Goal: Task Accomplishment & Management: Manage account settings

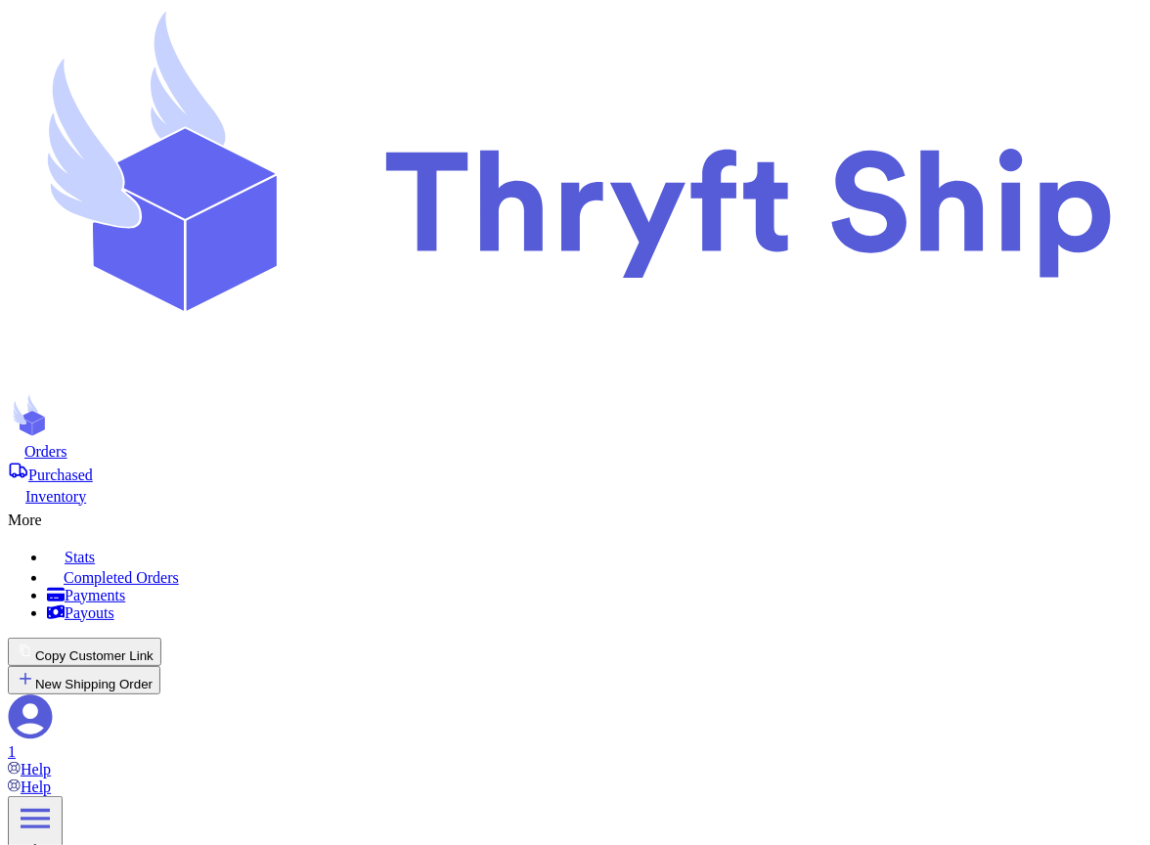
drag, startPoint x: 992, startPoint y: 307, endPoint x: 848, endPoint y: 306, distance: 143.8
copy span "Generating your labels..."
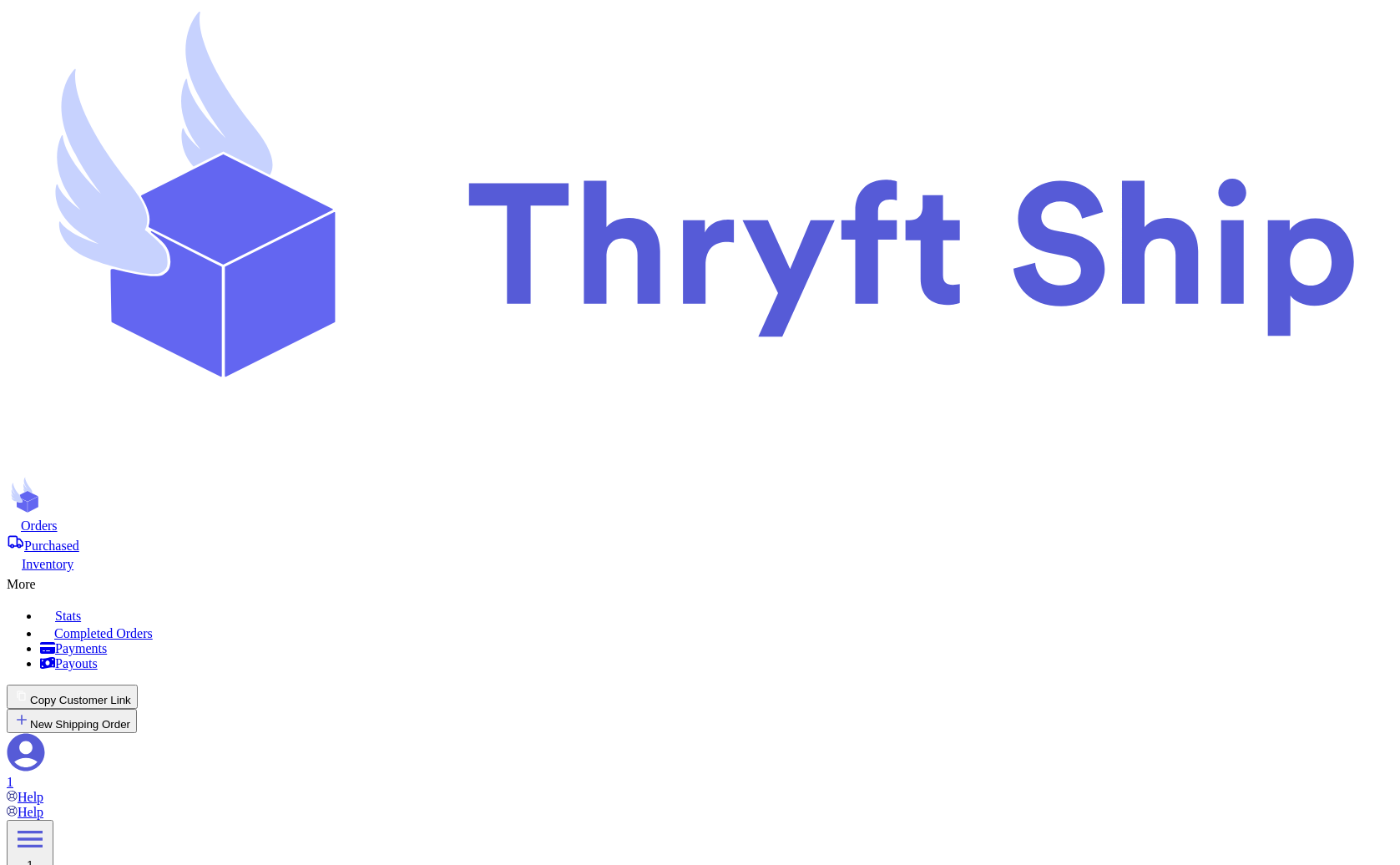
copy span "Not Yet in System"
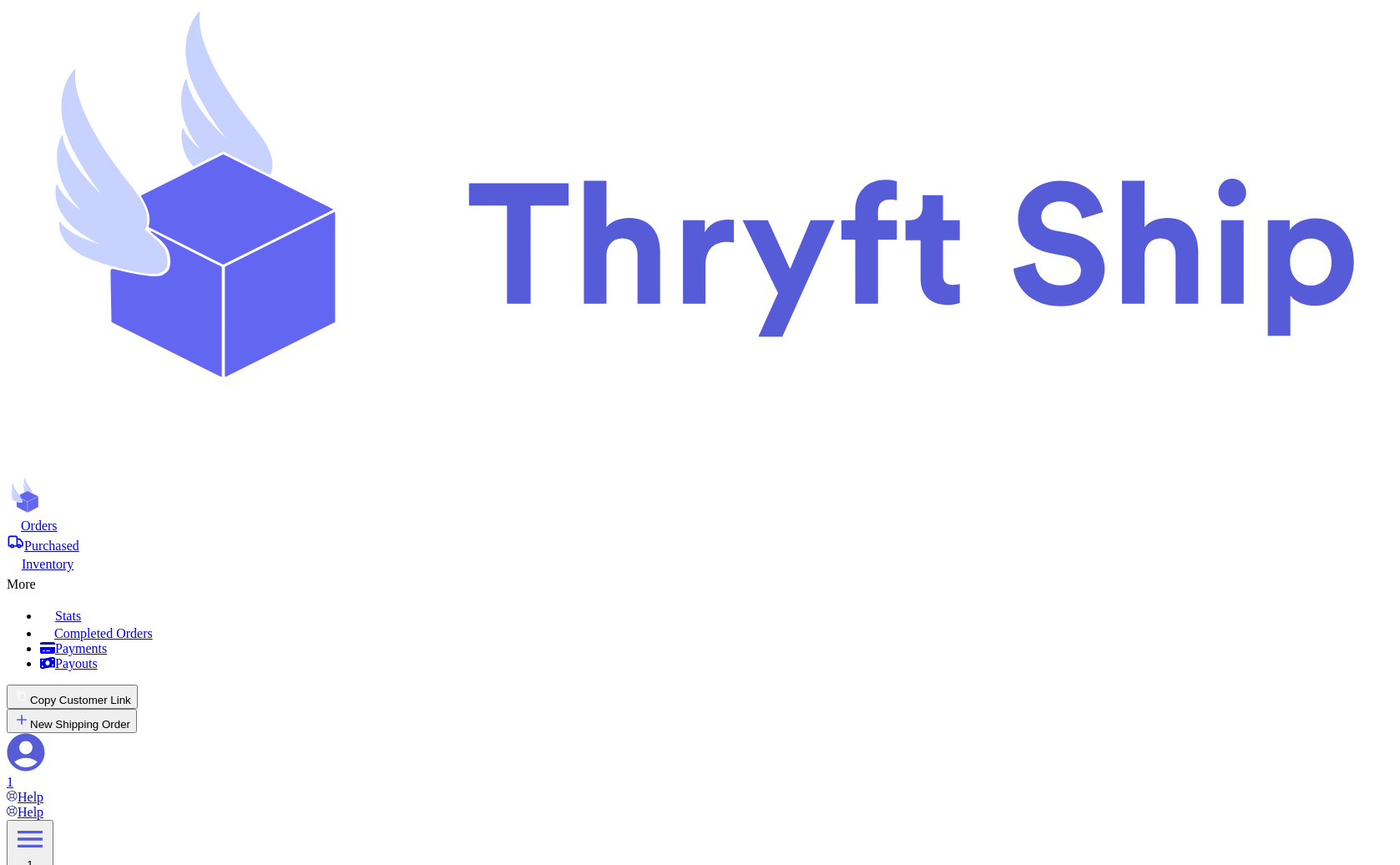
drag, startPoint x: 866, startPoint y: 184, endPoint x: 1012, endPoint y: 183, distance: 146.0
copy span "Completed Orders"
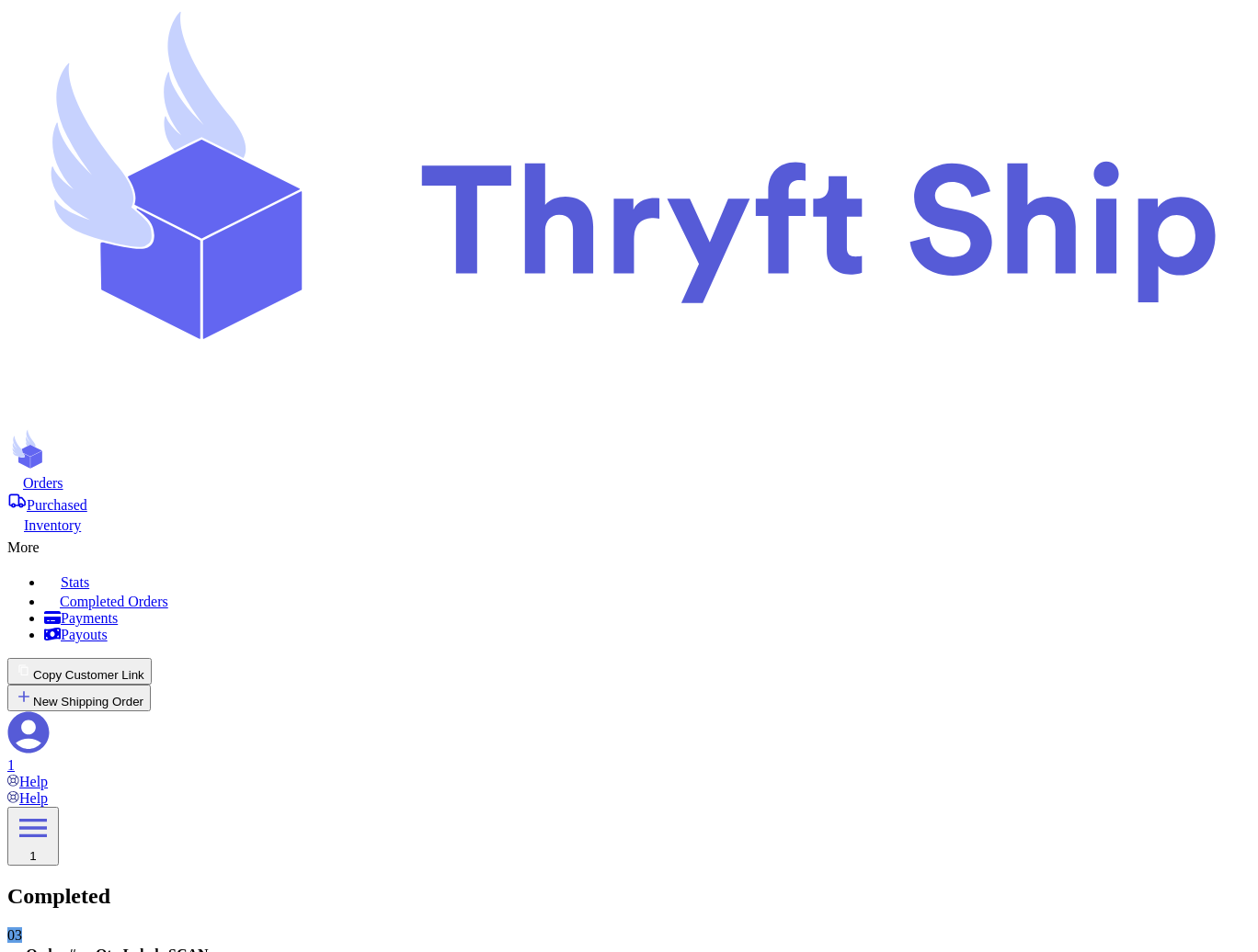
click at [63, 476] on span "Orders" at bounding box center [42, 483] width 40 height 16
select select "paid"
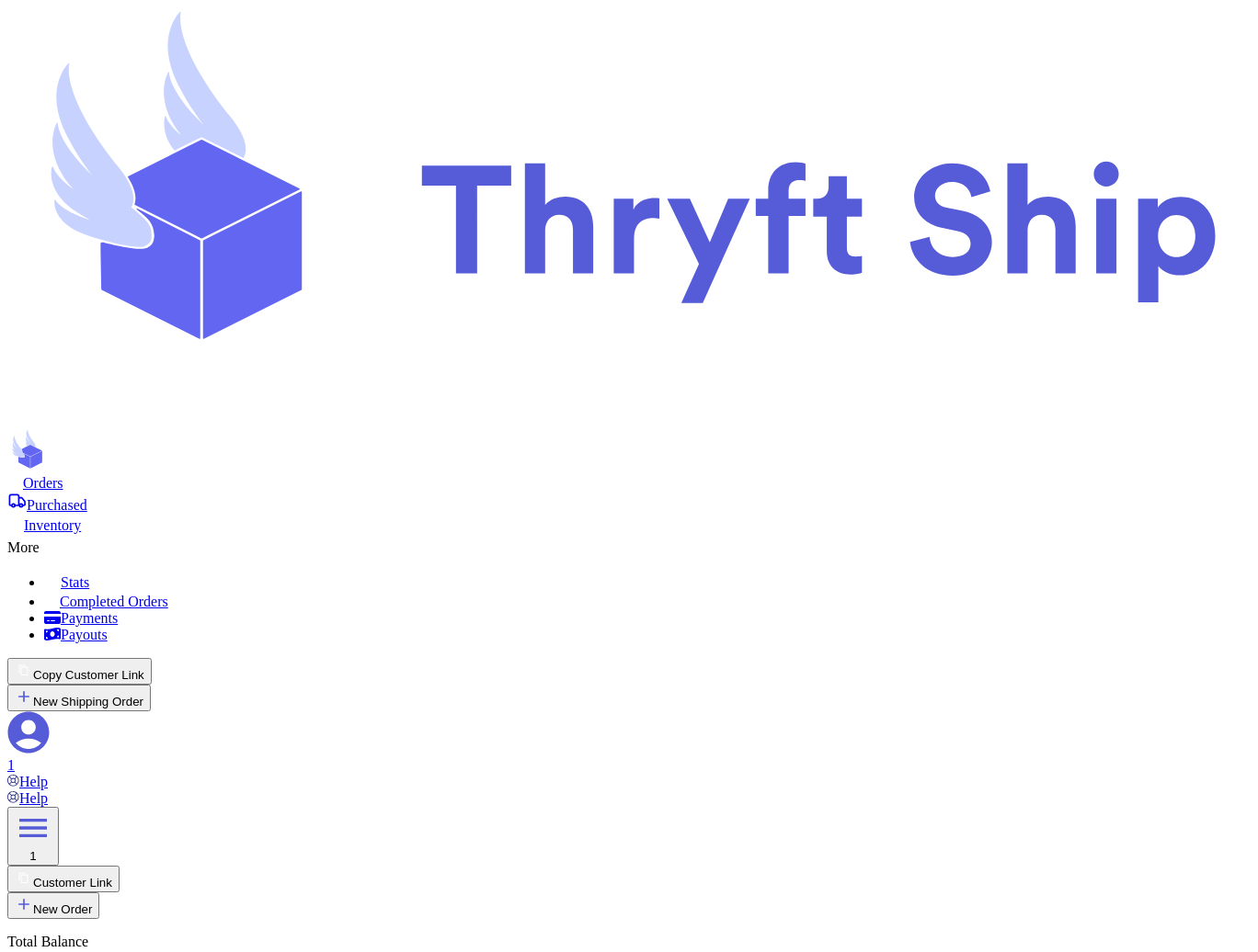
select select "paid"
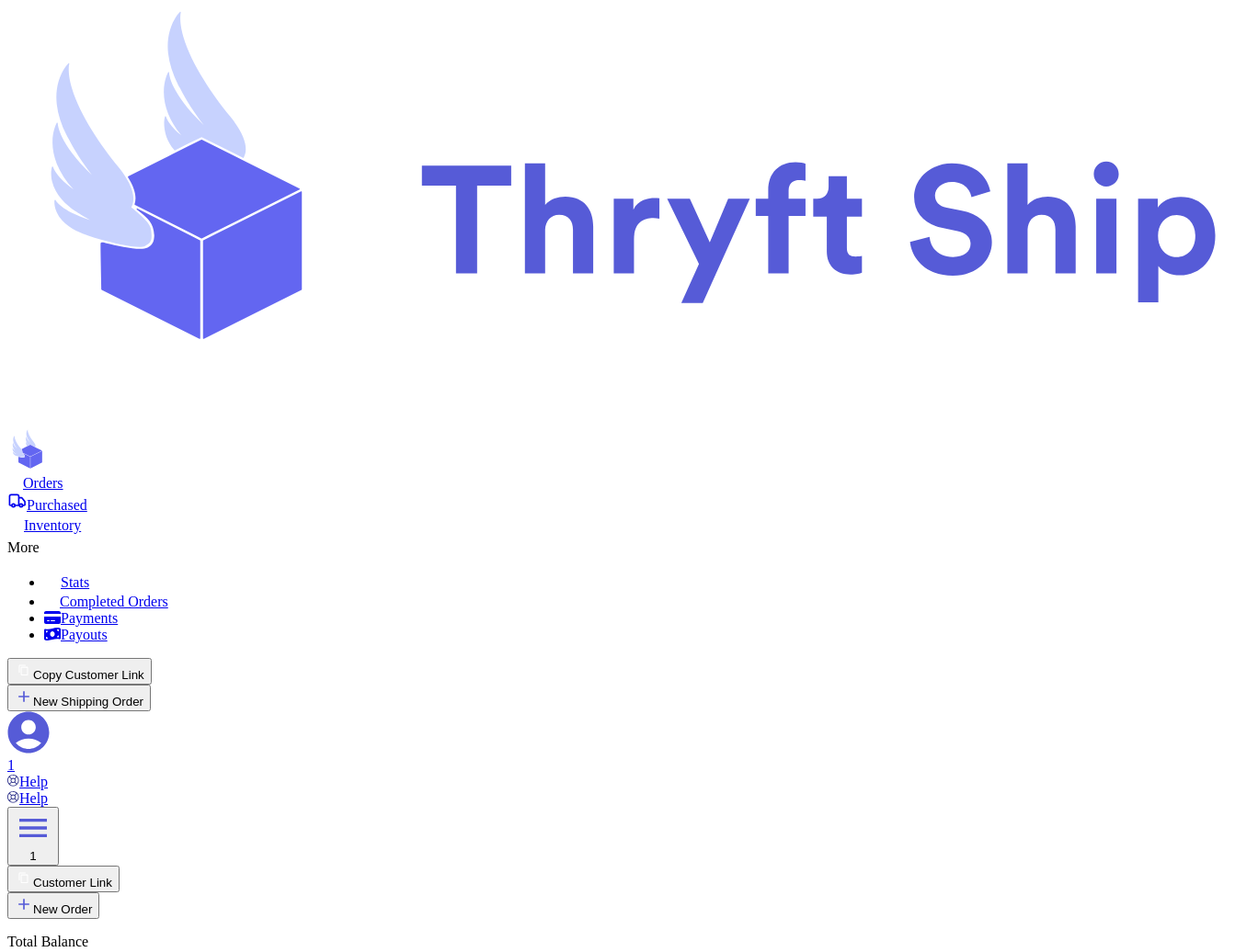
click at [730, 474] on div "Orders Purchased Inventory More Stats Completed Orders Payments Payouts" at bounding box center [629, 558] width 1243 height 170
click at [730, 534] on div "More" at bounding box center [629, 544] width 1243 height 22
click at [168, 594] on span "Completed Orders" at bounding box center [114, 601] width 108 height 16
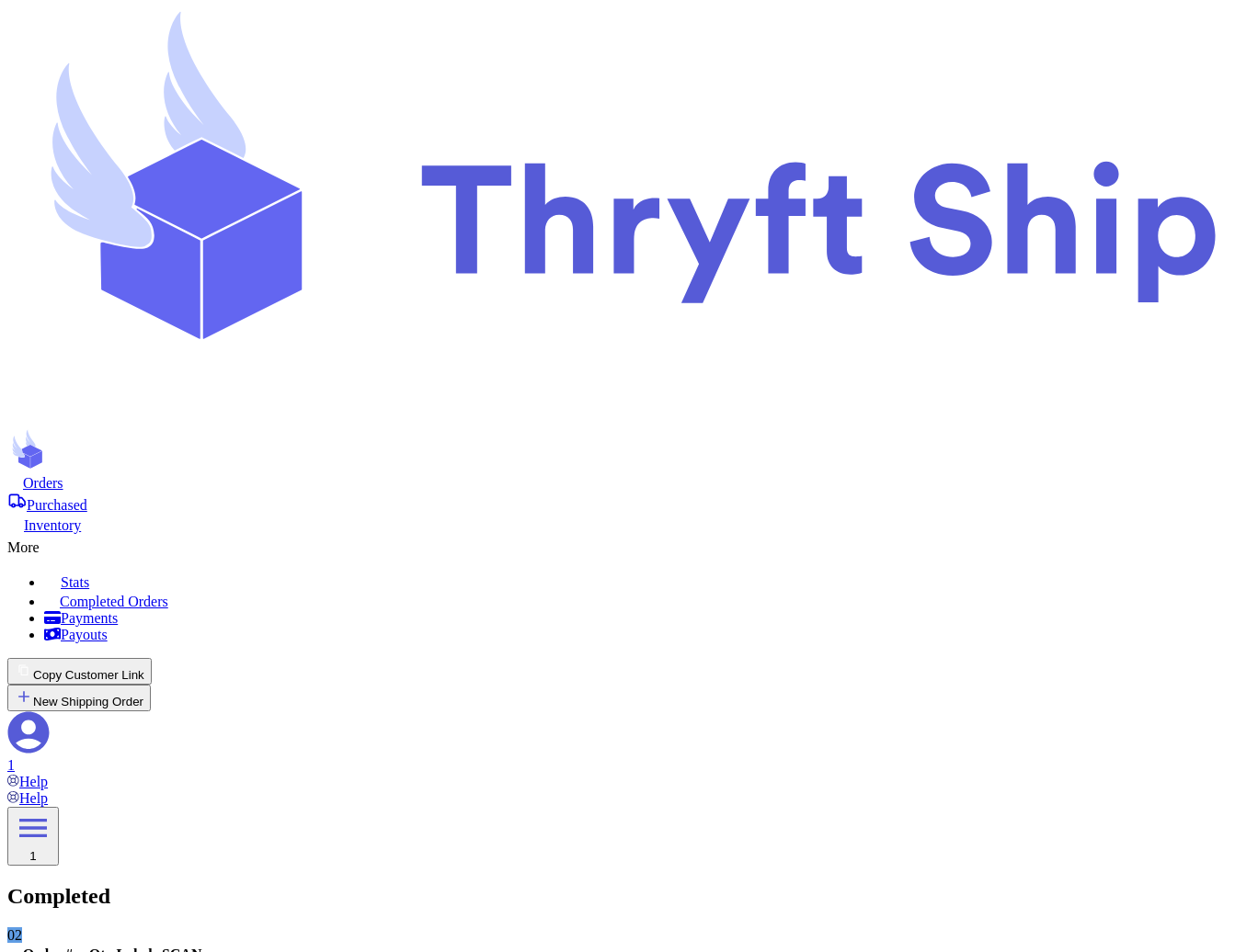
click at [63, 476] on span "Orders" at bounding box center [42, 483] width 40 height 16
select select "paid"
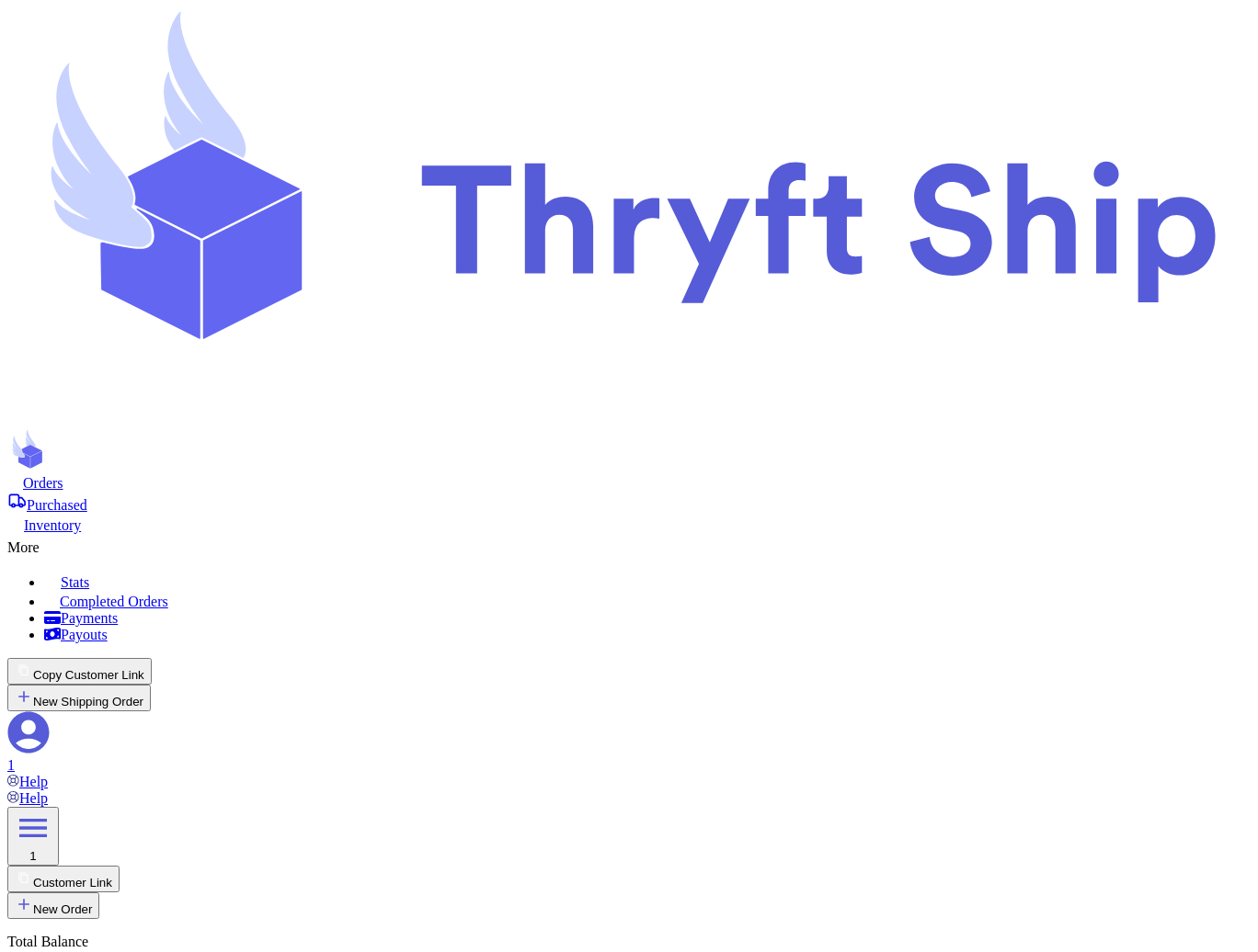
click at [451, 474] on nav "Orders Purchased Inventory More Stats Completed Orders Payments Payouts Copy Cu…" at bounding box center [629, 632] width 1243 height 317
click at [87, 497] on span "Purchased" at bounding box center [56, 505] width 61 height 16
select select "Back Door"
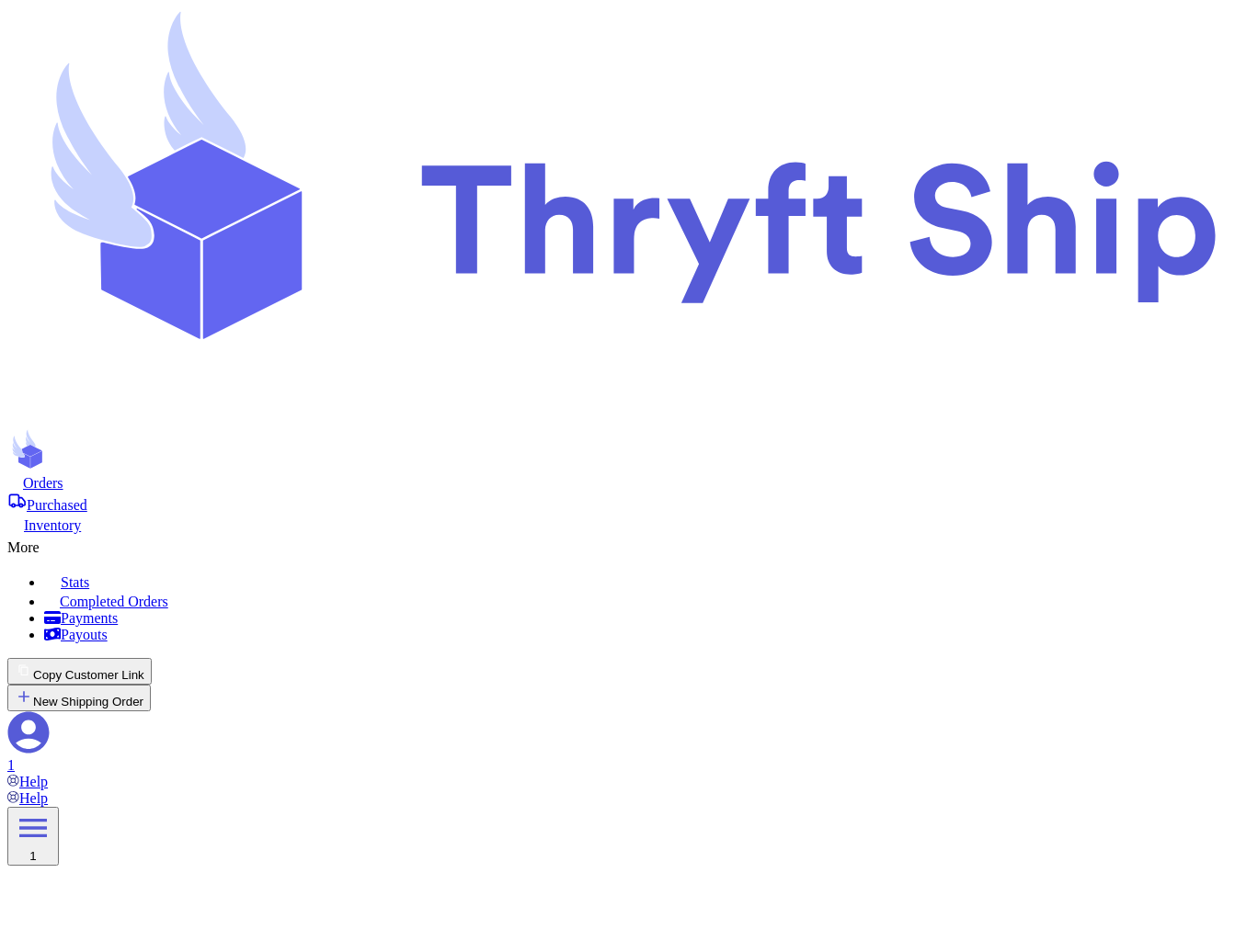
click at [687, 474] on nav "Orders Purchased Inventory More Stats Completed Orders Payments Payouts Copy Cu…" at bounding box center [629, 632] width 1243 height 317
click at [709, 534] on div "More" at bounding box center [629, 544] width 1243 height 22
click at [168, 594] on span "Completed Orders" at bounding box center [114, 601] width 108 height 16
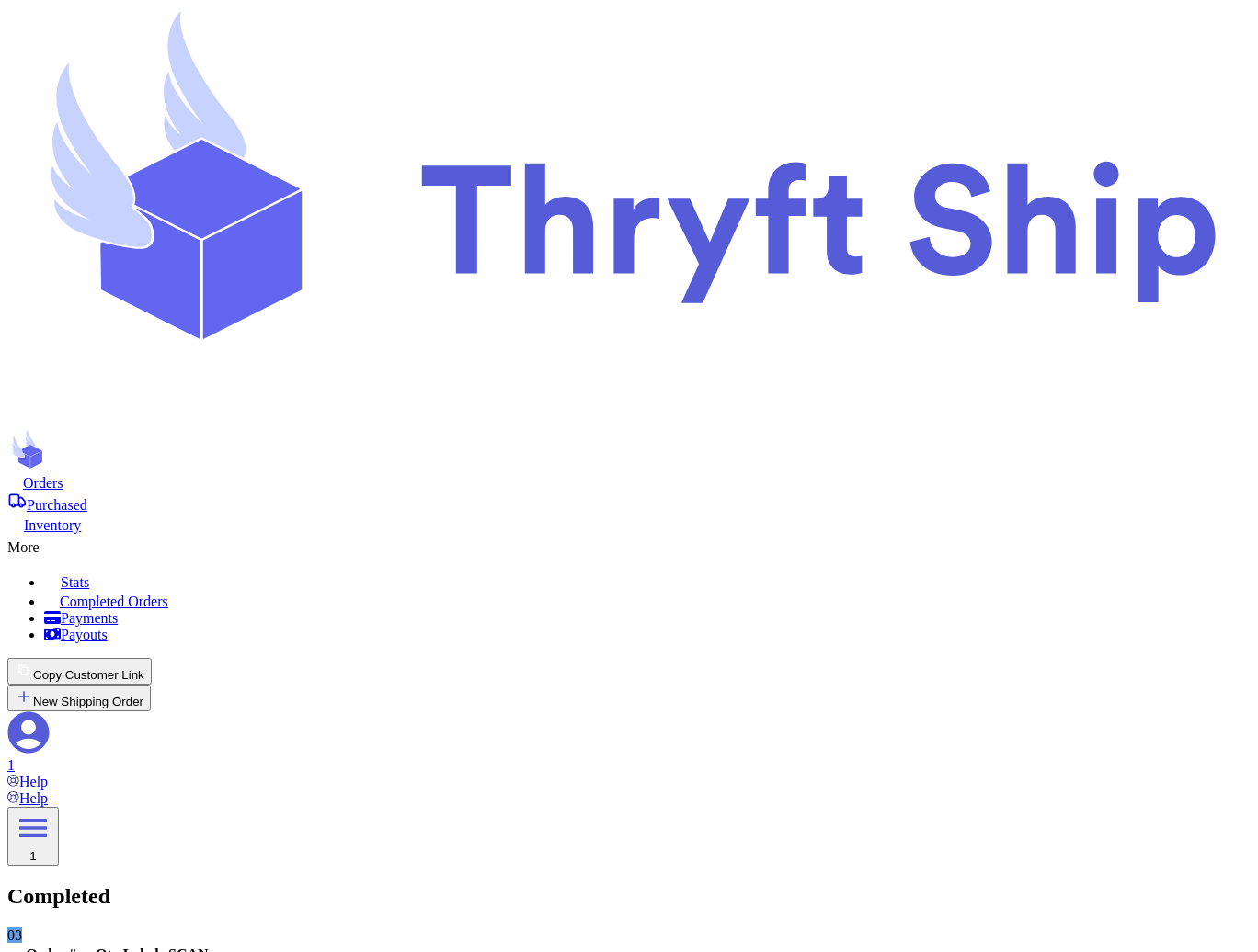
click at [296, 474] on div "Orders Purchased Inventory More Stats Completed Orders Payments Payouts" at bounding box center [629, 558] width 1243 height 170
click at [63, 476] on span "Orders" at bounding box center [42, 483] width 40 height 16
select select "paid"
click at [87, 497] on span "Purchased" at bounding box center [56, 505] width 61 height 16
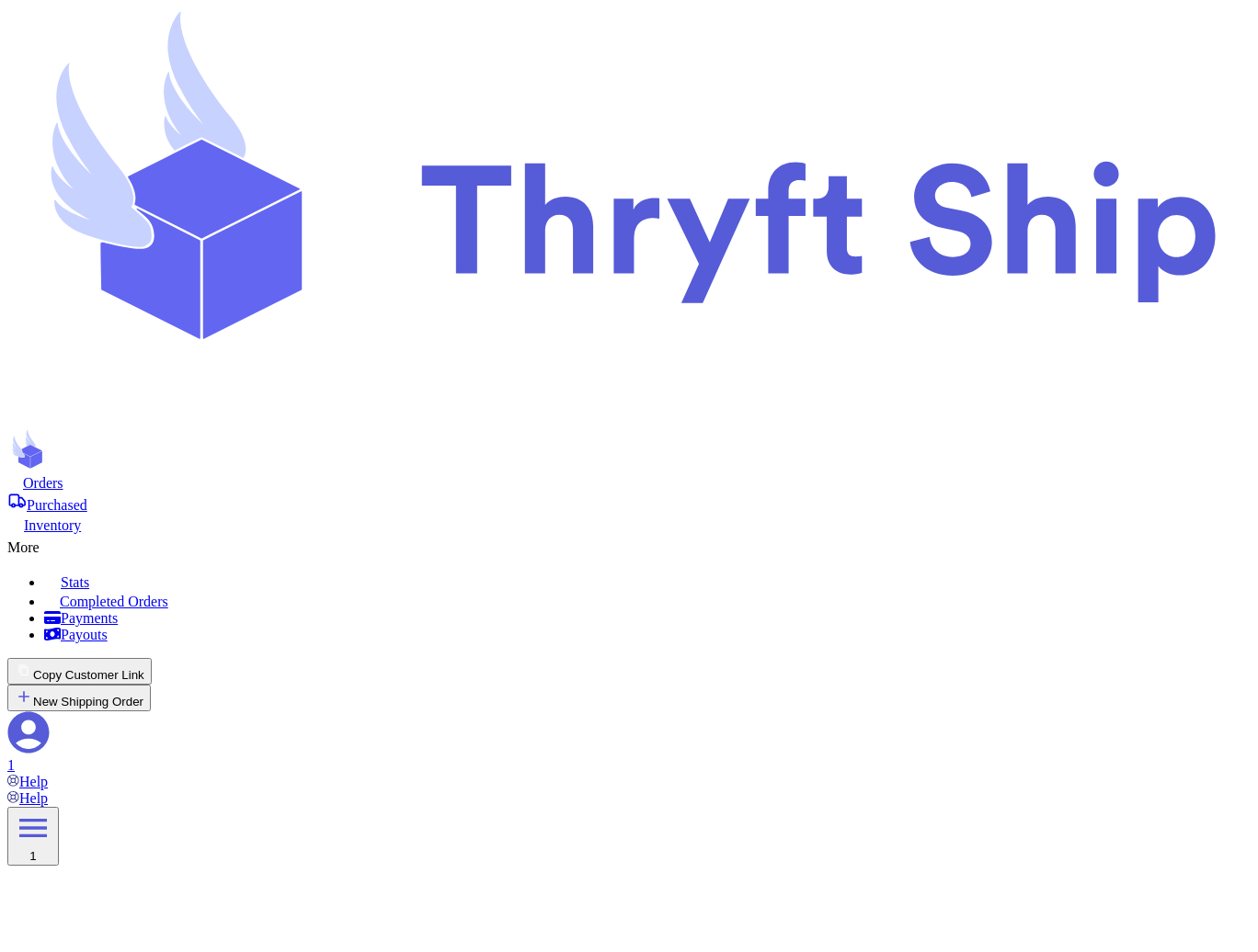
click at [715, 534] on div "More" at bounding box center [629, 544] width 1243 height 22
click at [168, 594] on span "Completed Orders" at bounding box center [114, 601] width 108 height 16
click at [430, 474] on nav "Orders Purchased Inventory More Stats Completed Orders Payments Payouts Copy Cu…" at bounding box center [629, 632] width 1243 height 317
click at [434, 474] on nav "Orders Purchased Inventory More Stats Completed Orders Payments Payouts Copy Cu…" at bounding box center [629, 632] width 1243 height 317
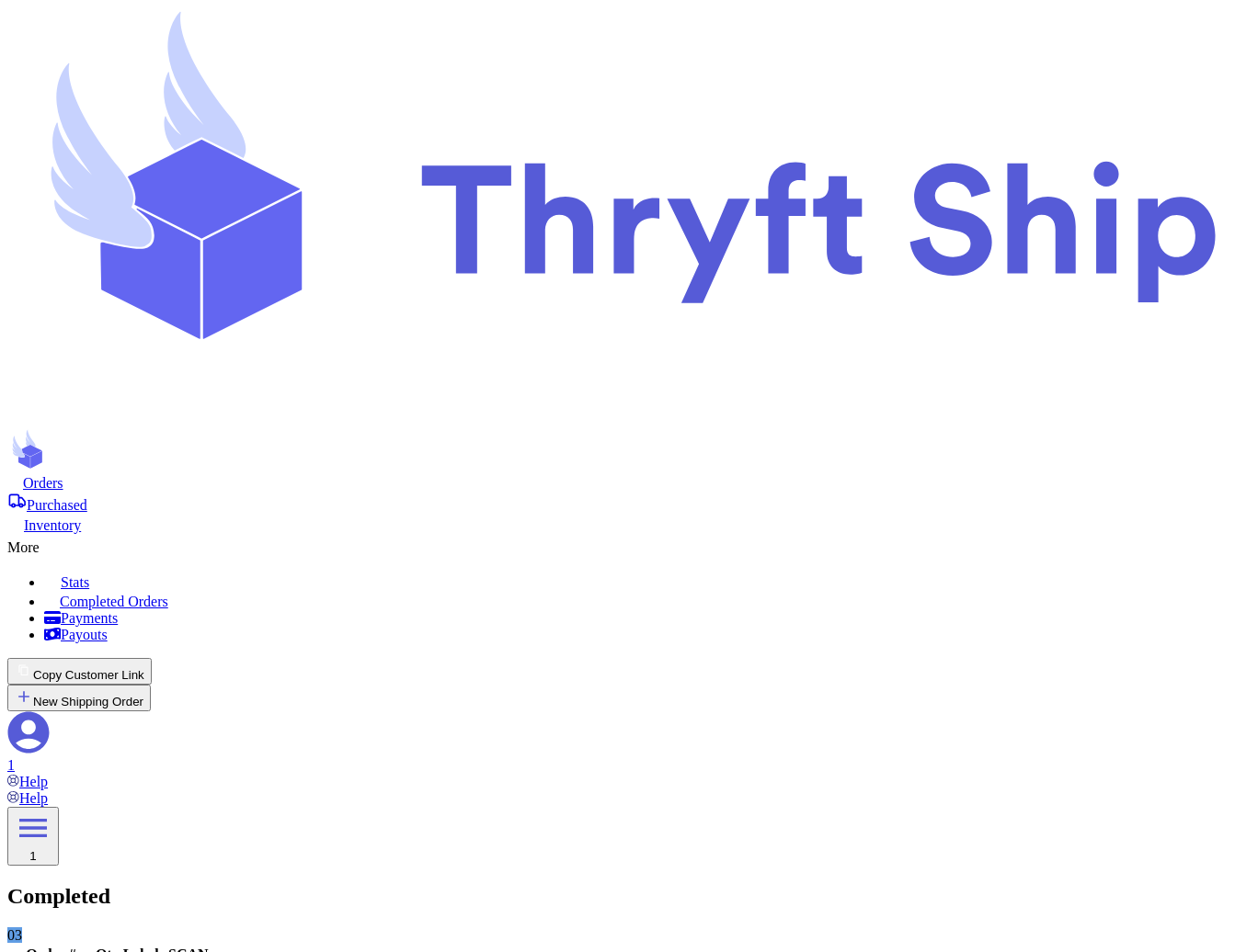
click at [708, 474] on nav "Orders Purchased Inventory More Stats Completed Orders Payments Payouts Copy Cu…" at bounding box center [629, 632] width 1243 height 317
click at [717, 534] on div "More" at bounding box center [629, 544] width 1243 height 22
click at [168, 594] on span "Completed Orders" at bounding box center [114, 601] width 108 height 16
click at [63, 476] on span "Orders" at bounding box center [42, 483] width 40 height 16
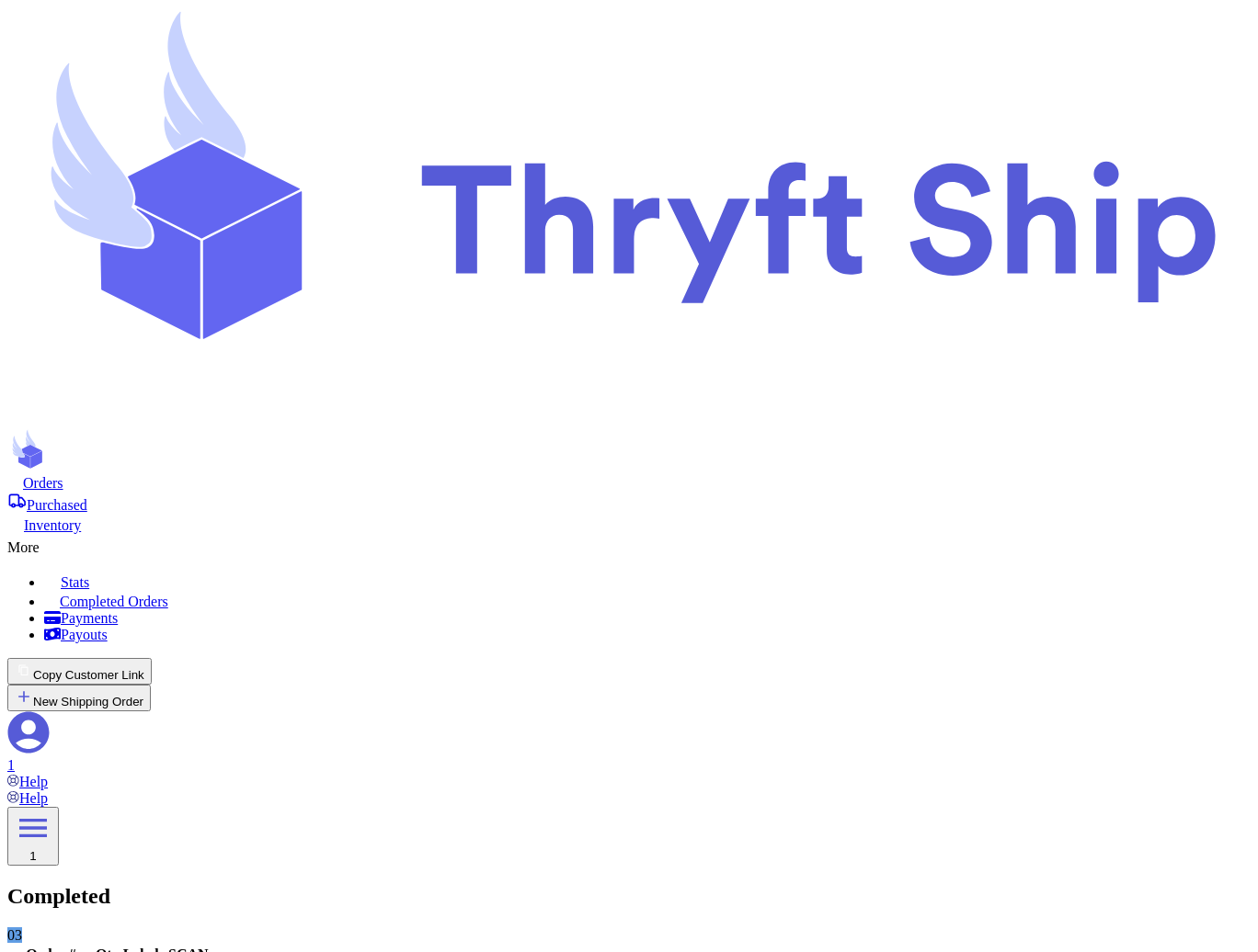
select select "paid"
type input "Undertaker"
type input "[EMAIL_ADDRESS][DOMAIN_NAME]"
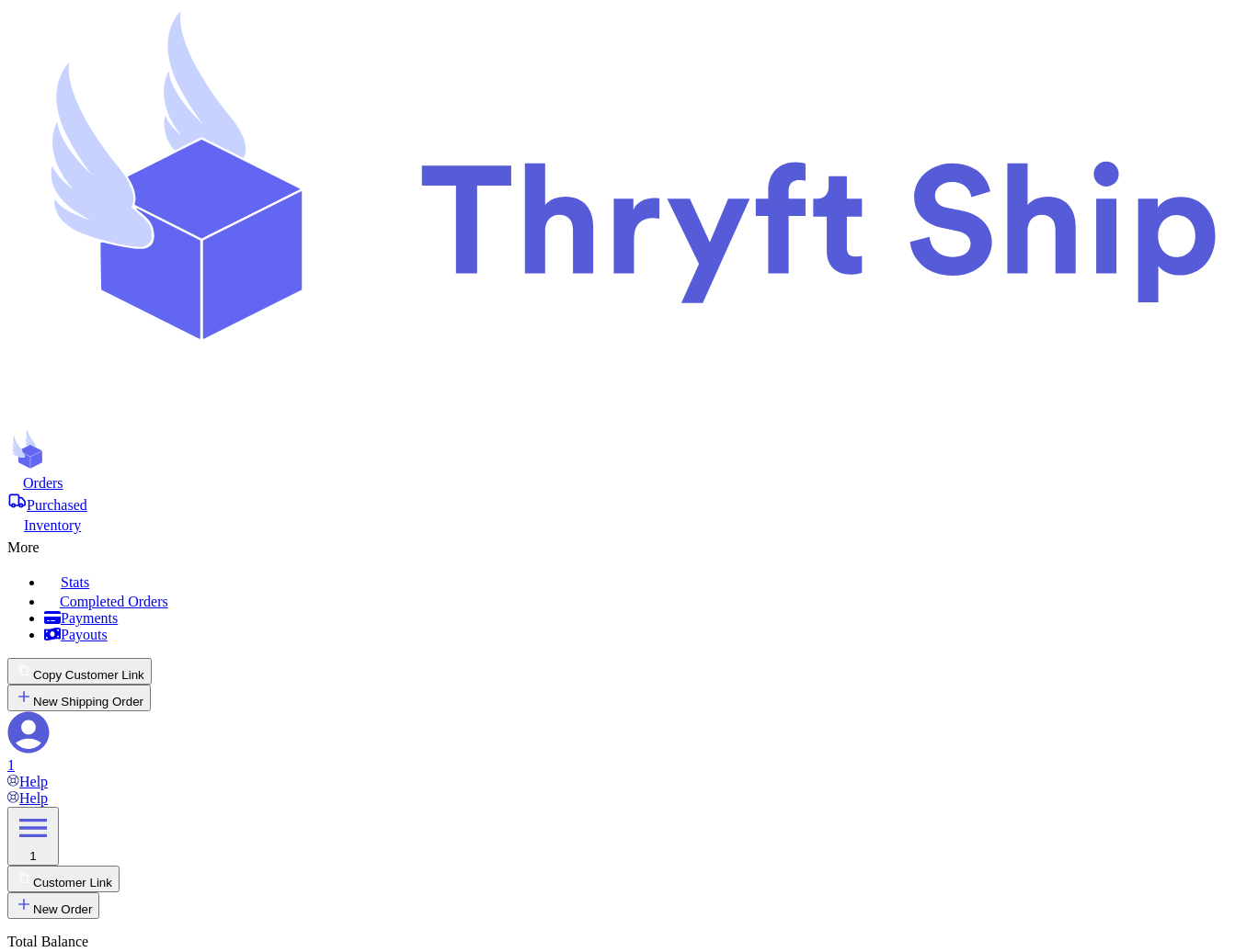
type input "item 1"
type input "local9"
type input "20"
select select "paid"
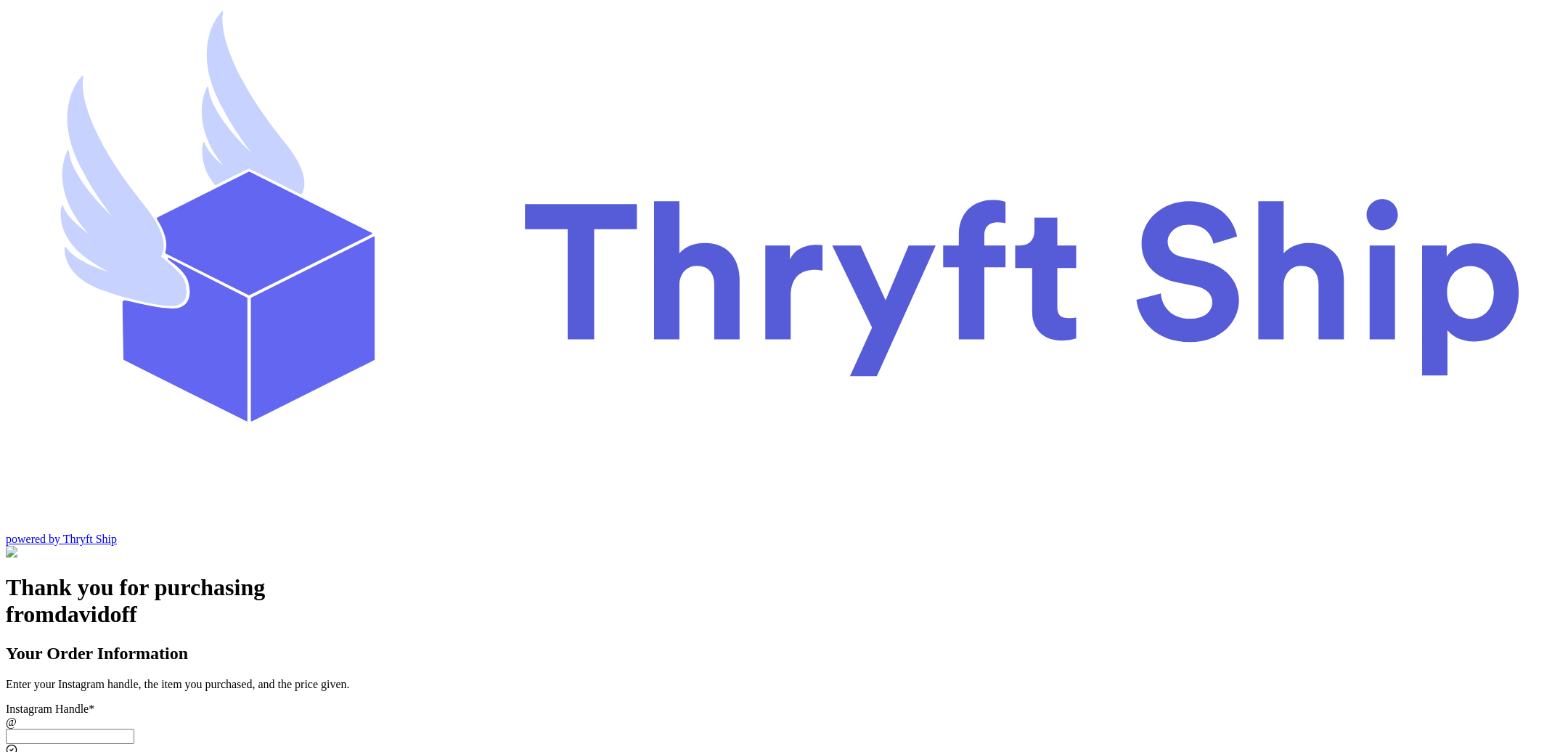
click at [134, 729] on input "Local Pick Up ([GEOGRAPHIC_DATA], [GEOGRAPHIC_DATA])" at bounding box center [70, 736] width 128 height 16
type input "local9"
type input "Local Pickup"
type input "local9"
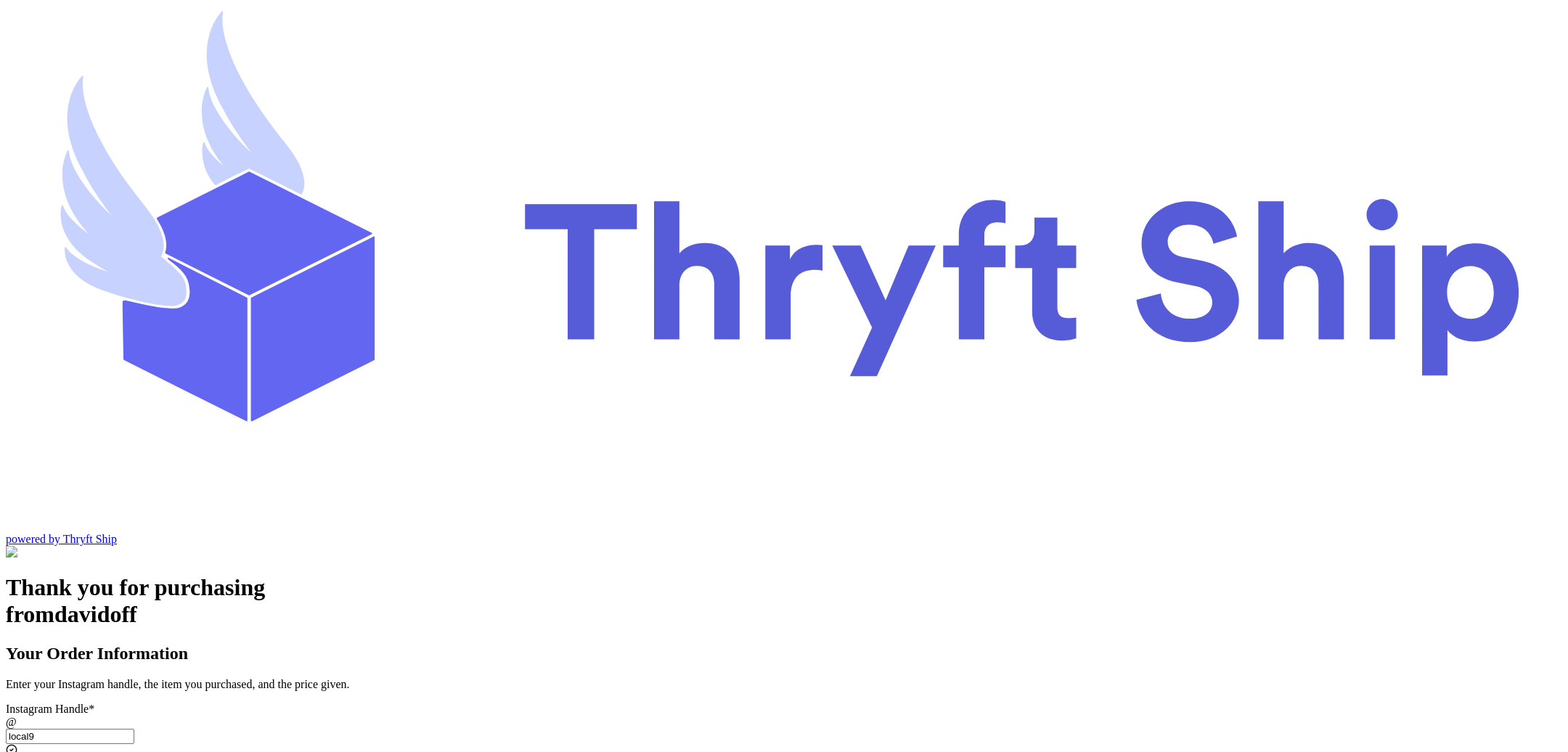
type input "item 2"
type input "item 1"
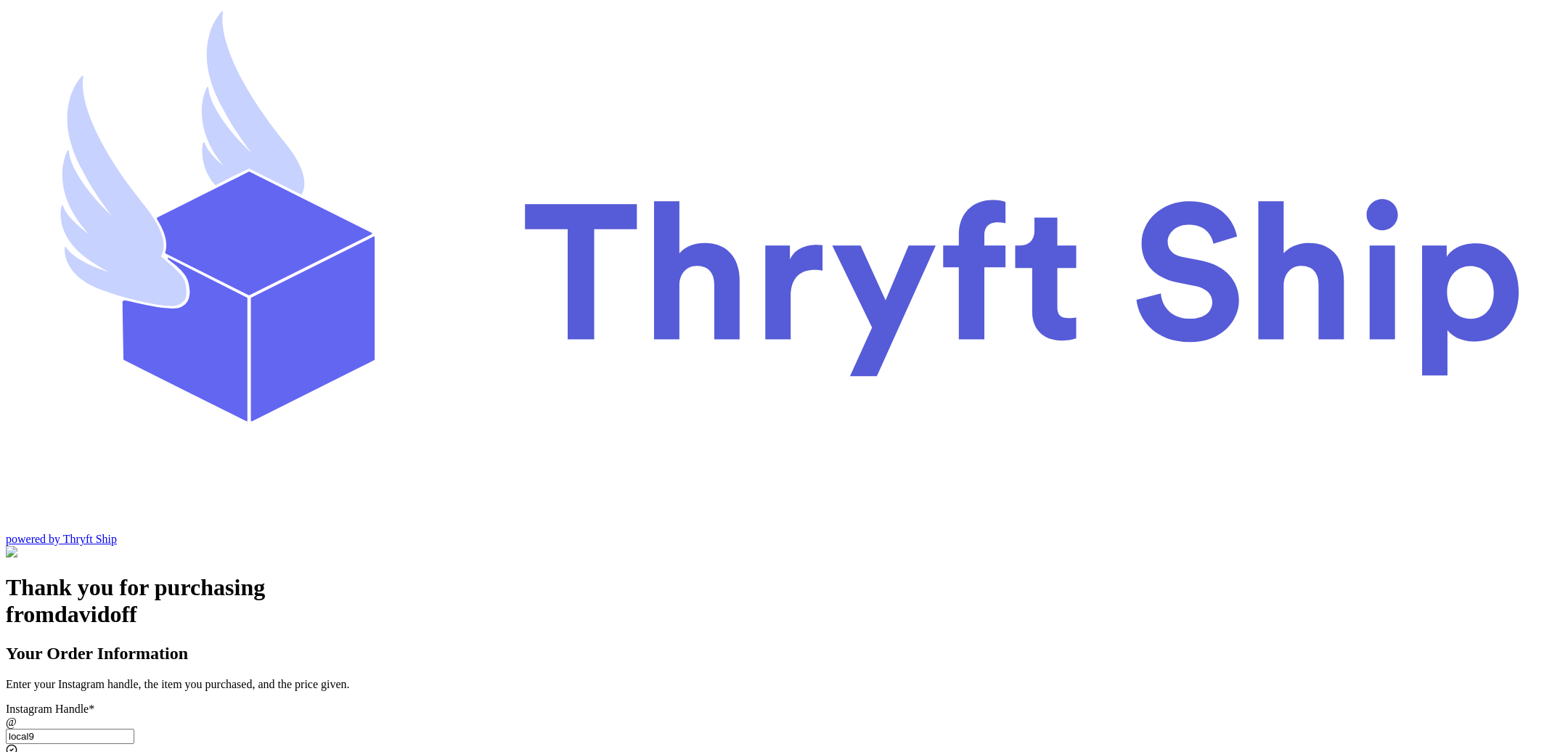
type input "20"
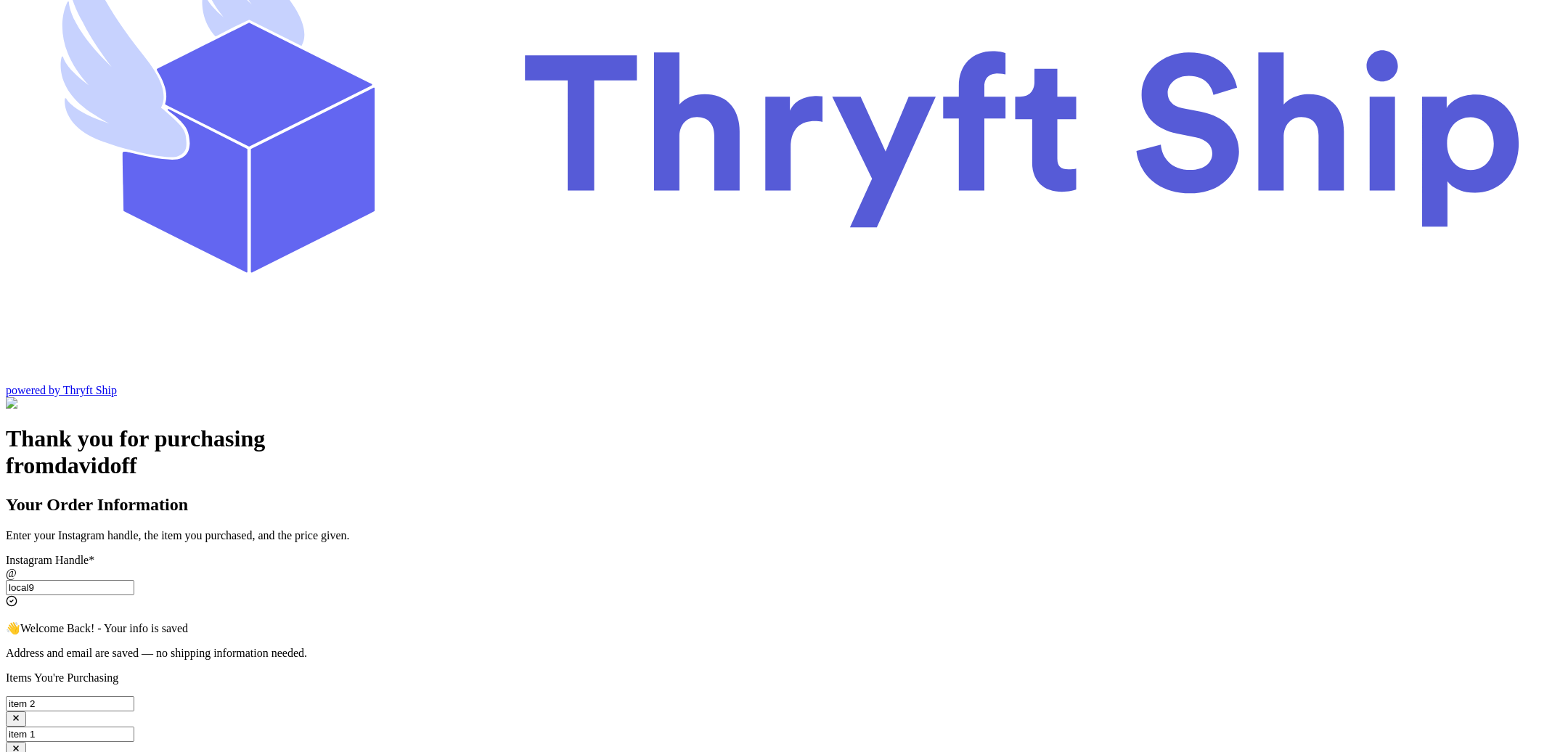
scroll to position [150, 0]
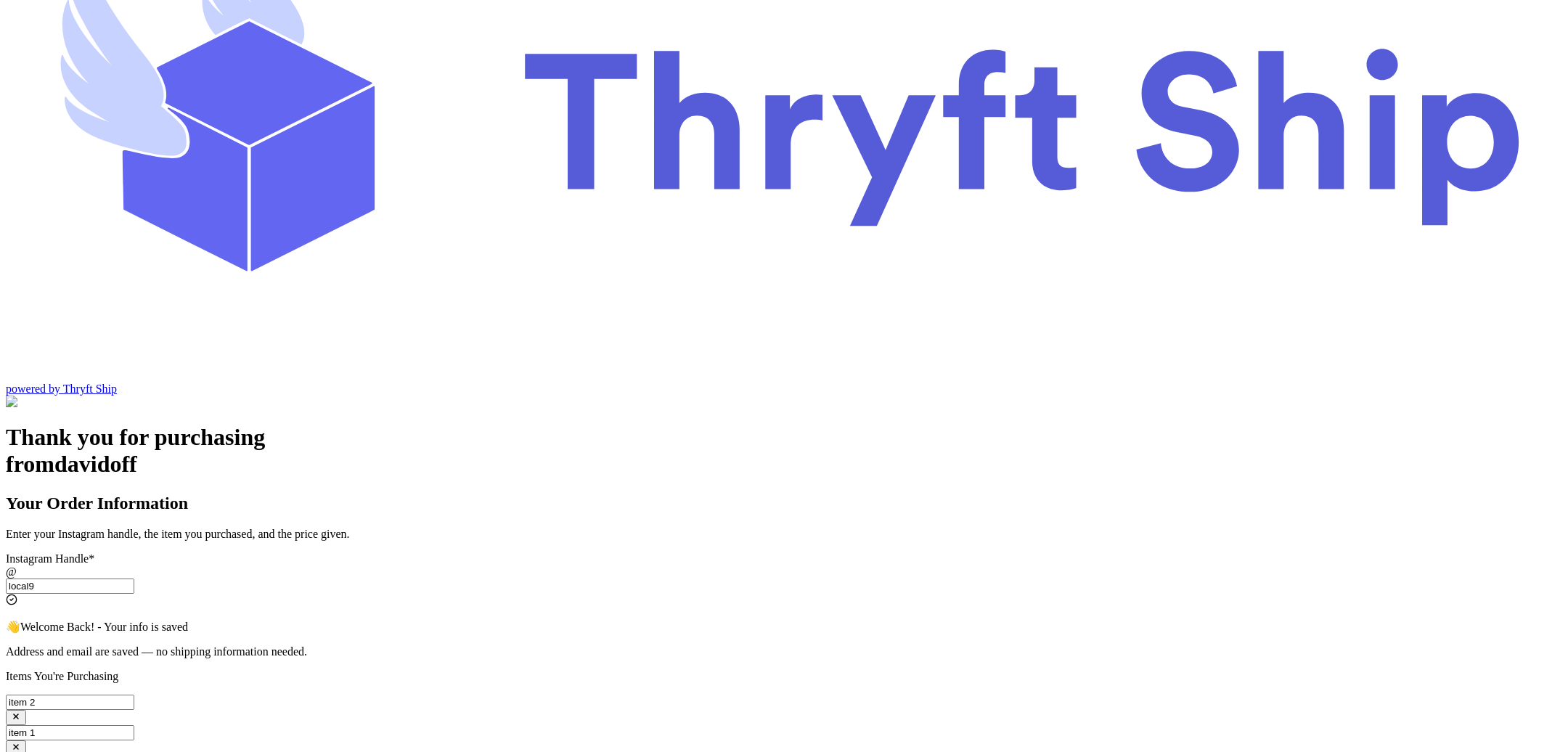
checkbox input "true"
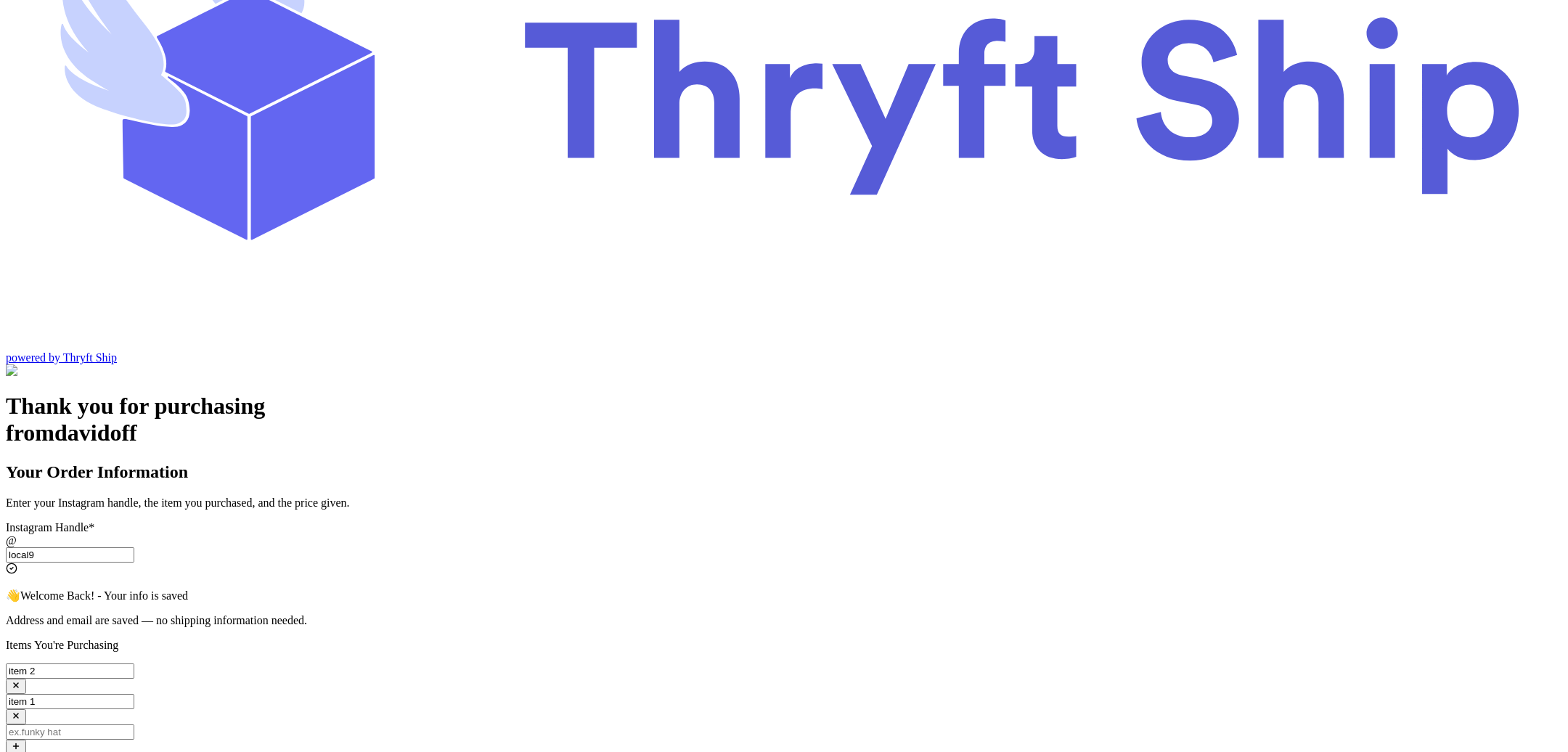
scroll to position [218, 0]
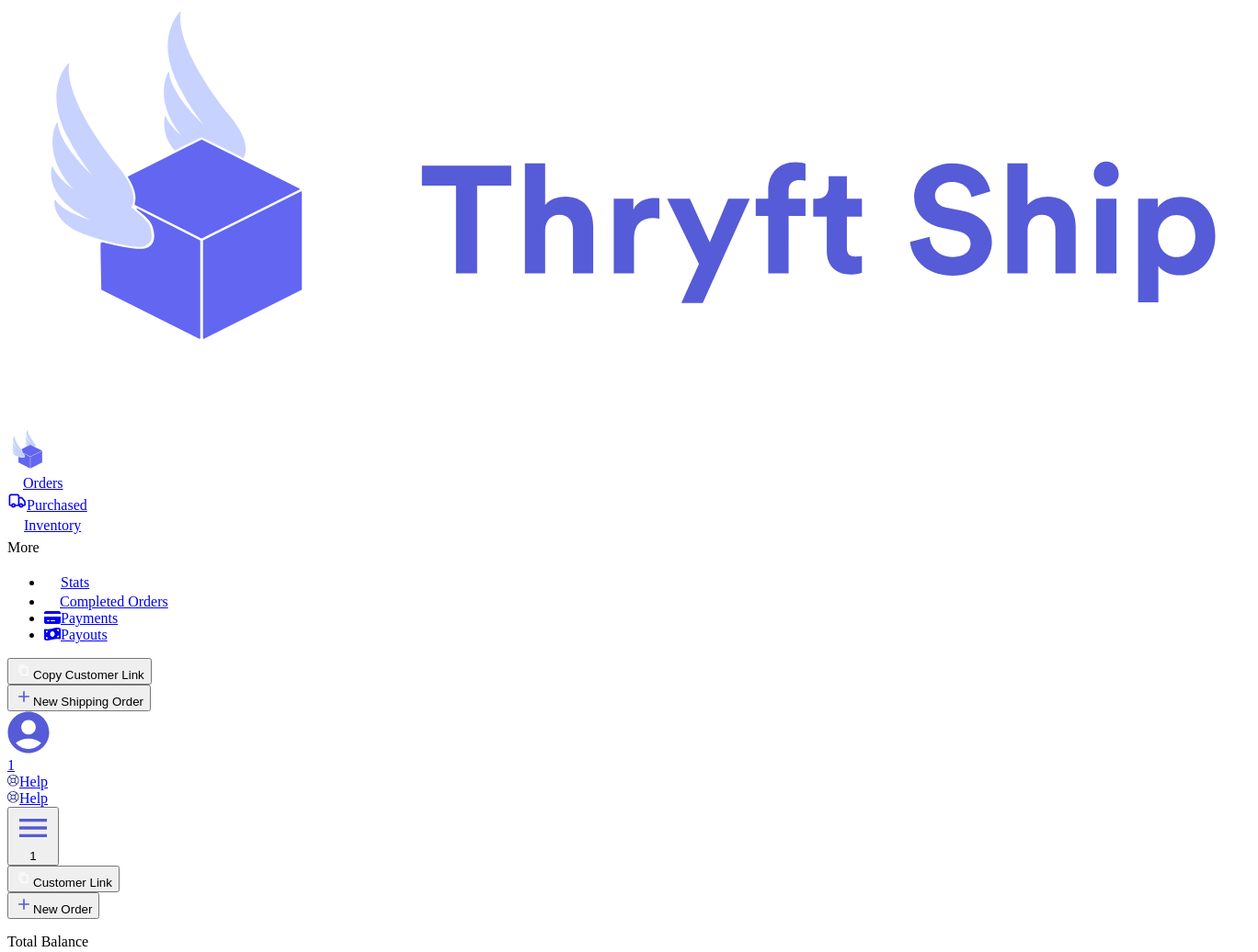
select select "paid"
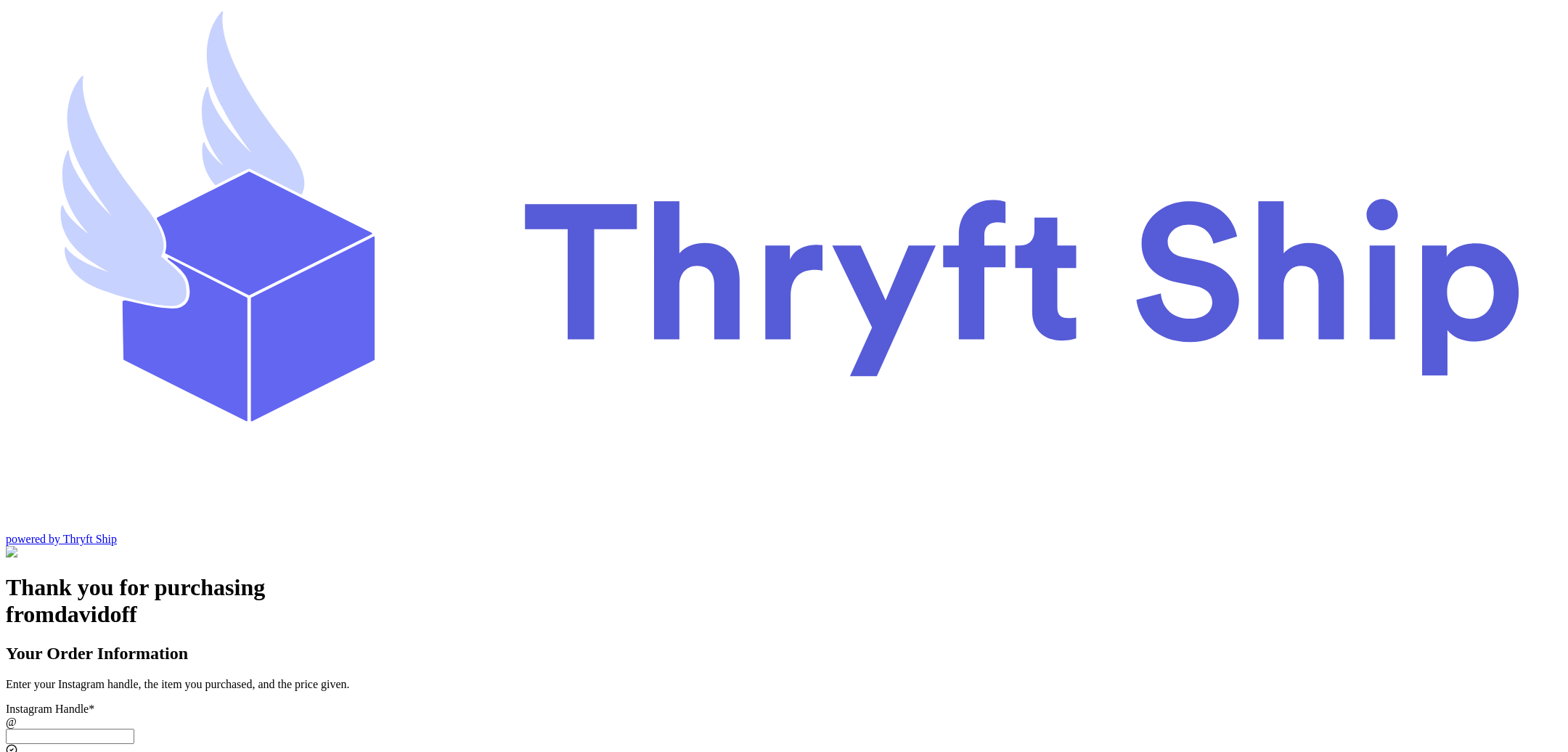
click at [134, 729] on input "Local Pick Up ([GEOGRAPHIC_DATA], [GEOGRAPHIC_DATA])" at bounding box center [70, 736] width 128 height 16
type input "local9"
type input "Local Pickup"
type input "local9"
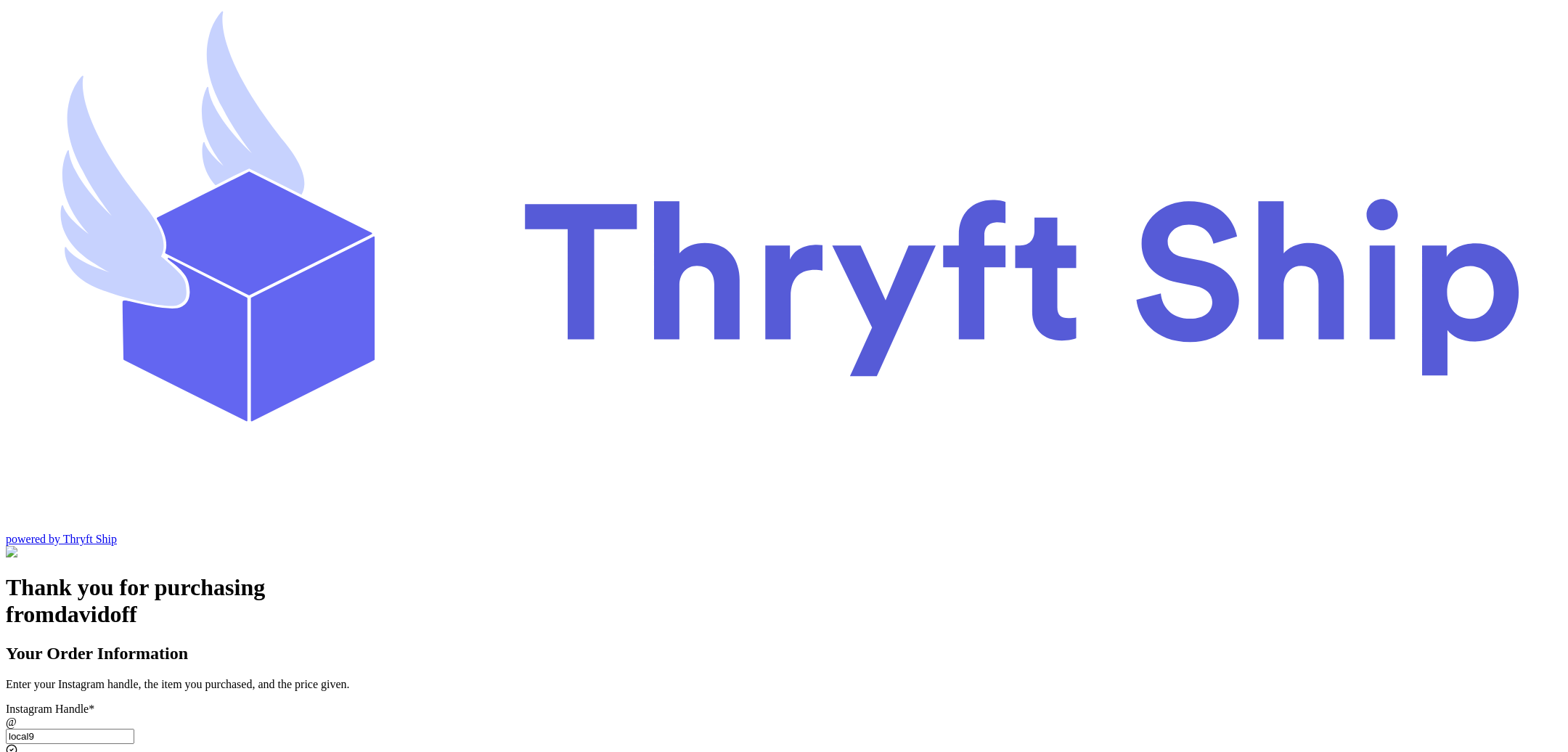
type input "Item101"
type input "10"
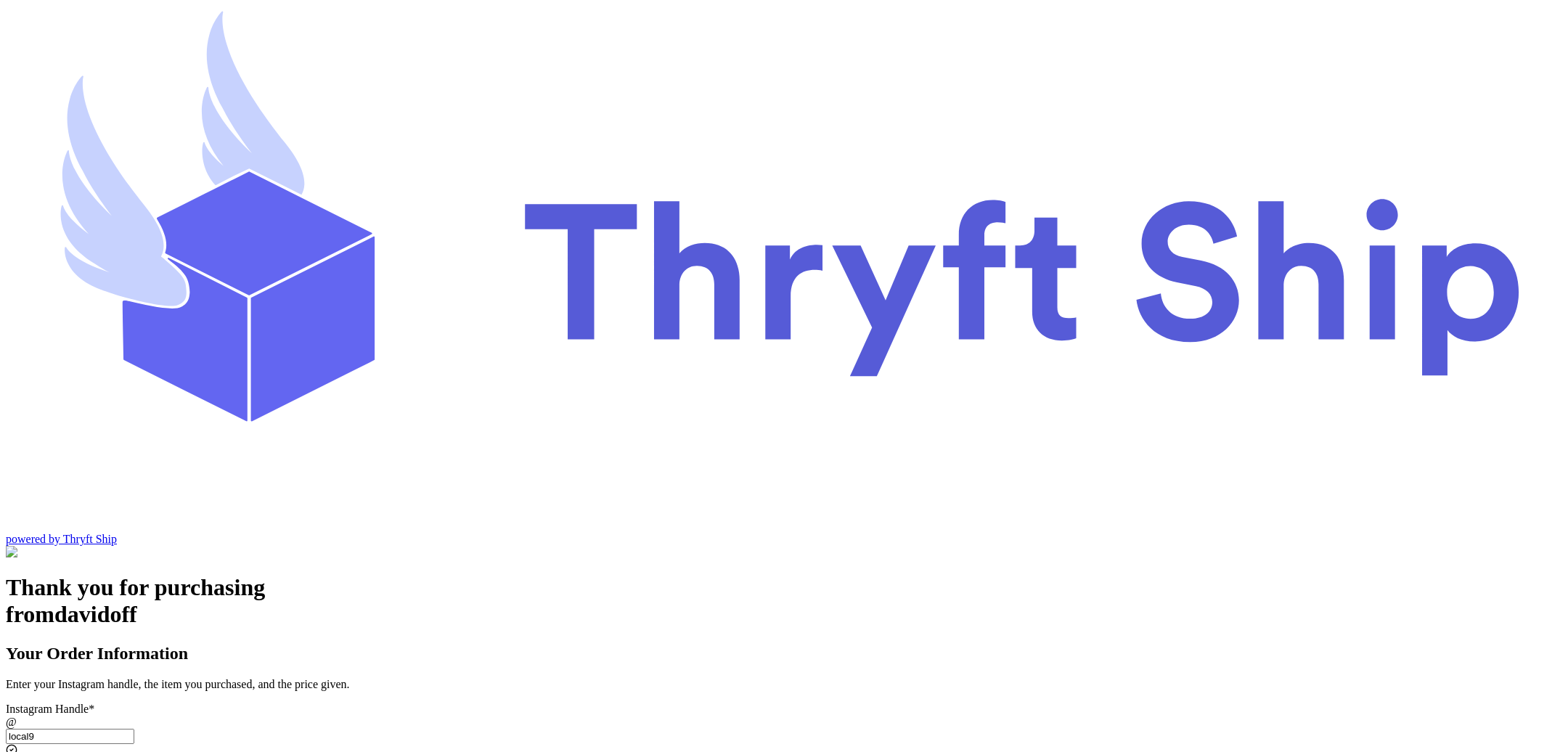
checkbox input "true"
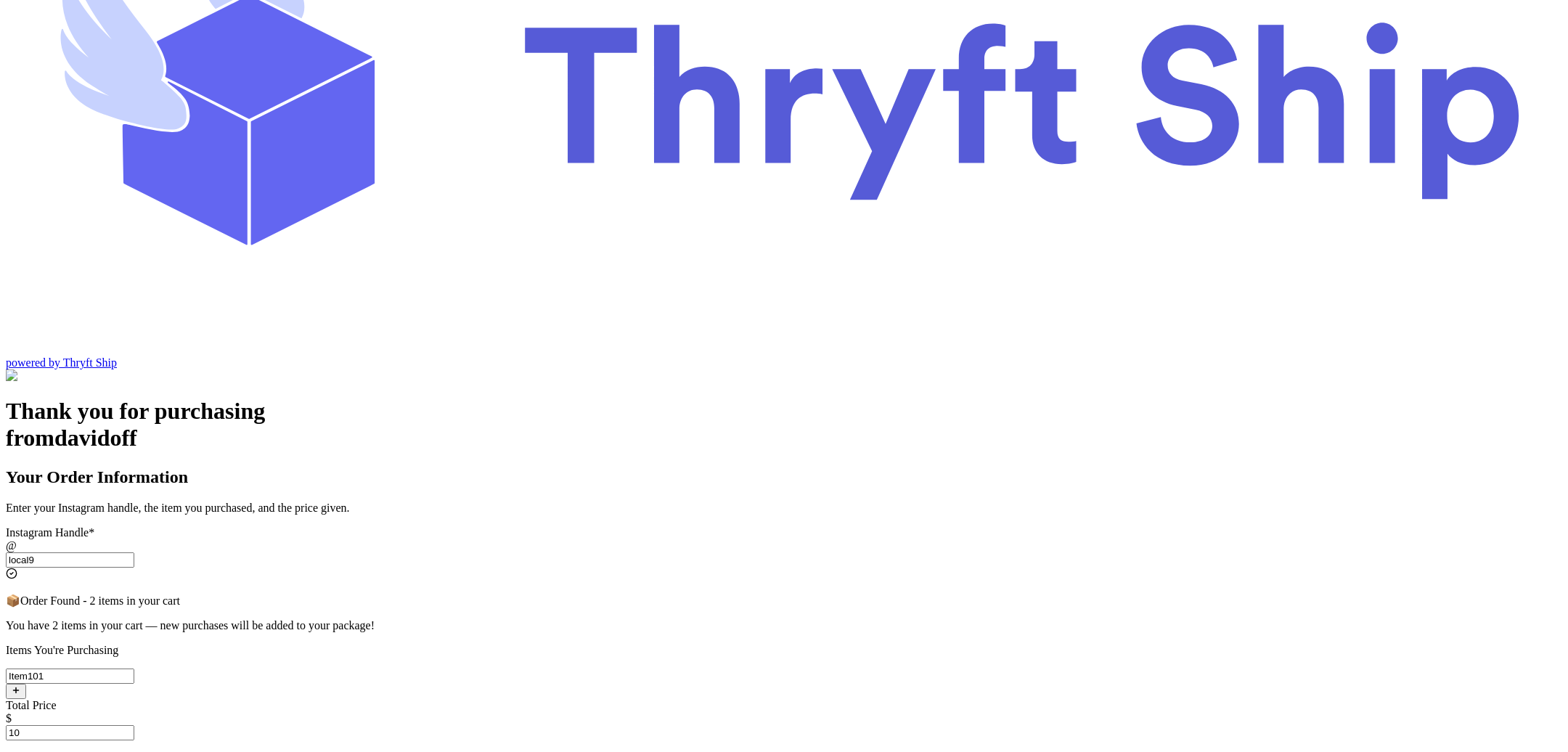
scroll to position [190, 0]
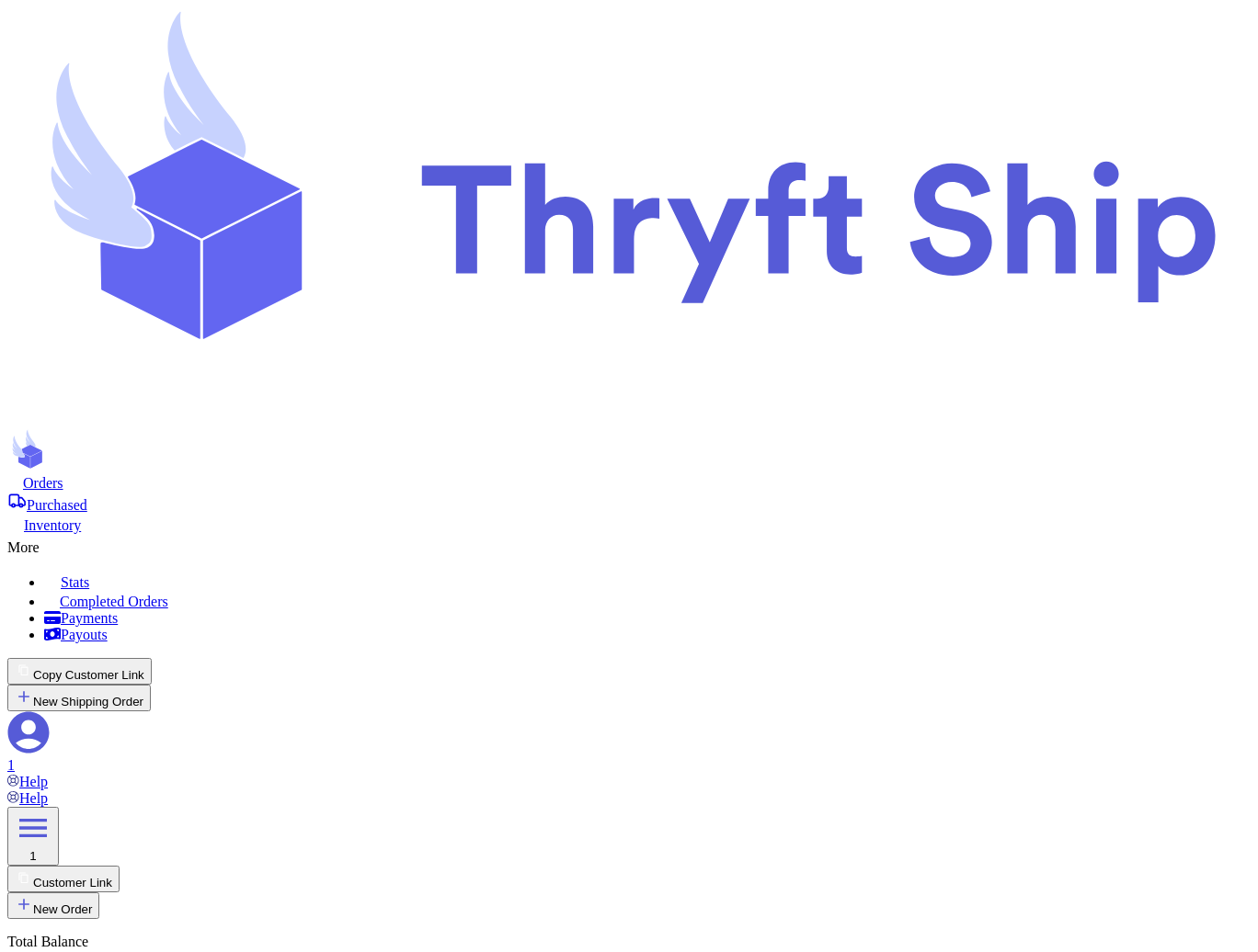
select select "paid"
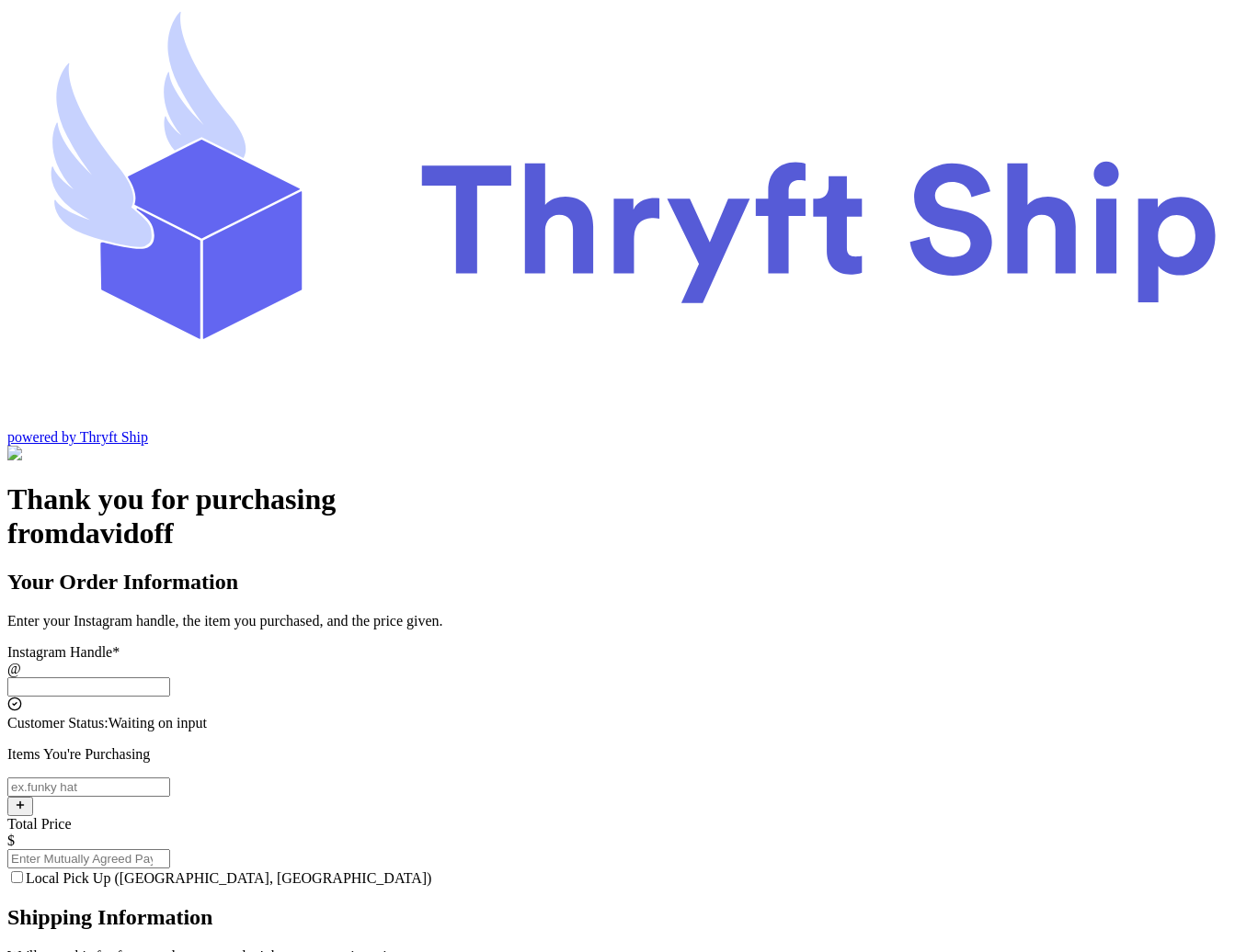
click at [170, 678] on input "Local Pick Up ([GEOGRAPHIC_DATA], [GEOGRAPHIC_DATA])" at bounding box center [88, 687] width 163 height 20
type input "local9"
type input "Local Pickup"
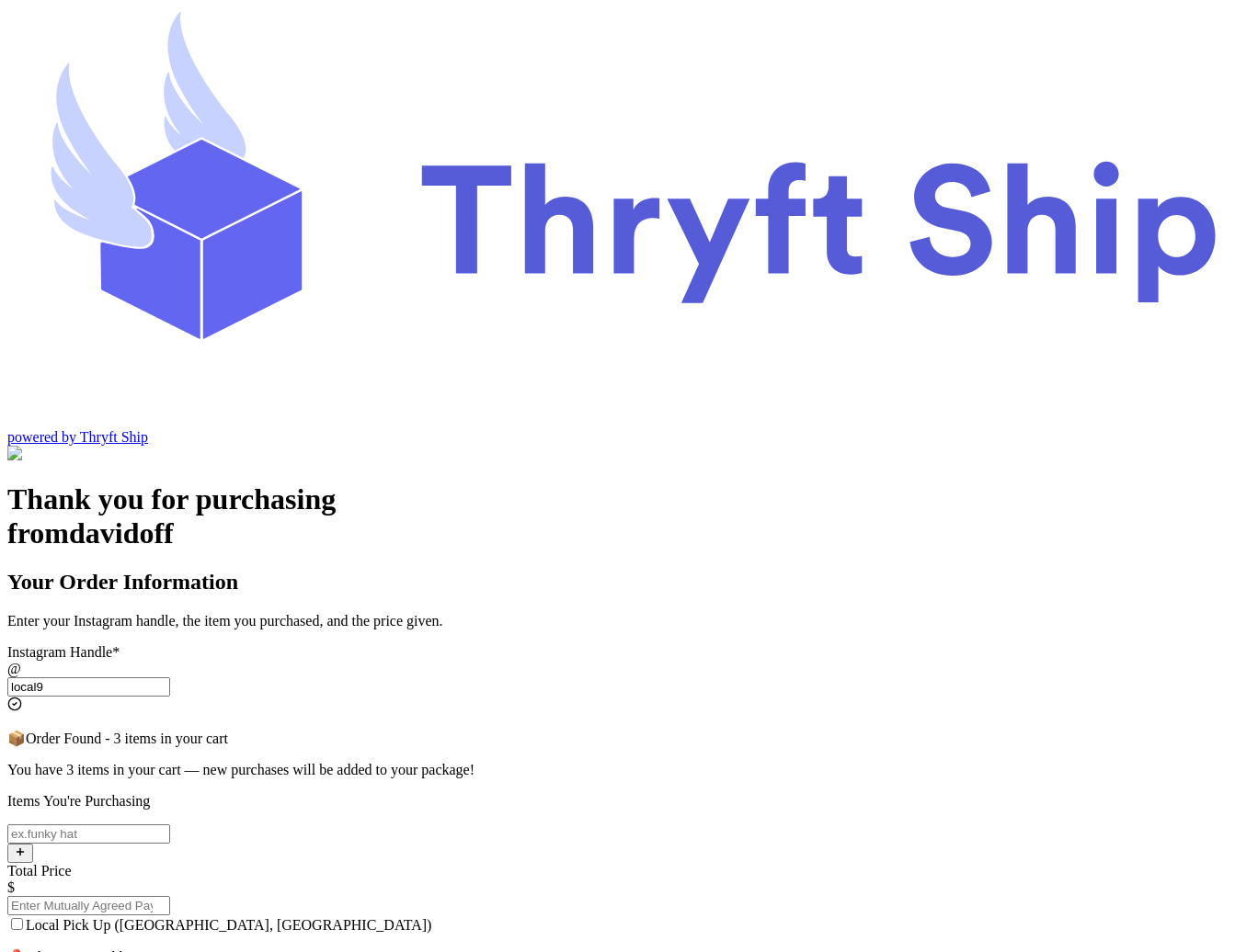
type input "local9"
click at [170, 824] on input "Local Pick Up ([GEOGRAPHIC_DATA], [GEOGRAPHIC_DATA])" at bounding box center [88, 834] width 163 height 20
type input "item104"
click at [170, 897] on input "Total Price" at bounding box center [88, 906] width 163 height 20
type input "9"
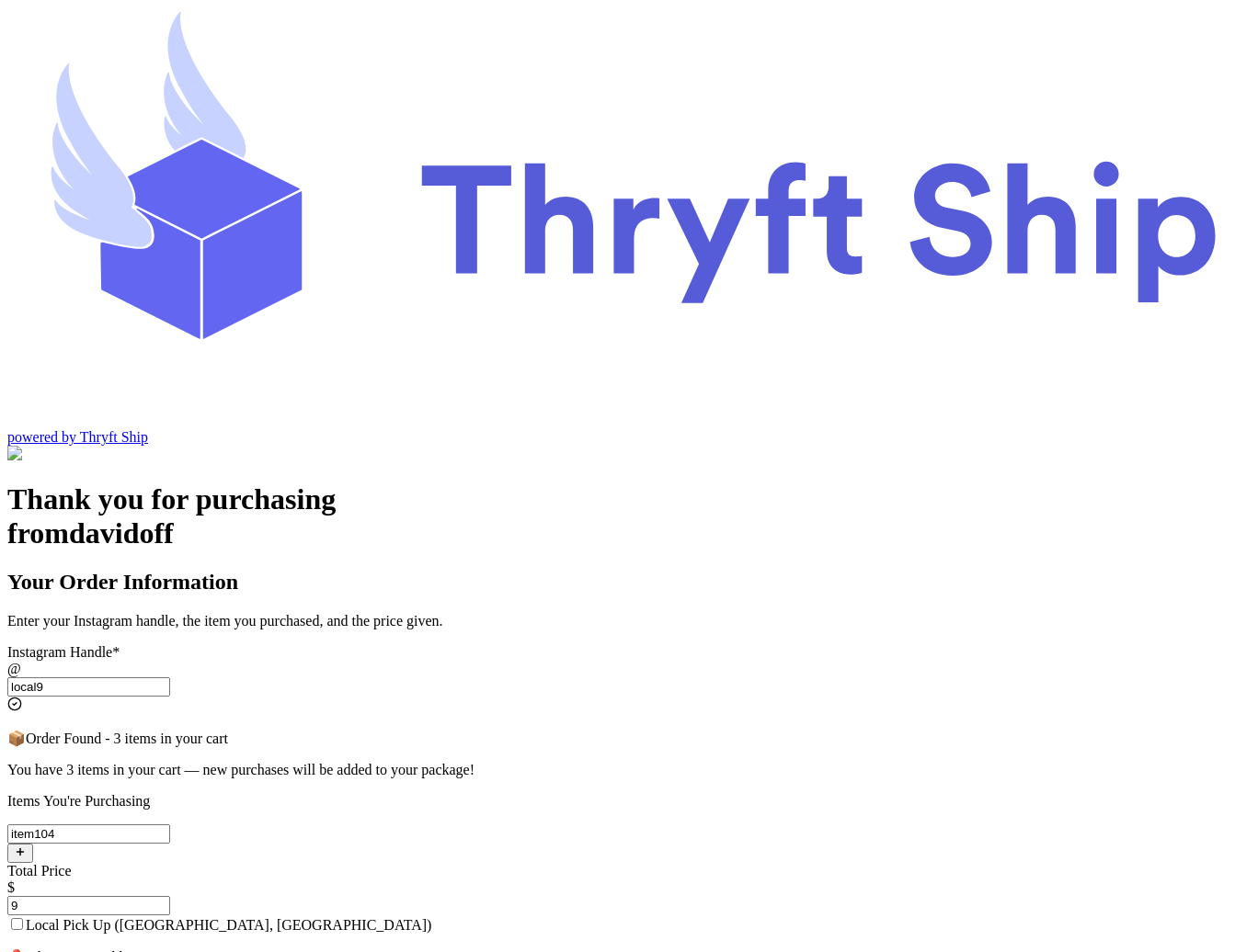
click at [574, 915] on div "Local Pick Up ([GEOGRAPHIC_DATA], [GEOGRAPHIC_DATA])" at bounding box center [629, 925] width 1243 height 19
click at [23, 918] on input "Local Pick Up ([GEOGRAPHIC_DATA], [GEOGRAPHIC_DATA])" at bounding box center [17, 924] width 12 height 12
checkbox input "true"
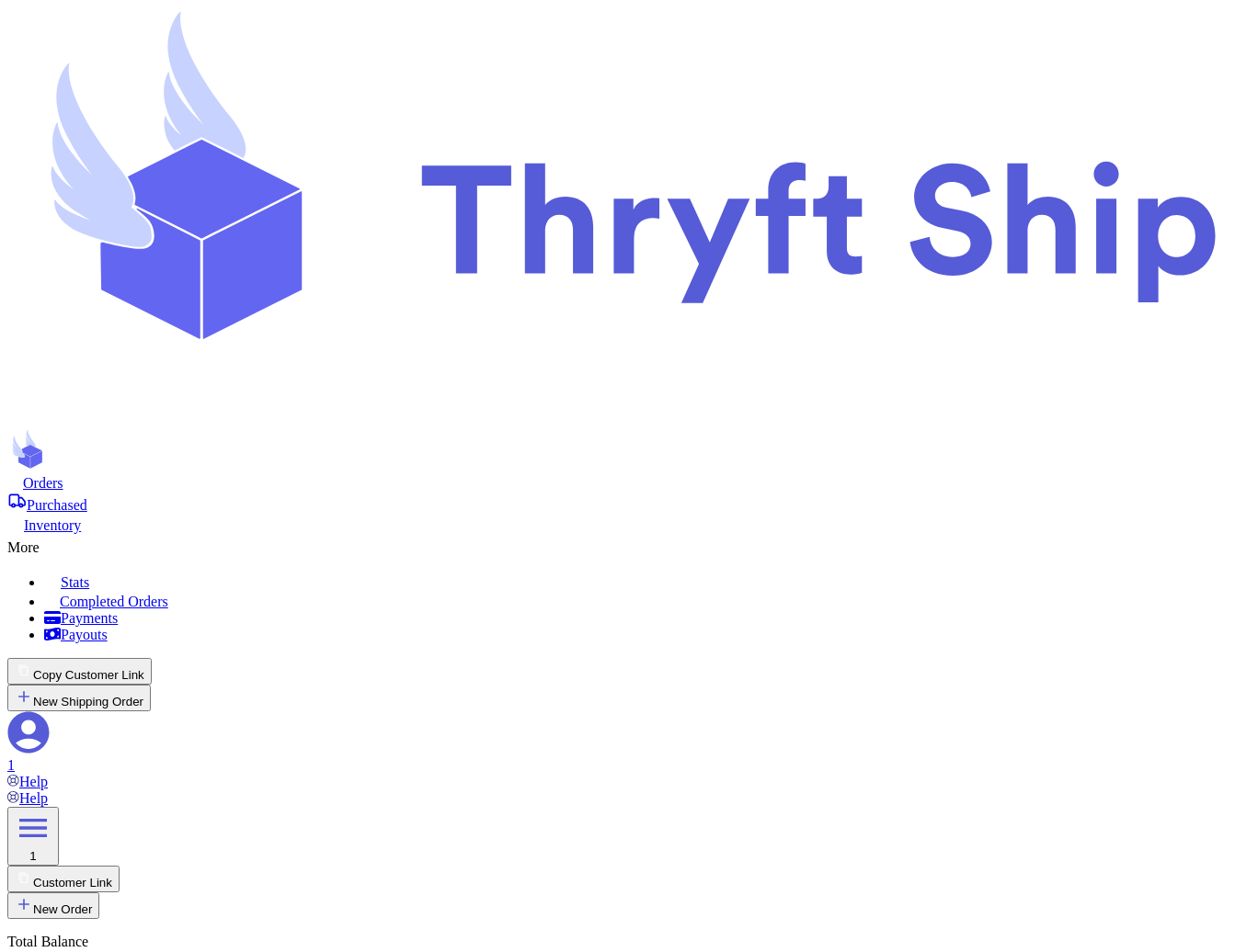
select select "paid"
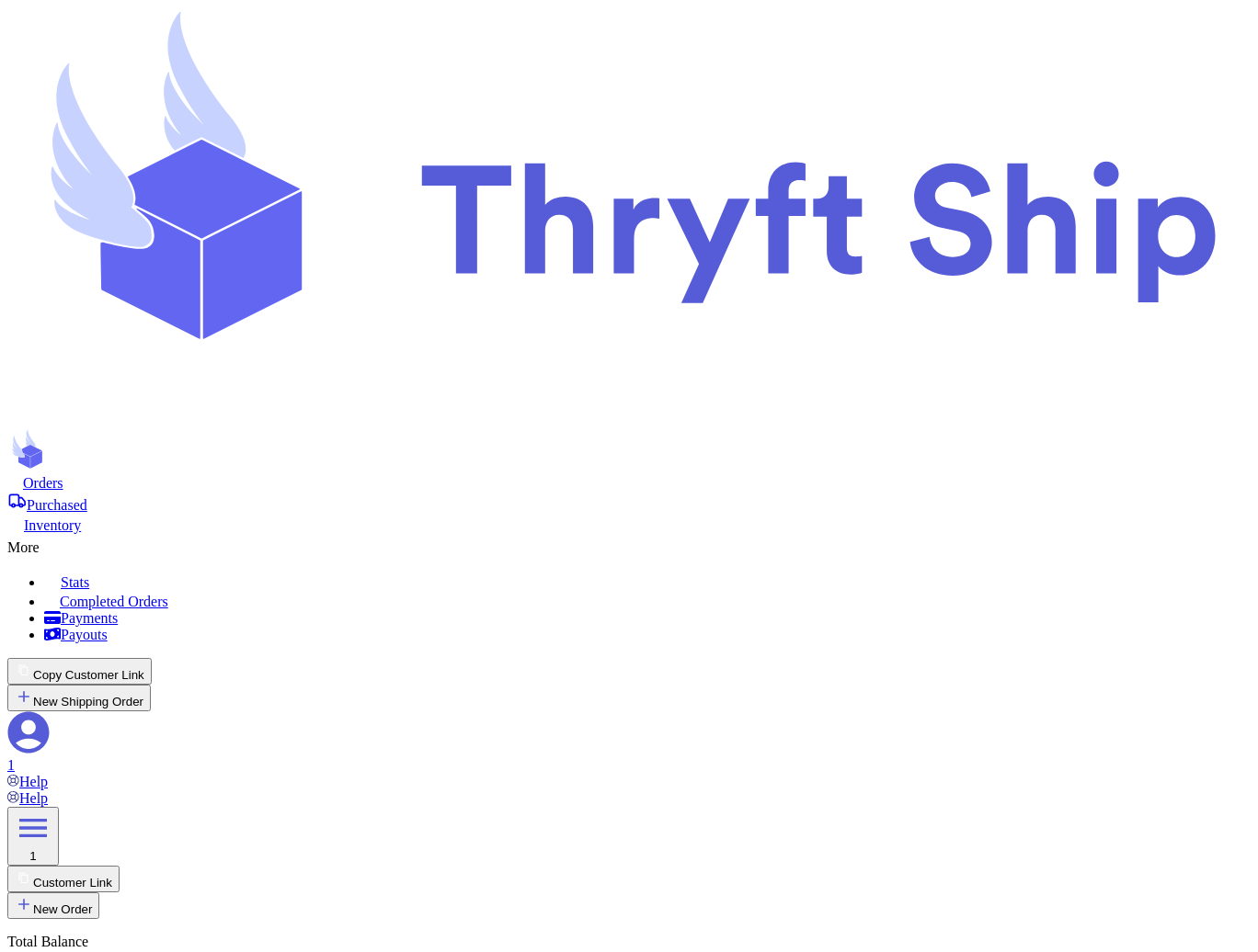
select select "paid"
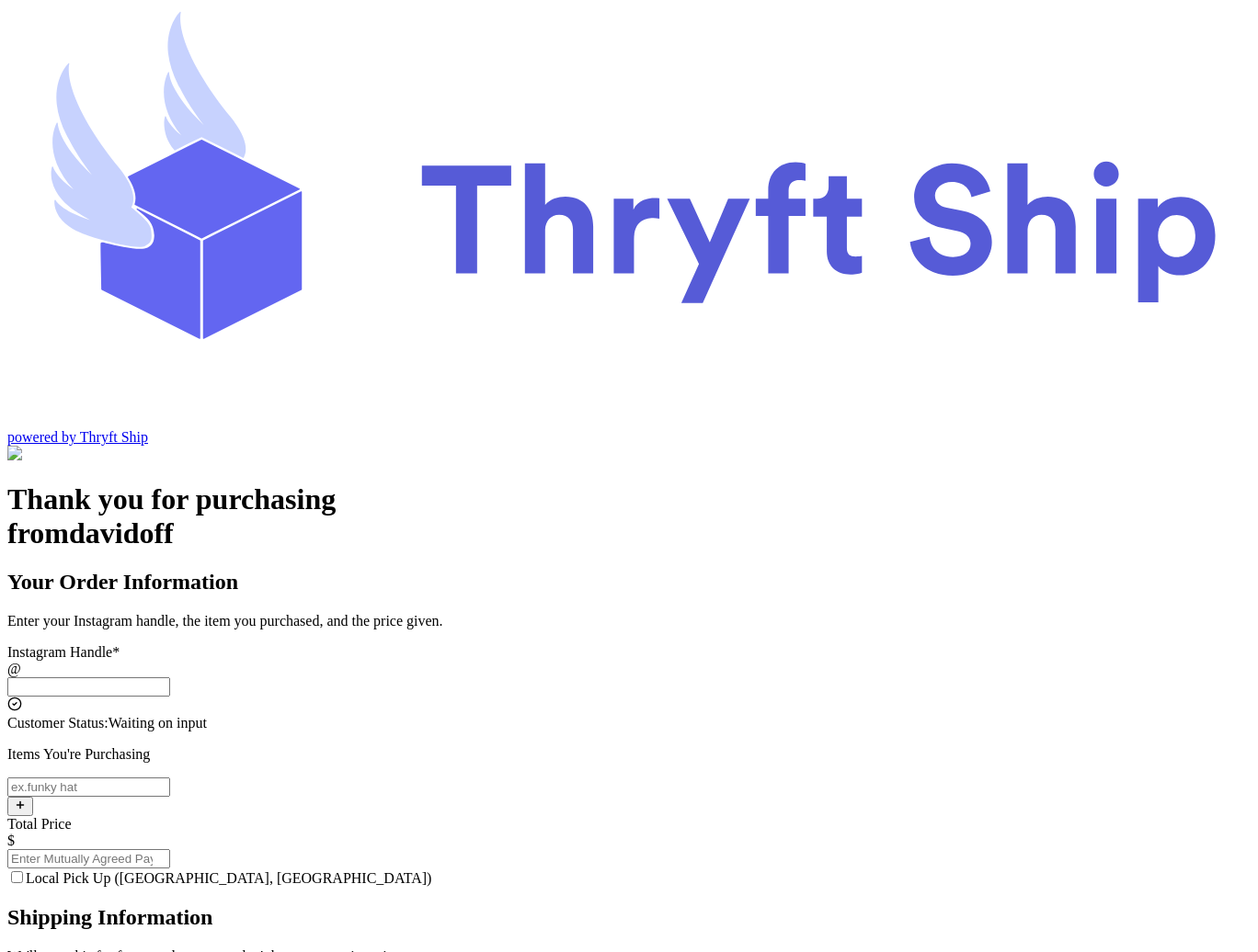
click at [170, 678] on input "Local Pick Up ([GEOGRAPHIC_DATA], [GEOGRAPHIC_DATA])" at bounding box center [88, 687] width 163 height 20
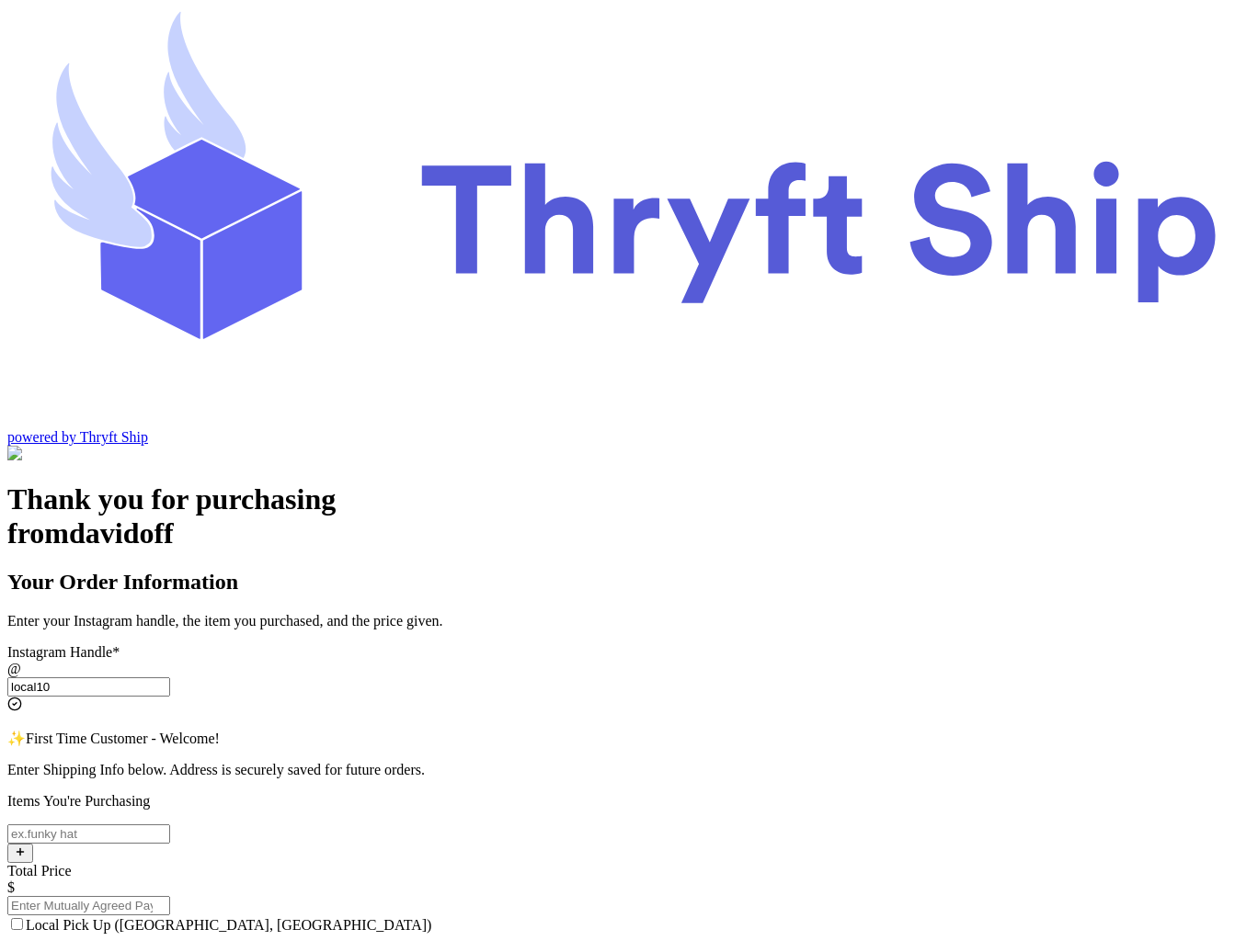
type input "local10"
click at [170, 824] on input "Local Pick Up ([GEOGRAPHIC_DATA], [GEOGRAPHIC_DATA])" at bounding box center [88, 834] width 163 height 20
type input "Item101"
click at [170, 678] on input "local10" at bounding box center [88, 687] width 163 height 20
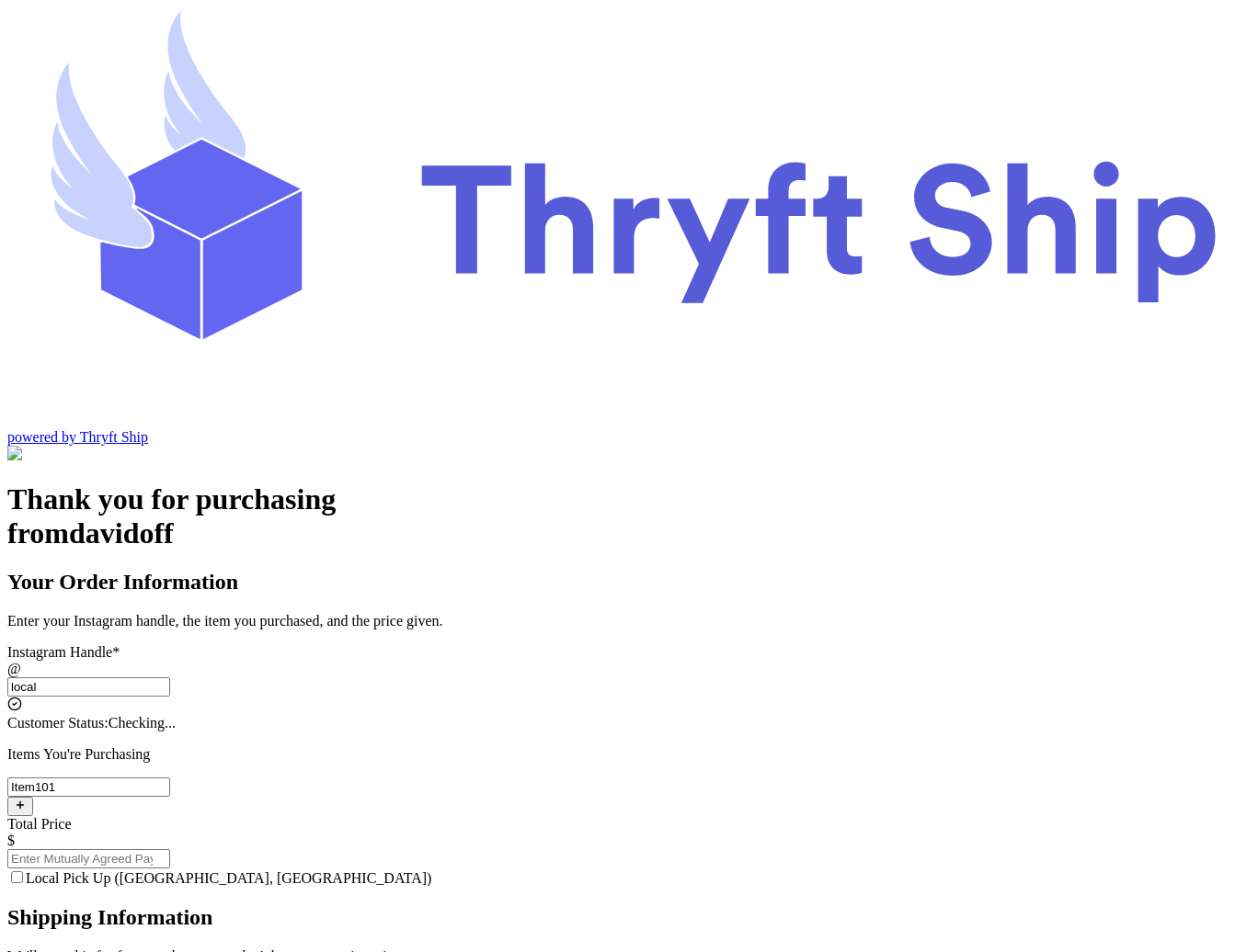
type input "local9"
type input "Local Pickup"
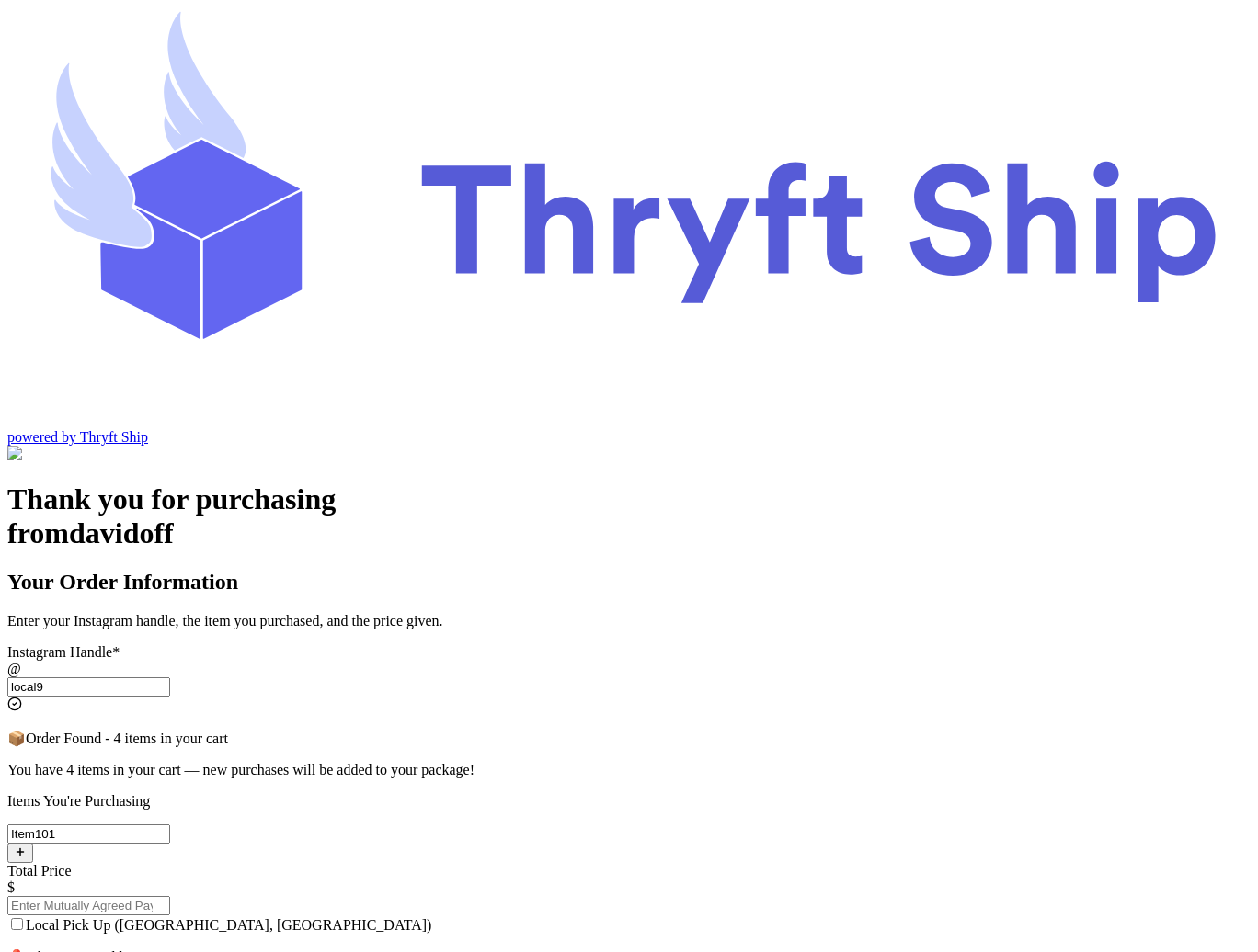
type input "local9"
click at [170, 897] on input "Total Price" at bounding box center [88, 906] width 163 height 20
type input "10"
click at [432, 917] on span "Local Pick Up (Stockton, CA)" at bounding box center [228, 925] width 405 height 16
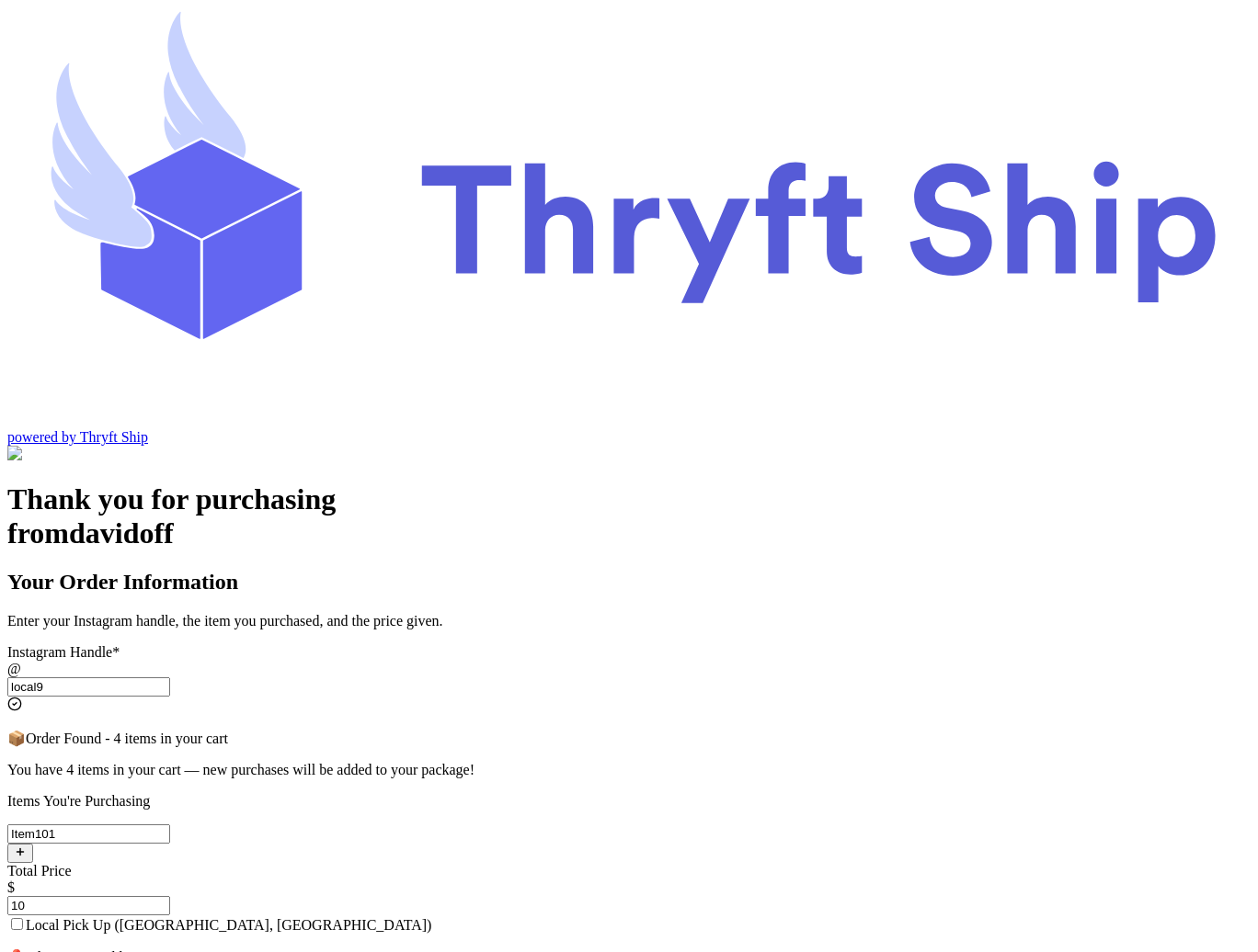
click at [23, 918] on input "Local Pick Up (Stockton, CA)" at bounding box center [17, 924] width 12 height 12
checkbox input "true"
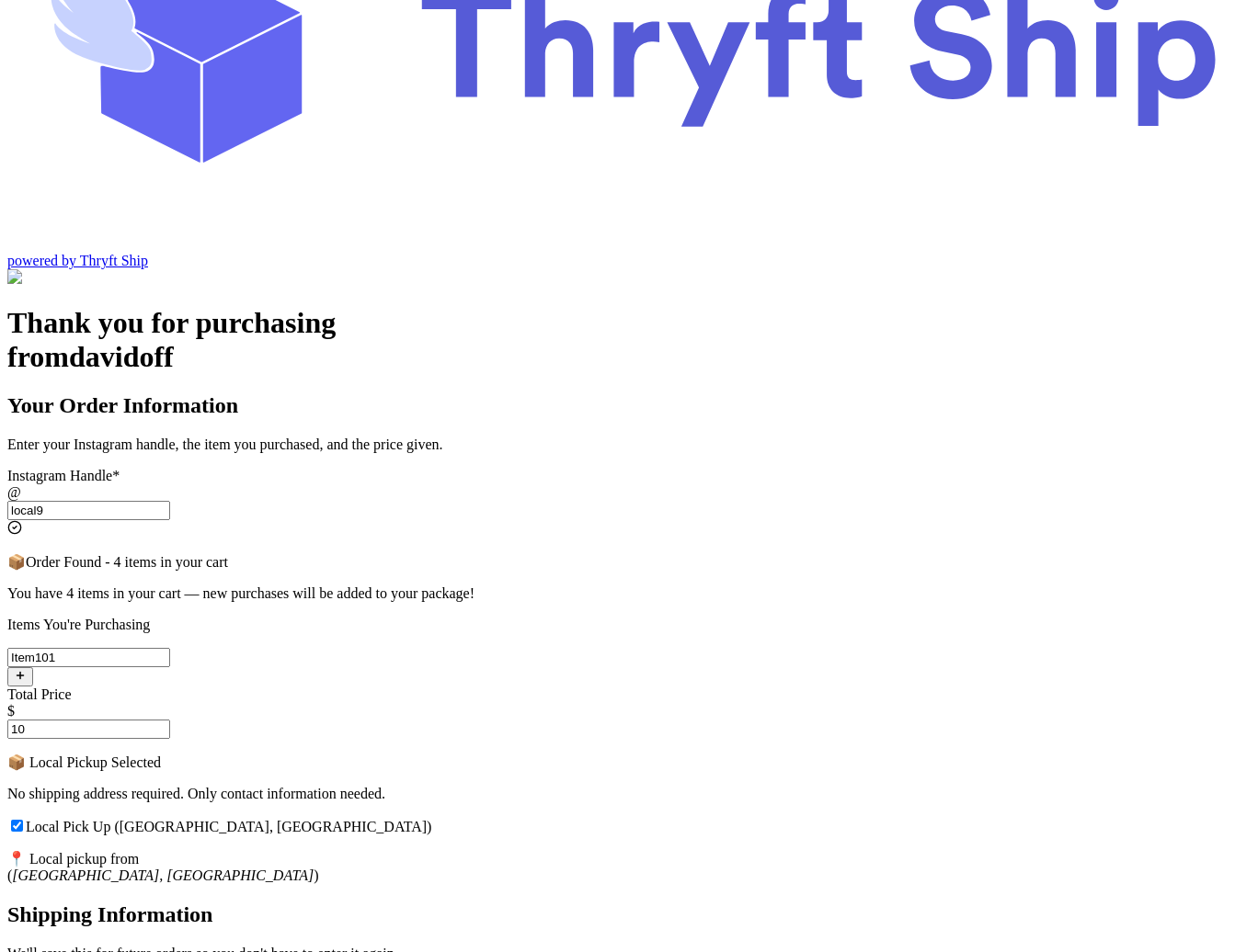
scroll to position [188, 0]
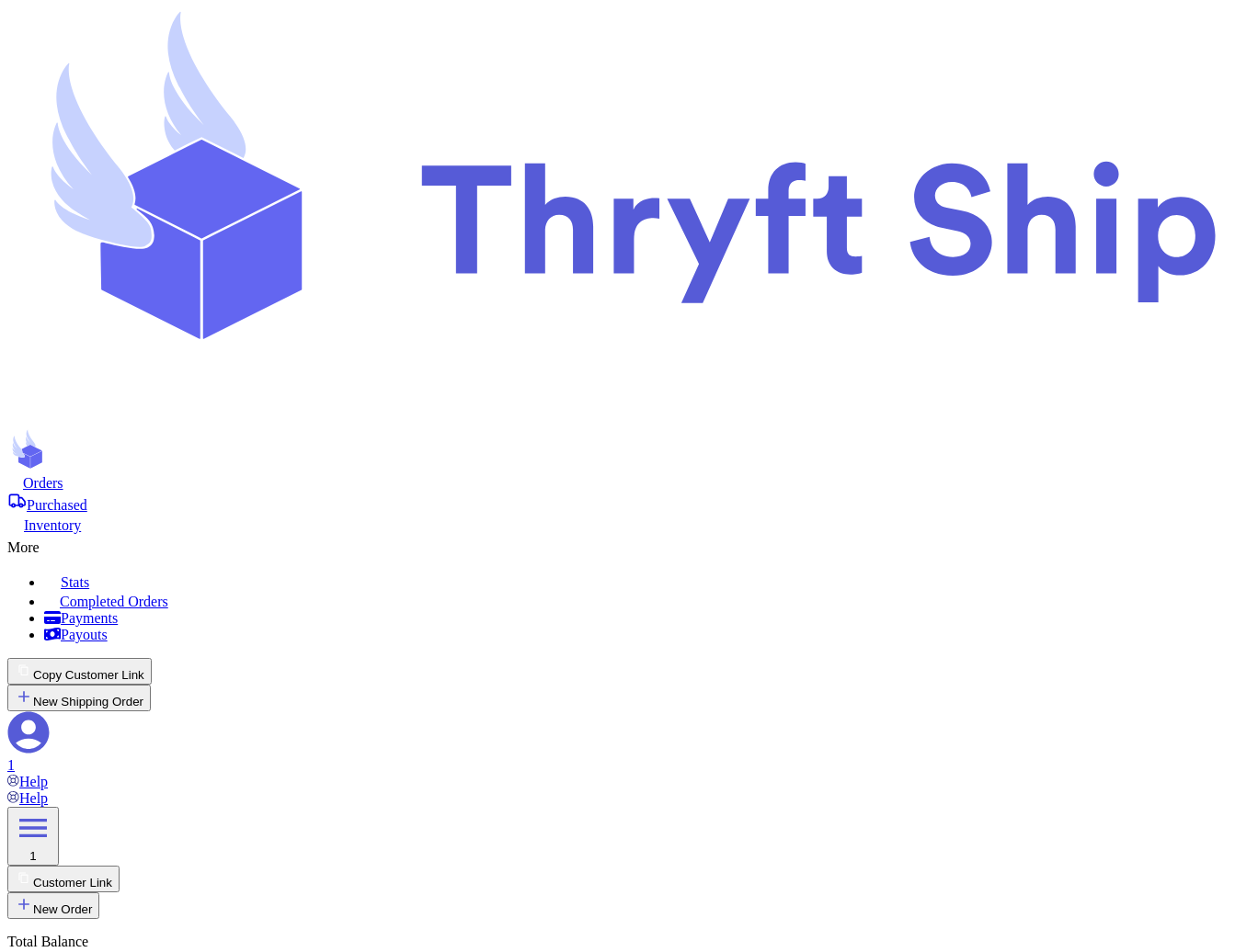
select select "paid"
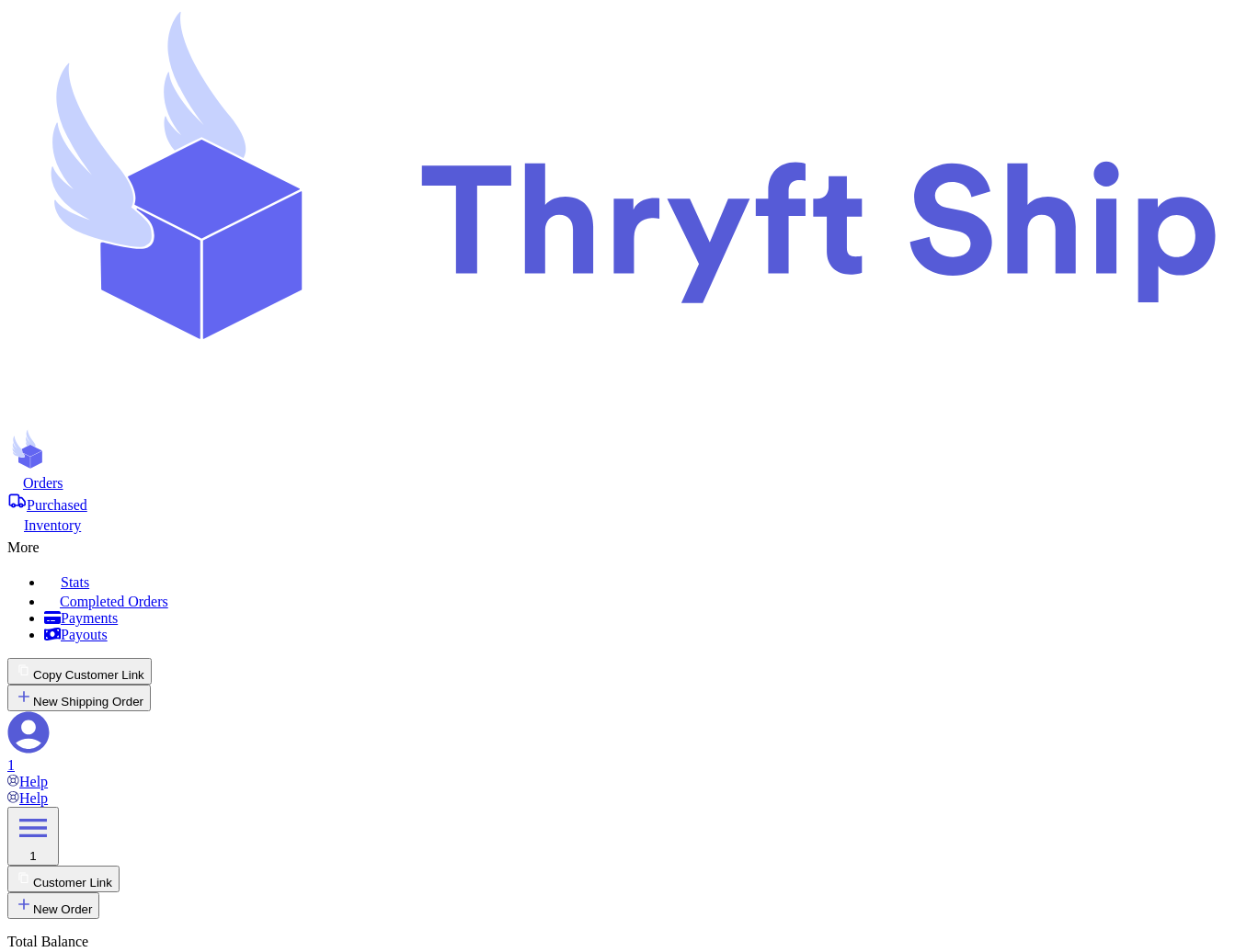
select select "paid"
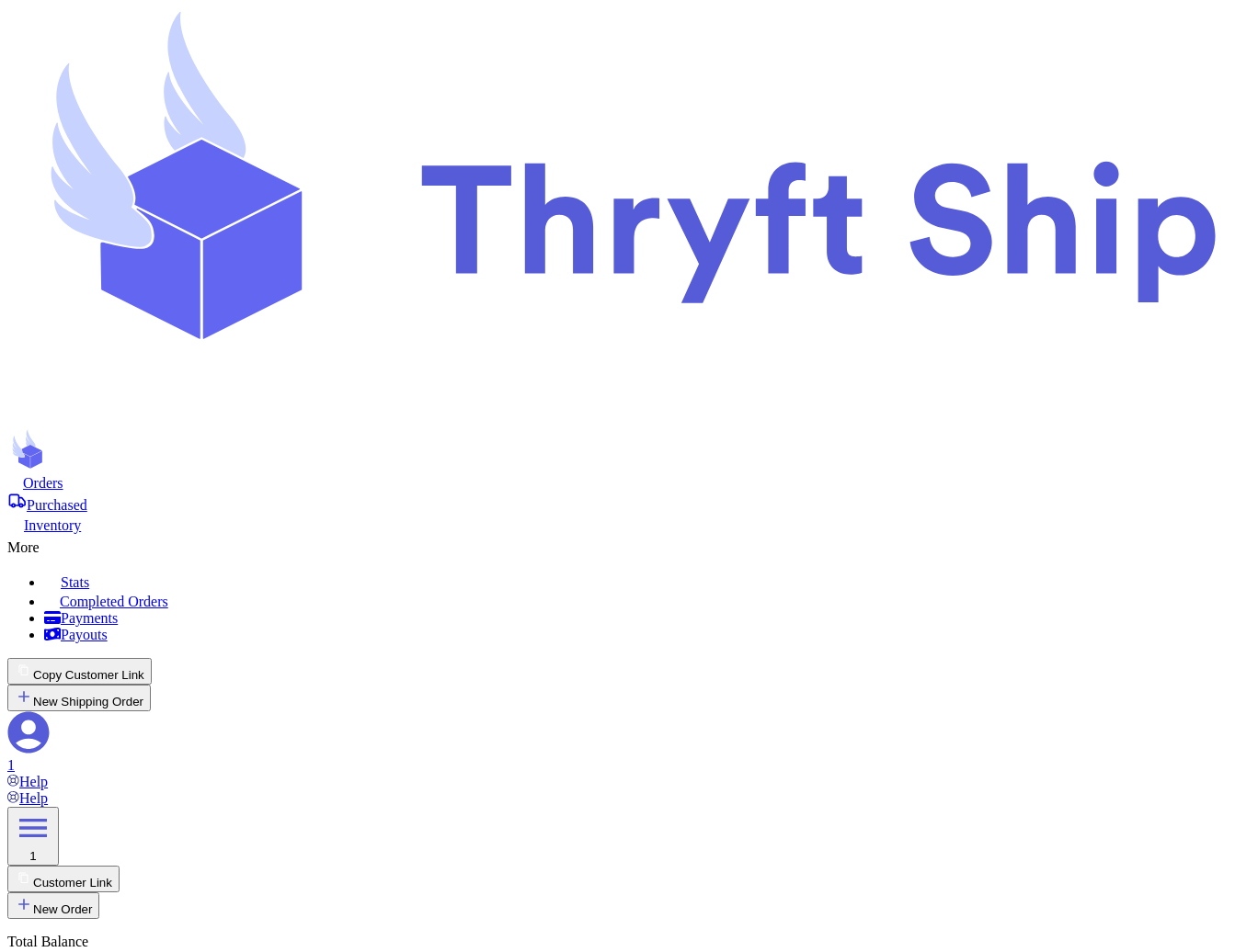
select select "paid"
checkbox input "false"
type input "Jonathan"
type input "abdul+2@thryftship.com"
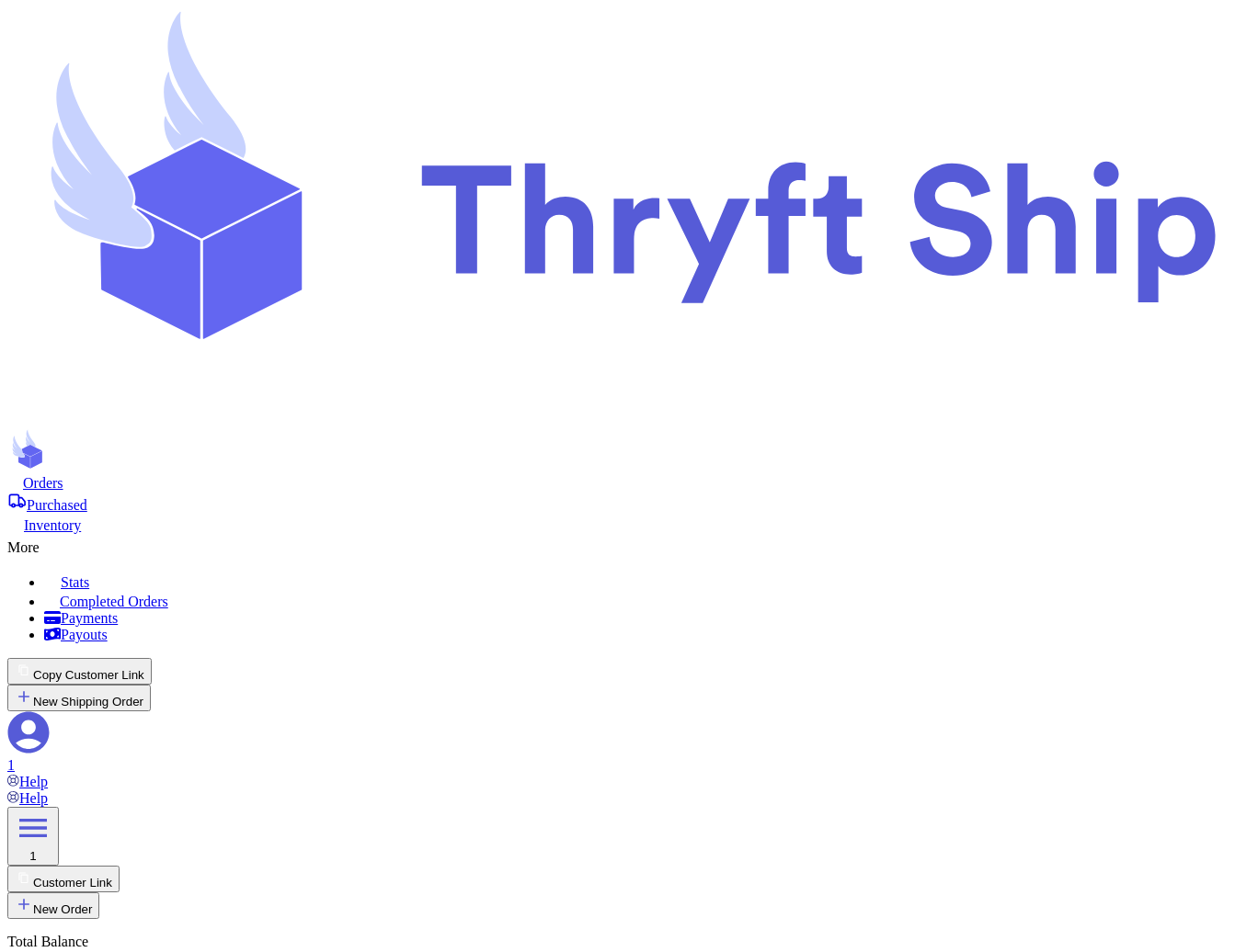
type input "Local 101"
type input "local8"
type input "105"
checkbox input "true"
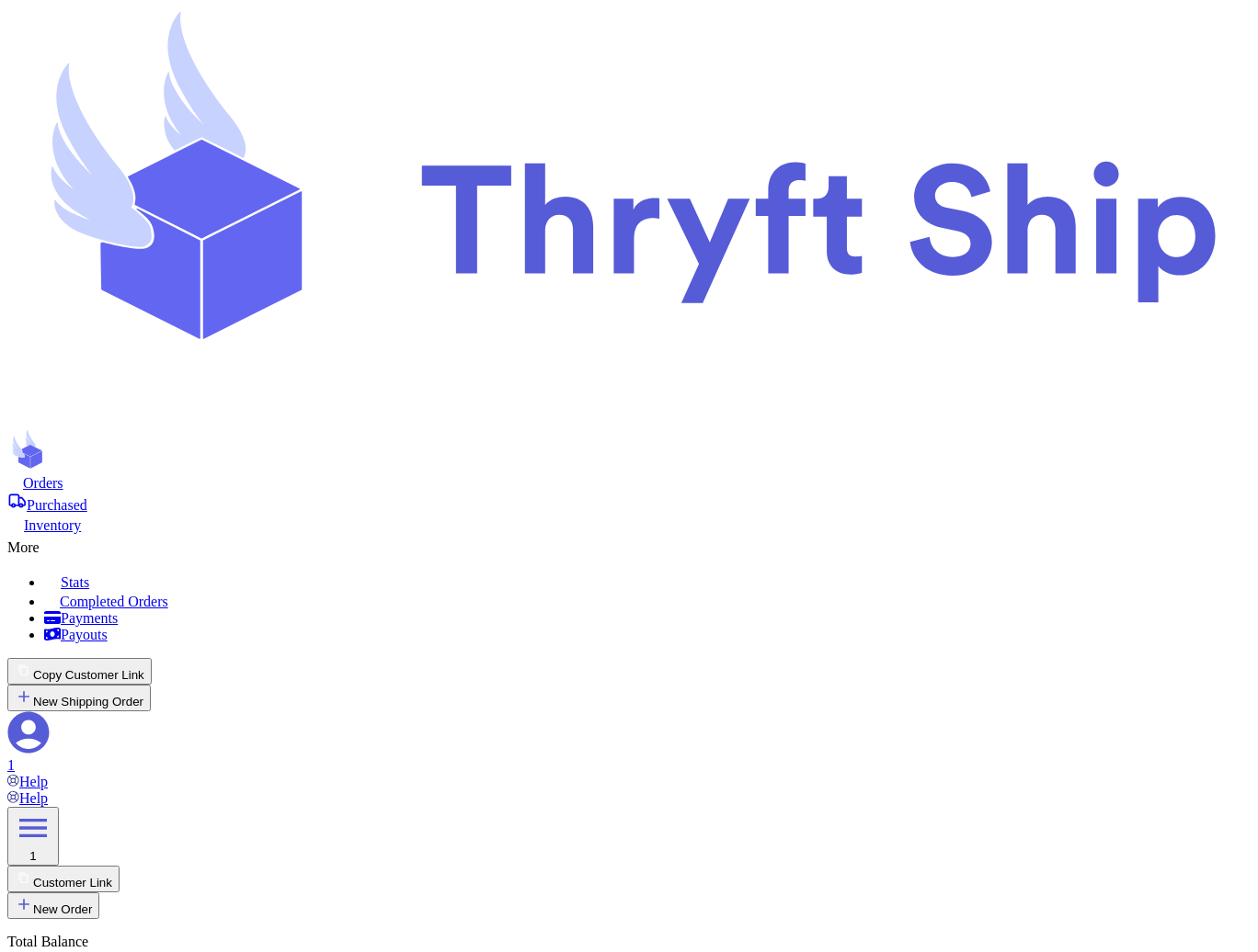
type input "Undertaker"
type input "[EMAIL_ADDRESS][DOMAIN_NAME]"
type input "item 1"
type input "local9"
type input "49"
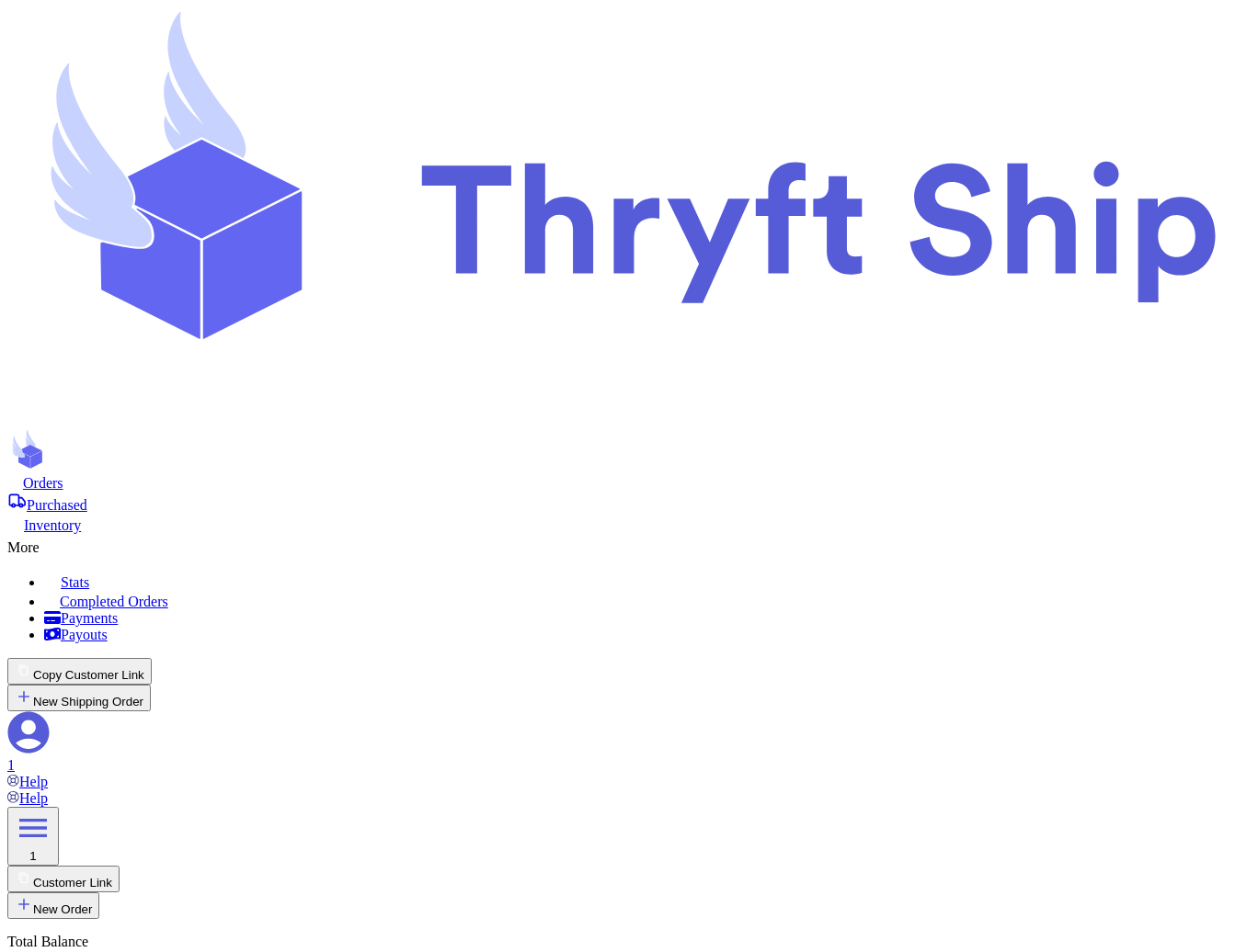
select select "paid"
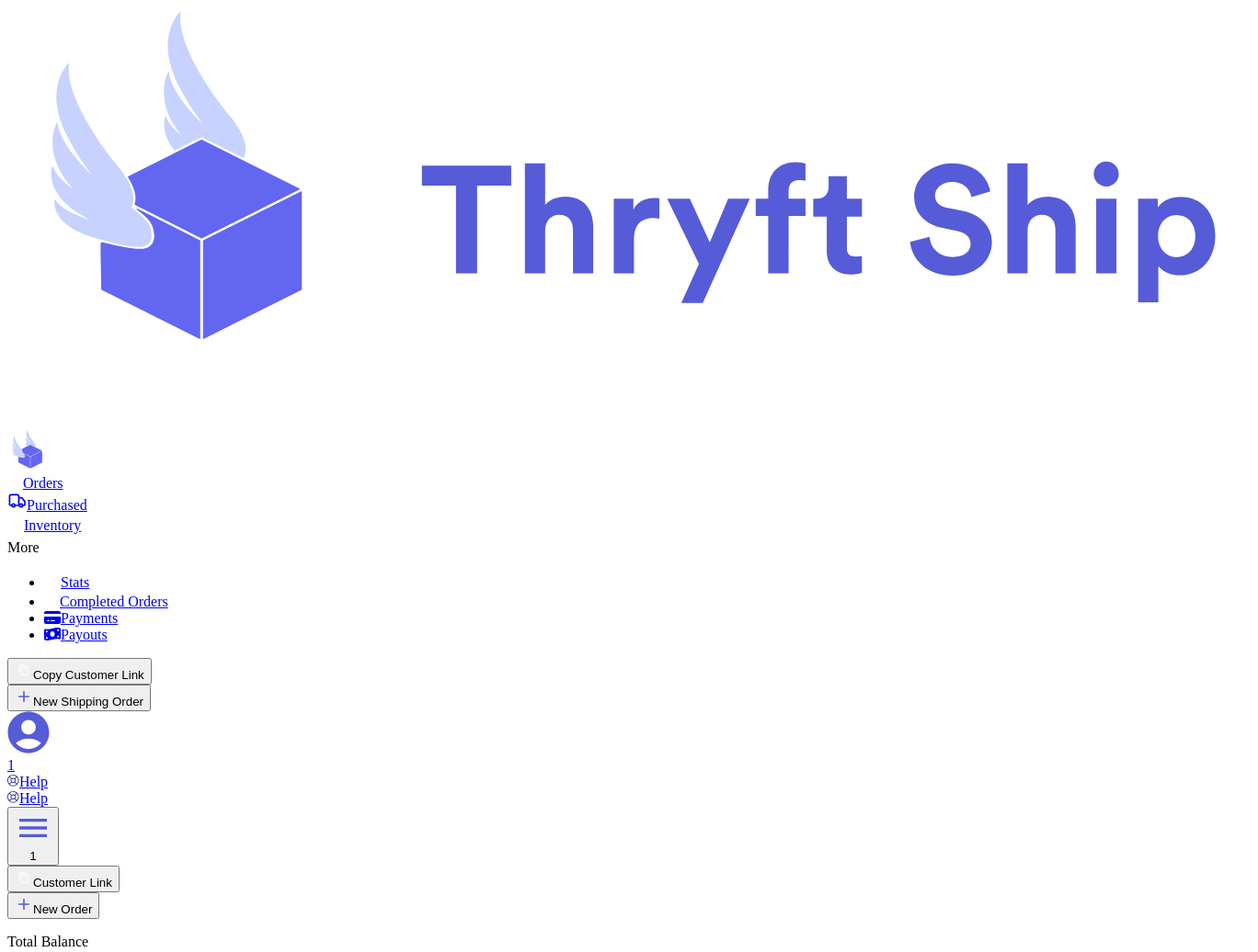
checkbox input "false"
type input "Jonathan"
type input "abdul+2@thryftship.com"
type input "Local 101"
type input "local8"
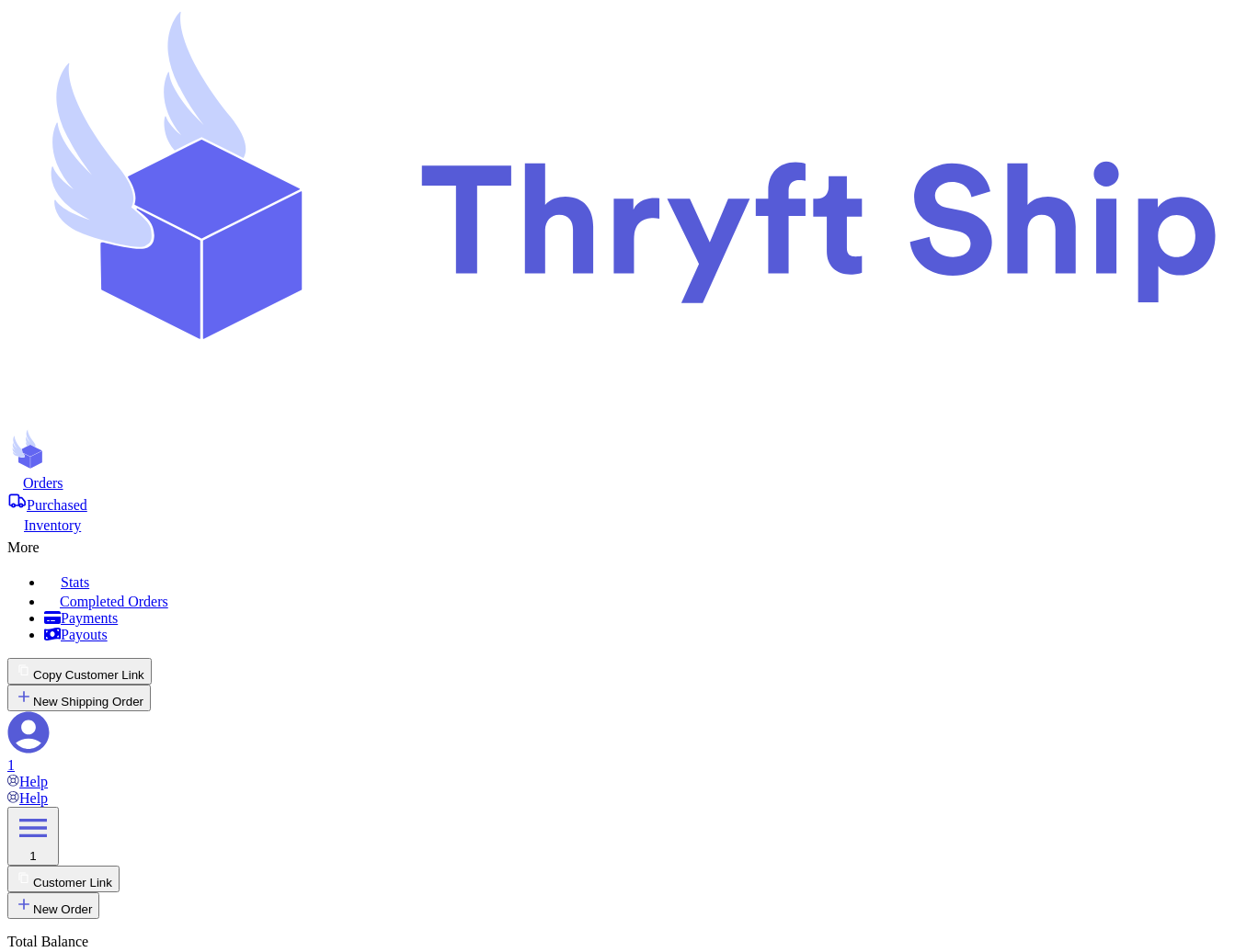
type input "105"
checkbox input "true"
type input "Undertaker"
type input "[EMAIL_ADDRESS][DOMAIN_NAME]"
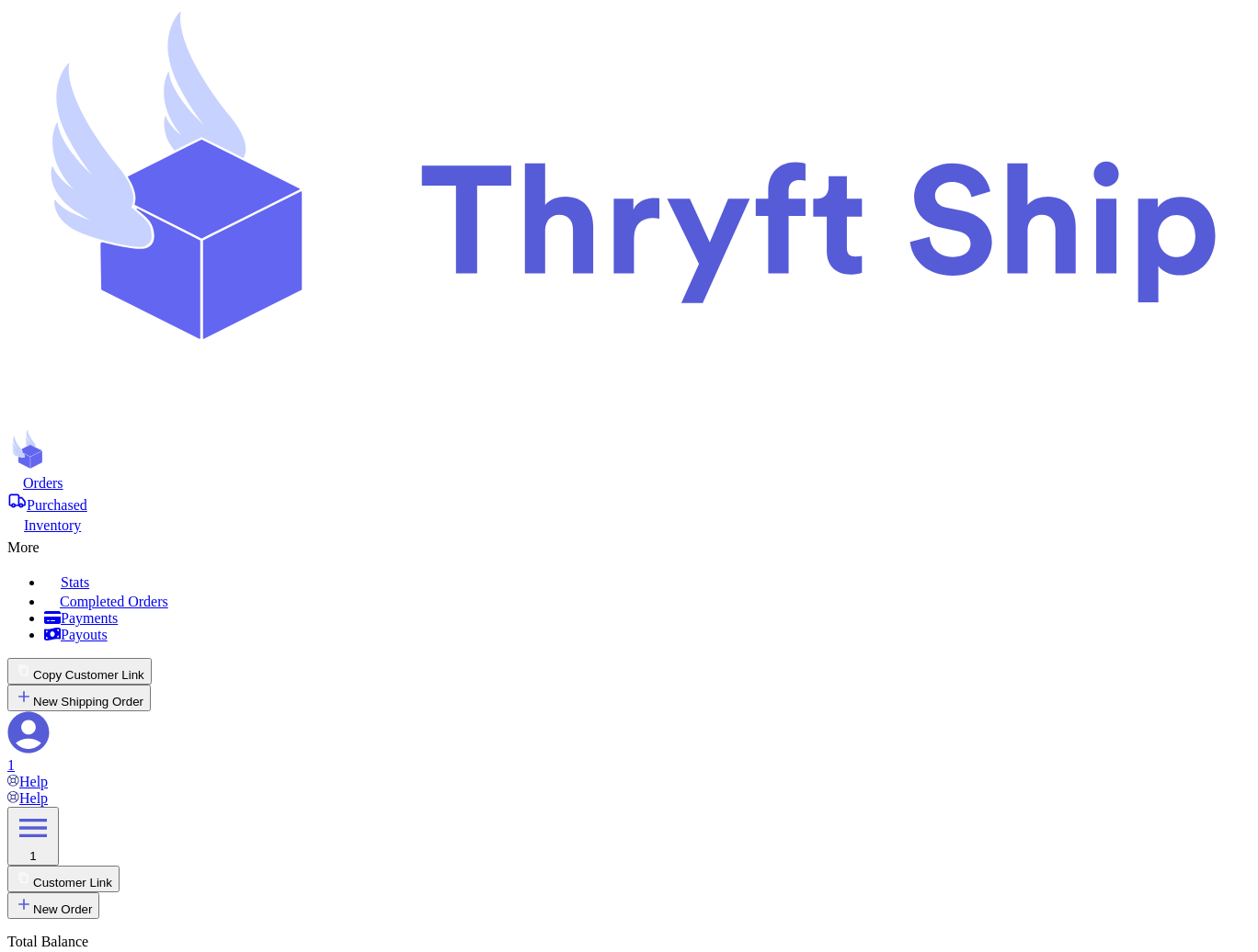
type input "item 1"
type input "local9"
type input "49"
select select "paid"
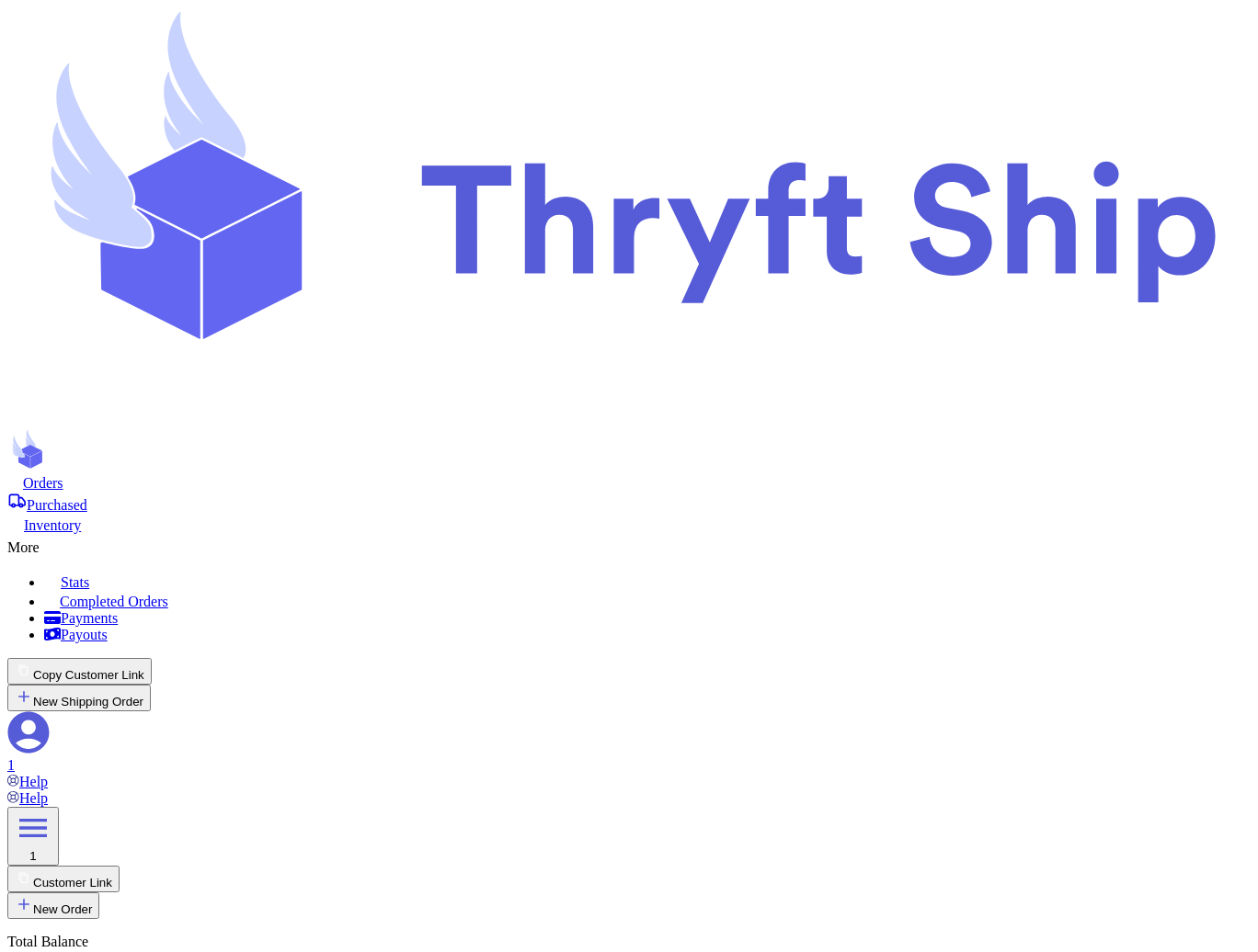
select select "paid"
checkbox input "false"
type input "Jonathan"
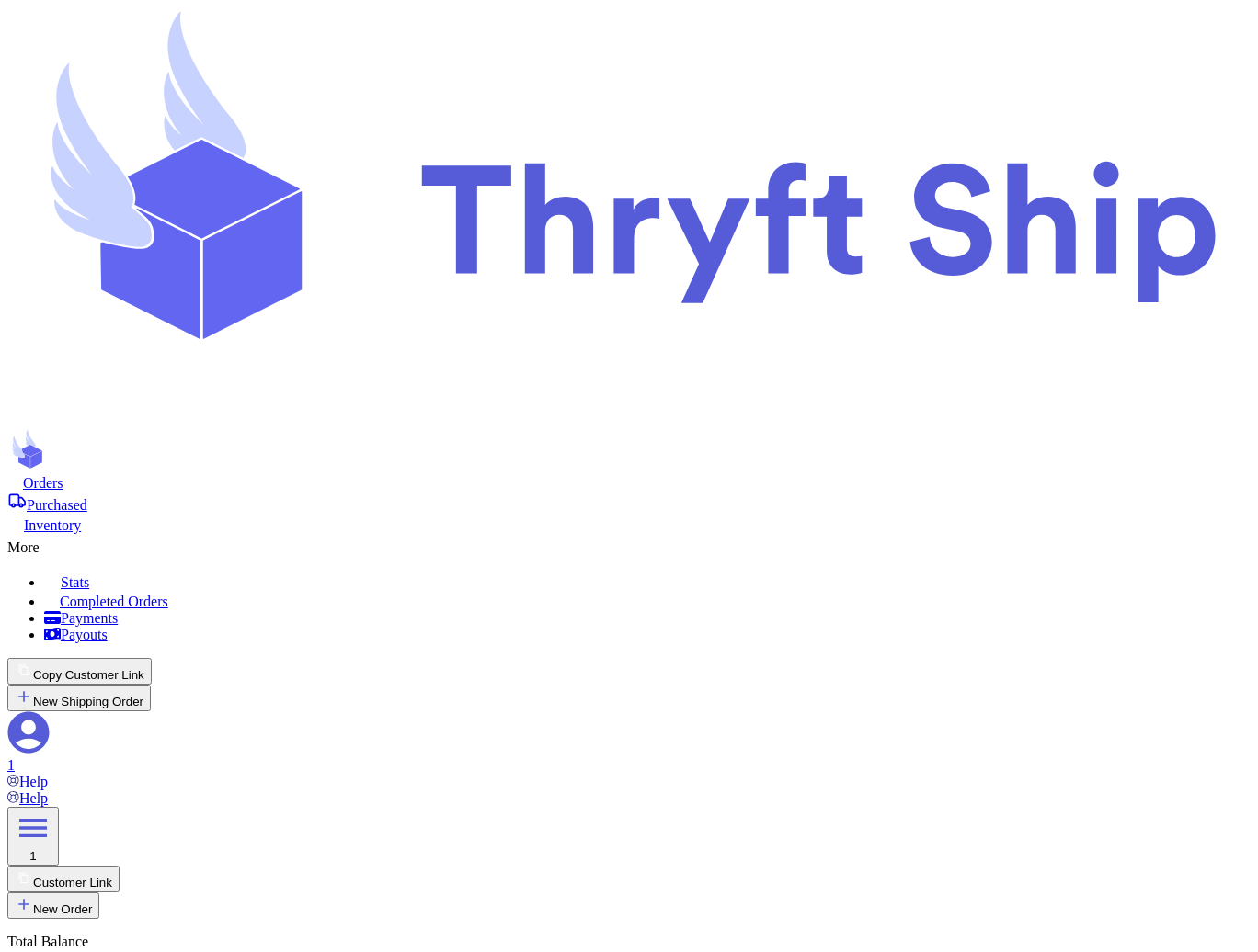
type input "abdul+2@thryftship.com"
type input "Local 101"
type input "local8"
type input "105"
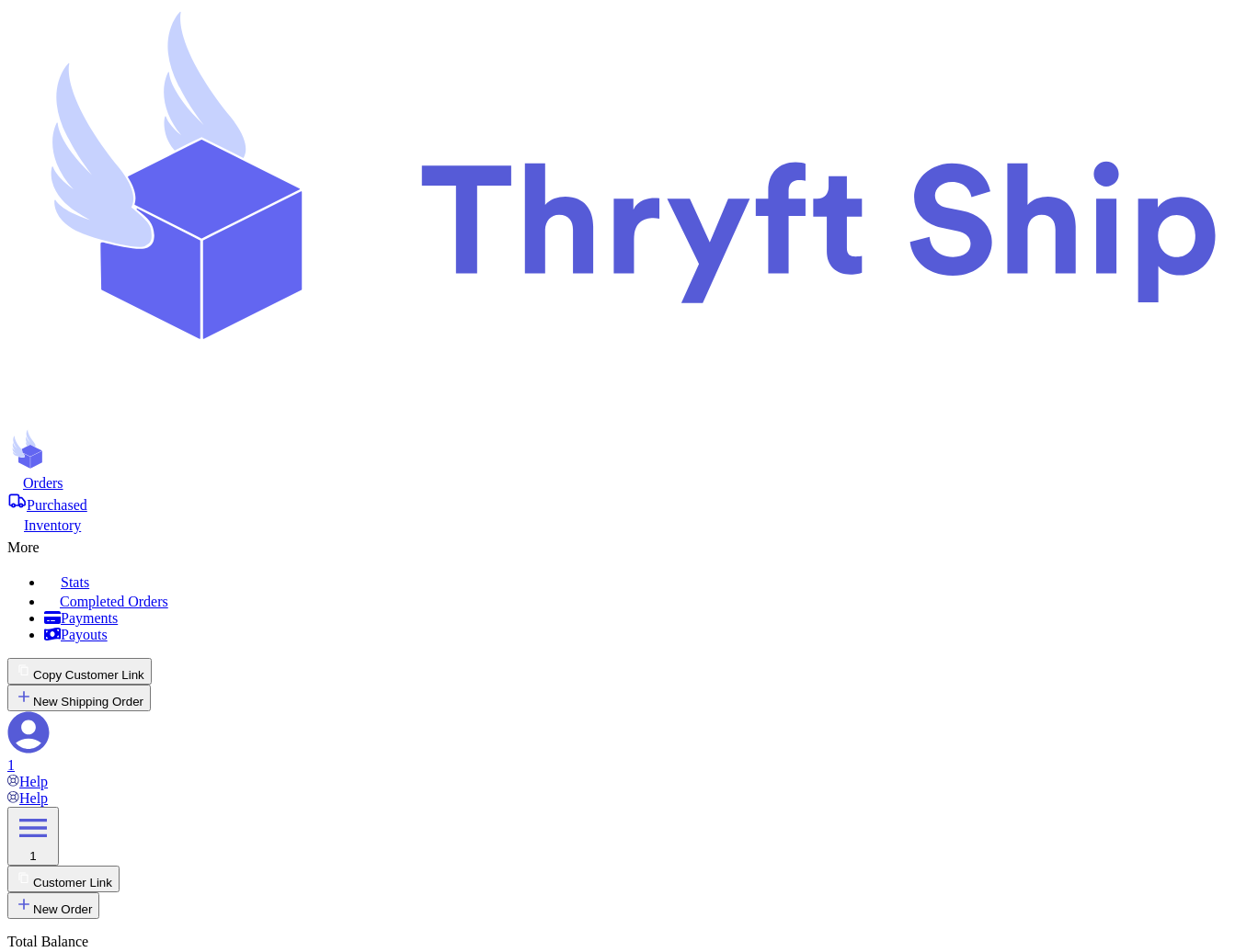
checkbox input "false"
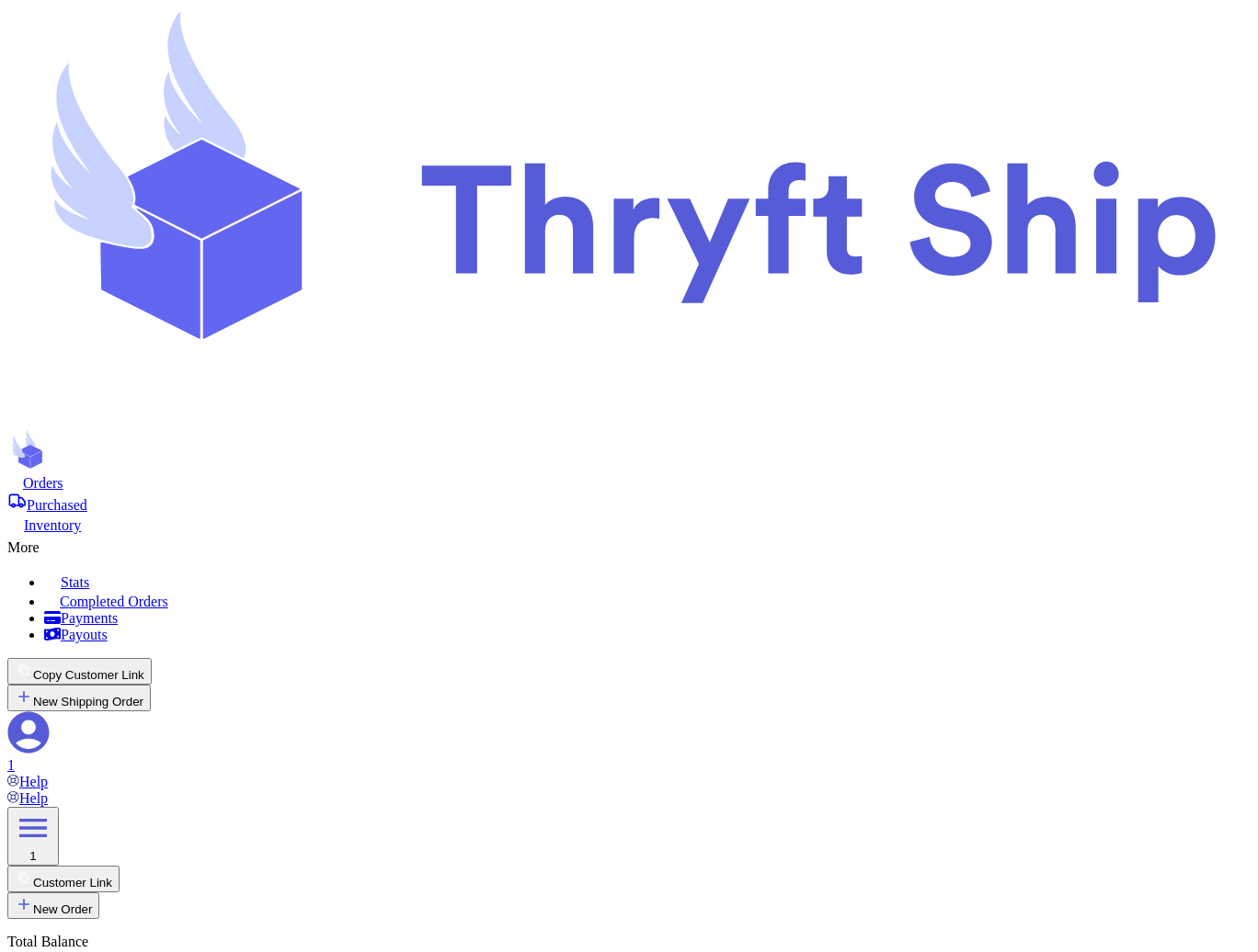
checkbox input "false"
checkbox input "true"
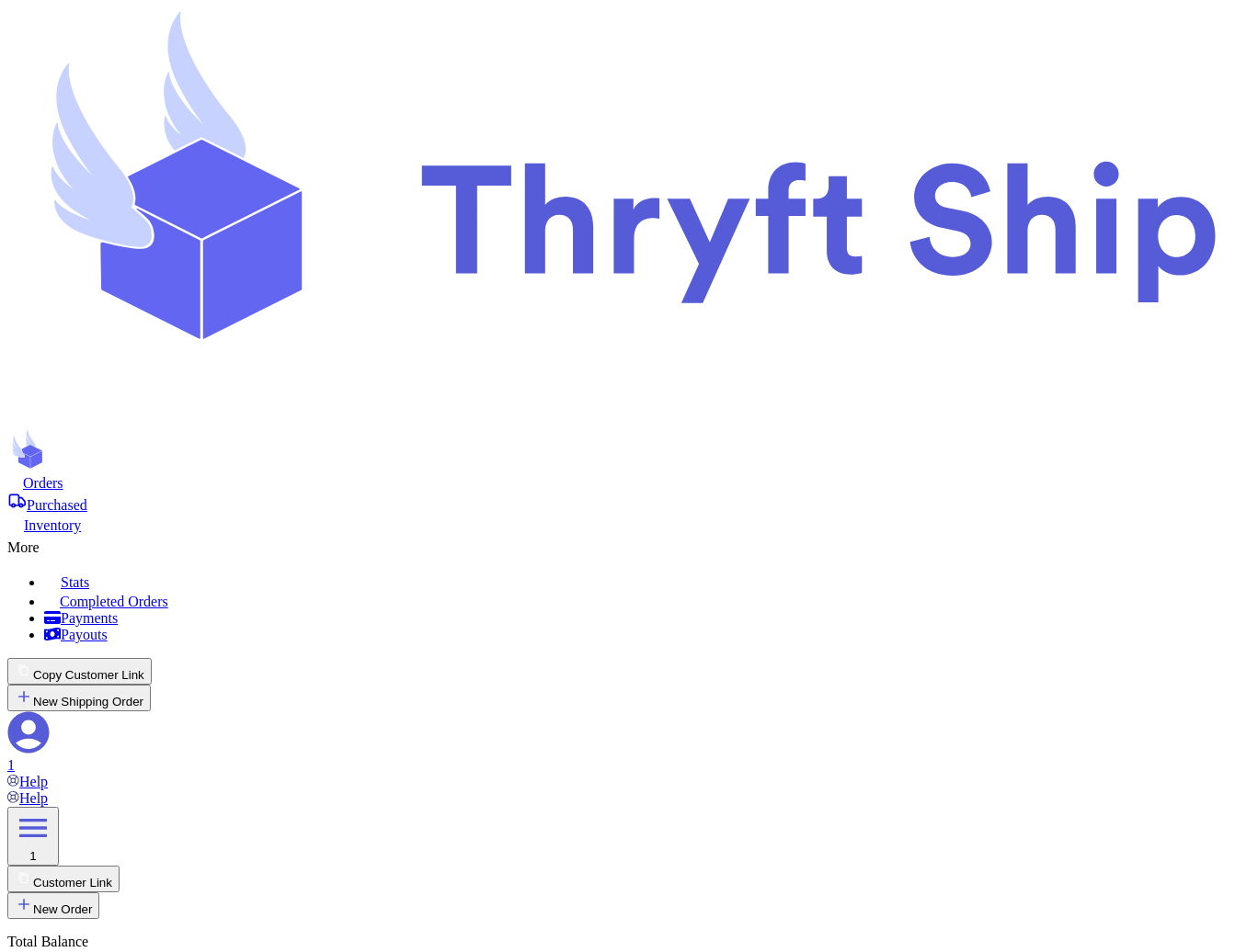
type input "Undertaker"
type input "[EMAIL_ADDRESS][DOMAIN_NAME]"
type input "item 1"
type input "local9"
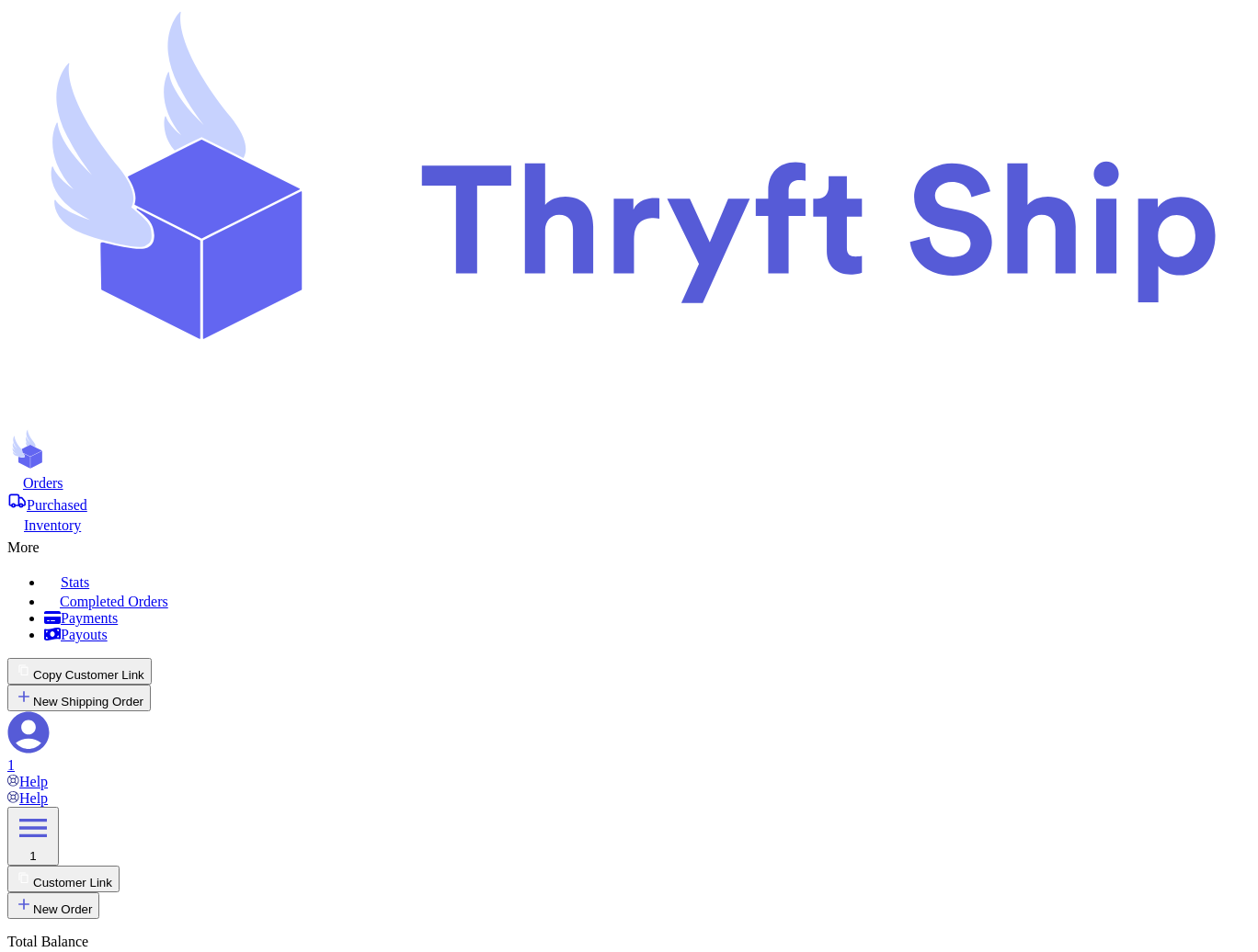
type input "49"
select select "paid"
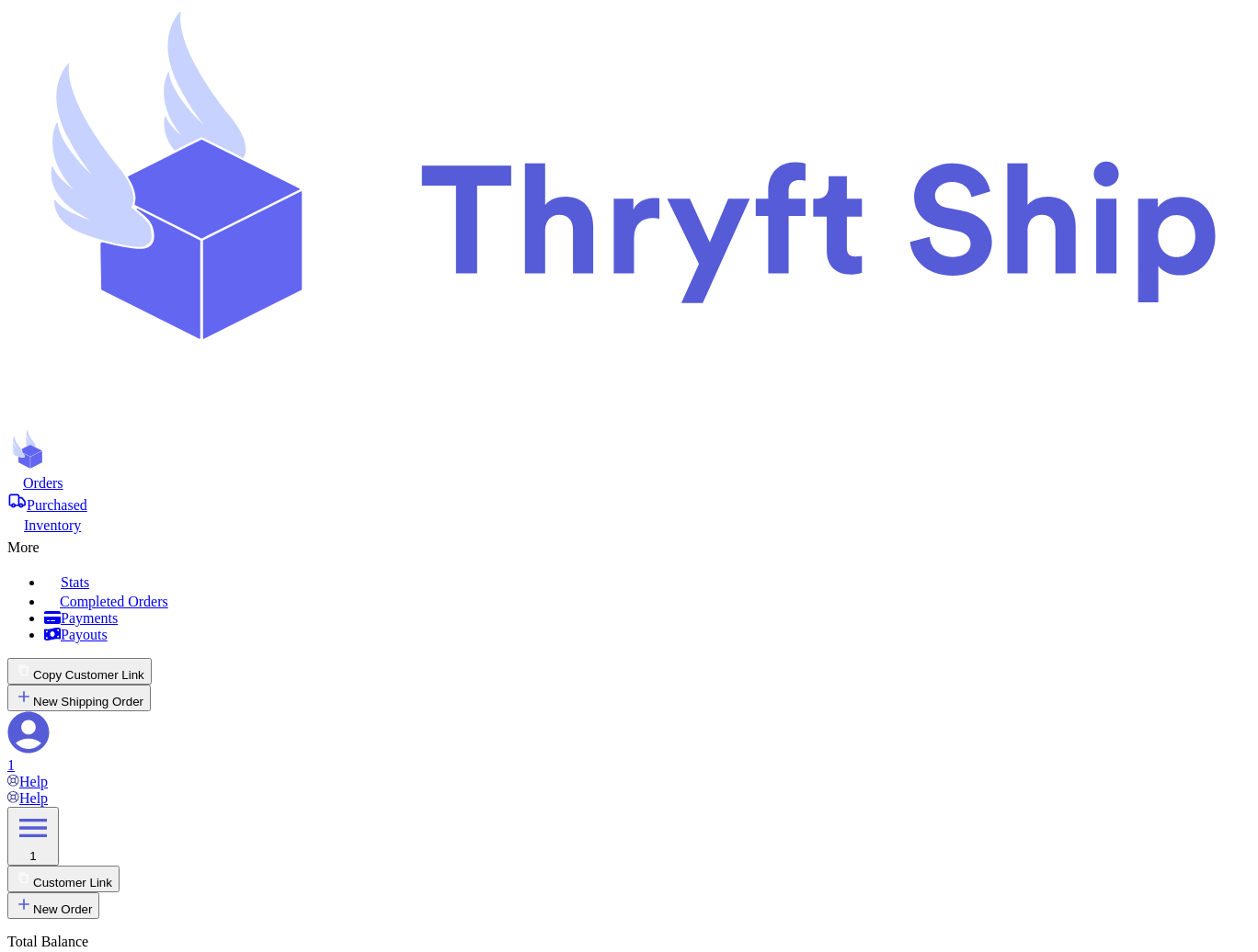
type input "Ten"
type input "Ten Ten"
type input "local10"
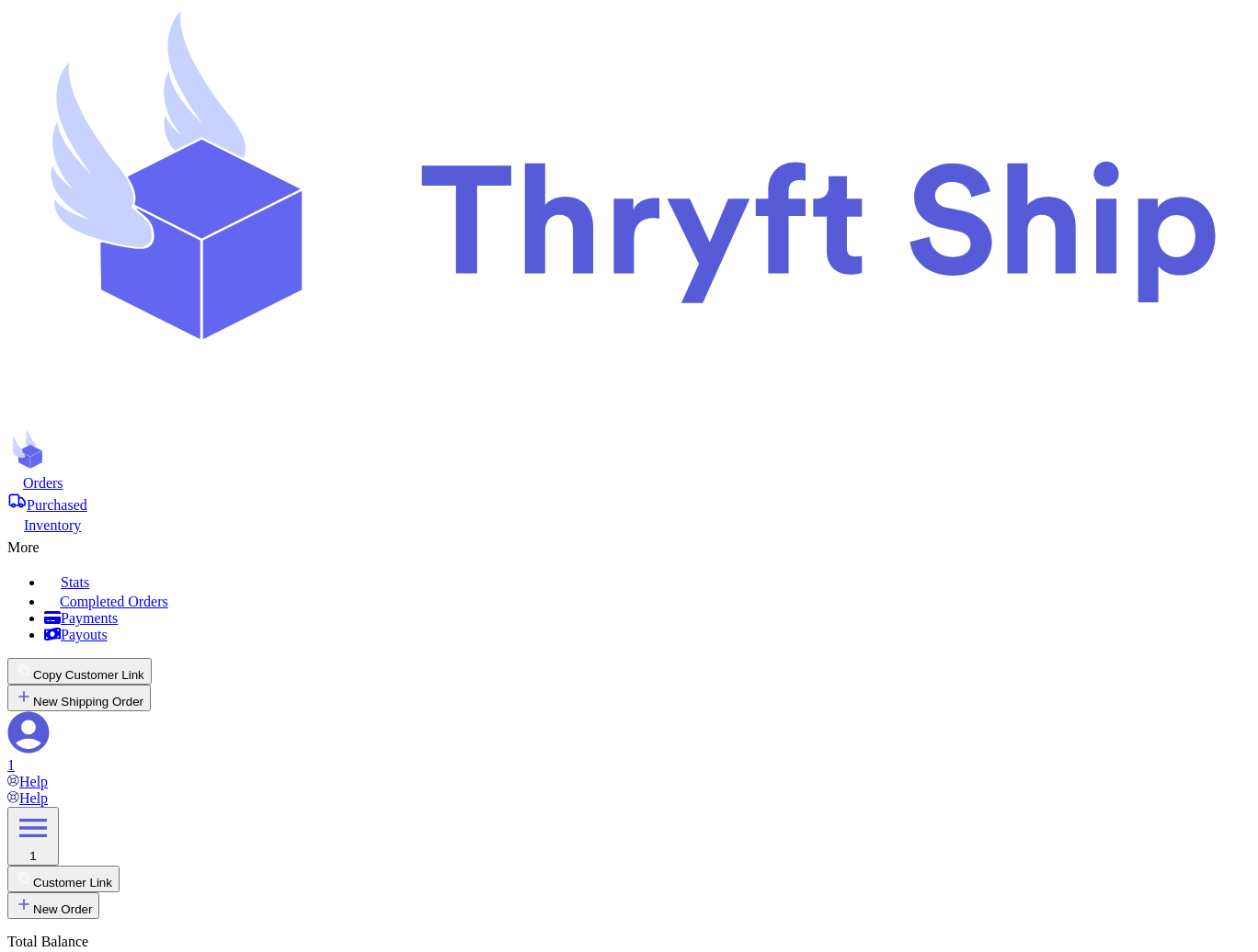
type input "20"
select select "paid"
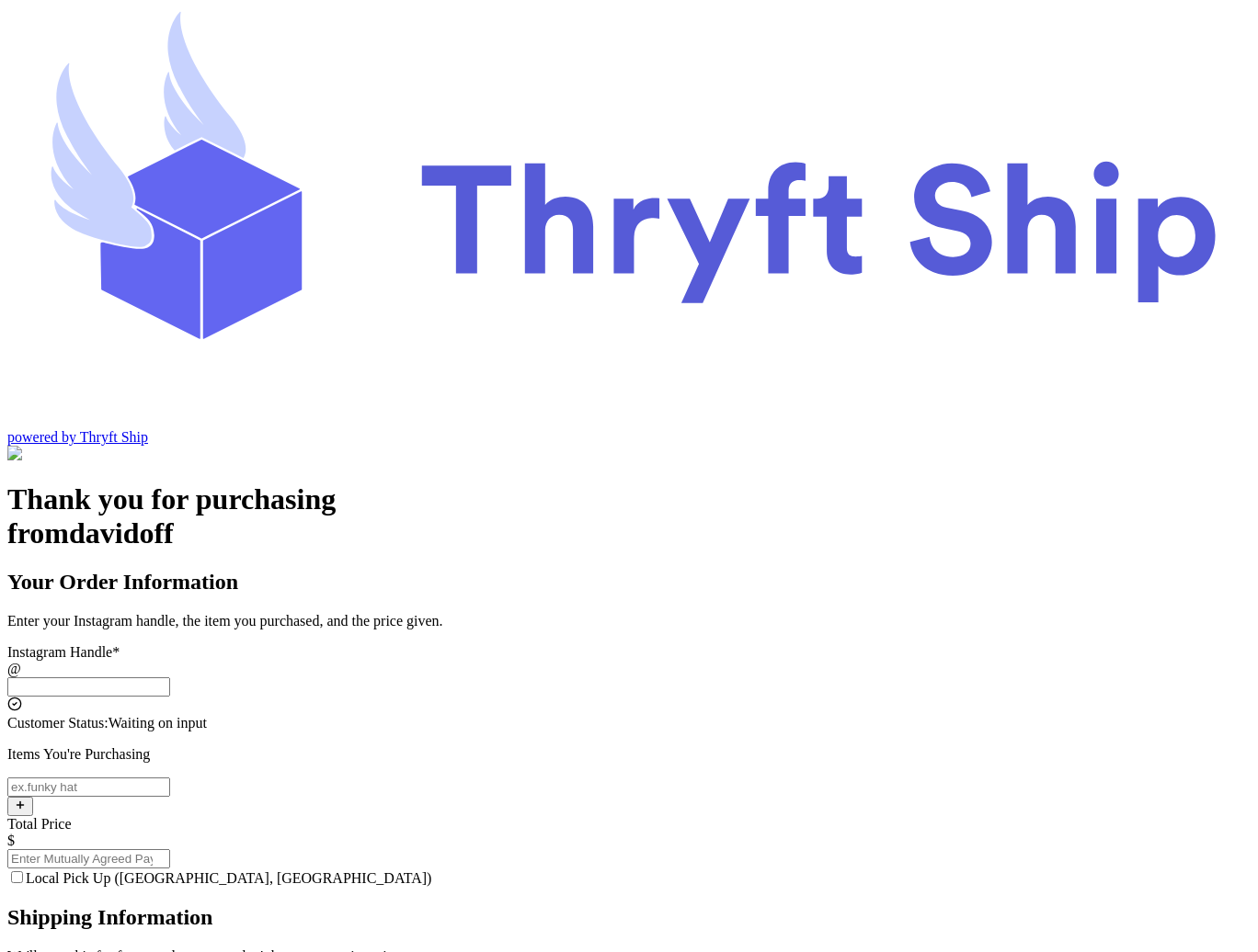
click at [170, 678] on input "Local Pick Up ([GEOGRAPHIC_DATA], [GEOGRAPHIC_DATA])" at bounding box center [88, 687] width 163 height 20
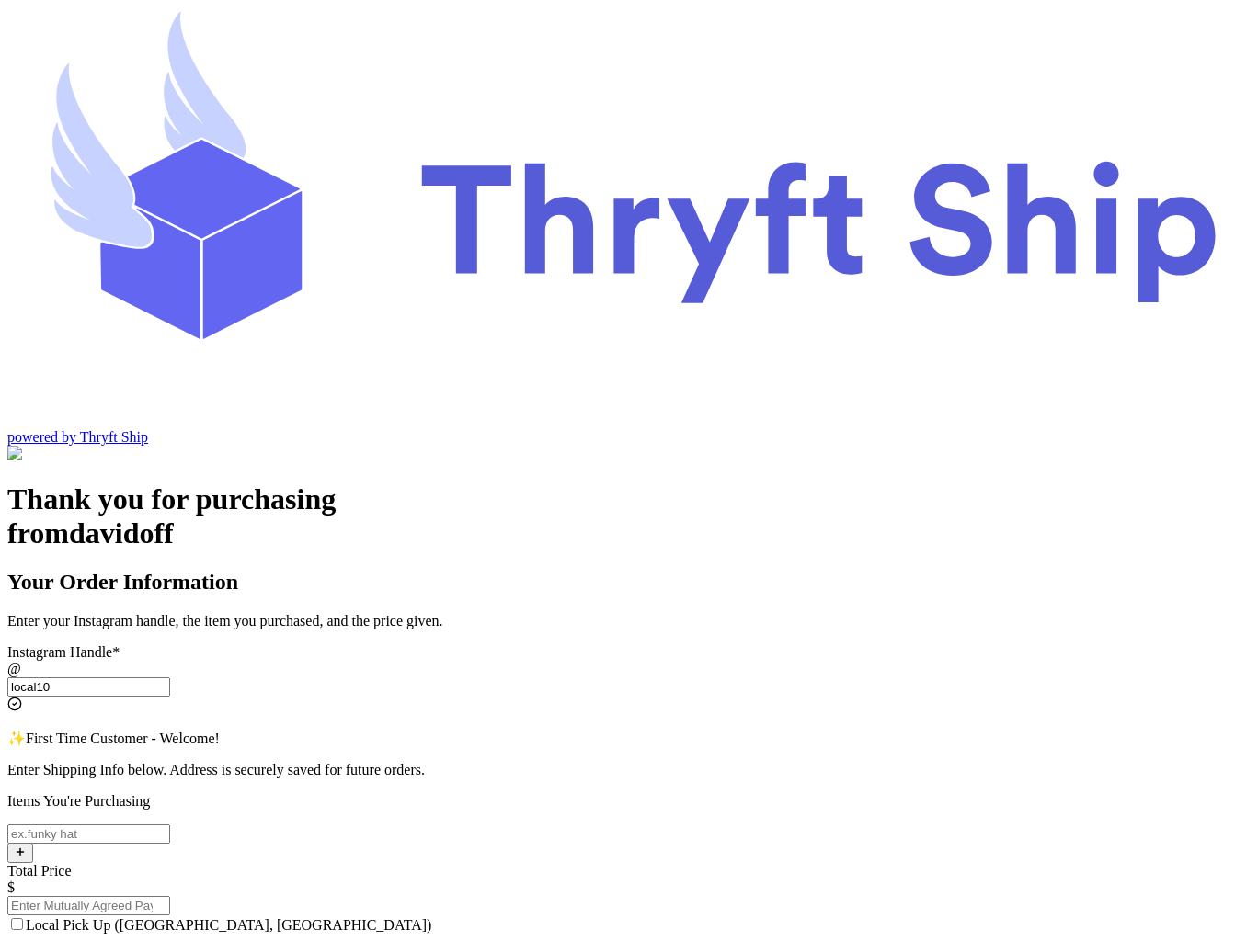
type input "local10"
click at [170, 824] on input "Local Pick Up ([GEOGRAPHIC_DATA], [GEOGRAPHIC_DATA])" at bounding box center [88, 834] width 163 height 20
type input "Ten Ten"
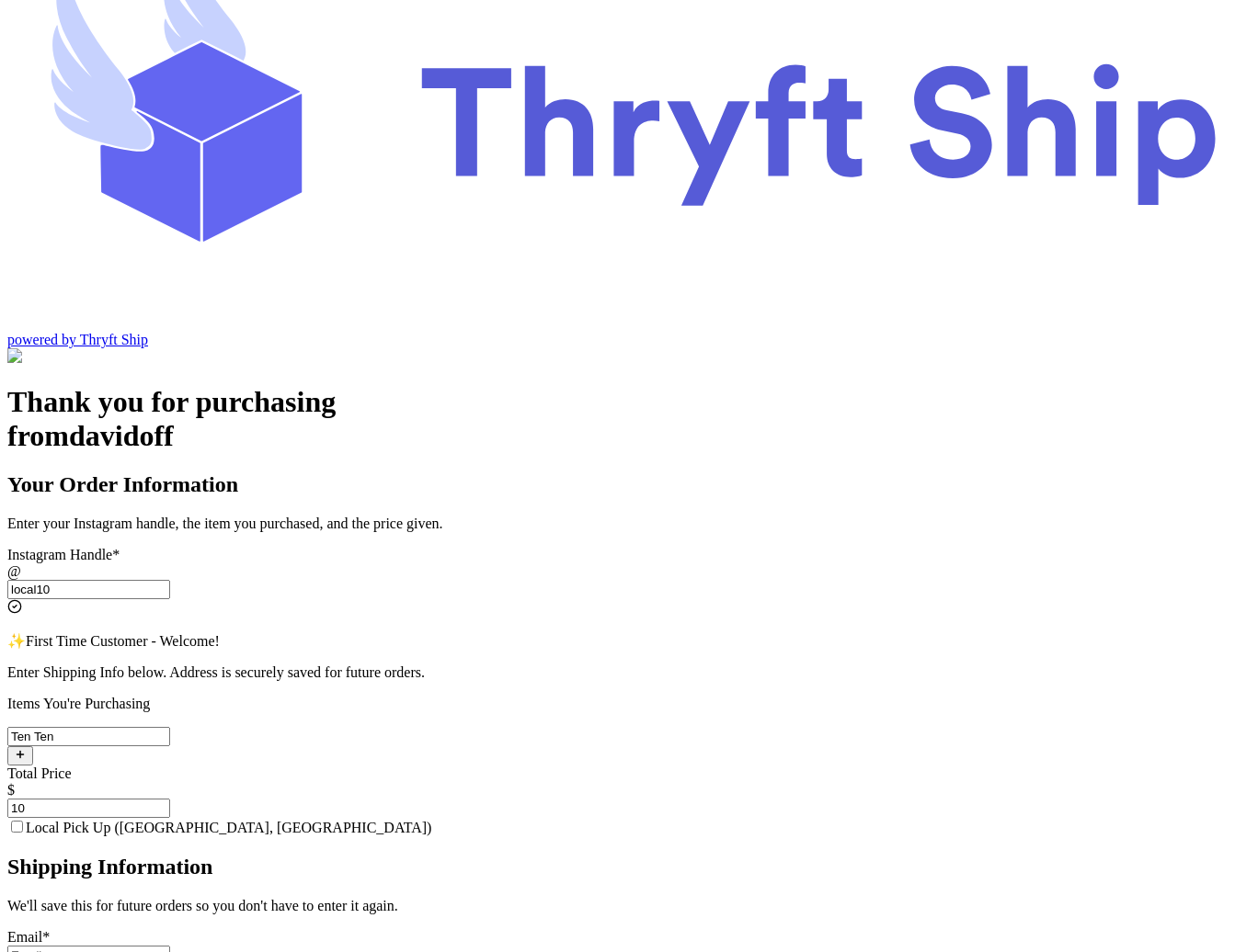
scroll to position [102, 0]
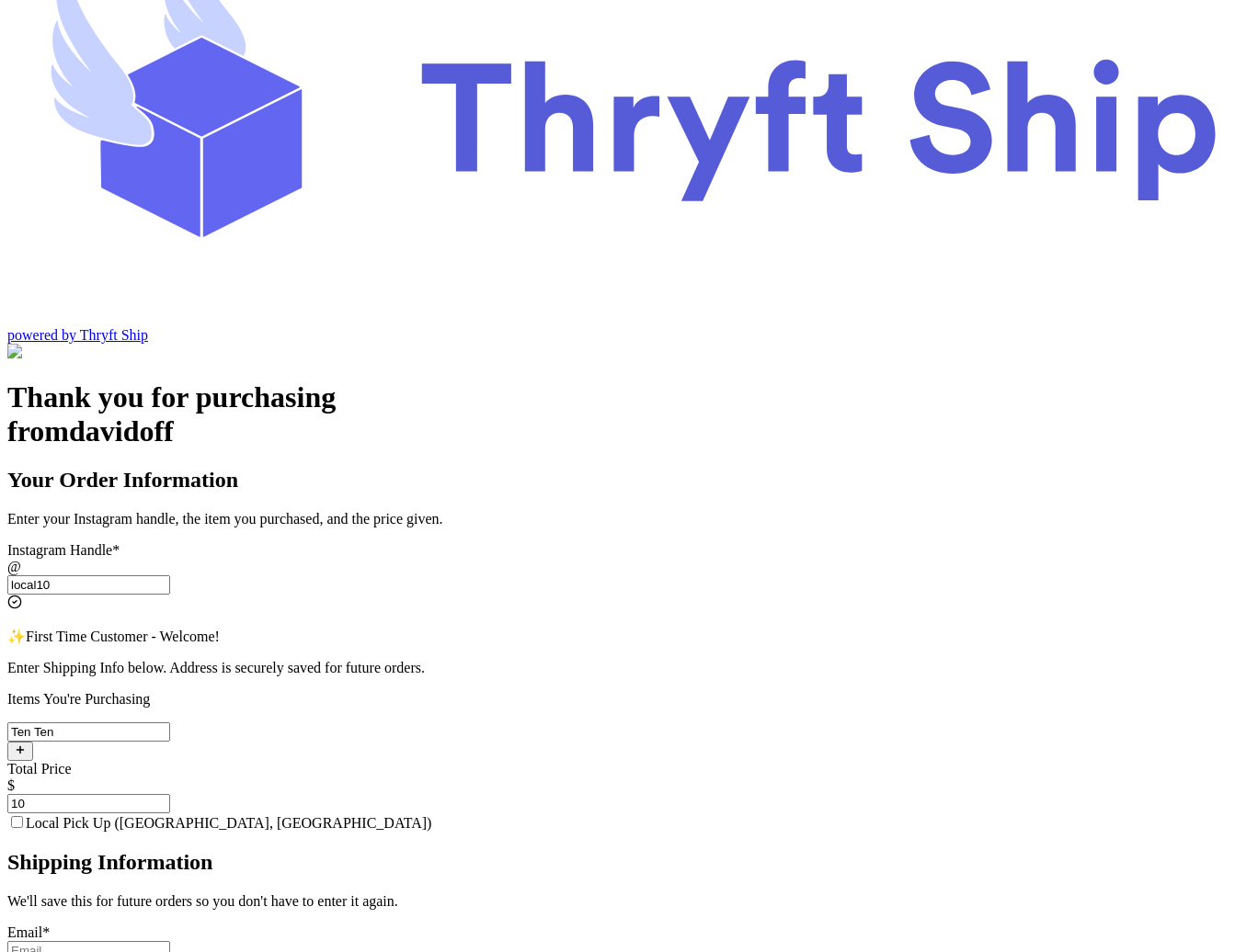
type input "10"
click at [432, 816] on span "Local Pick Up ([GEOGRAPHIC_DATA], [GEOGRAPHIC_DATA])" at bounding box center [228, 823] width 405 height 16
click at [23, 816] on input "Local Pick Up ([GEOGRAPHIC_DATA], [GEOGRAPHIC_DATA])" at bounding box center [17, 821] width 12 height 12
checkbox input "true"
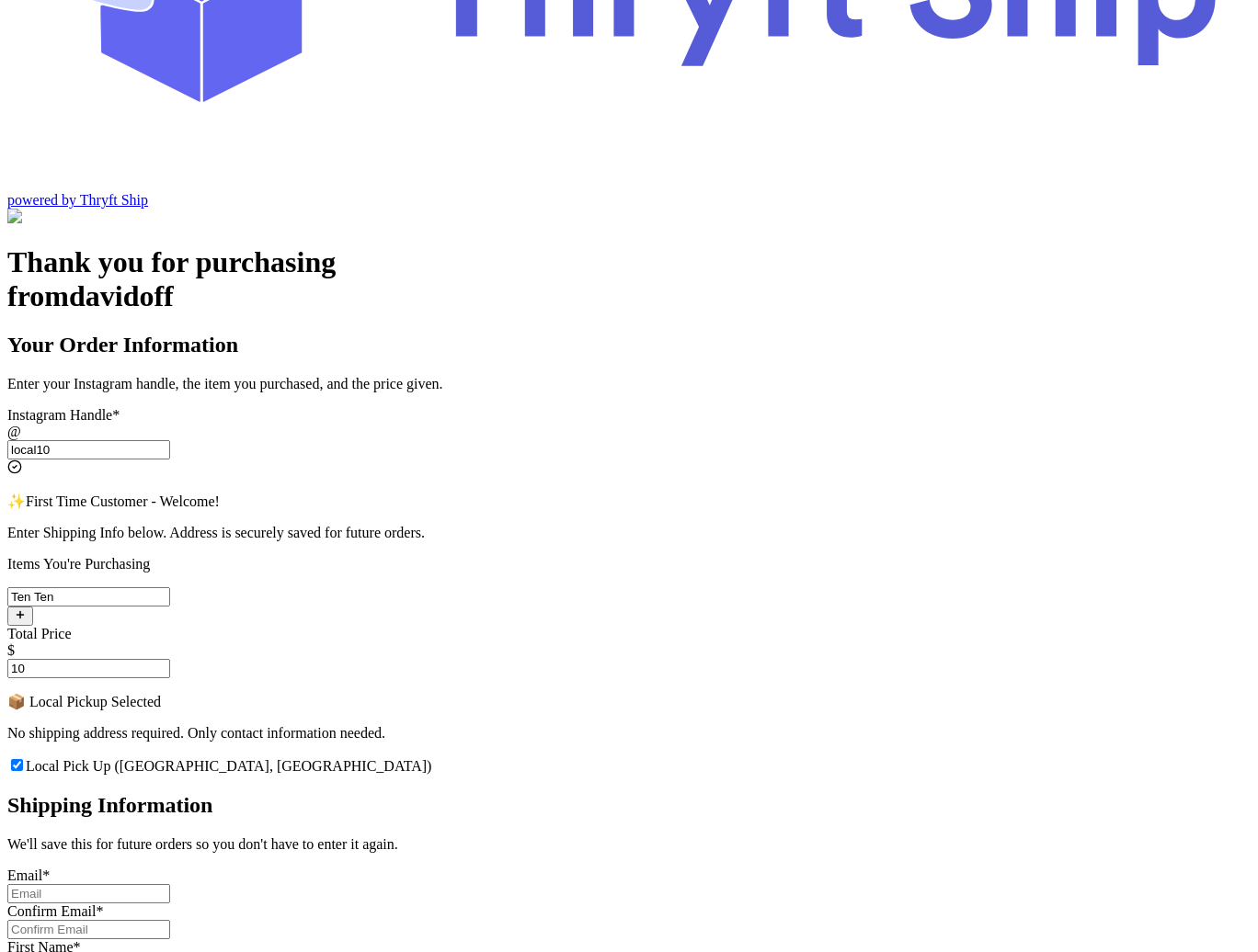
scroll to position [257, 0]
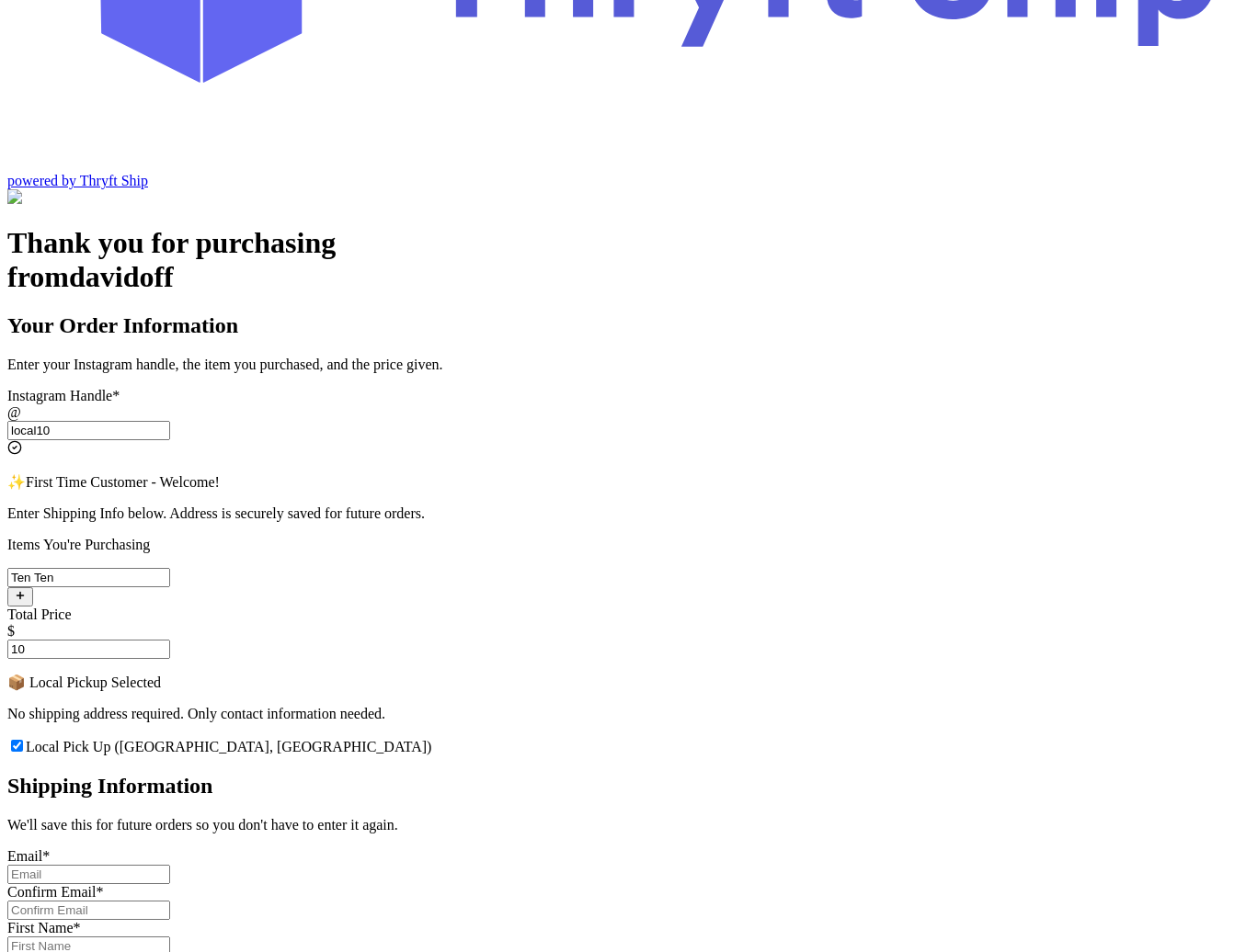
click at [170, 865] on input "Local Pick Up ([GEOGRAPHIC_DATA], [GEOGRAPHIC_DATA])" at bounding box center [88, 874] width 163 height 20
type input "[EMAIL_ADDRESS][DOMAIN_NAME]"
type input "[PERSON_NAME]"
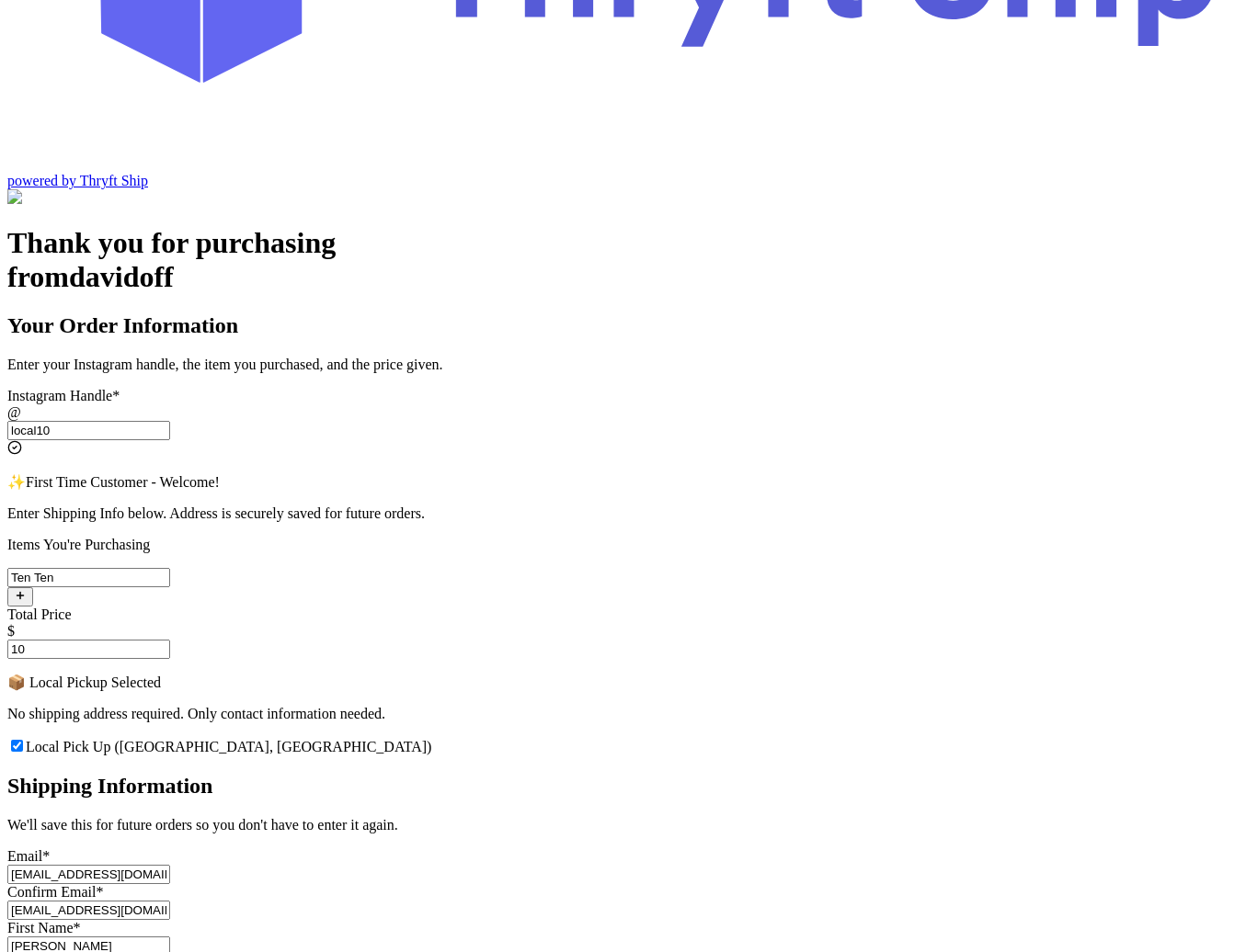
click at [170, 865] on input "[EMAIL_ADDRESS][DOMAIN_NAME]" at bounding box center [88, 874] width 163 height 20
click at [318, 691] on div "Thank you for purchasing from davidoff Your Order Information Enter your Instag…" at bounding box center [629, 813] width 1243 height 1174
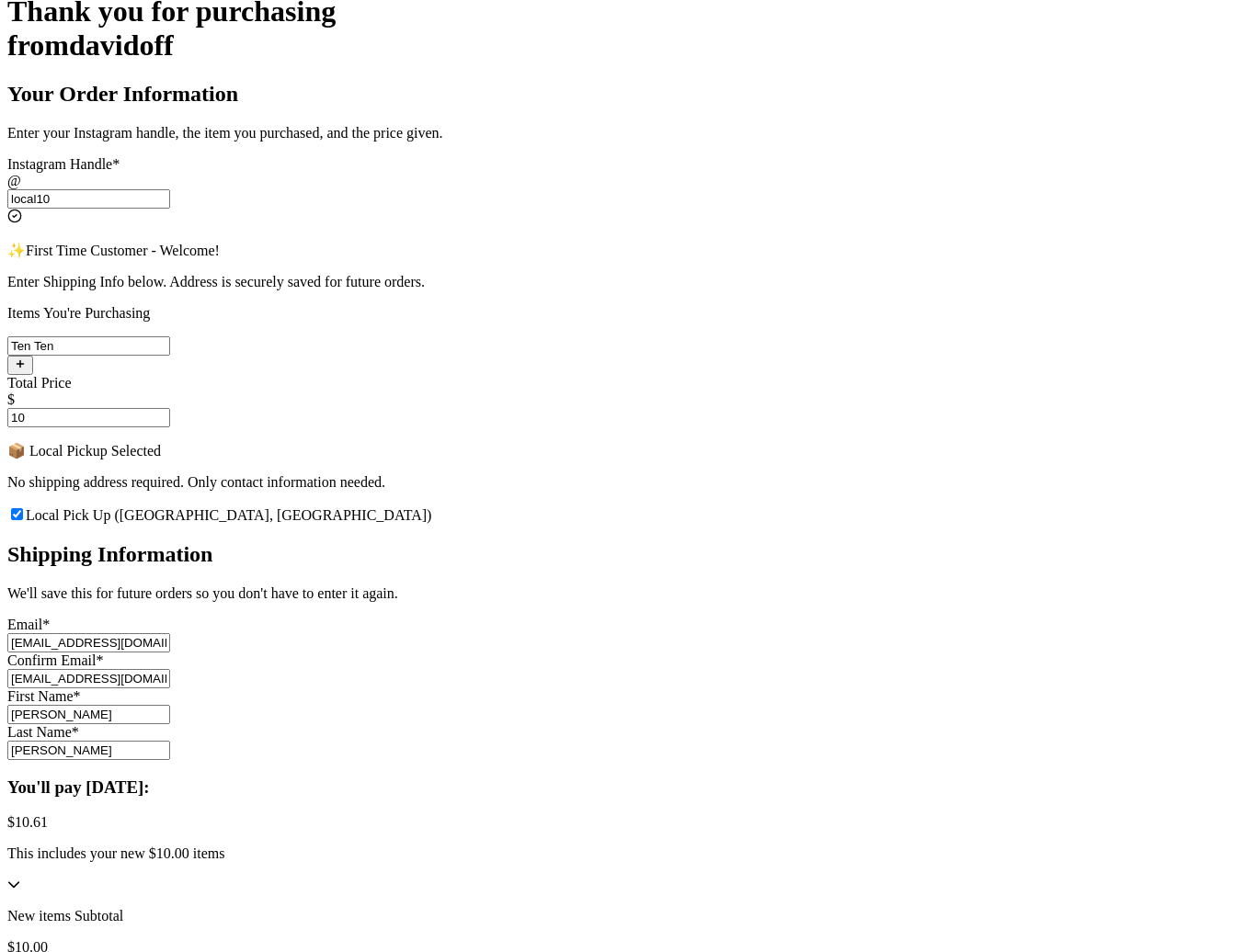
scroll to position [494, 0]
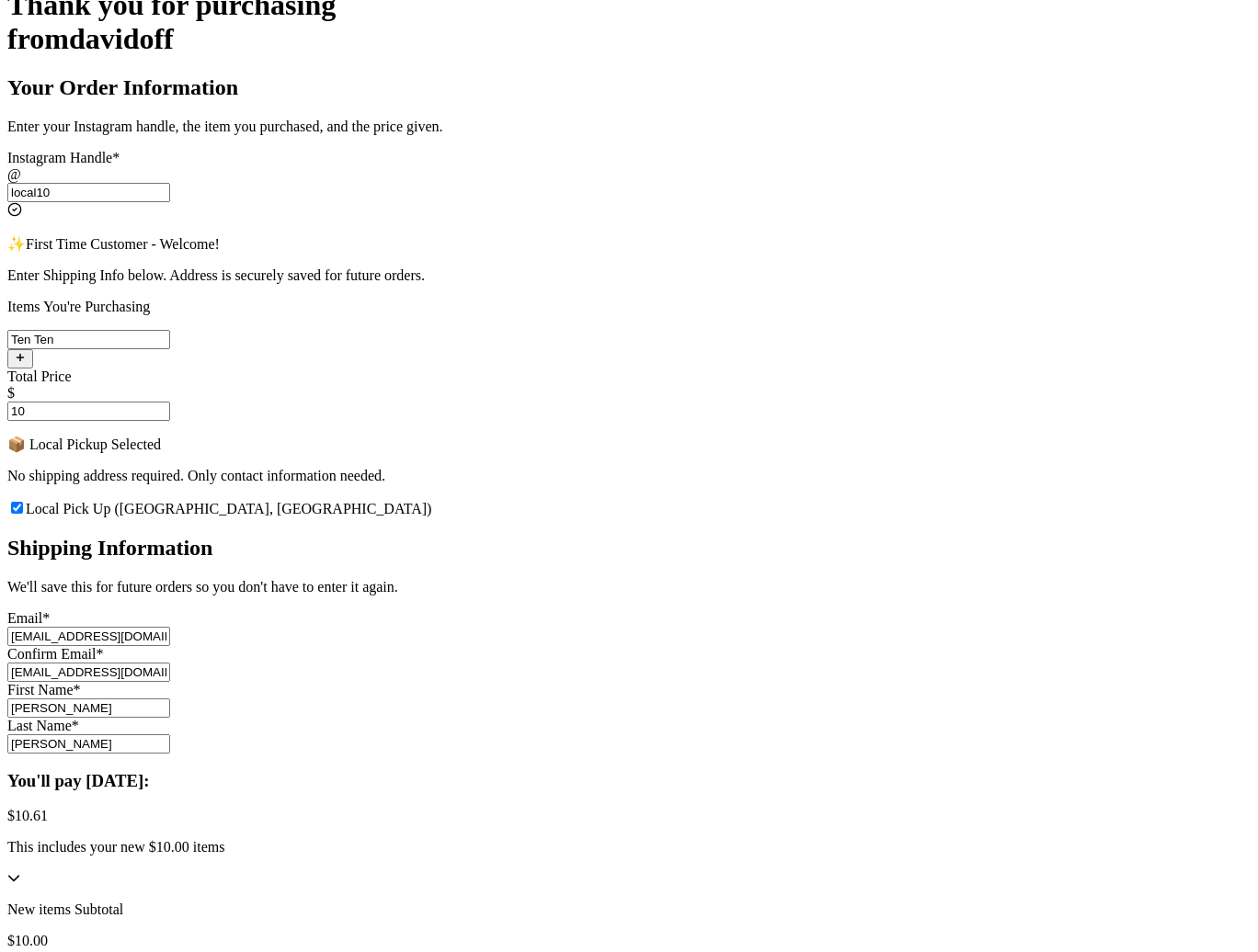
drag, startPoint x: 495, startPoint y: 530, endPoint x: 279, endPoint y: 546, distance: 216.6
click at [279, 546] on div "Thank you for purchasing from davidoff Your Order Information Enter your Instag…" at bounding box center [629, 574] width 1243 height 1174
click at [170, 698] on input "[PERSON_NAME]" at bounding box center [88, 708] width 163 height 20
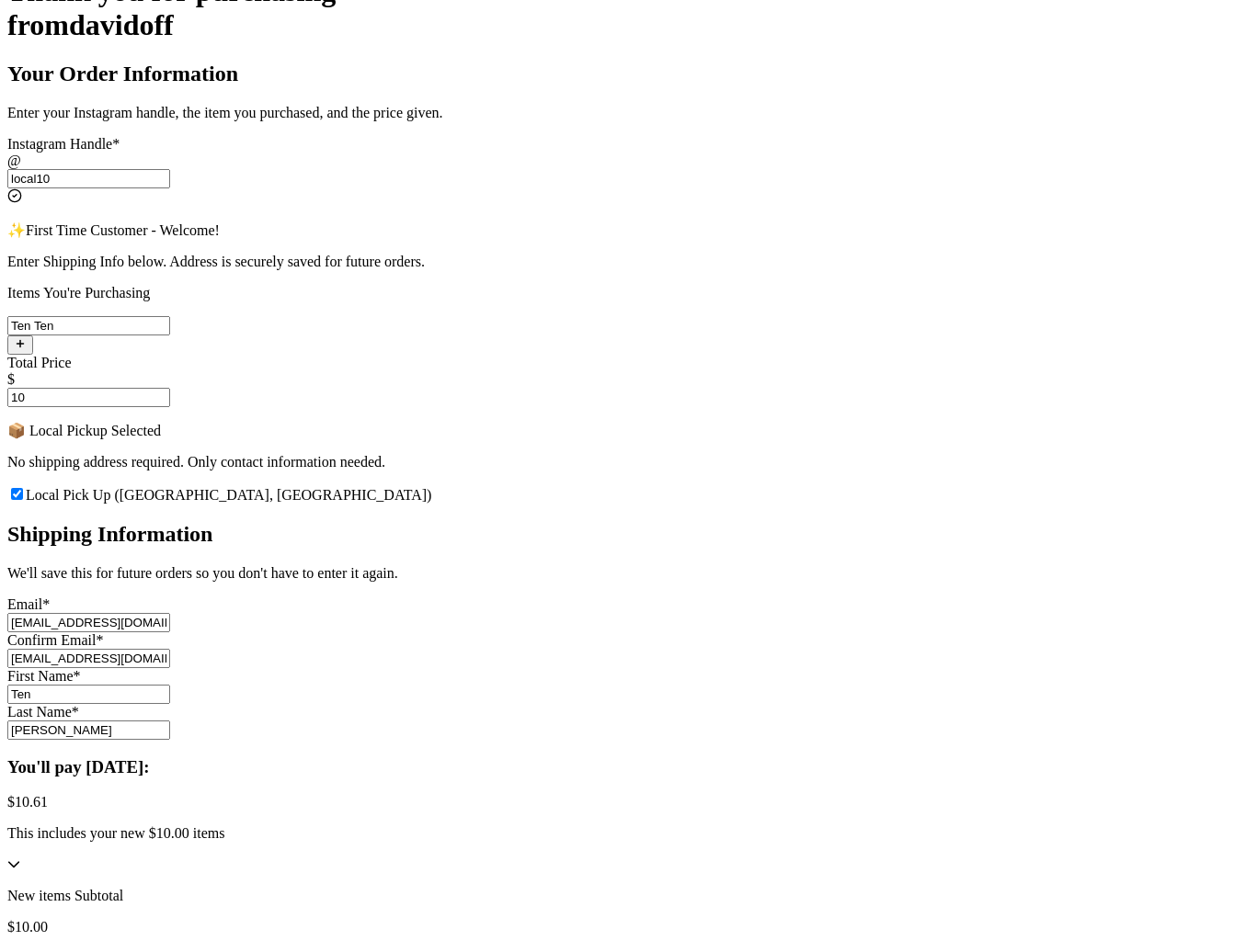
type input "Ten"
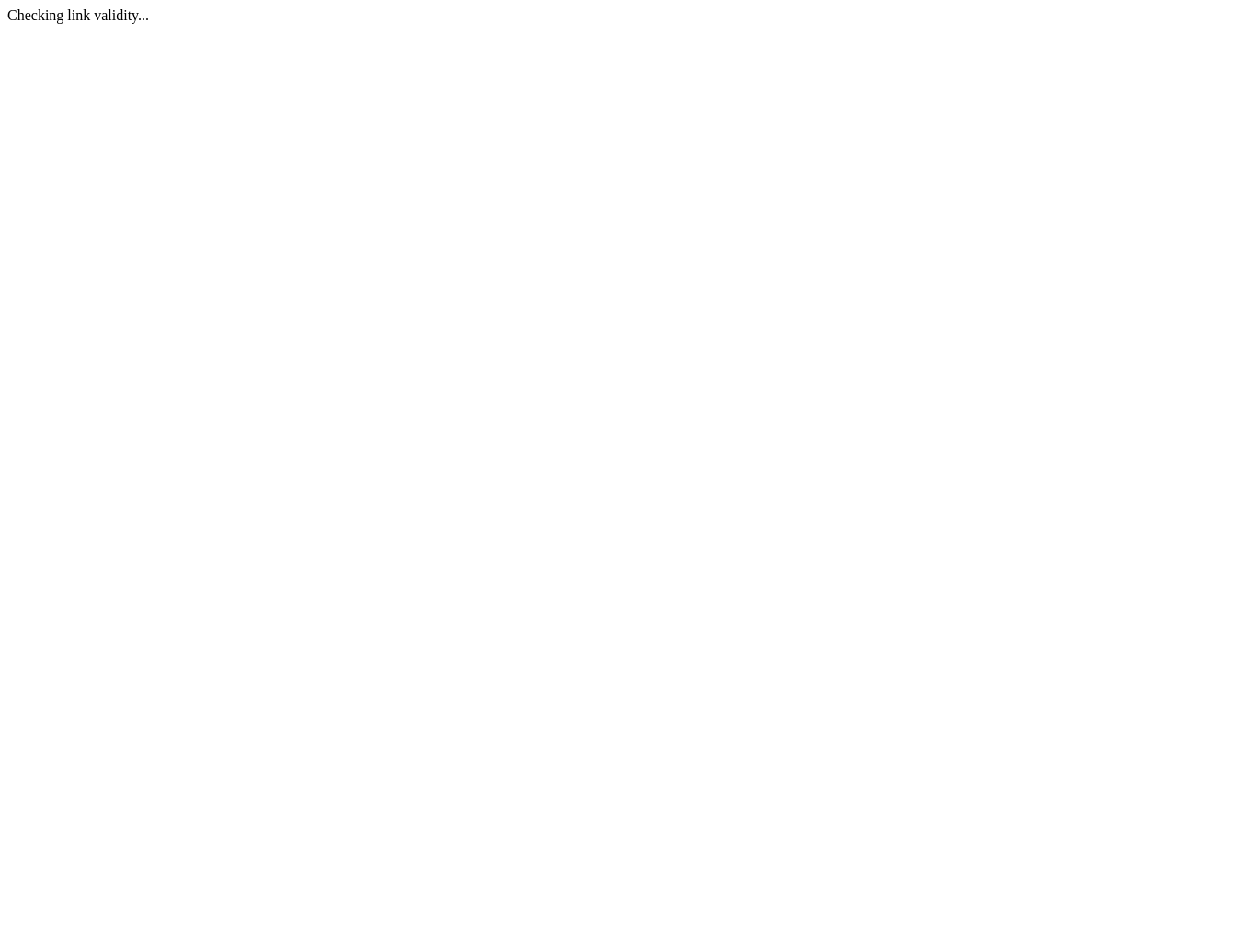
scroll to position [0, 0]
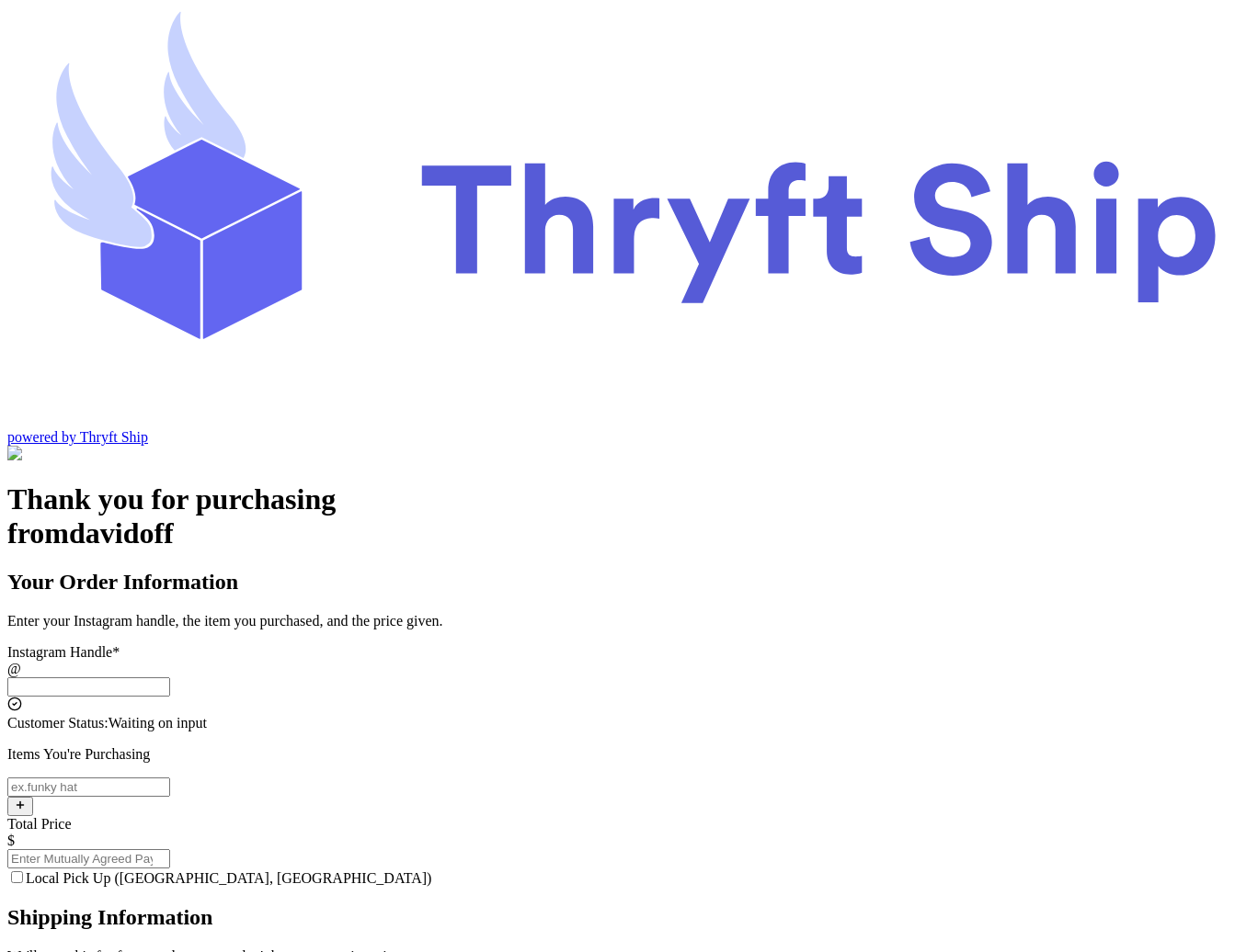
click at [170, 678] on input "Local Pick Up ([GEOGRAPHIC_DATA], [GEOGRAPHIC_DATA])" at bounding box center [88, 687] width 163 height 20
type input "local10"
type input "Local Pickup"
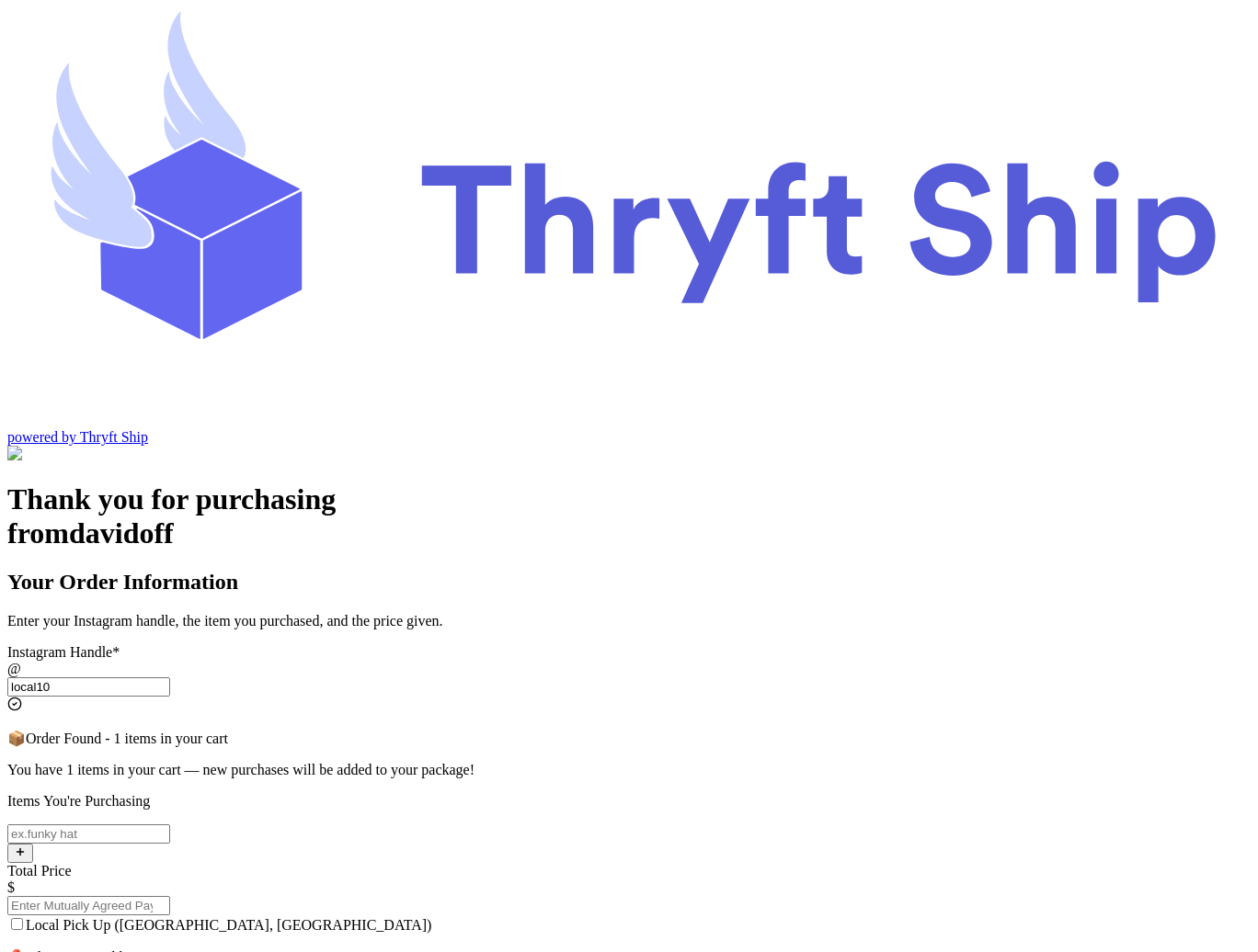
type input "local10"
click at [170, 824] on input "Local Pick Up (Stockton, CA)" at bounding box center [88, 834] width 163 height 20
type input "1010"
type input "10"
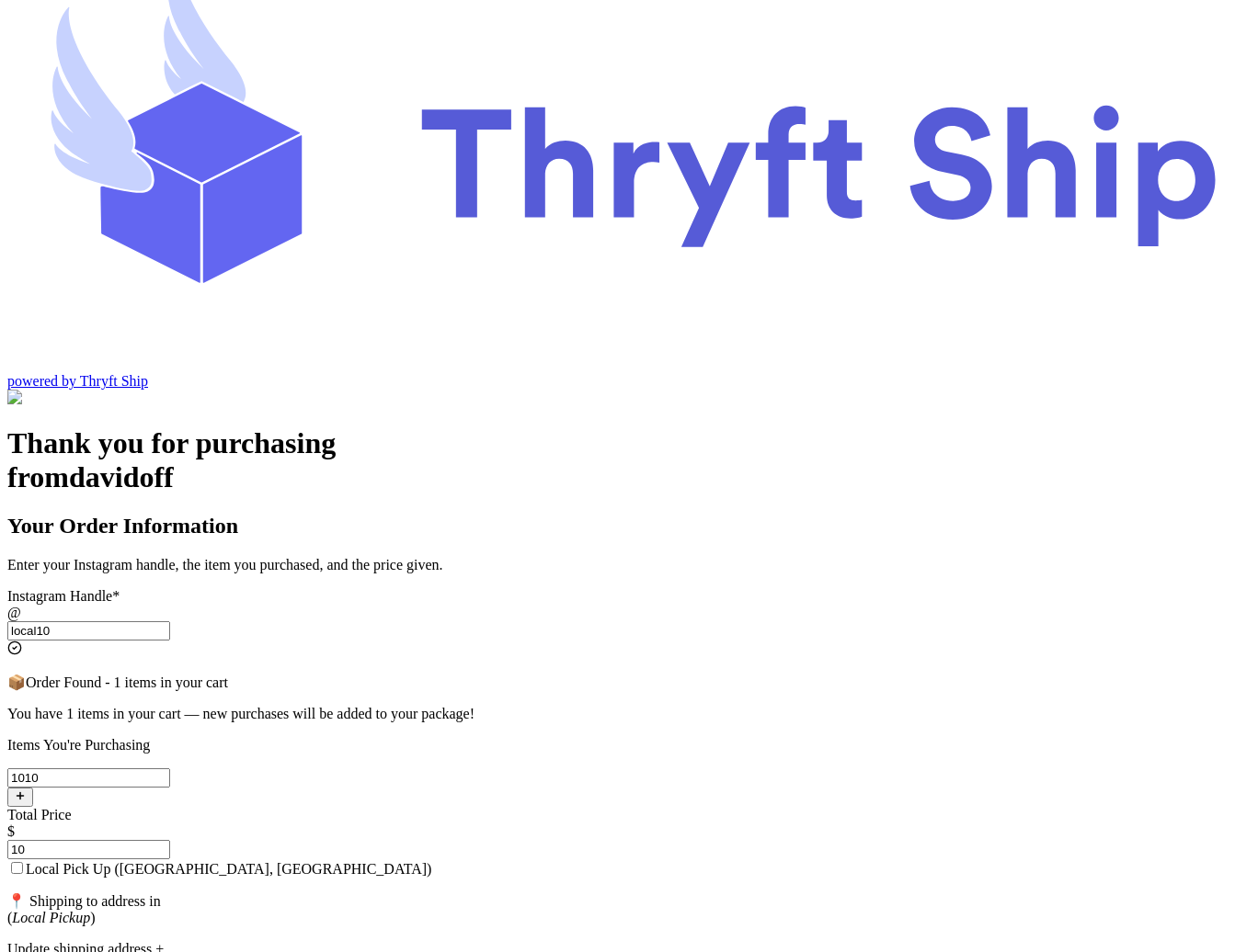
scroll to position [54, 0]
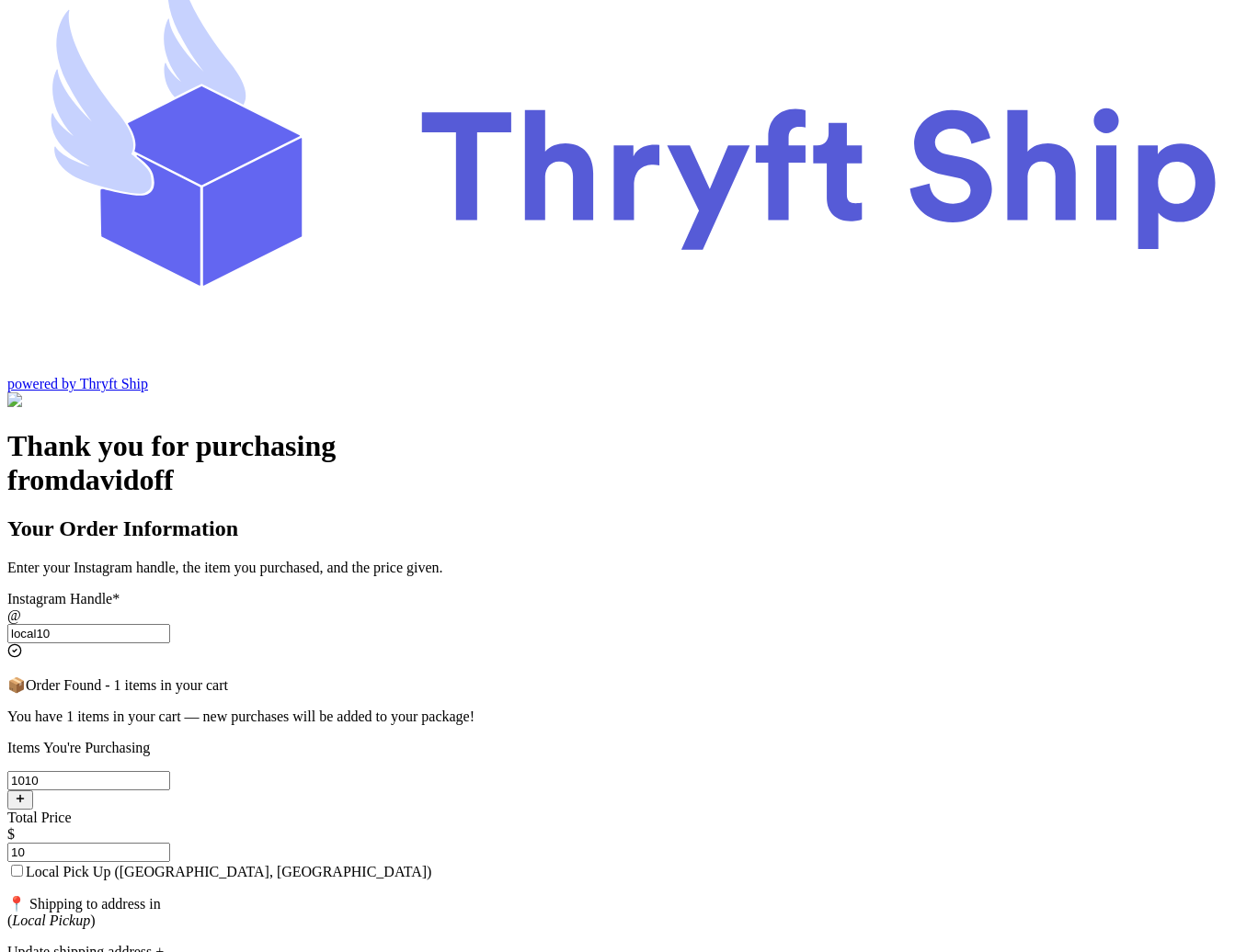
click at [432, 864] on span "Local Pick Up (Stockton, CA)" at bounding box center [228, 871] width 405 height 16
click at [23, 865] on input "Local Pick Up (Stockton, CA)" at bounding box center [17, 870] width 12 height 12
checkbox input "true"
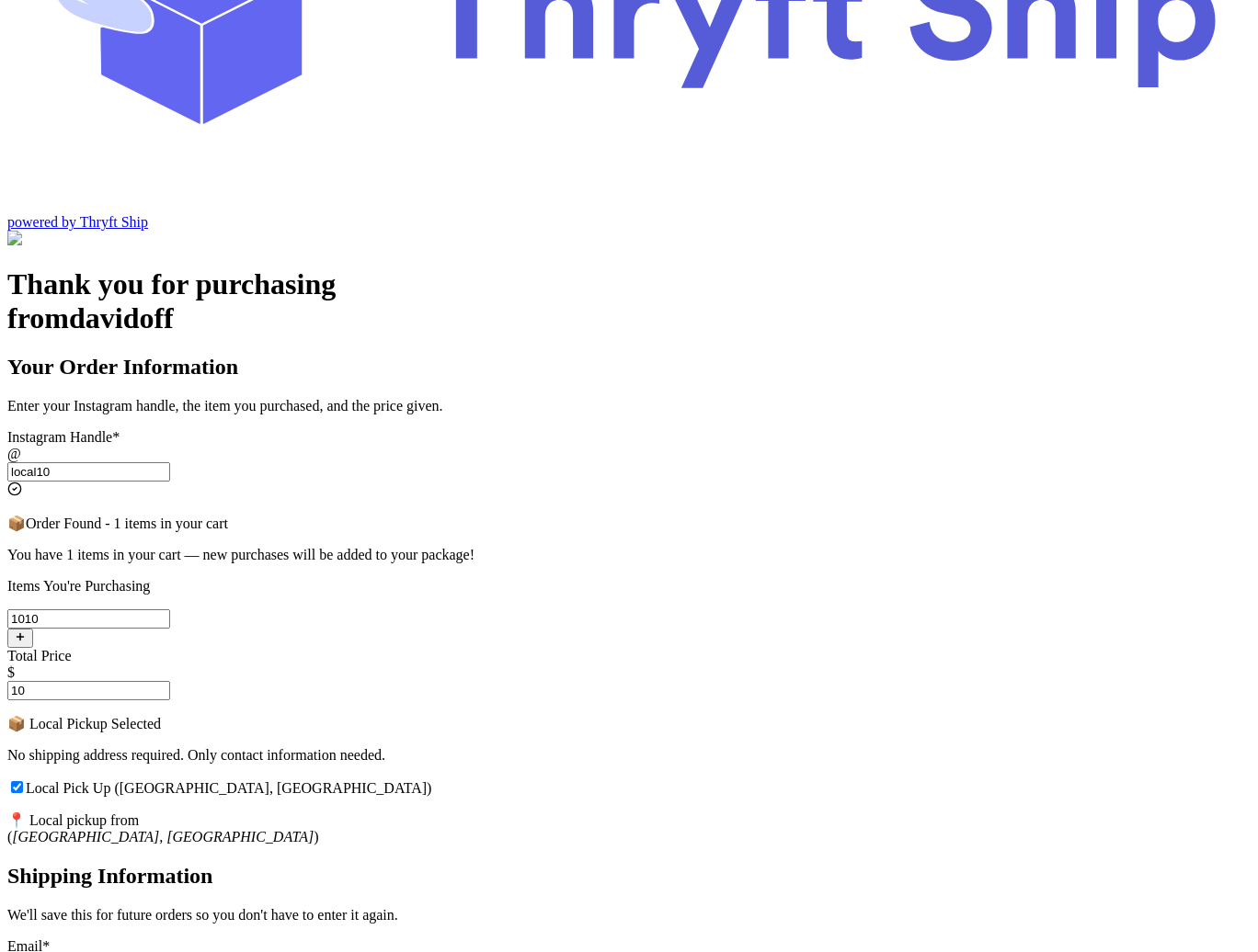
scroll to position [250, 0]
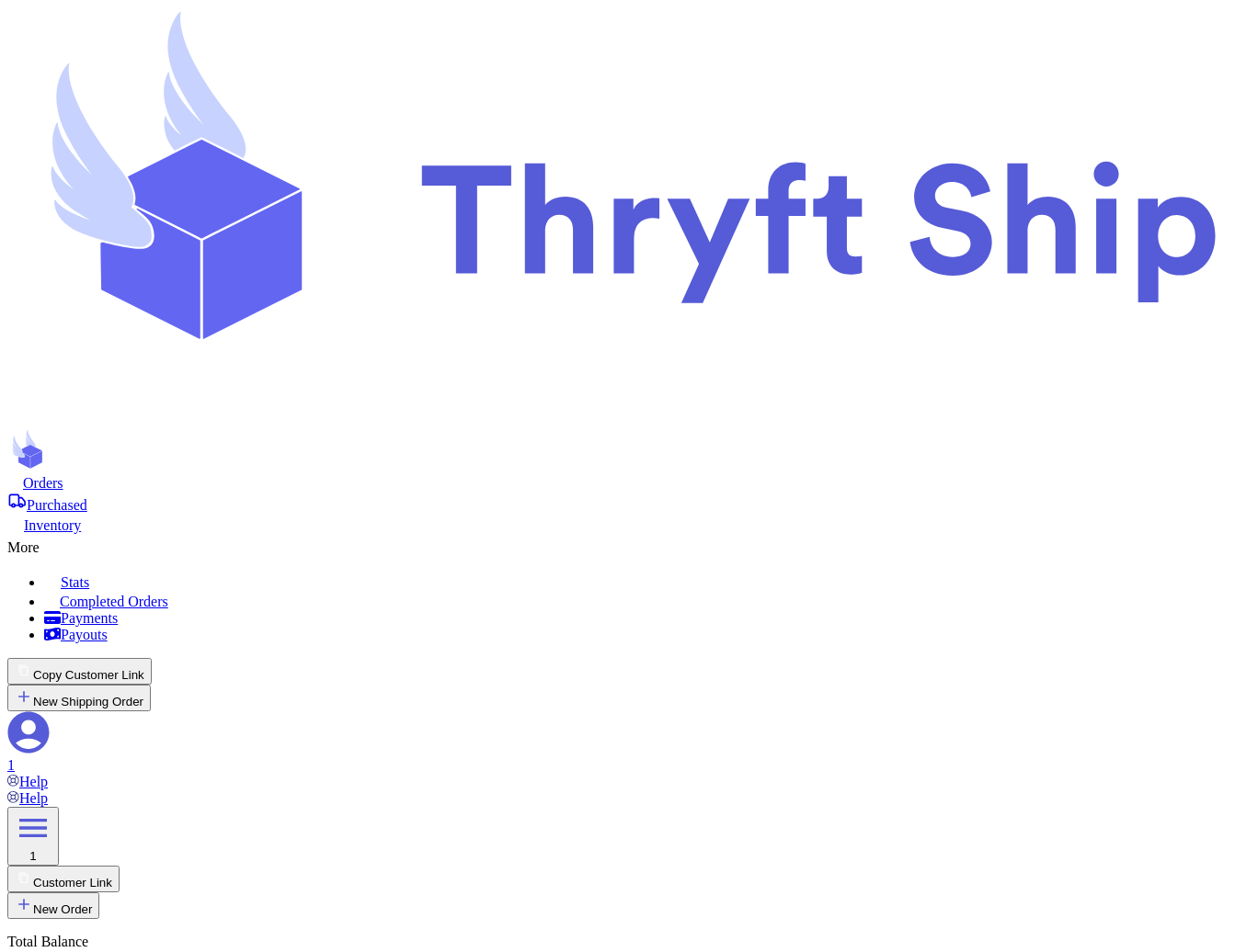
select select "paid"
type input "local10"
type input "20"
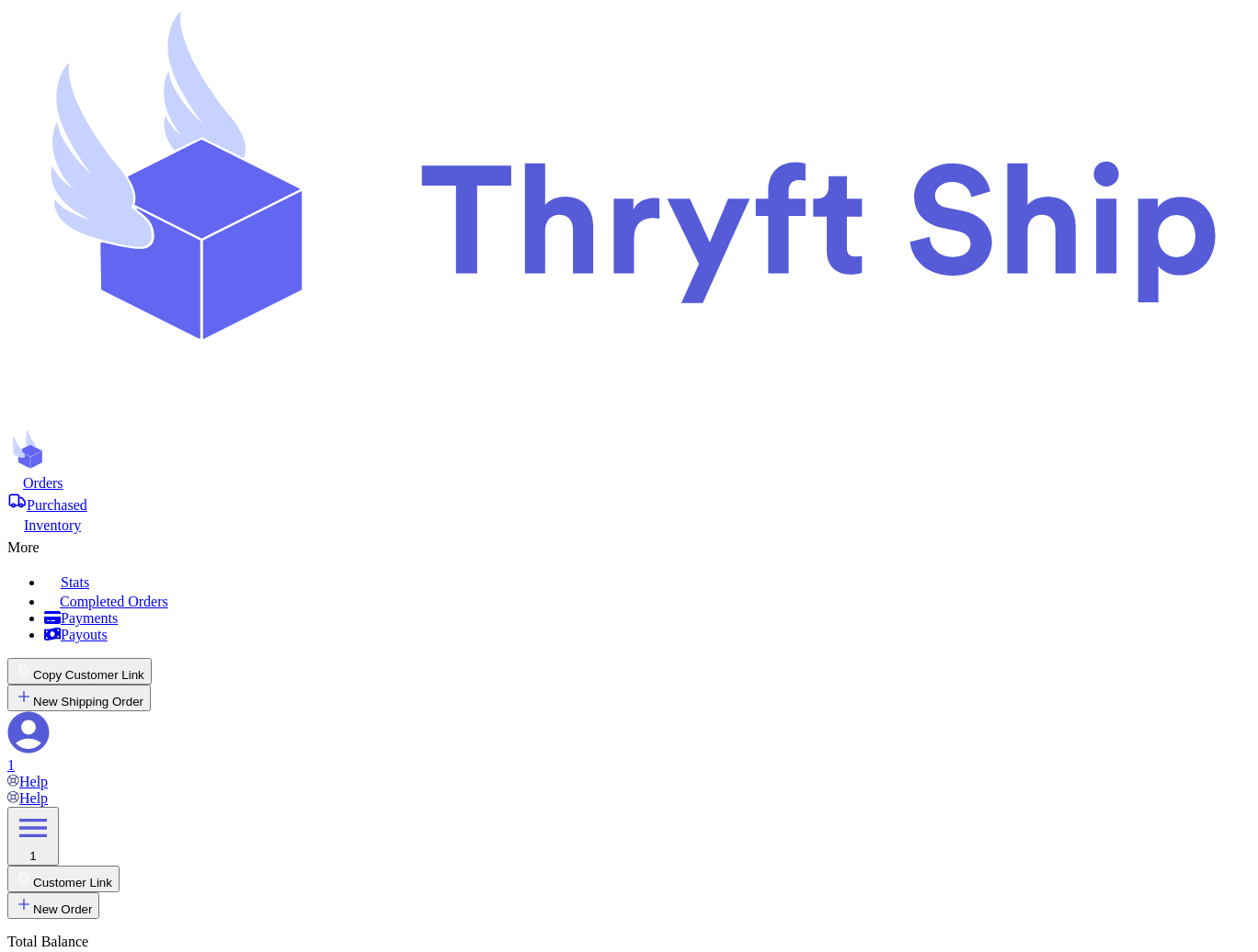
scroll to position [28, 0]
checkbox input "false"
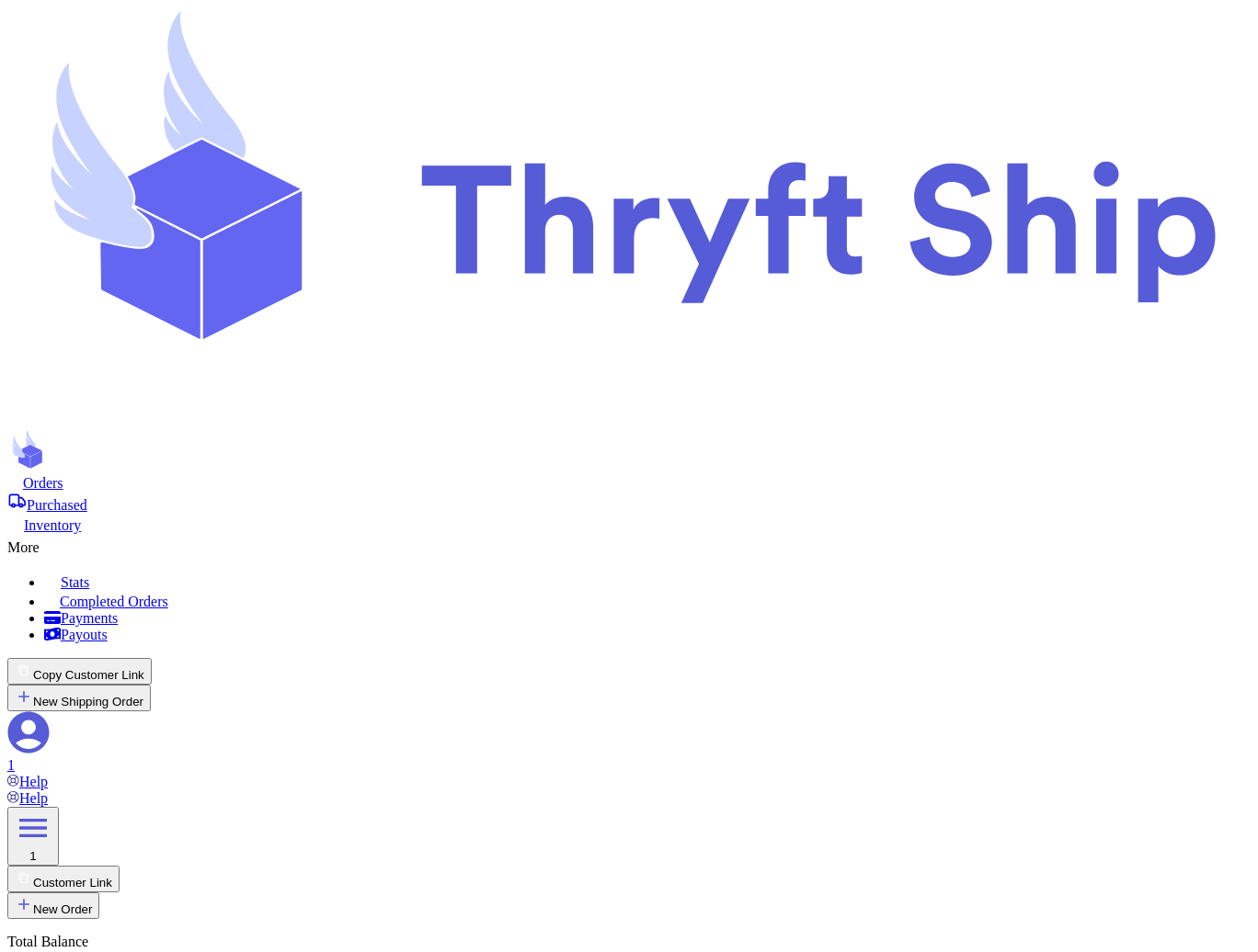
checkbox input "false"
drag, startPoint x: 864, startPoint y: 354, endPoint x: 1122, endPoint y: 379, distance: 259.2
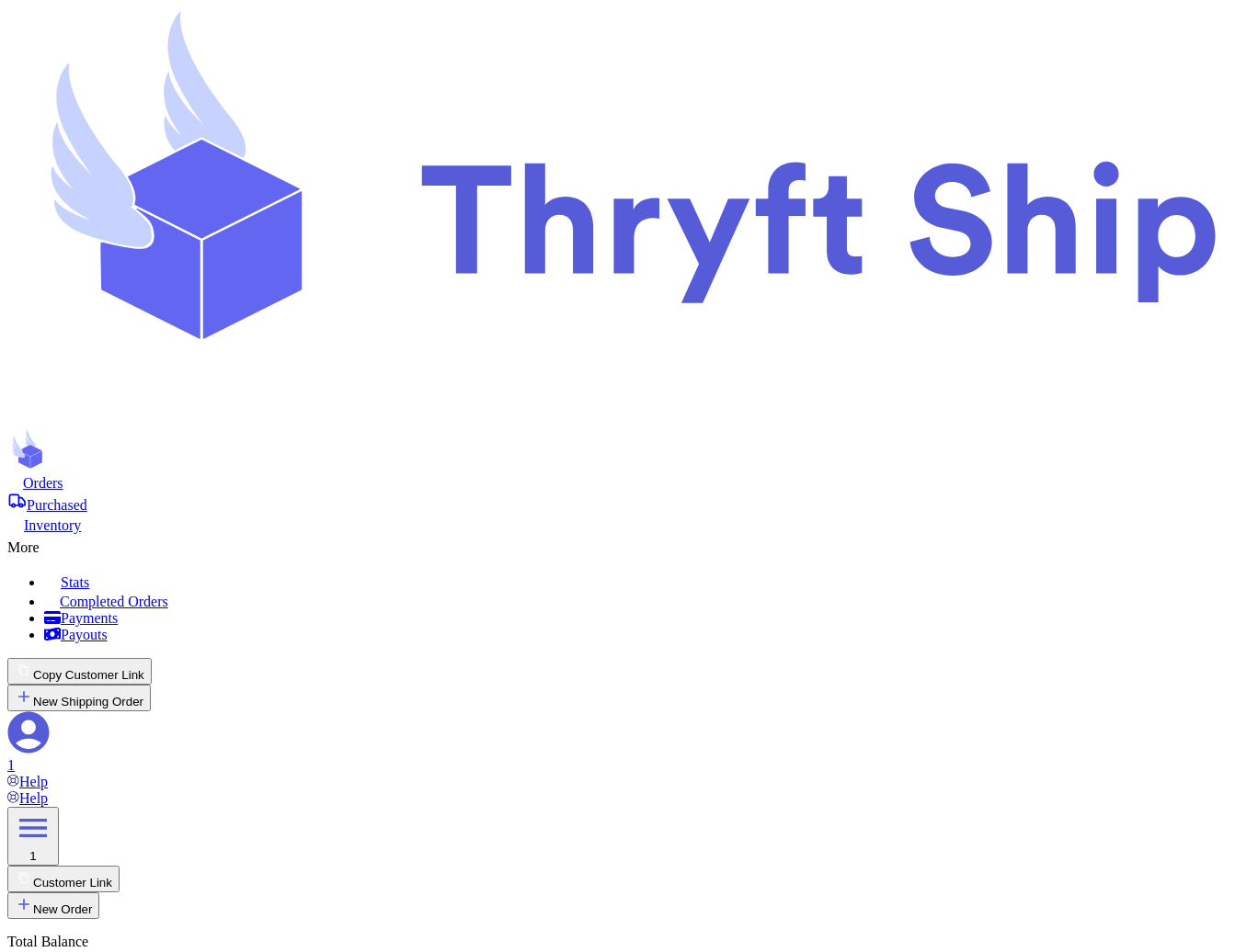
copy p "Choose this option if the customer will pick up their order locally. No shippin…"
checkbox input "false"
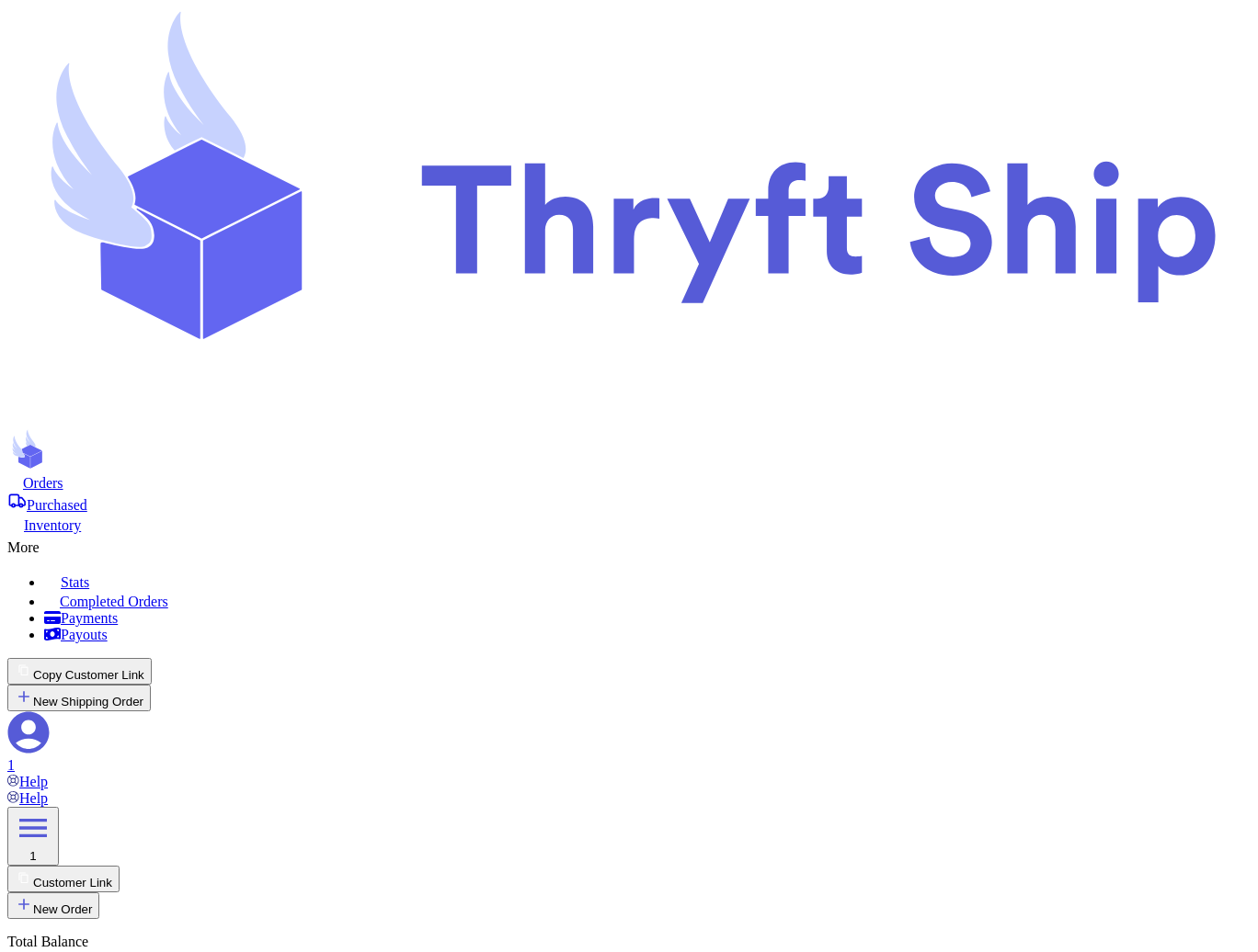
checkbox input "false"
checkbox input "true"
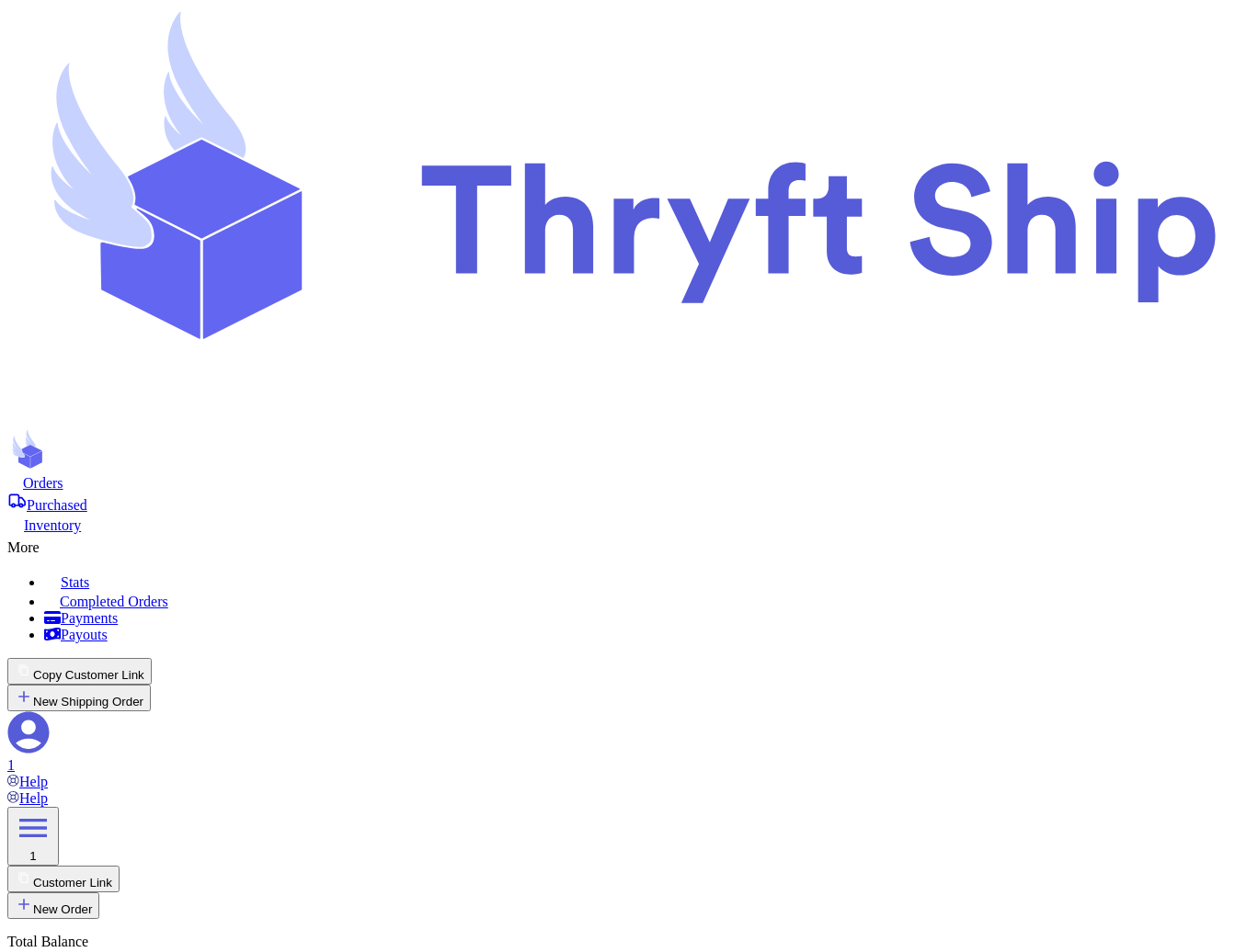
type input "Ten111"
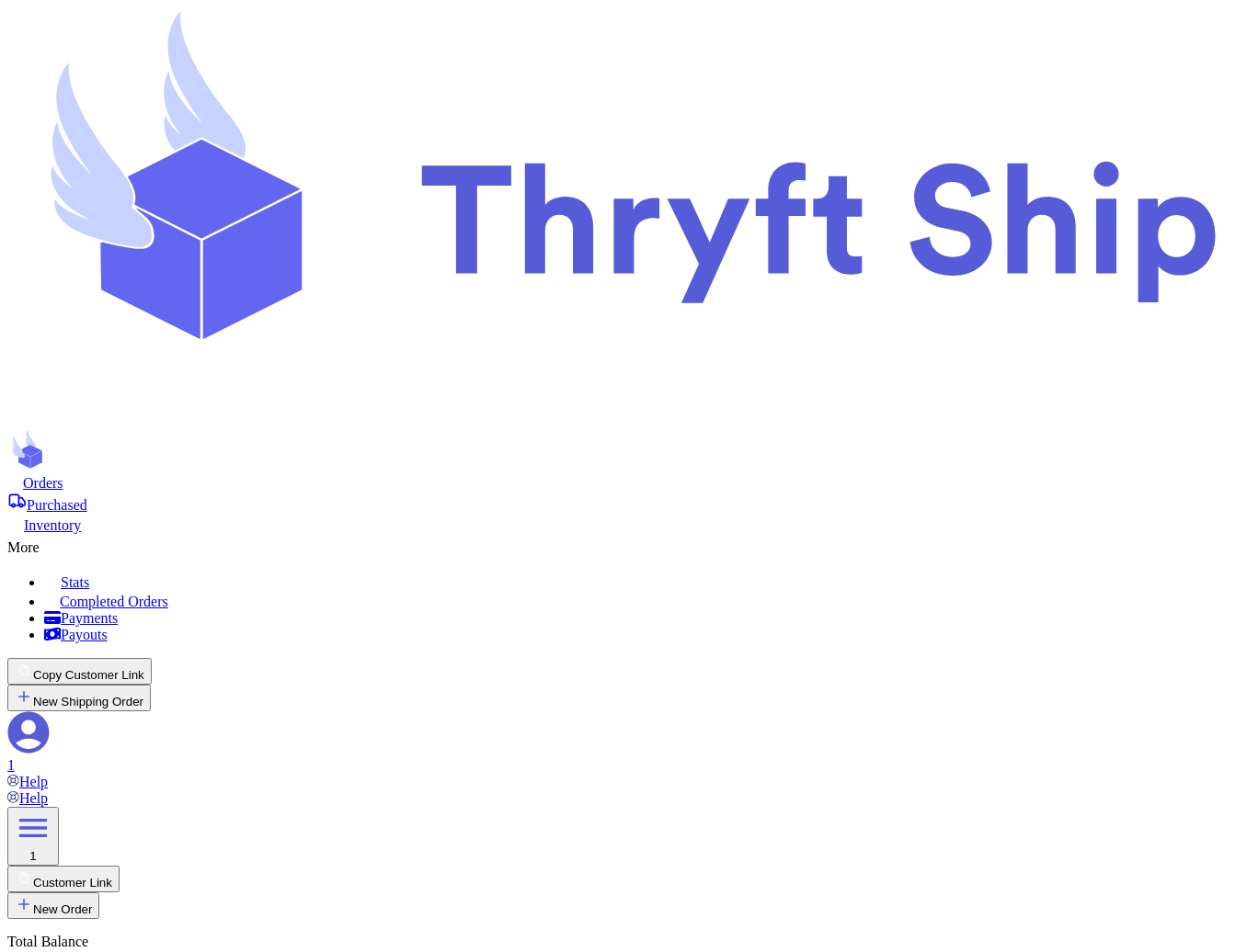
checkbox input "false"
type input "Ten1111"
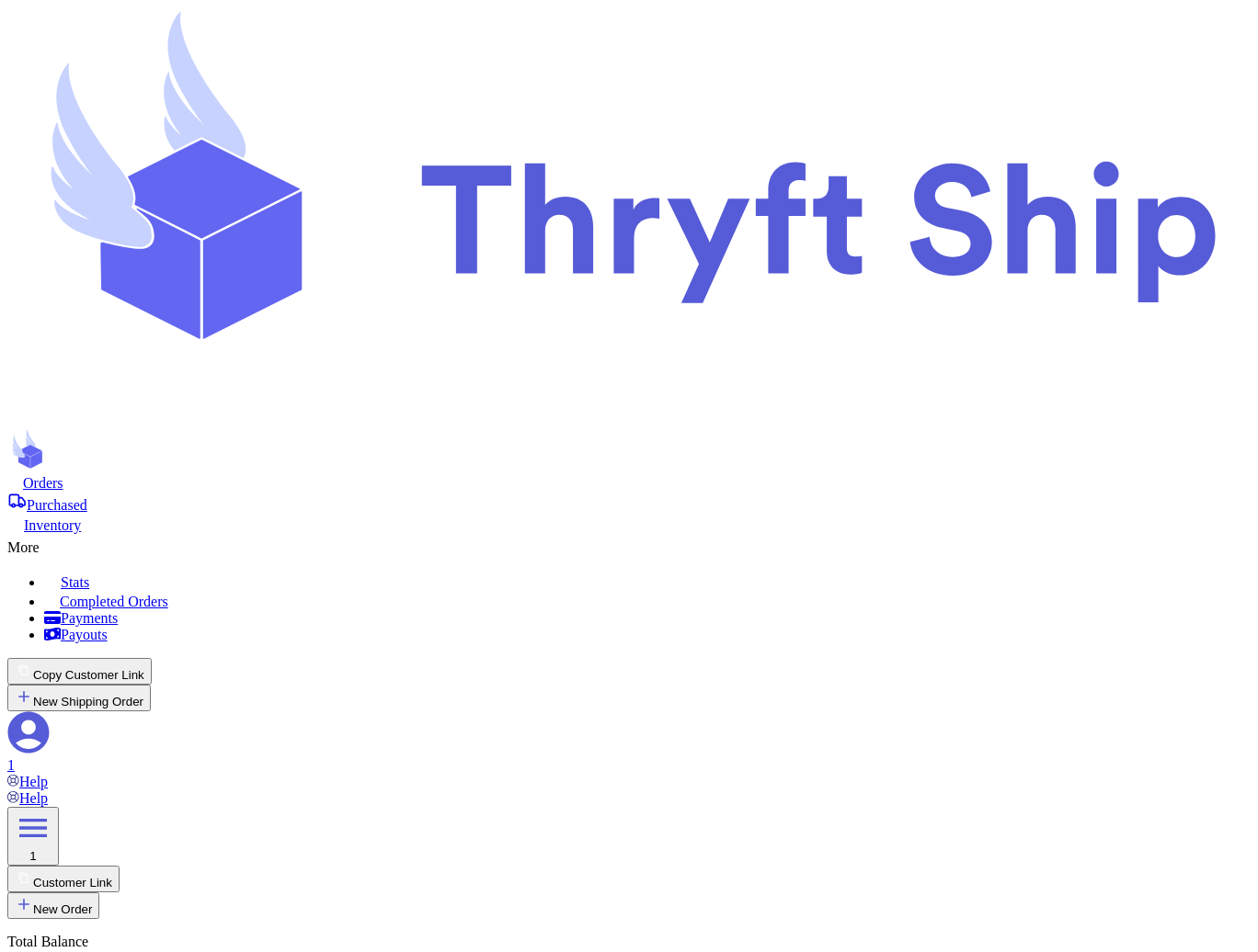
checkbox input "true"
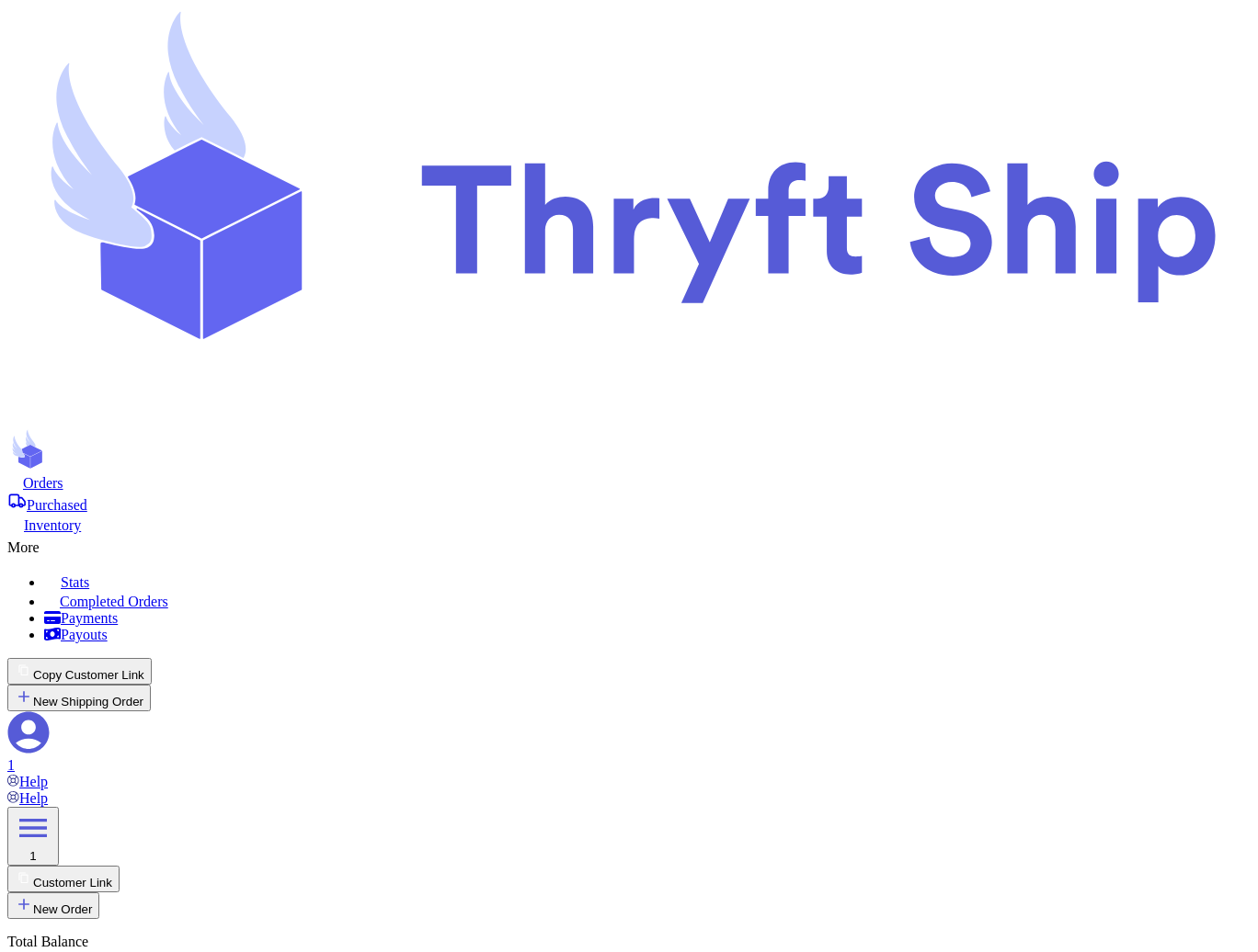
type input "Ten"
checkbox input "false"
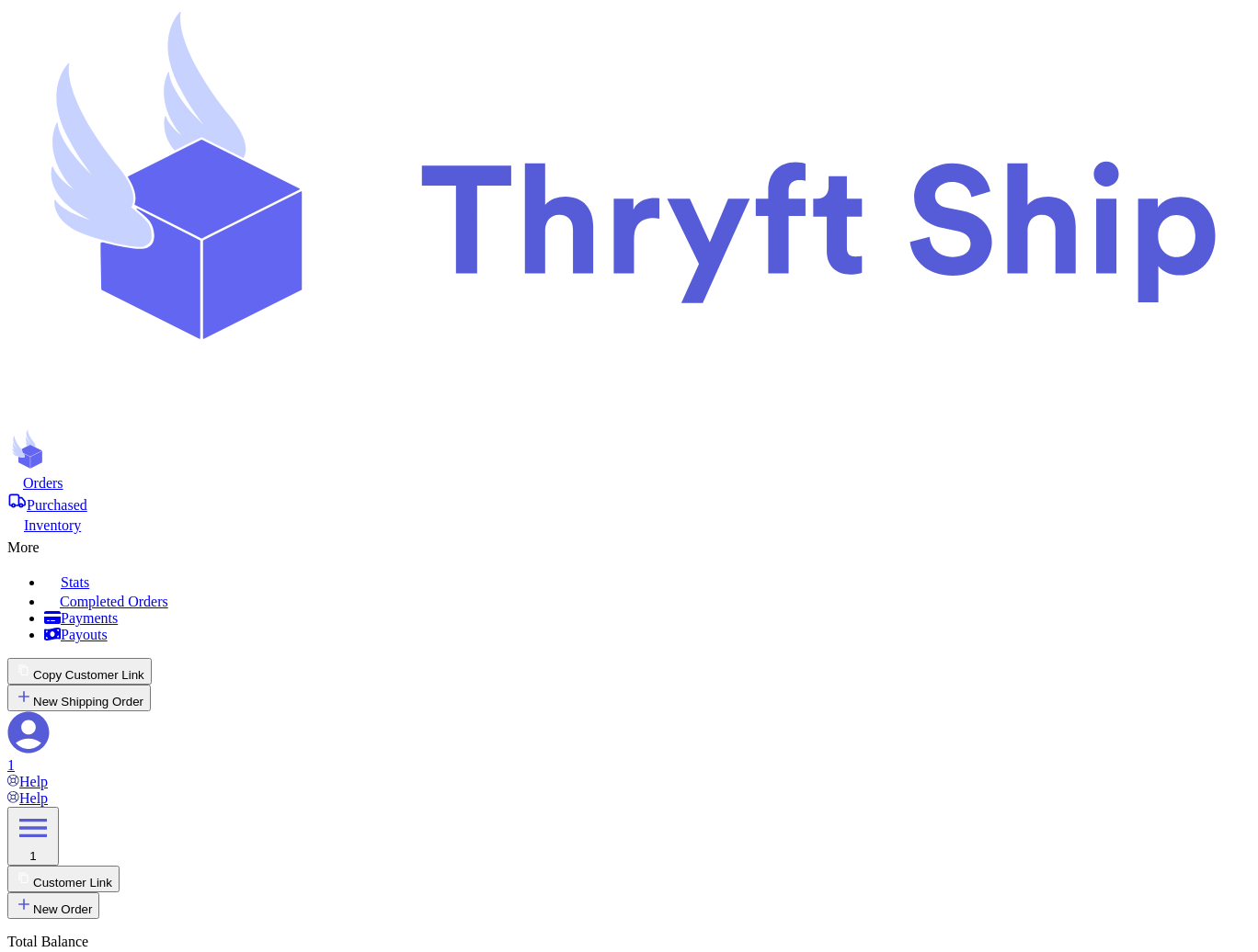
checkbox input "false"
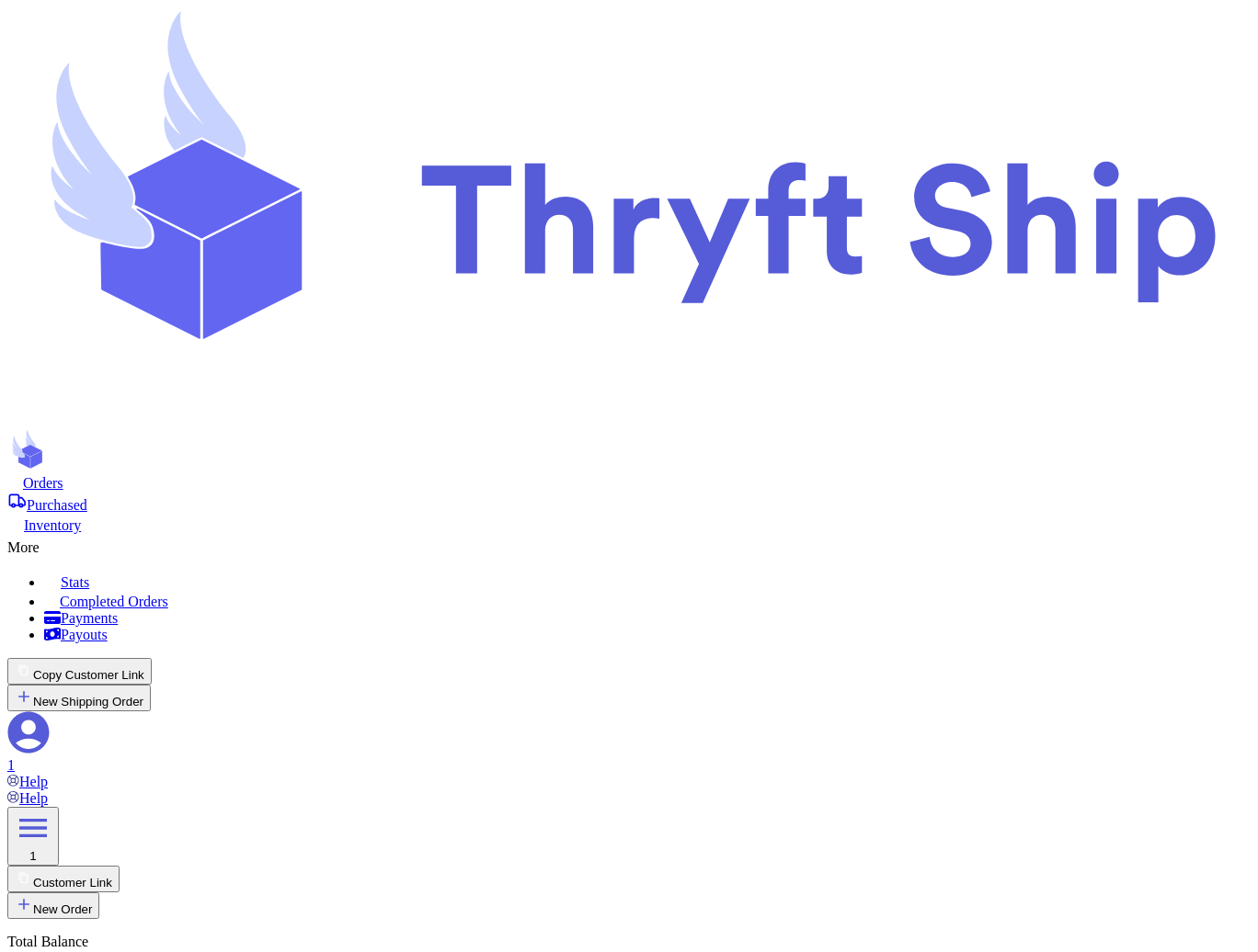
checkbox input "true"
type input "Ten1"
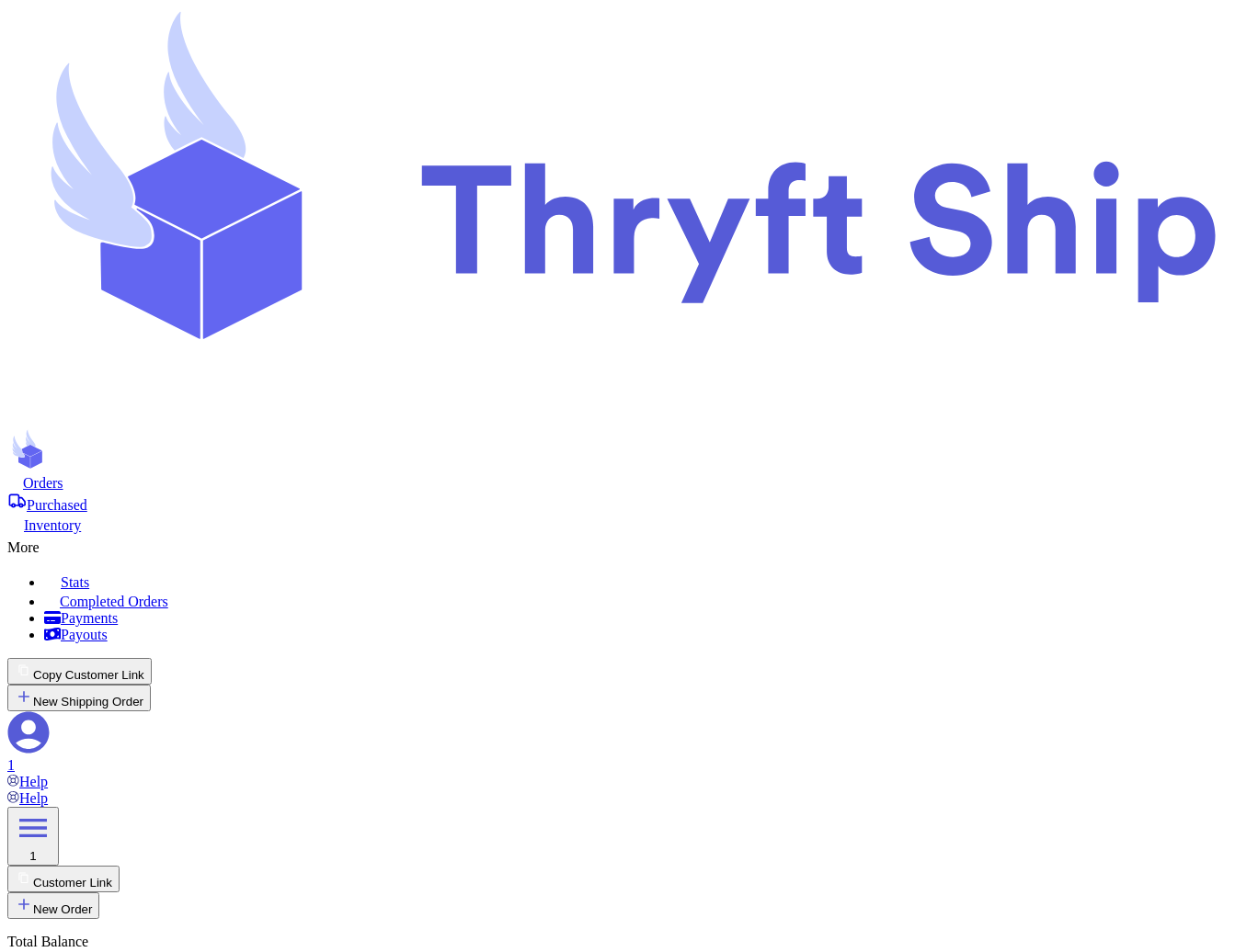
drag, startPoint x: 949, startPoint y: 550, endPoint x: 827, endPoint y: 550, distance: 122.0
copy span "Changes Saved"
drag, startPoint x: 853, startPoint y: 353, endPoint x: 1164, endPoint y: 352, distance: 311.0
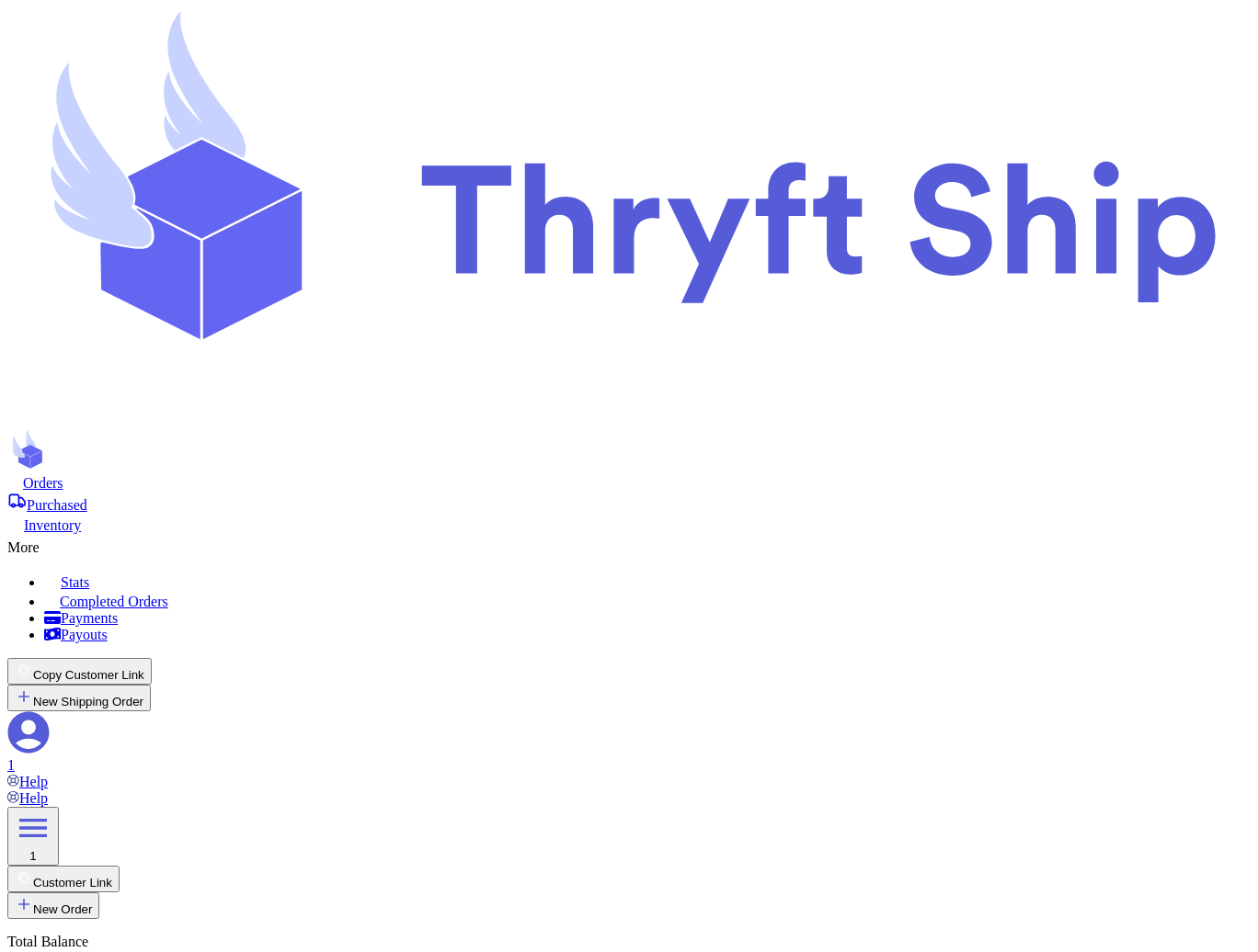
copy p "Choose this option if the customer will pick up their order"
checkbox input "false"
checkbox input "true"
type input "Ten"
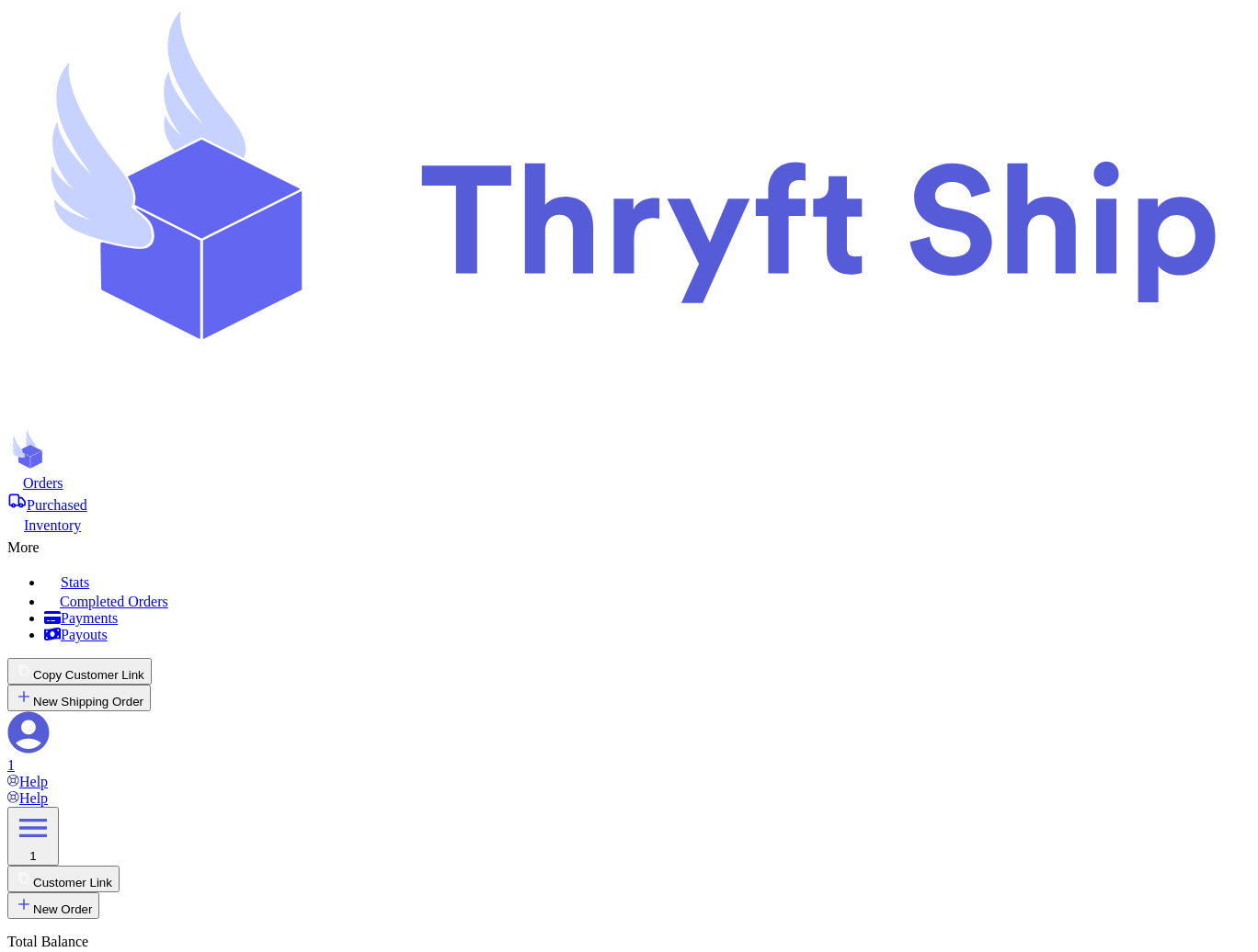
checkbox input "false"
checkbox input "true"
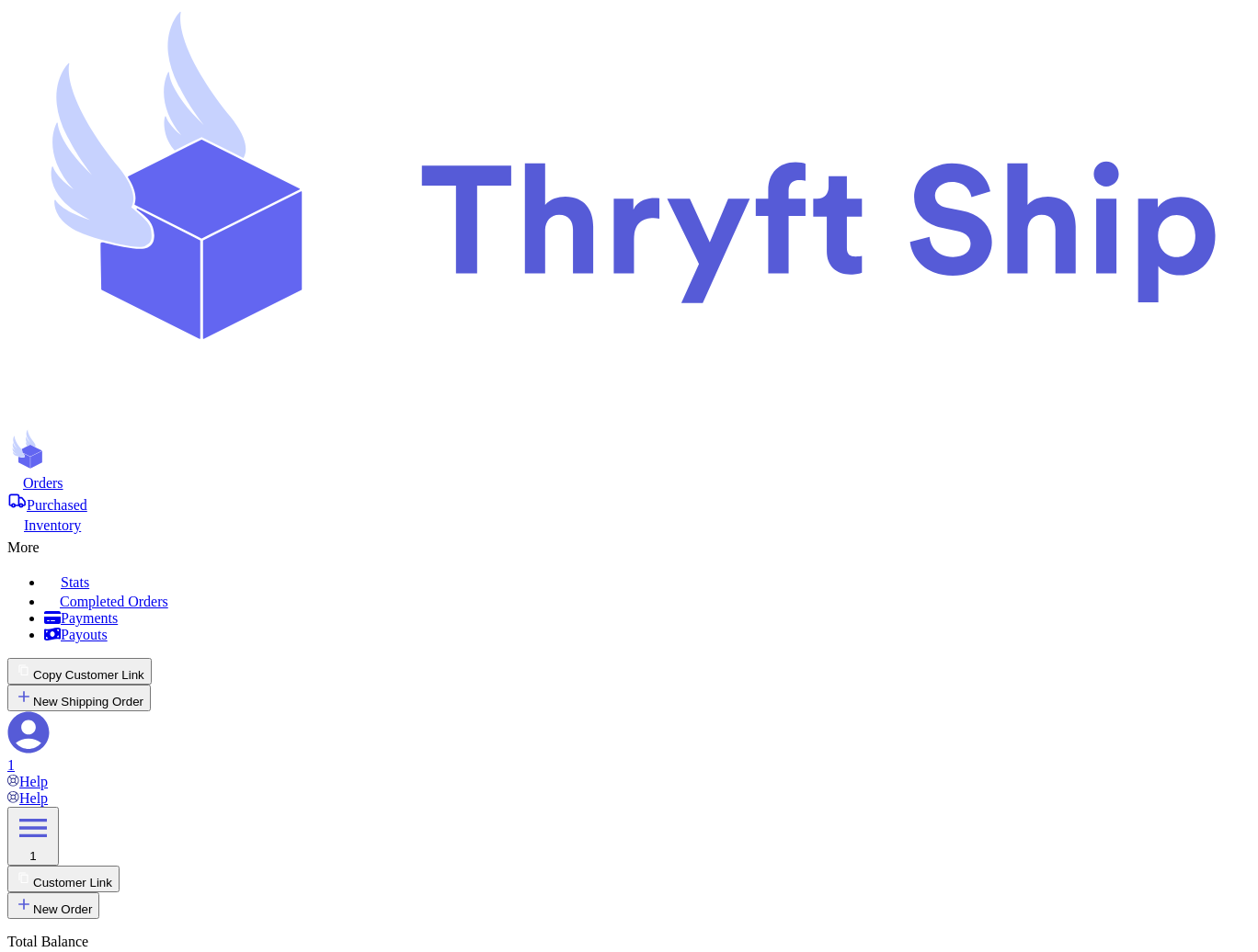
type input "Local 11"
type input "11"
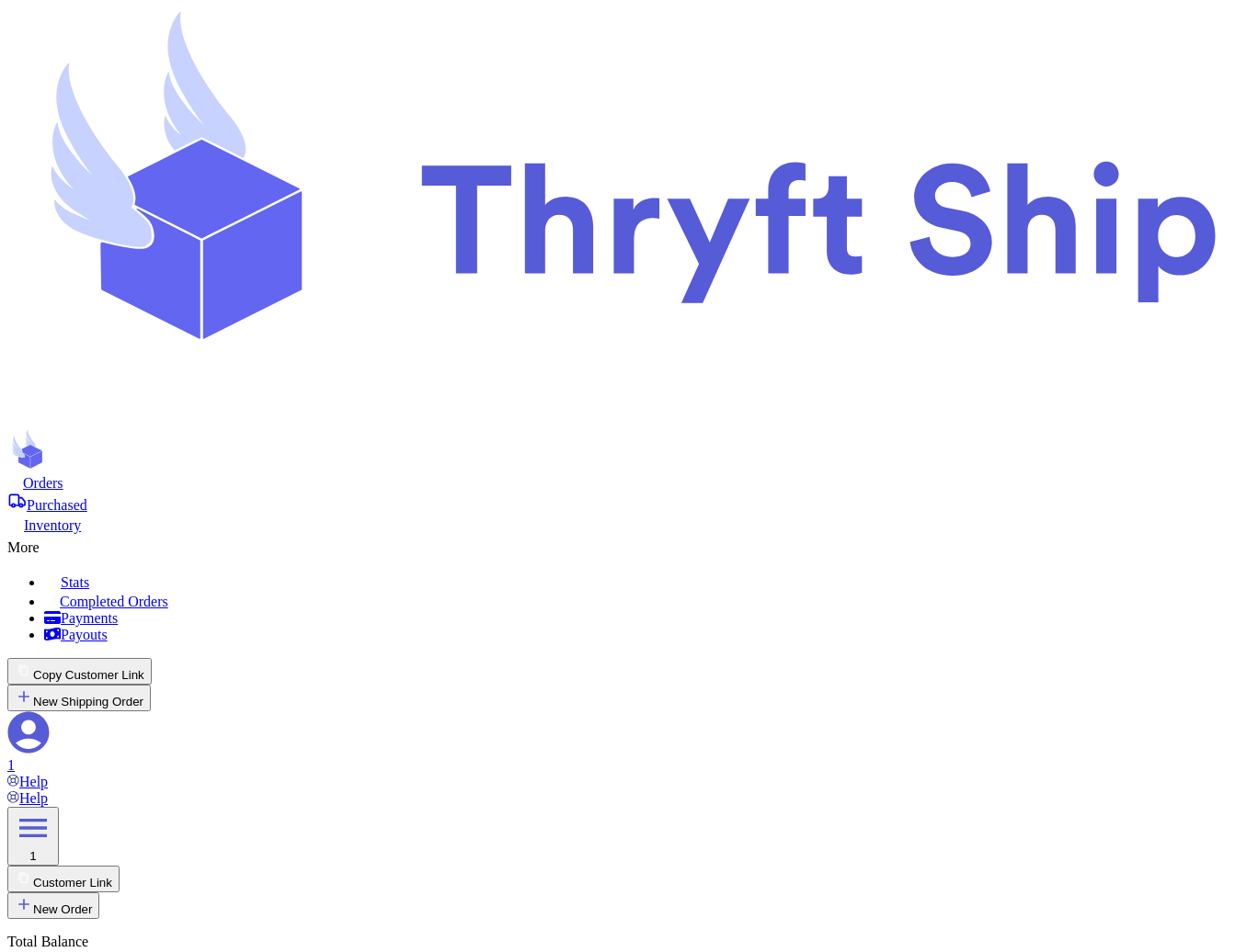
checkbox input "true"
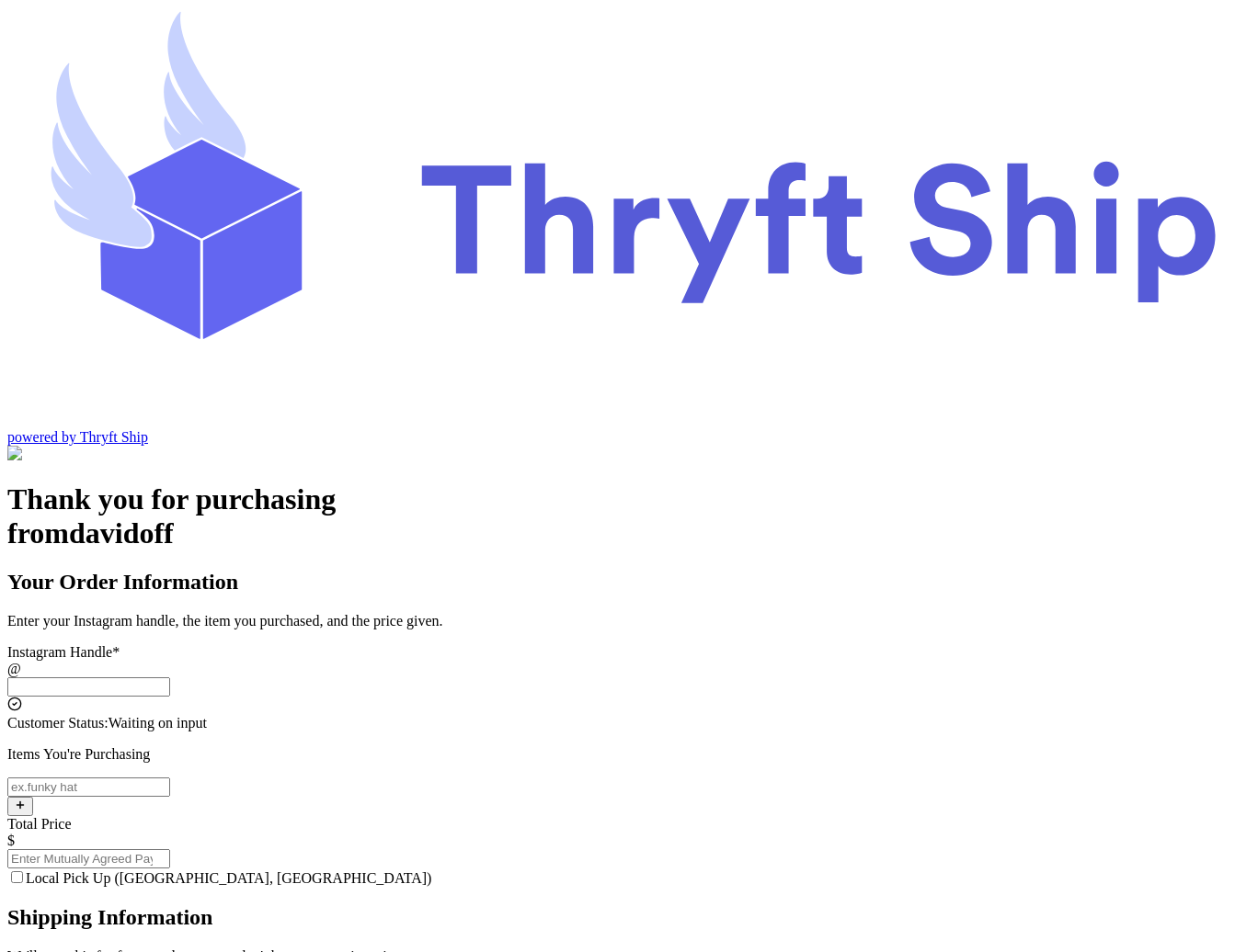
click at [170, 678] on input "Local Pick Up ([GEOGRAPHIC_DATA], [GEOGRAPHIC_DATA])" at bounding box center [88, 687] width 163 height 20
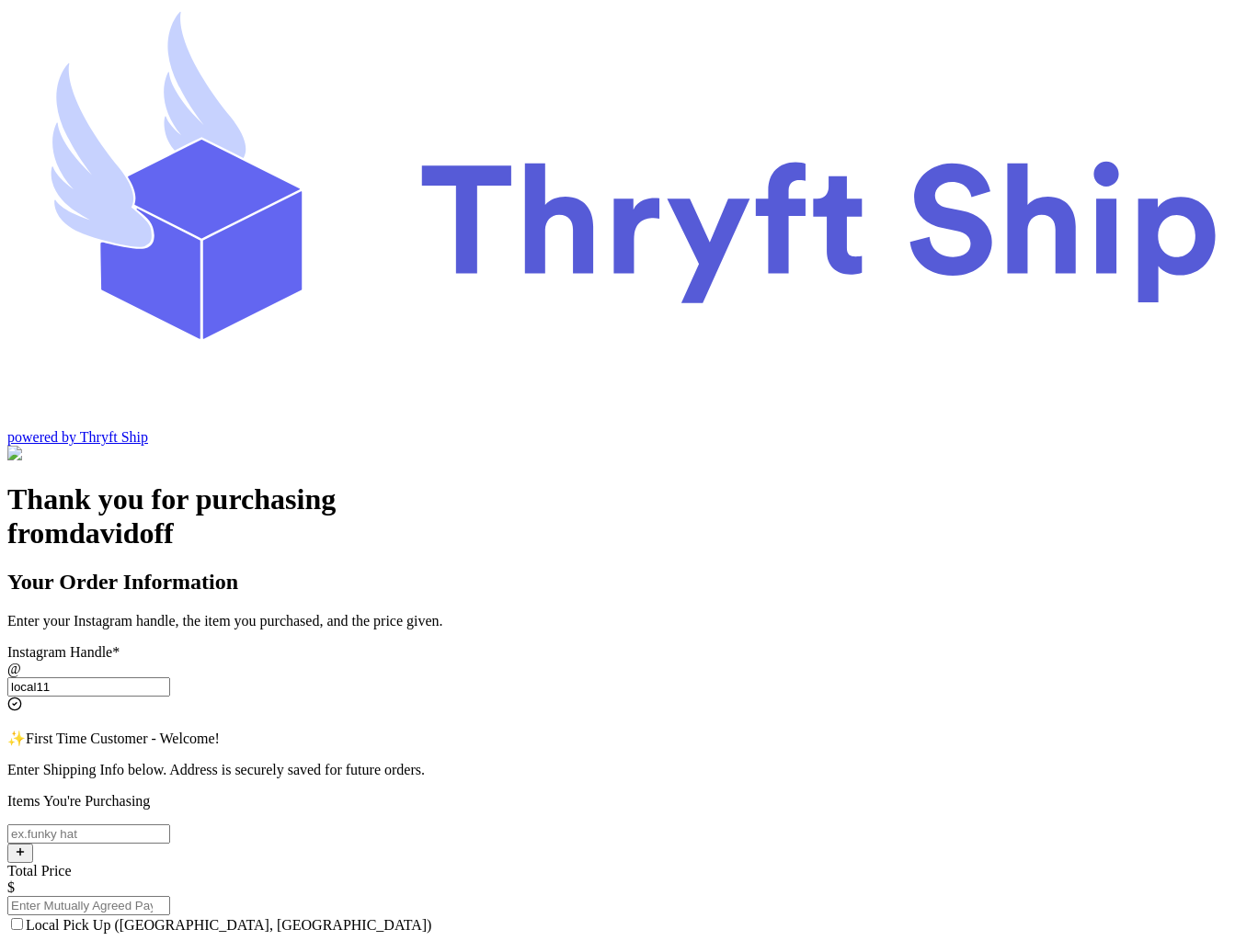
type input "local11"
click at [170, 824] on input "Local Pick Up ([GEOGRAPHIC_DATA], [GEOGRAPHIC_DATA])" at bounding box center [88, 834] width 163 height 20
type input "Local 11"
type input "11"
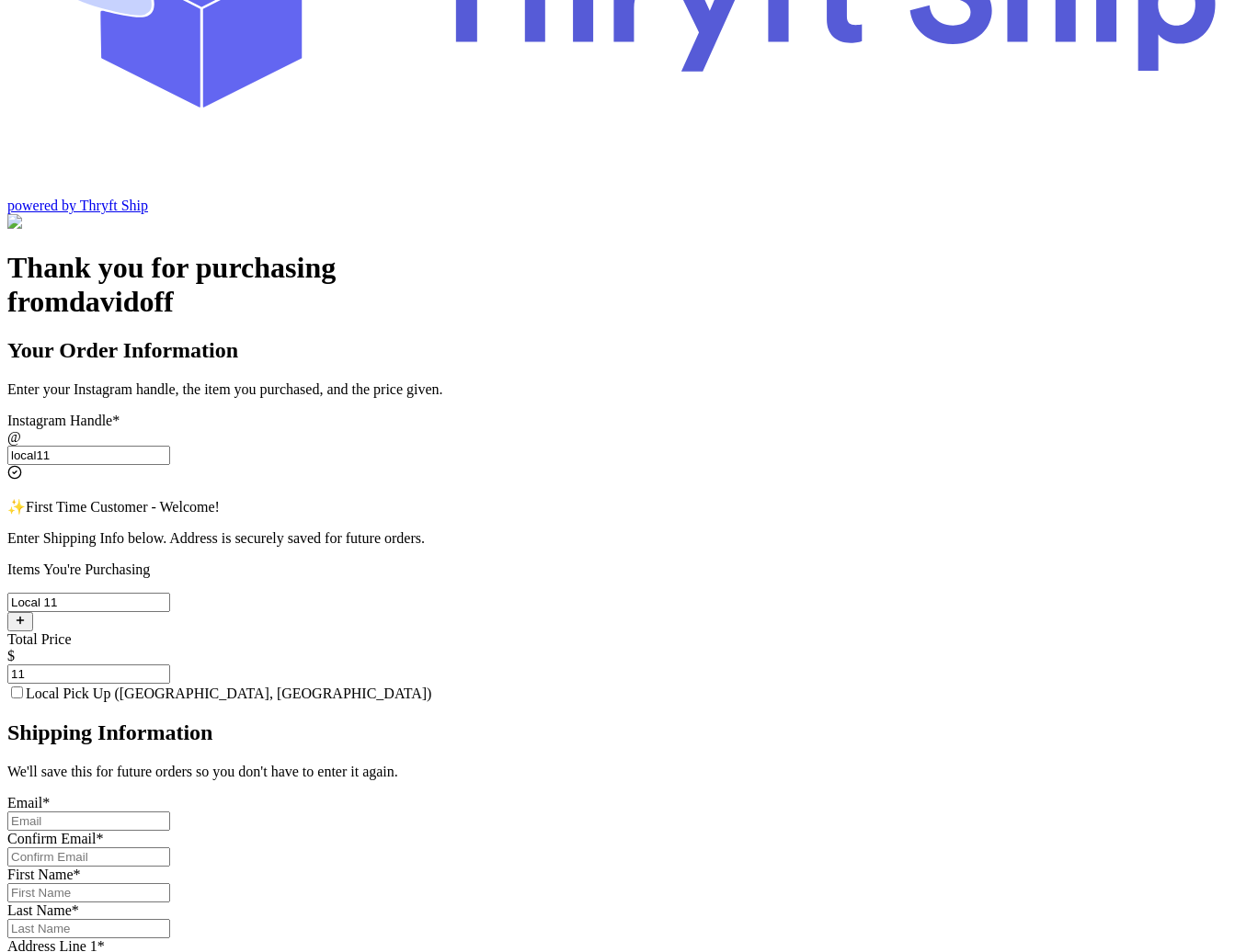
scroll to position [237, 0]
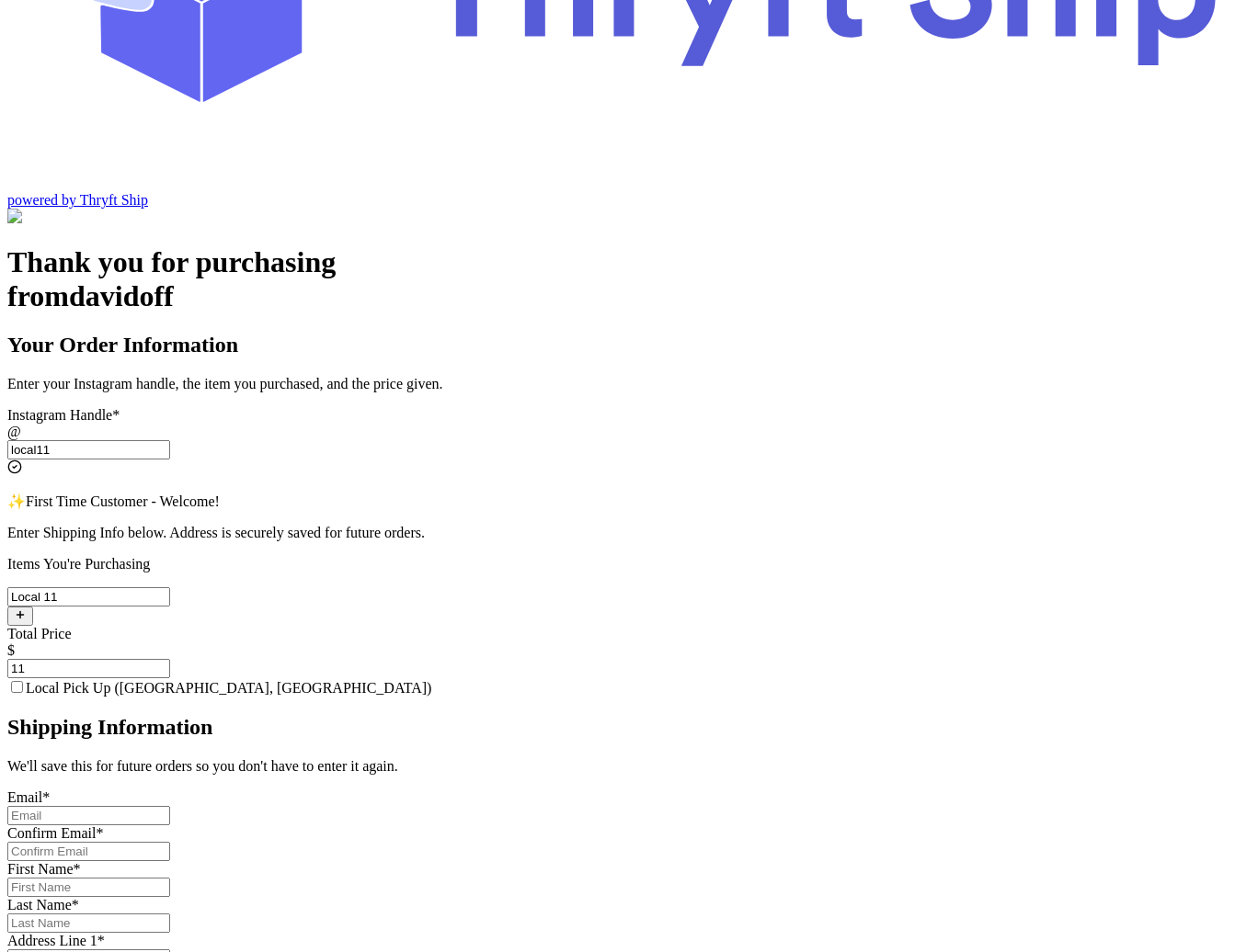
click at [170, 806] on input "Local Pick Up ([GEOGRAPHIC_DATA], [GEOGRAPHIC_DATA])" at bounding box center [88, 816] width 163 height 20
type input "[EMAIL_ADDRESS][DOMAIN_NAME]"
type input "[PERSON_NAME]"
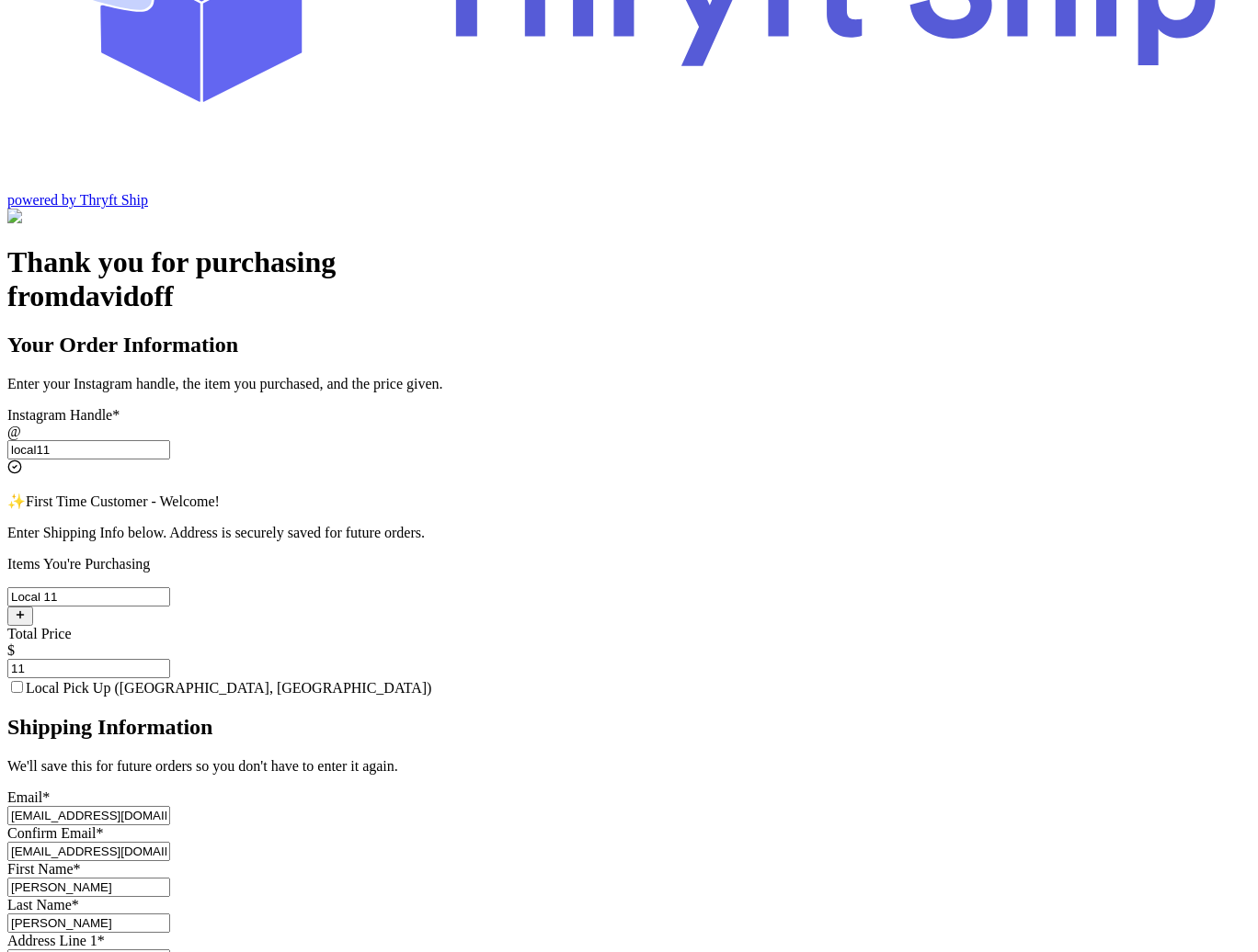
type input "[STREET_ADDRESS][PERSON_NAME]"
type input "[GEOGRAPHIC_DATA]"
type input "93013"
click at [170, 806] on input "[EMAIL_ADDRESS][DOMAIN_NAME]" at bounding box center [88, 816] width 163 height 20
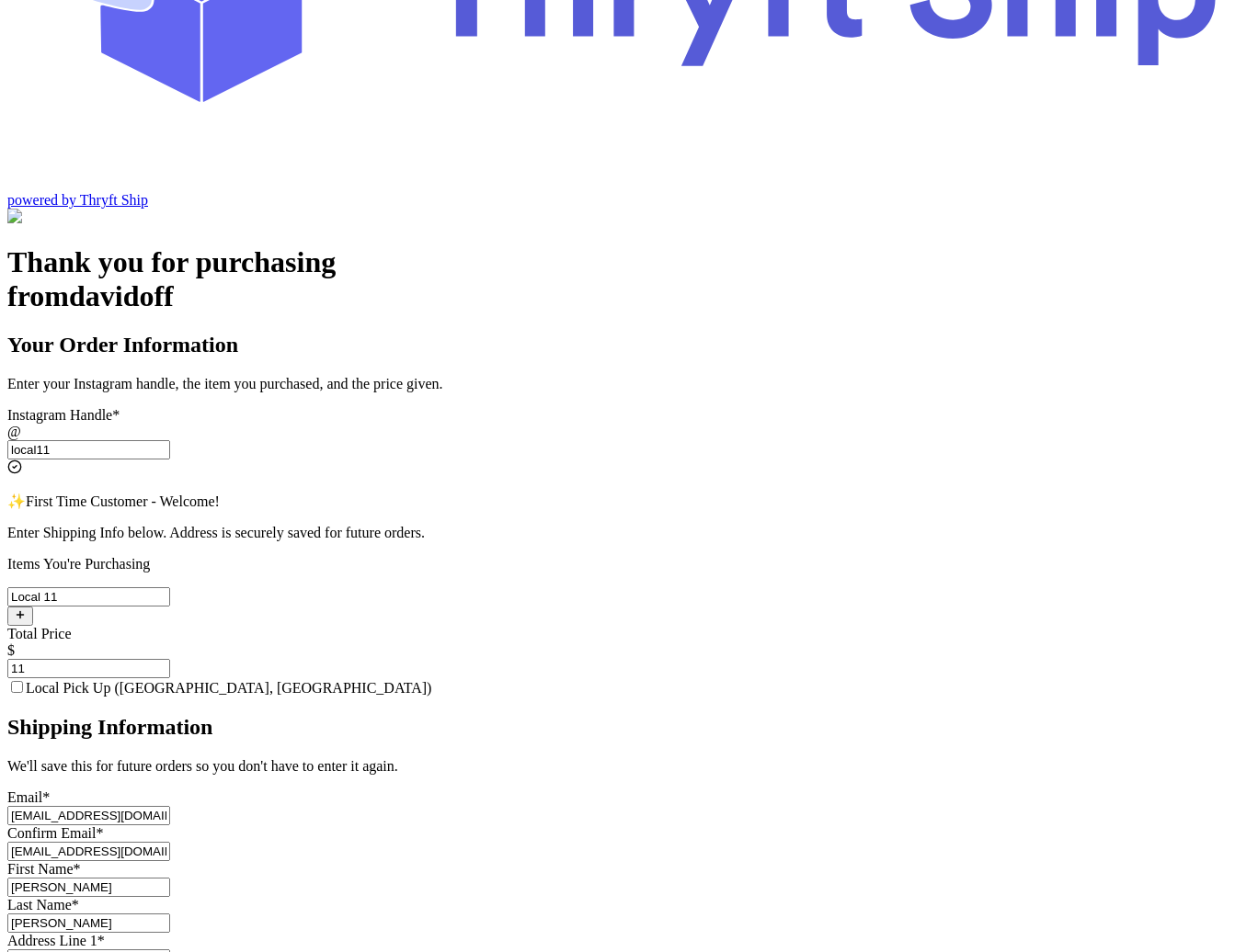
click at [314, 642] on div "Thank you for purchasing from davidoff Your Order Information Enter your Instag…" at bounding box center [629, 882] width 1243 height 1274
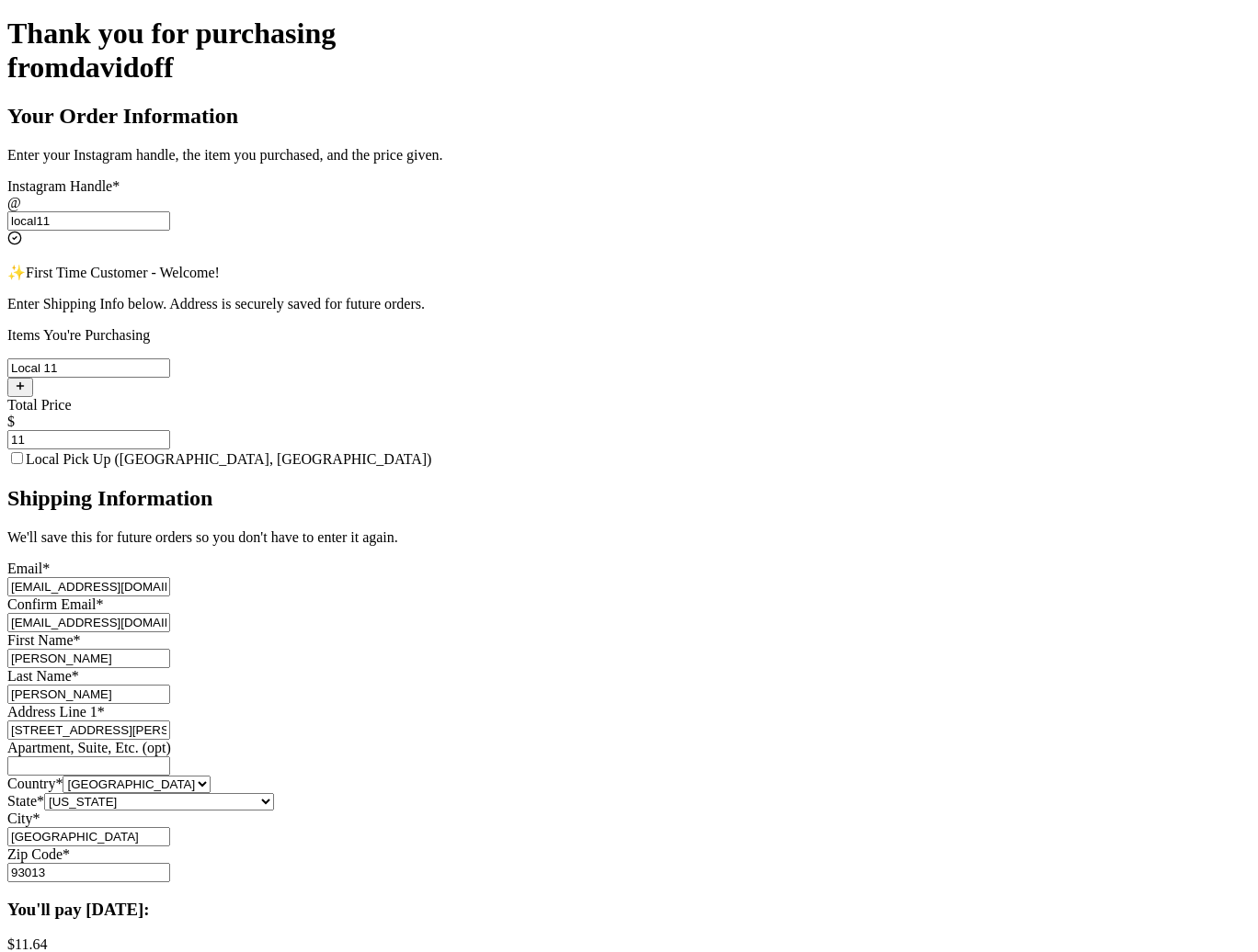
scroll to position [469, 0]
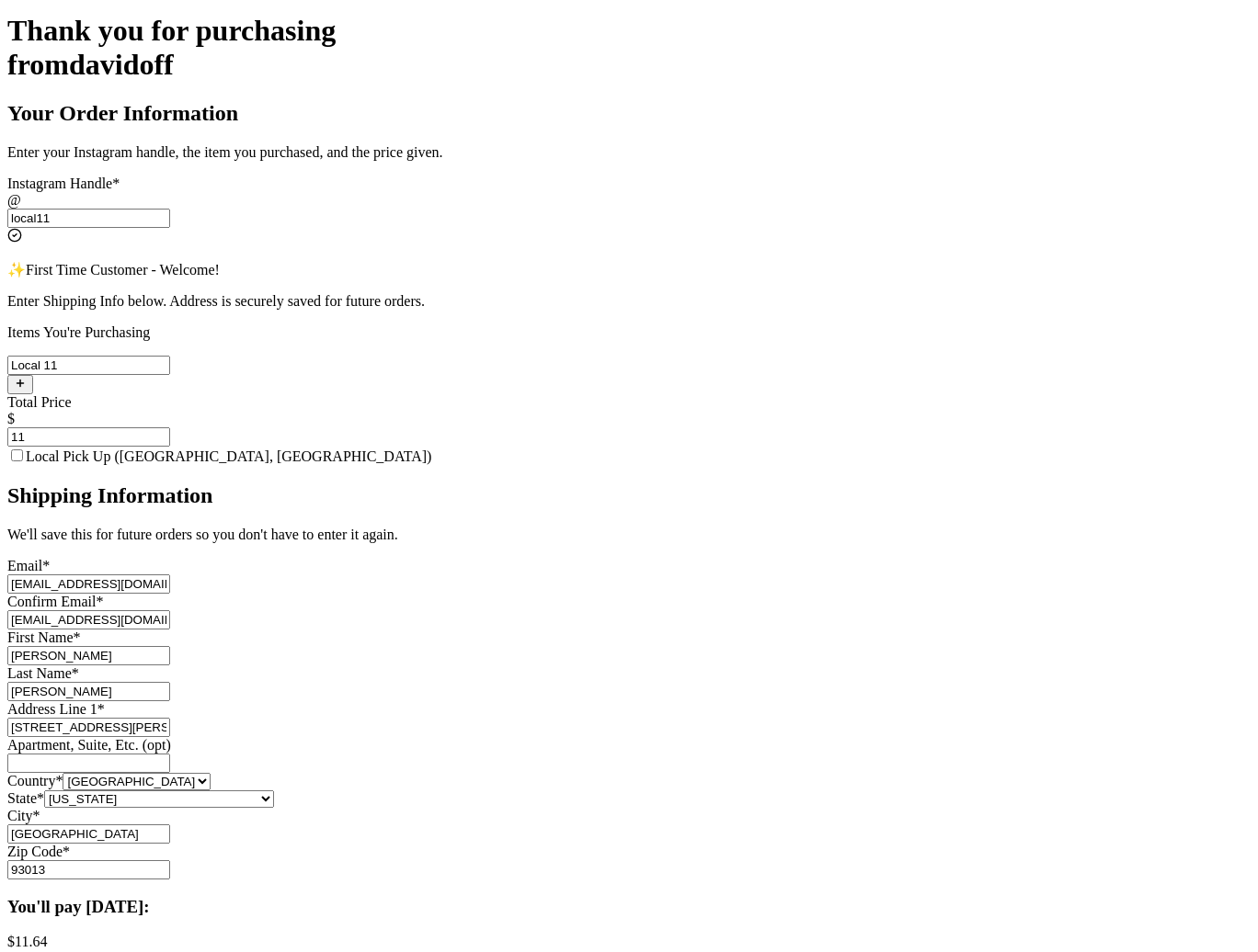
click at [170, 647] on input "[PERSON_NAME]" at bounding box center [88, 656] width 163 height 20
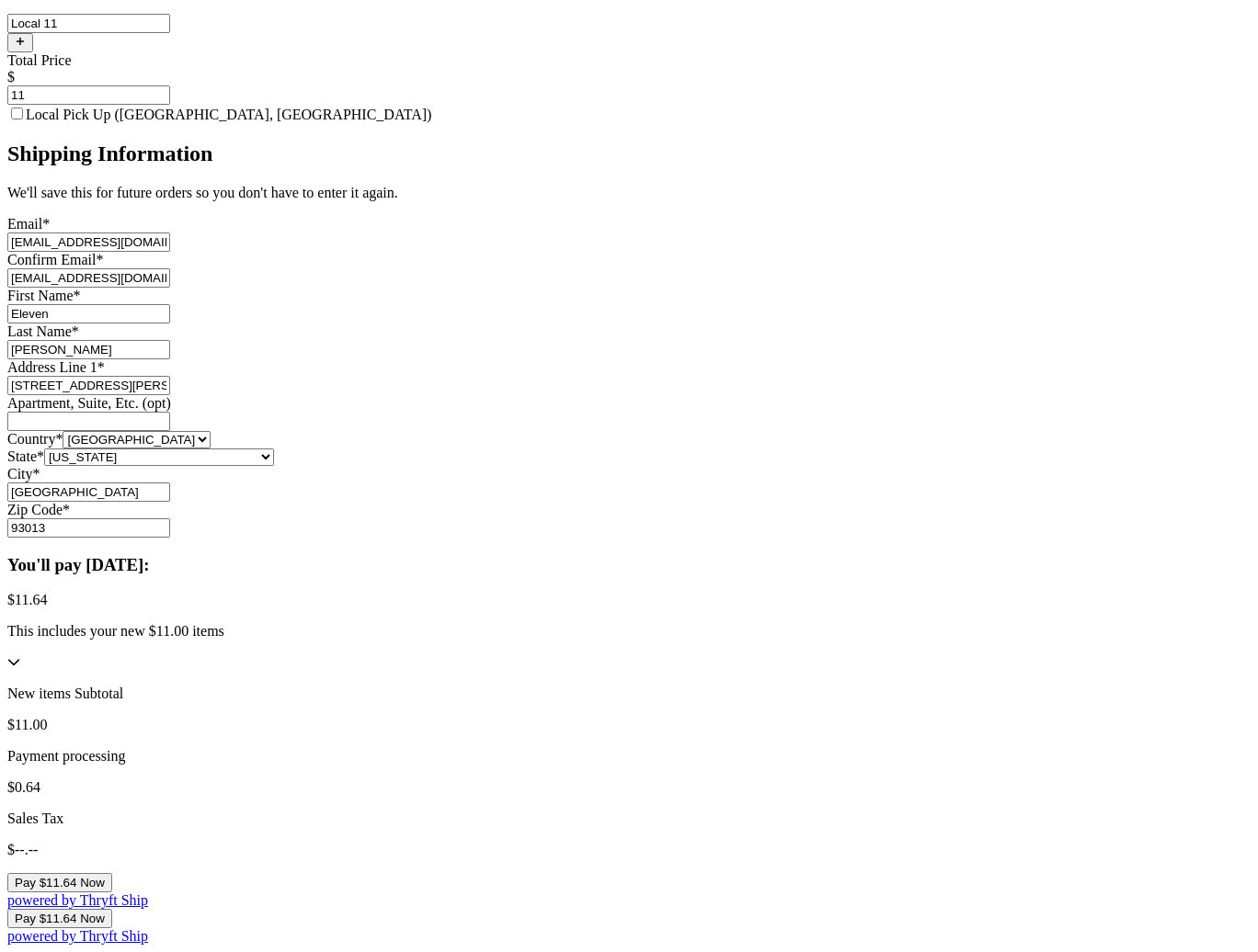
scroll to position [906, 0]
type input "Eleven"
click at [112, 873] on button "Pay $11.64 Now" at bounding box center [59, 882] width 104 height 20
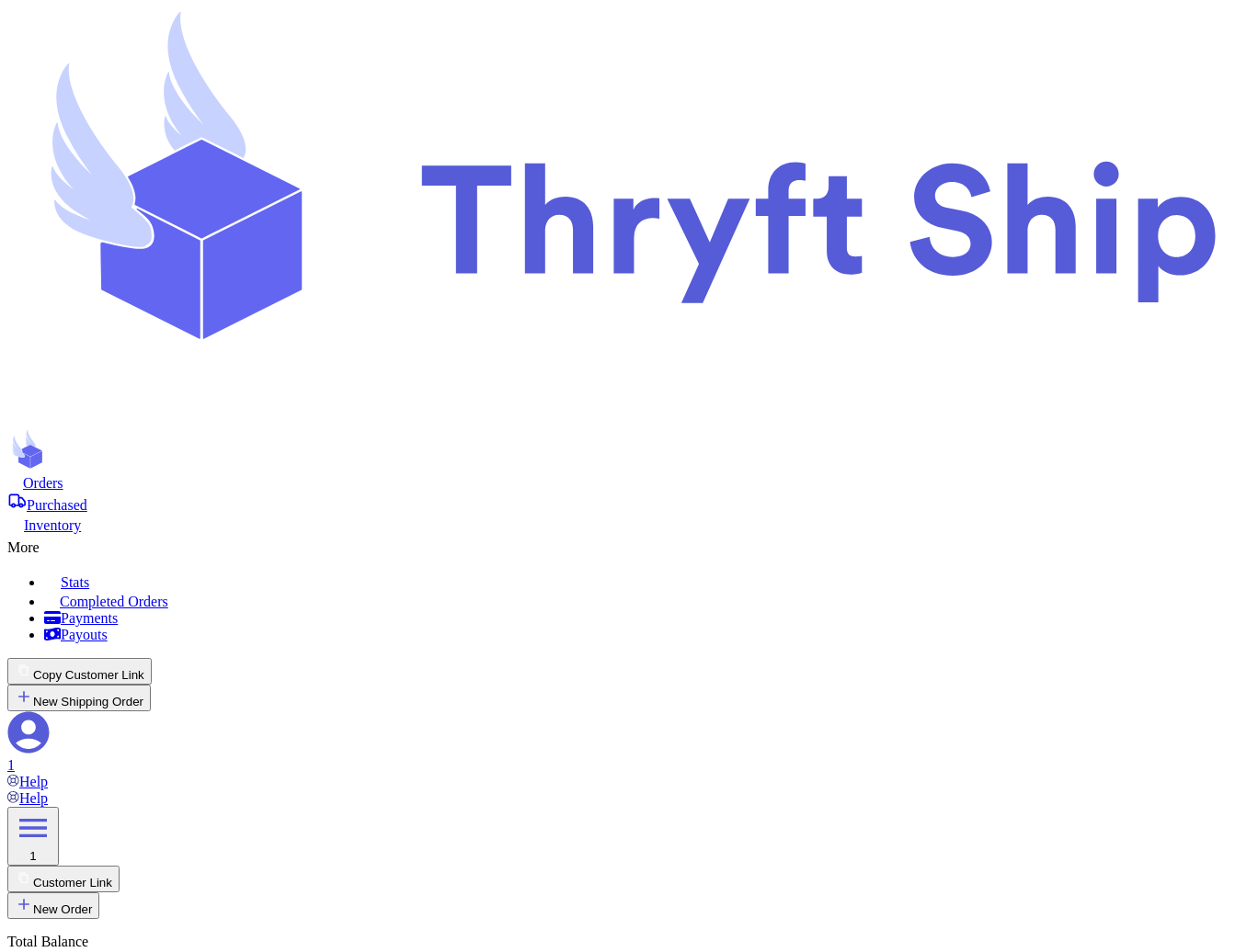
select select "paid"
checkbox input "true"
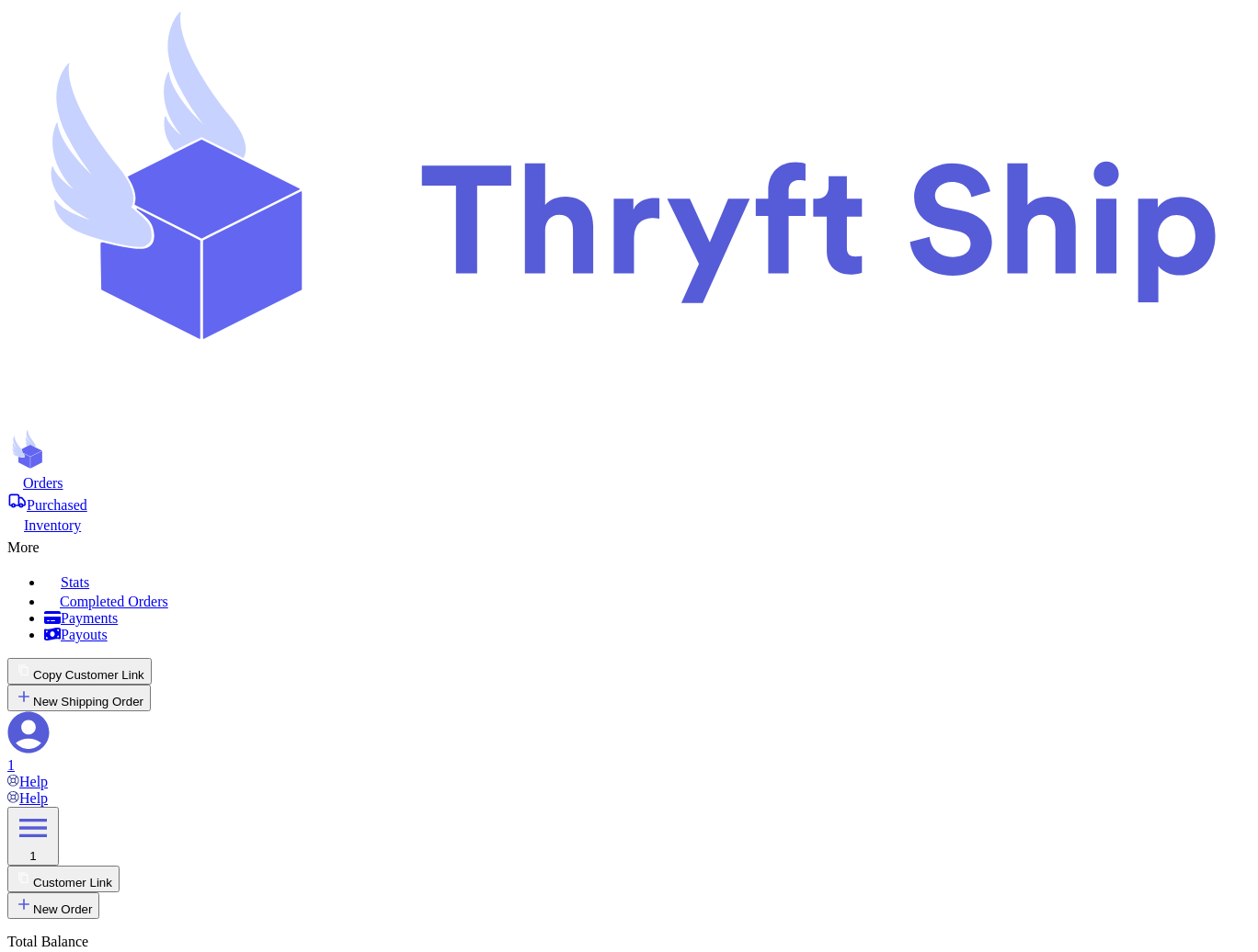
select select "paid"
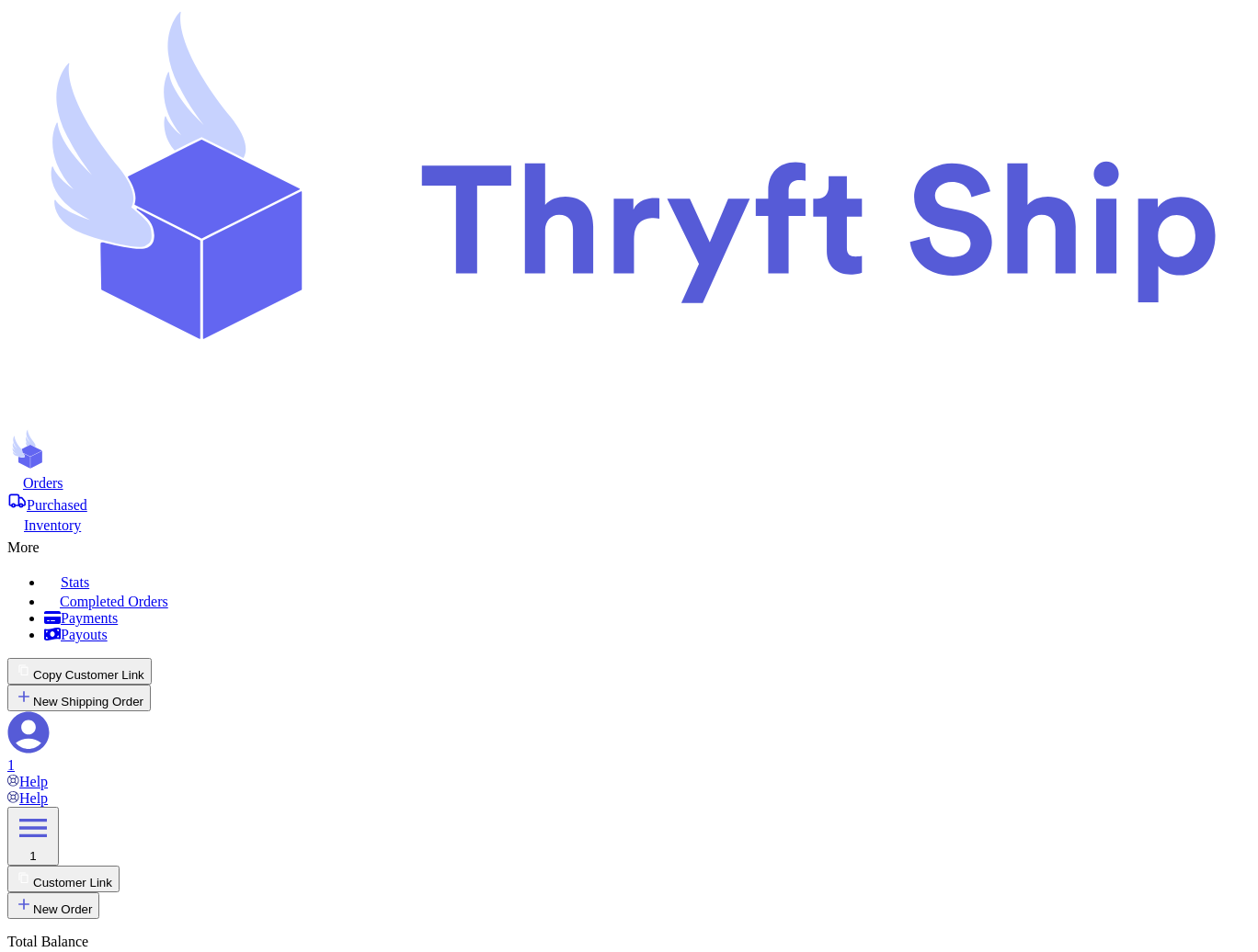
checkbox input "true"
select select "paid"
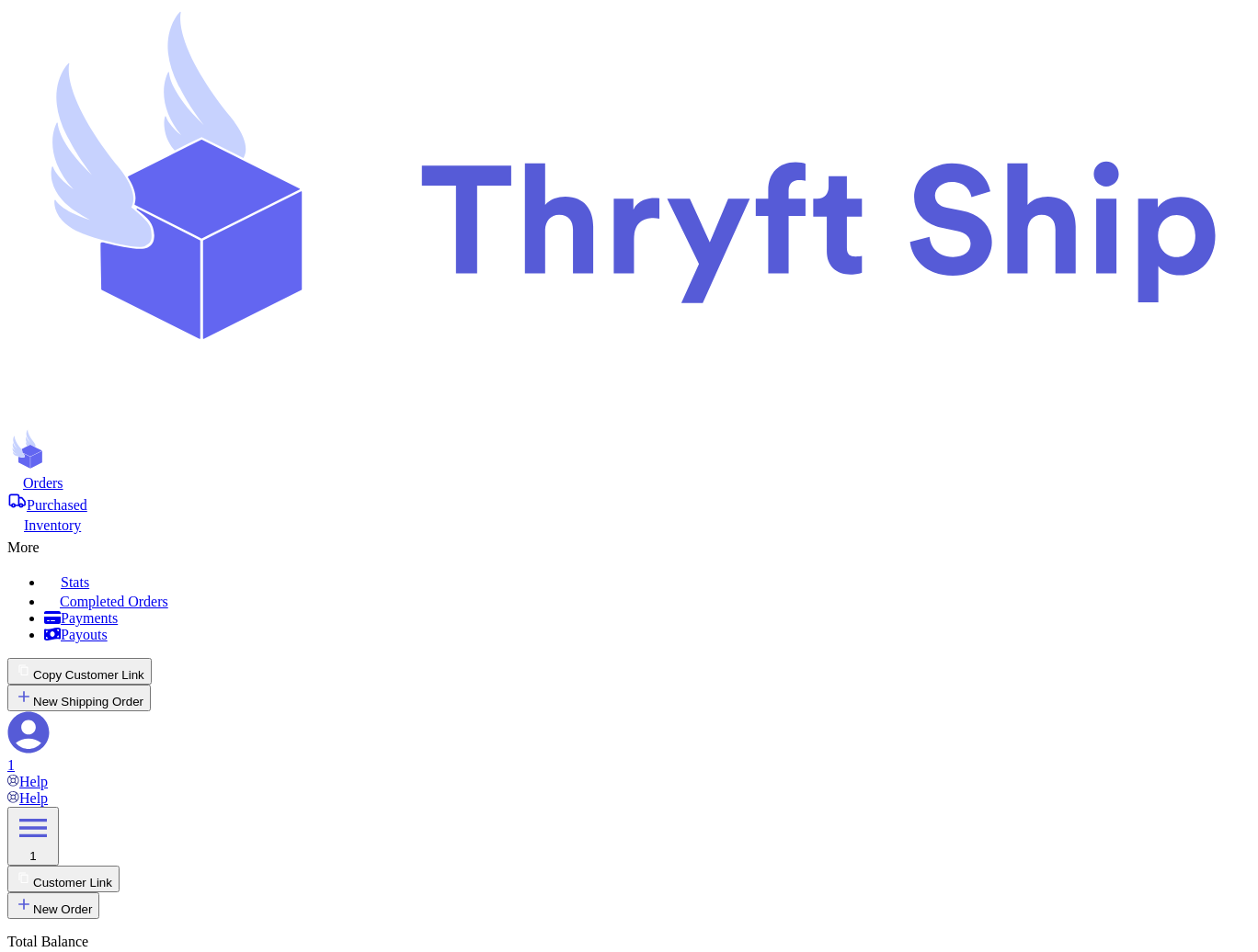
checkbox input "true"
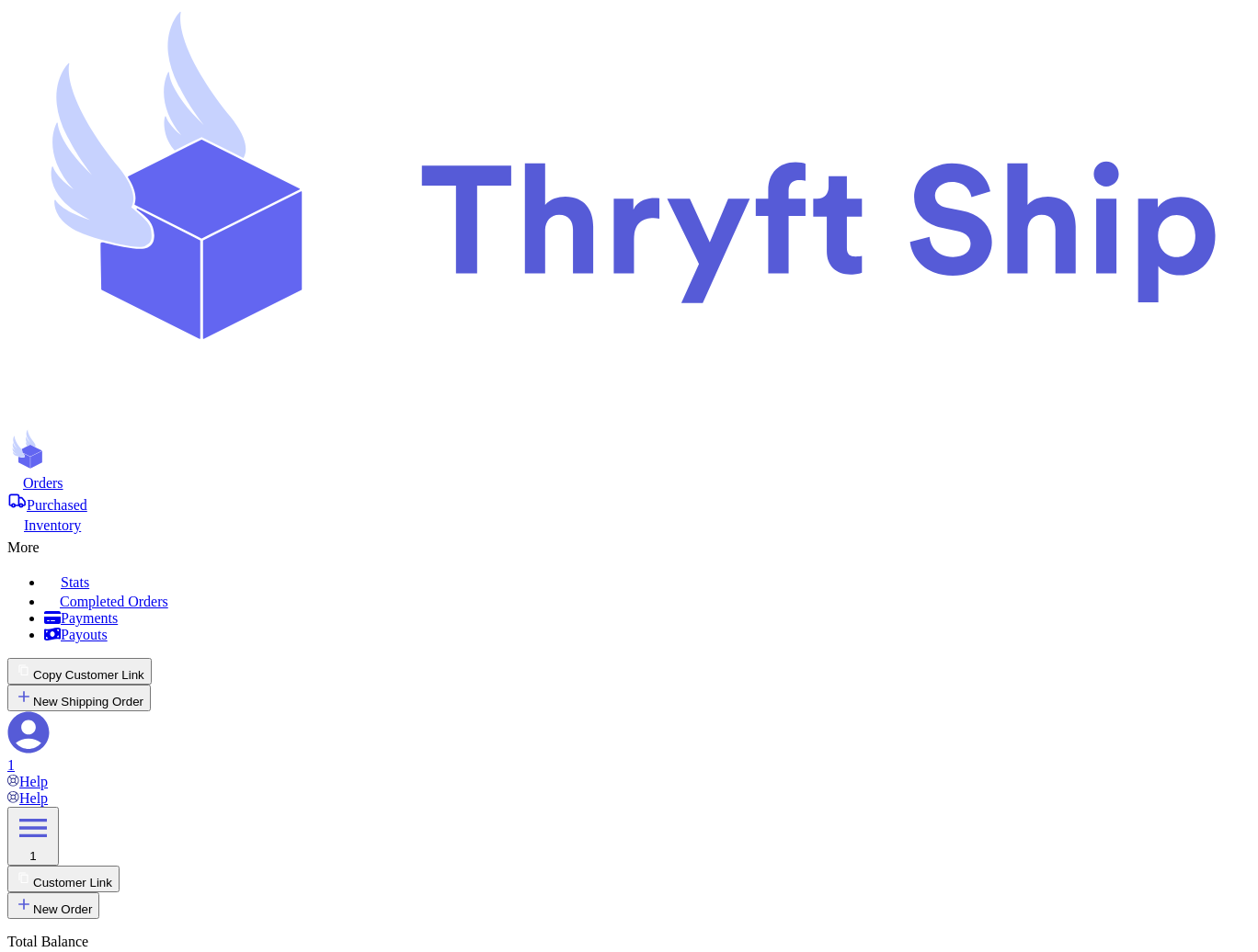
checkbox input "false"
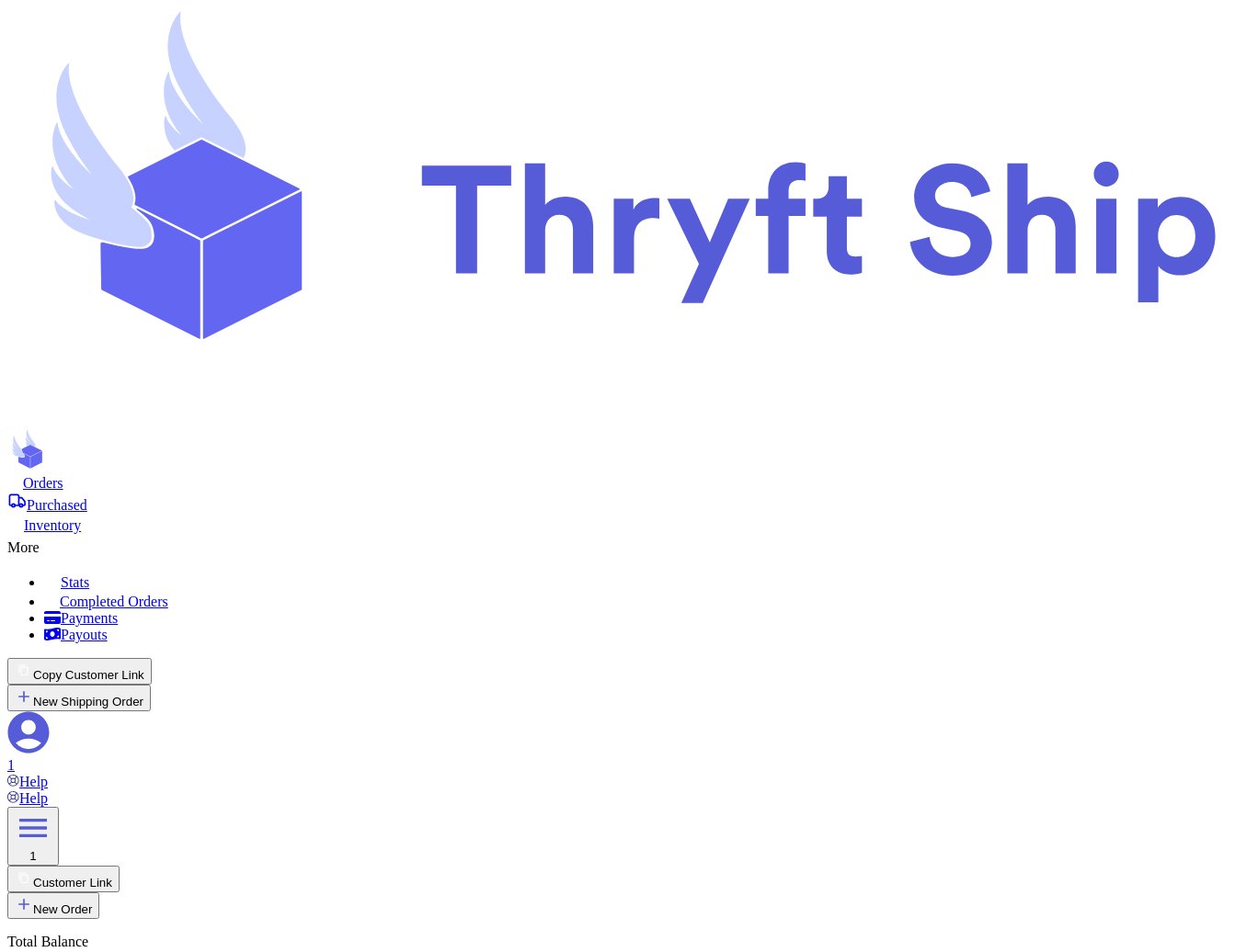
checkbox input "false"
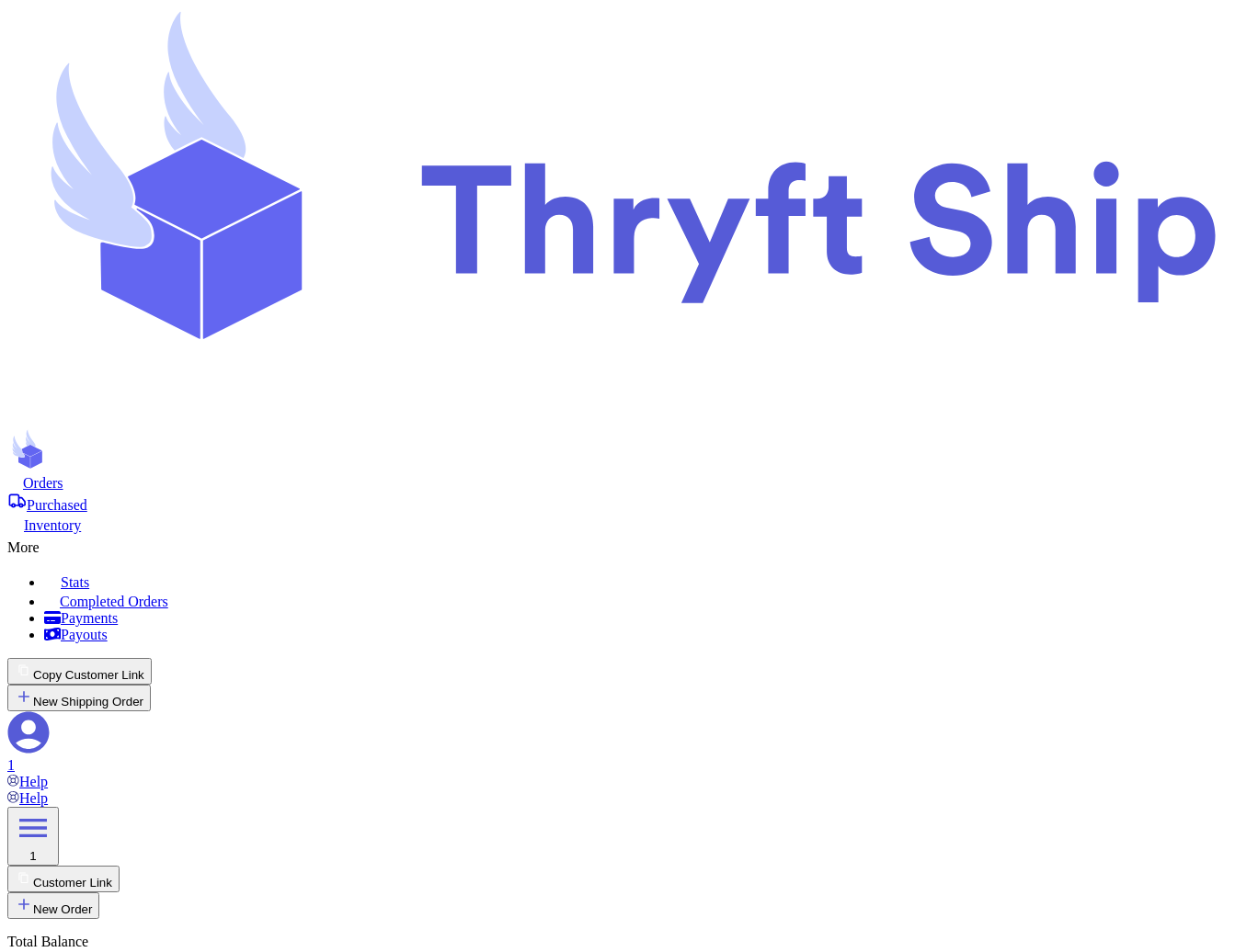
checkbox input "false"
select select "paid"
checkbox input "false"
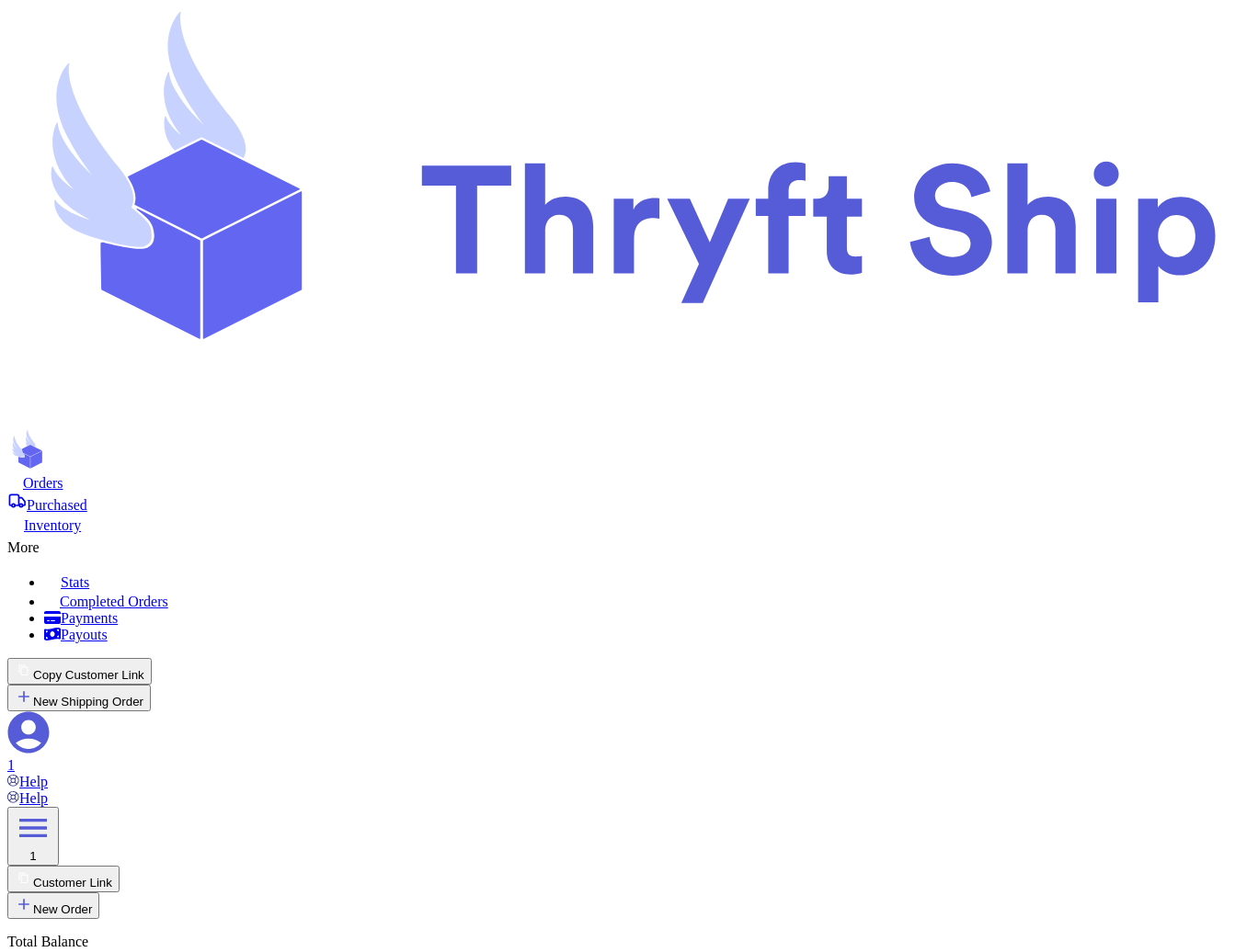
scroll to position [118, 0]
type input "[STREET_ADDRESS][PERSON_NAME]"
type input "93013"
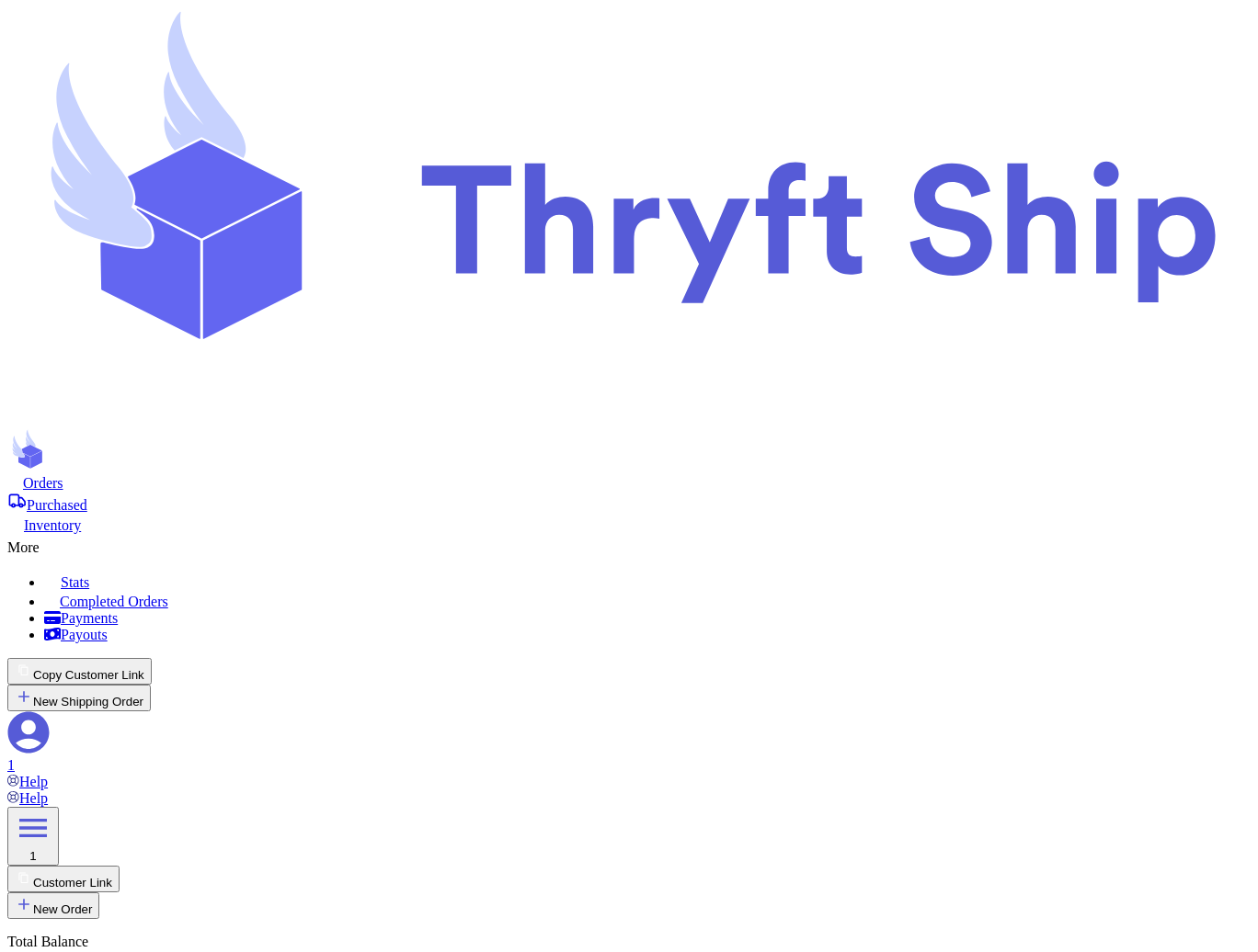
type input "L"
type input "[GEOGRAPHIC_DATA]"
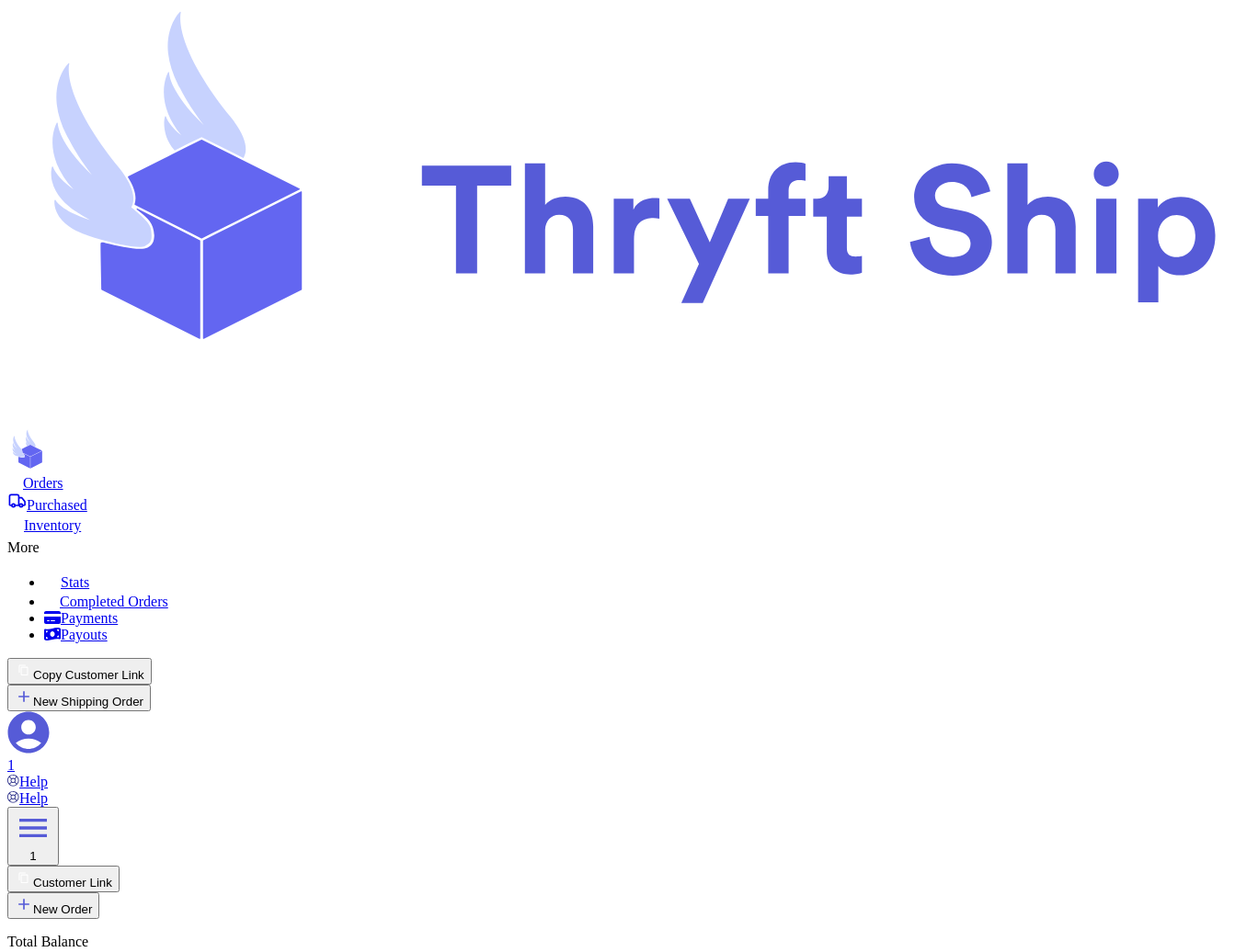
select select "CA"
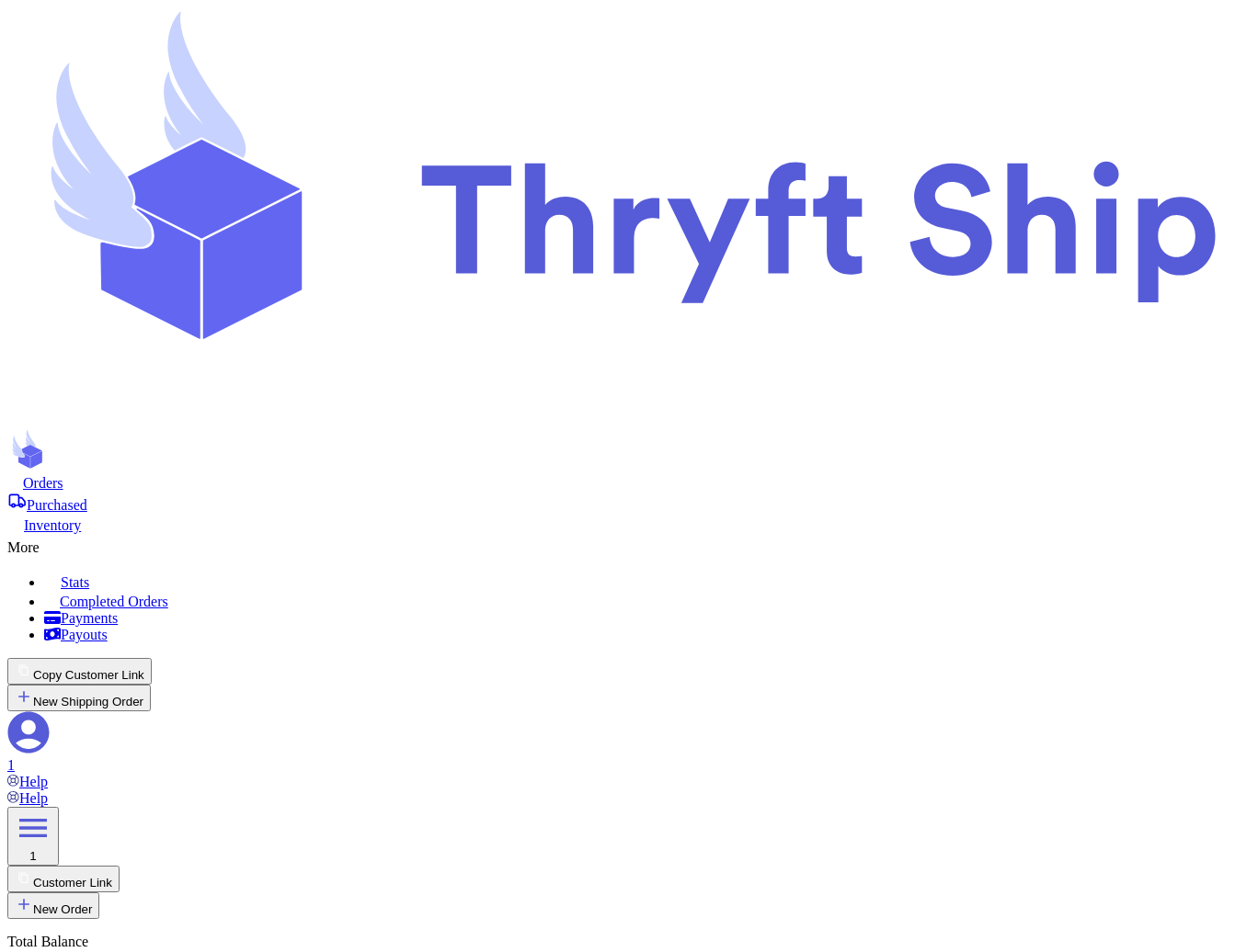
checkbox input "true"
select select "paid"
select select "CA"
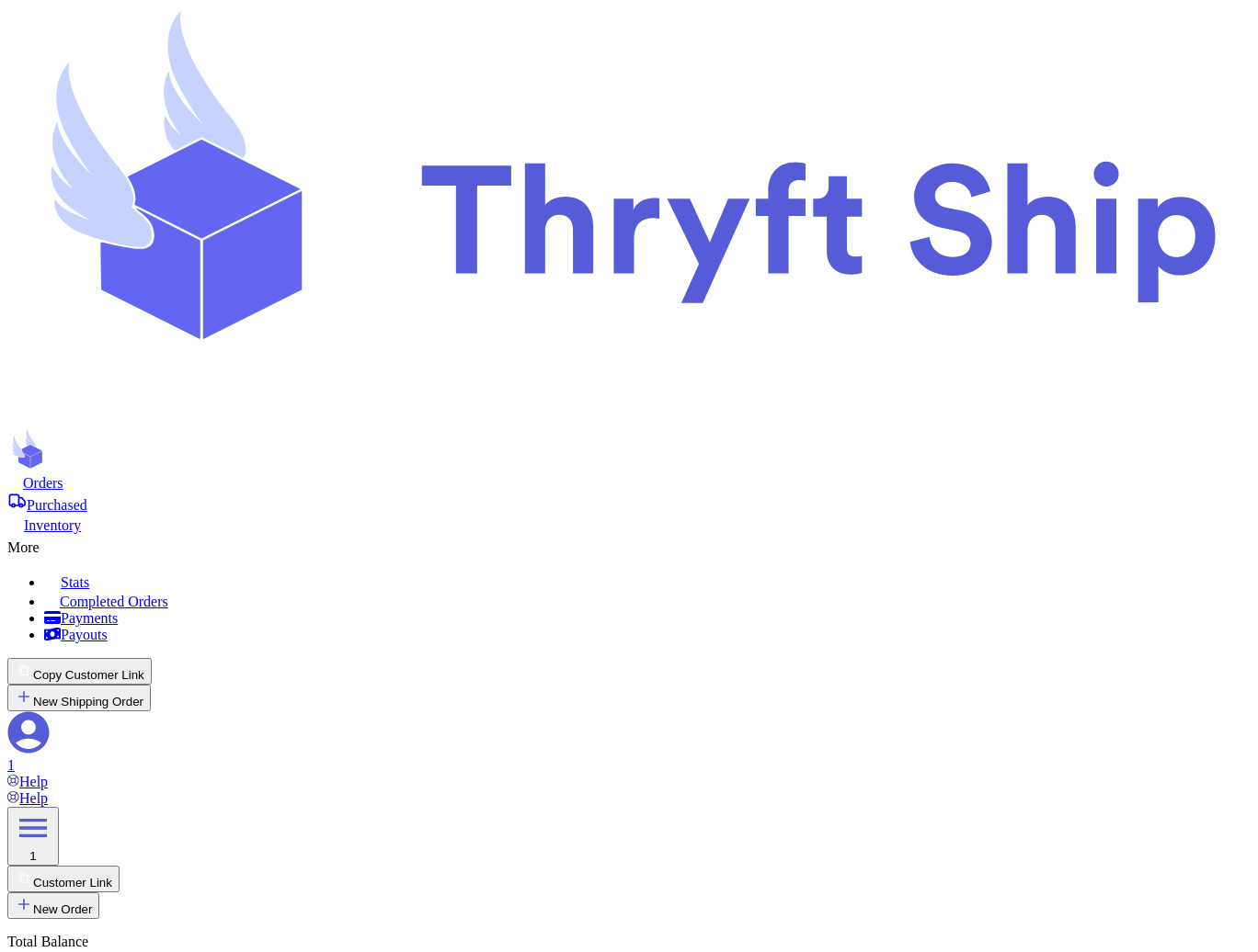
checkbox input "false"
select select "CA"
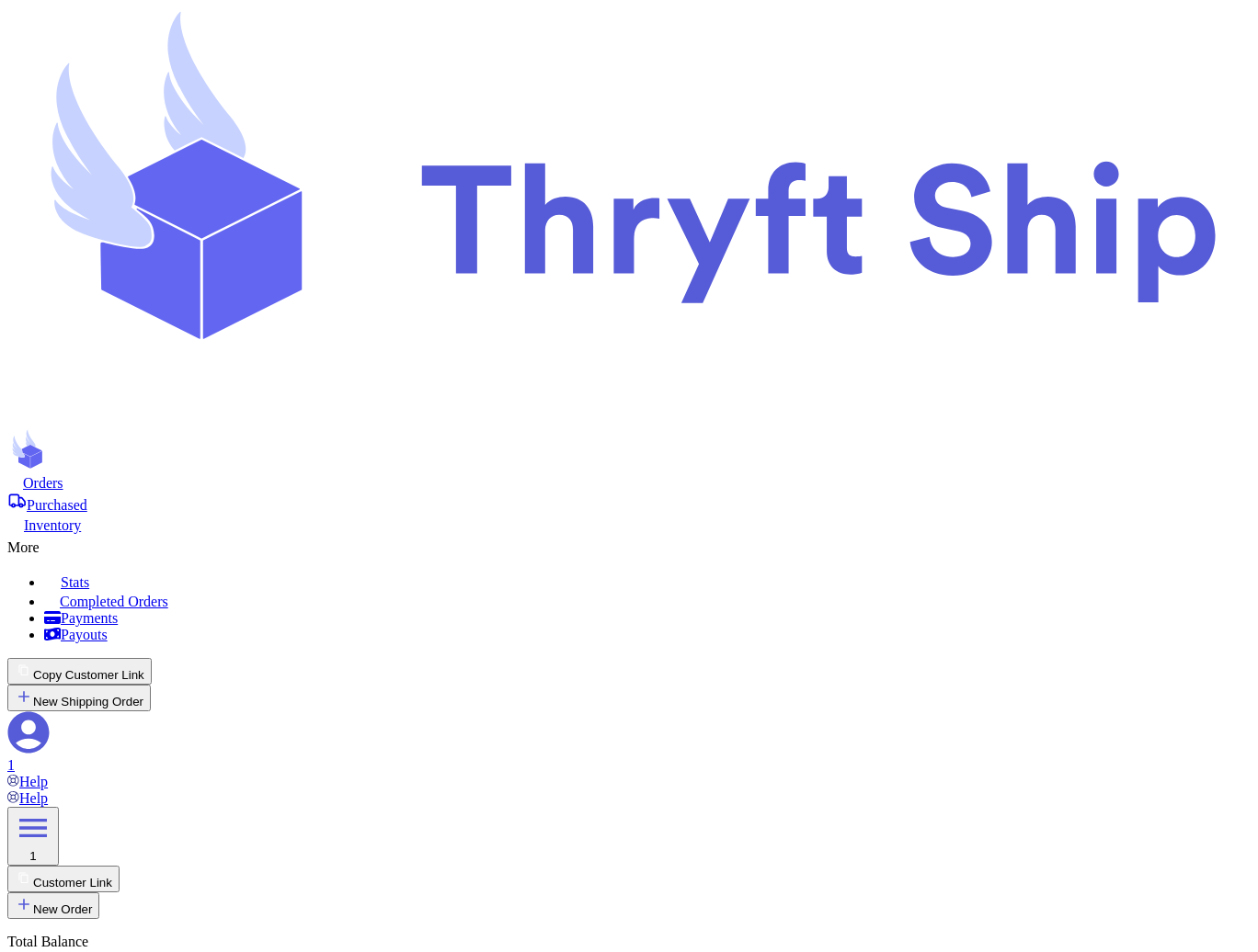
checkbox input "false"
select select "CA"
checkbox input "false"
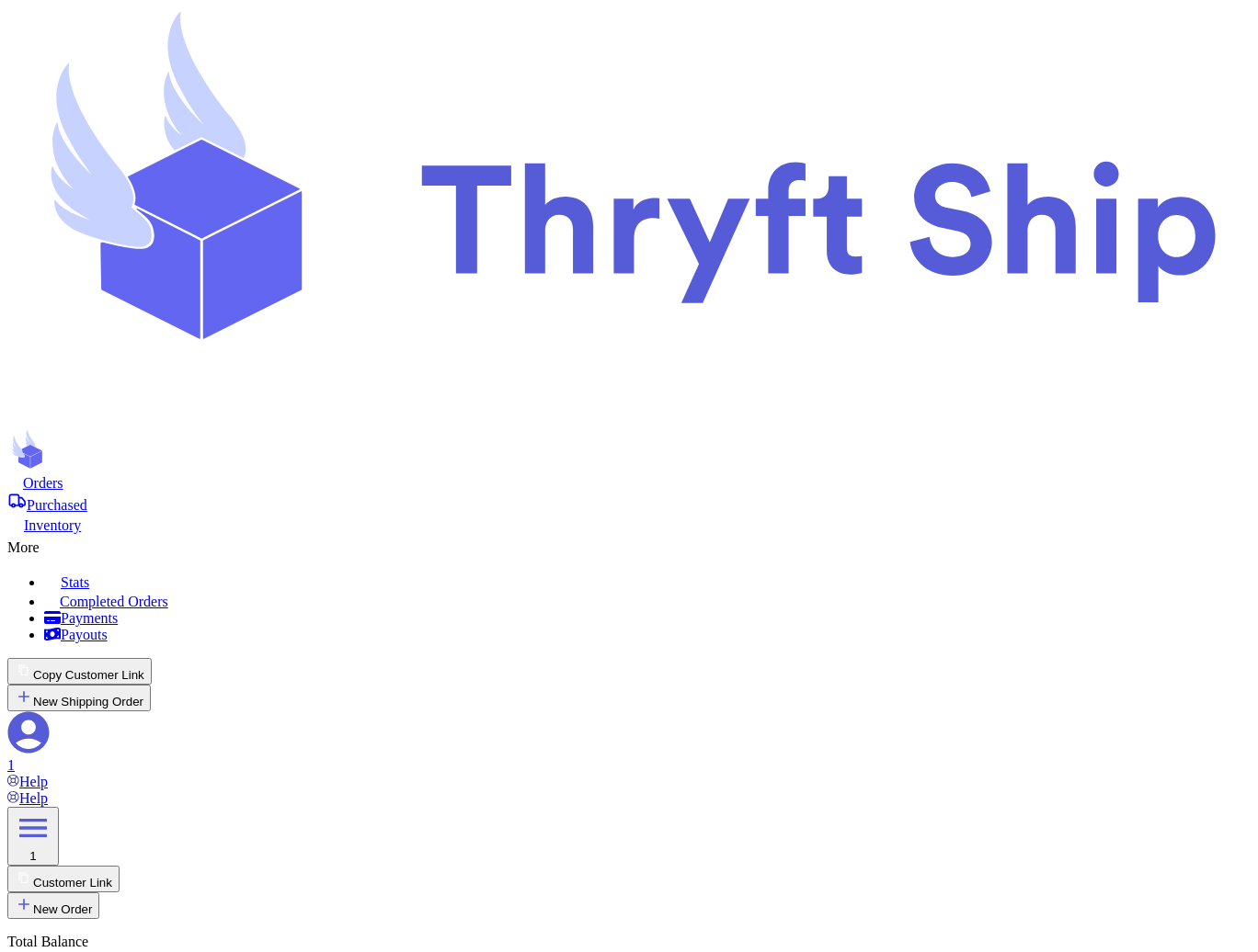
select select "CA"
select select "paid"
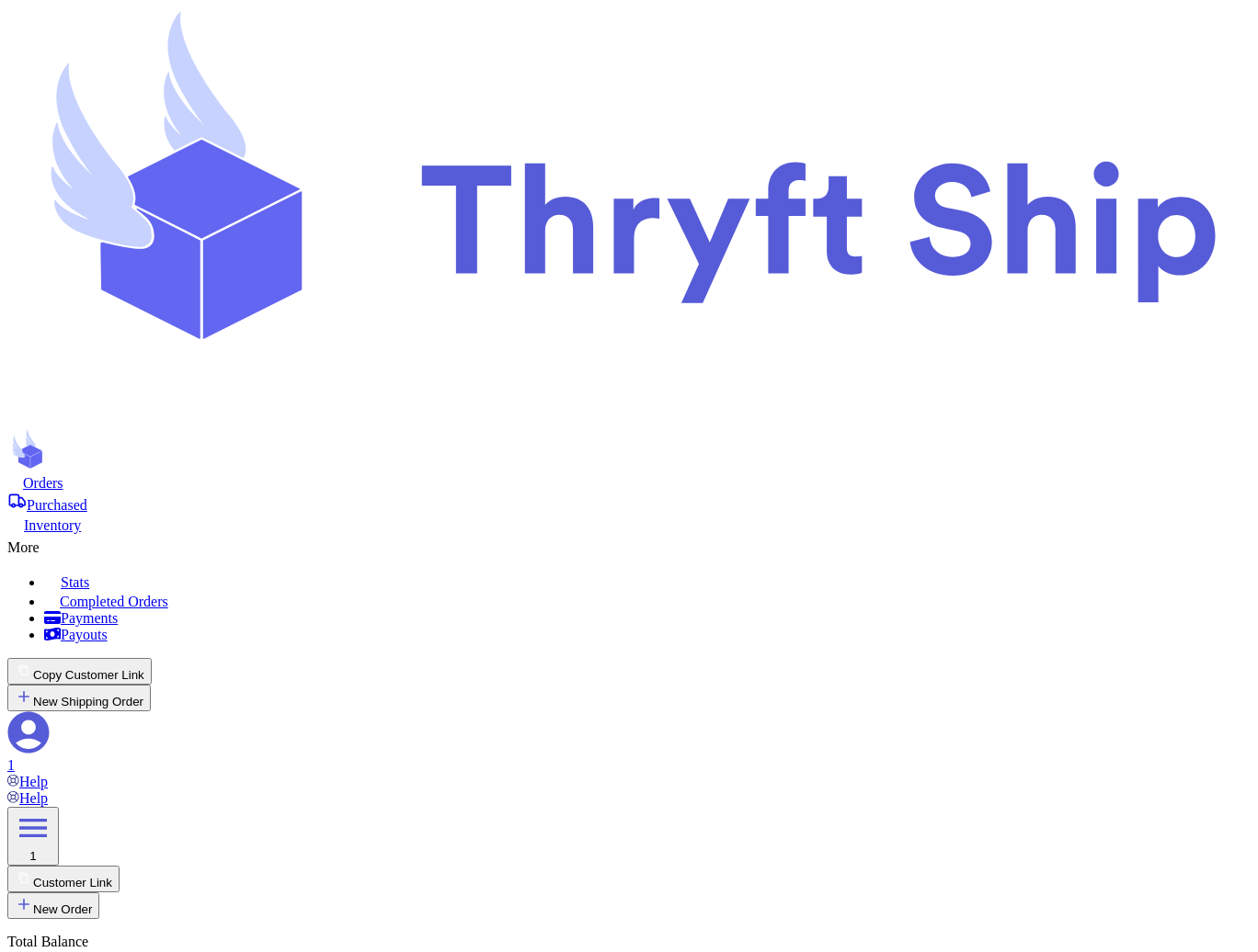
checkbox input "true"
type input "Eleven"
type input "Local 11"
type input "local11"
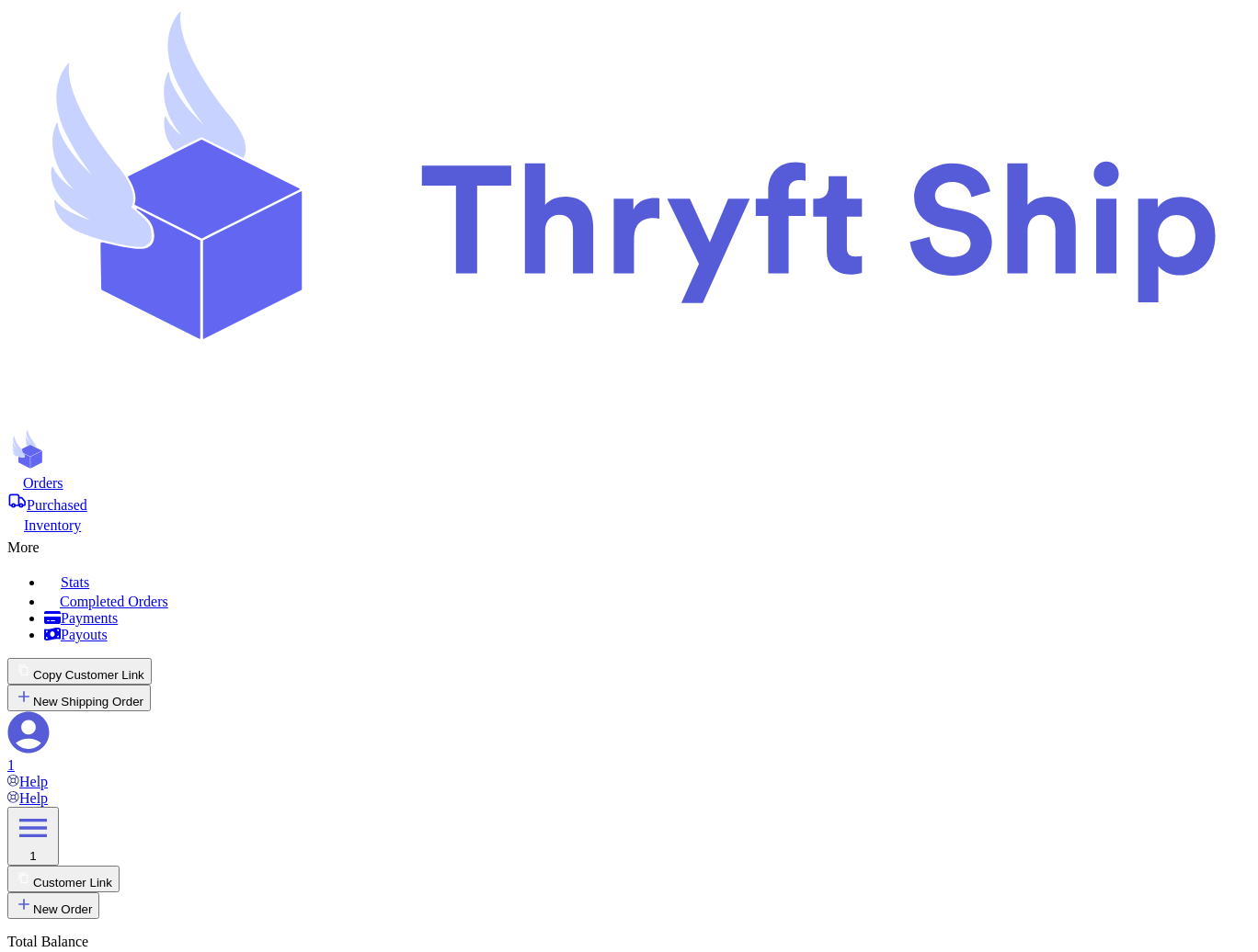
type input "11"
checkbox input "false"
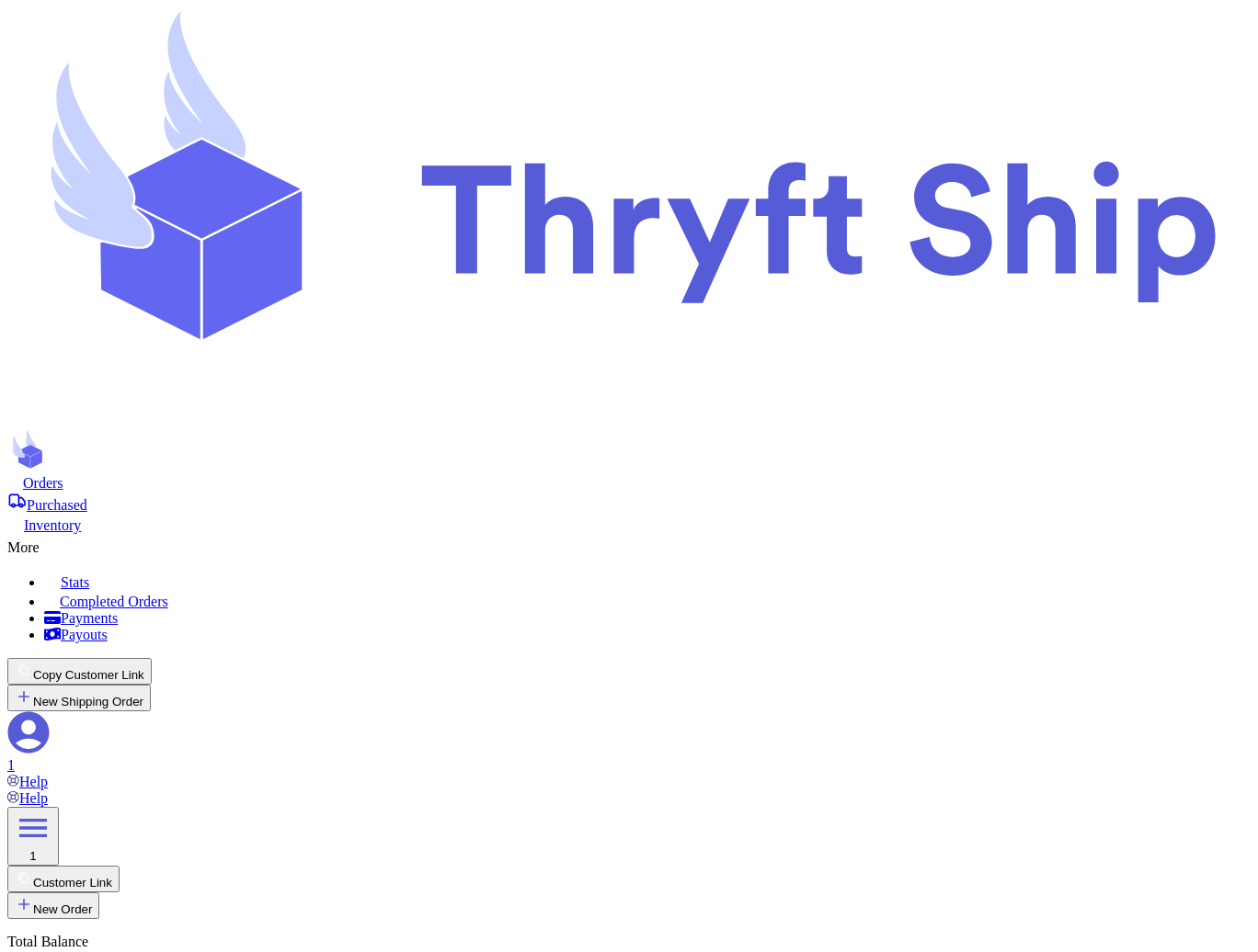
type input "[STREET_ADDRESS][PERSON_NAME]"
type input "93013"
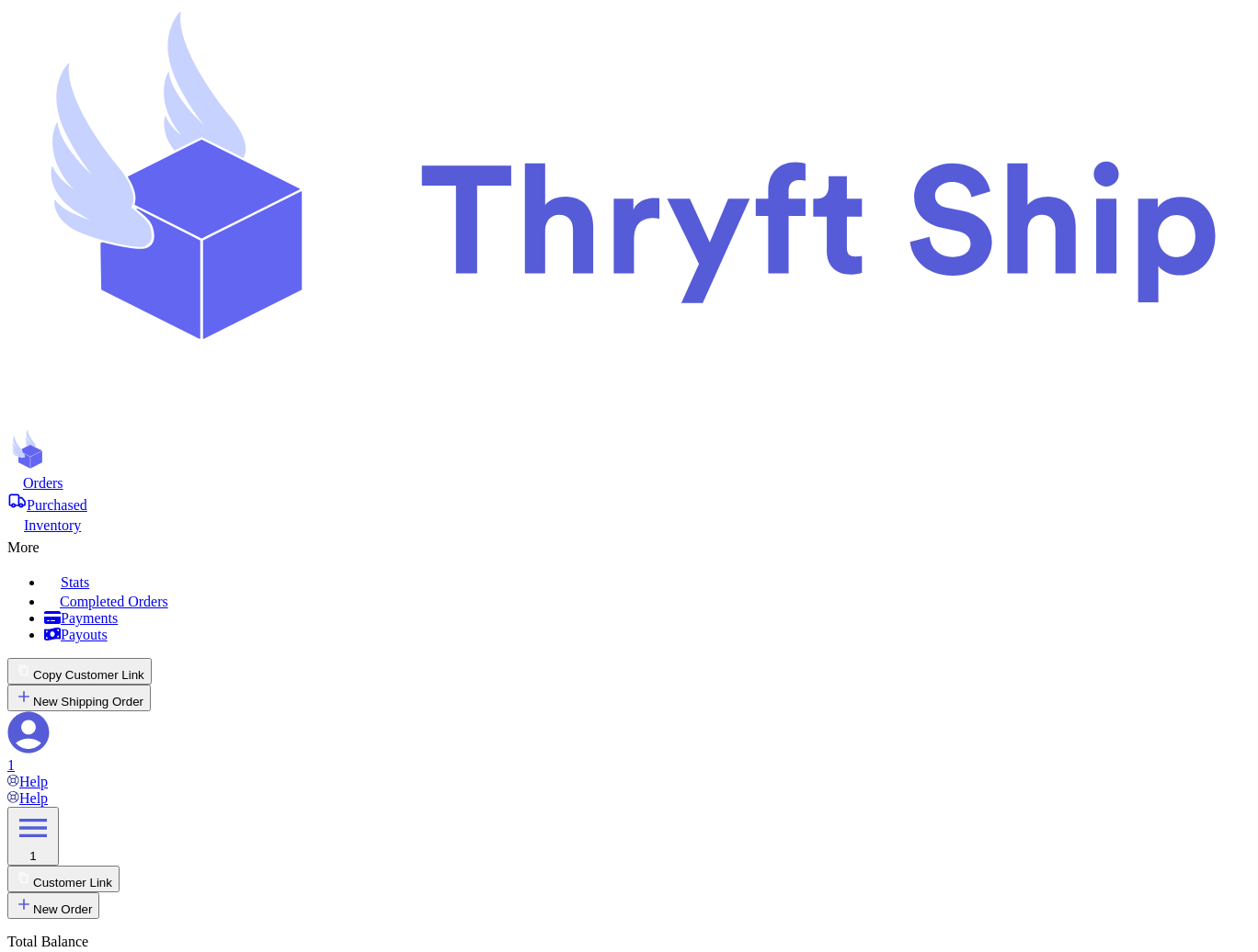
type input "[GEOGRAPHIC_DATA]"
select select "CA"
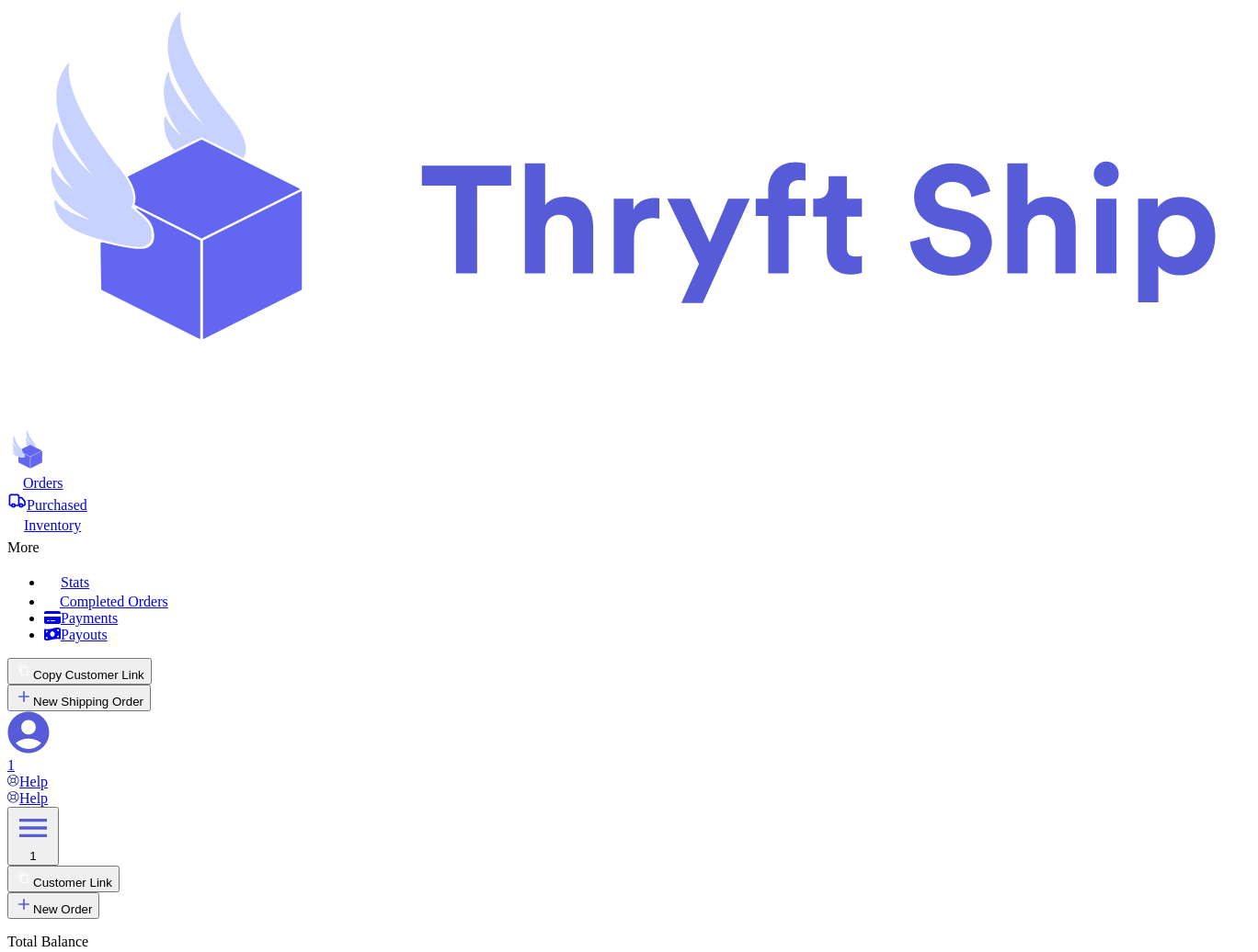
select select "paid"
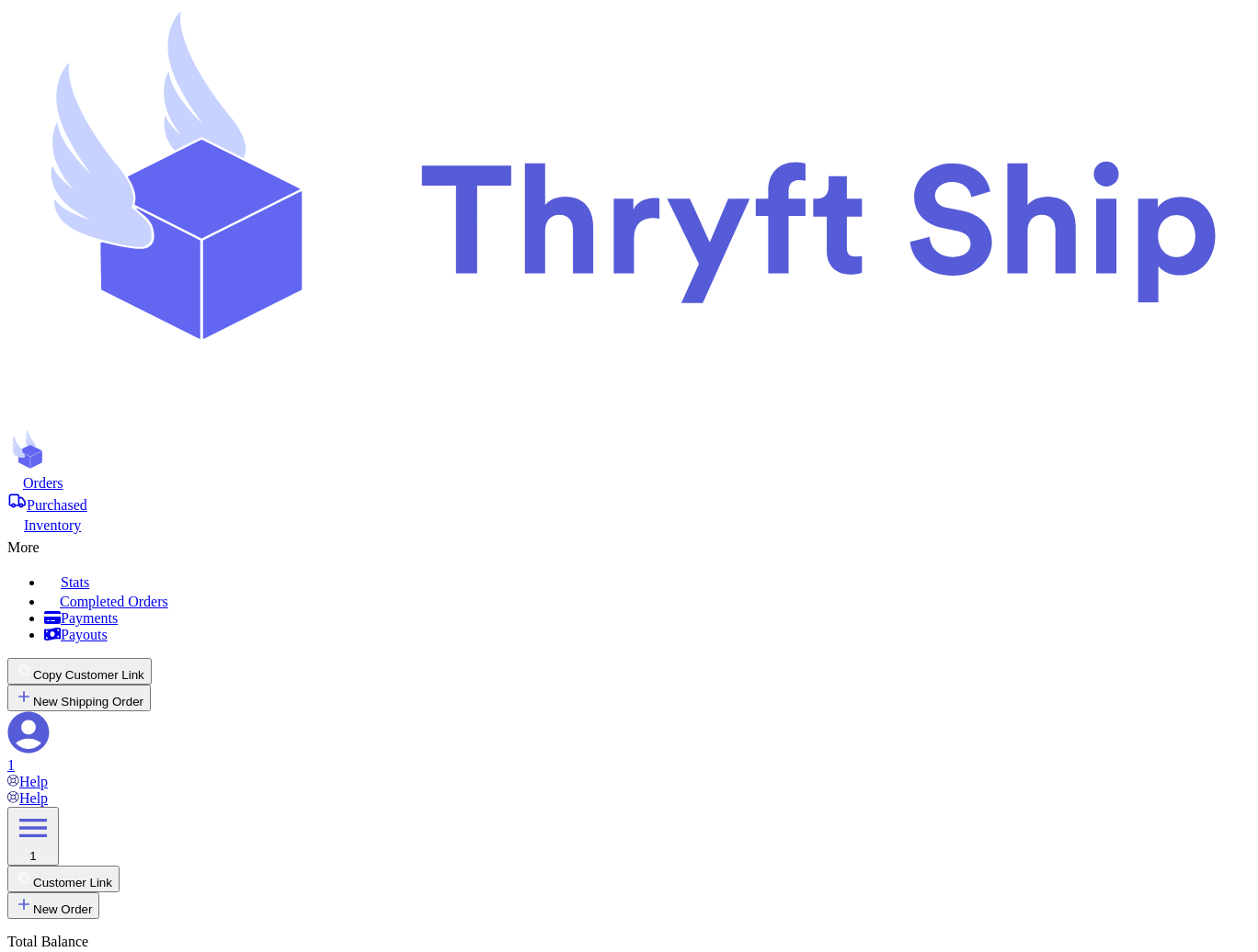
select select "CA"
checkbox input "true"
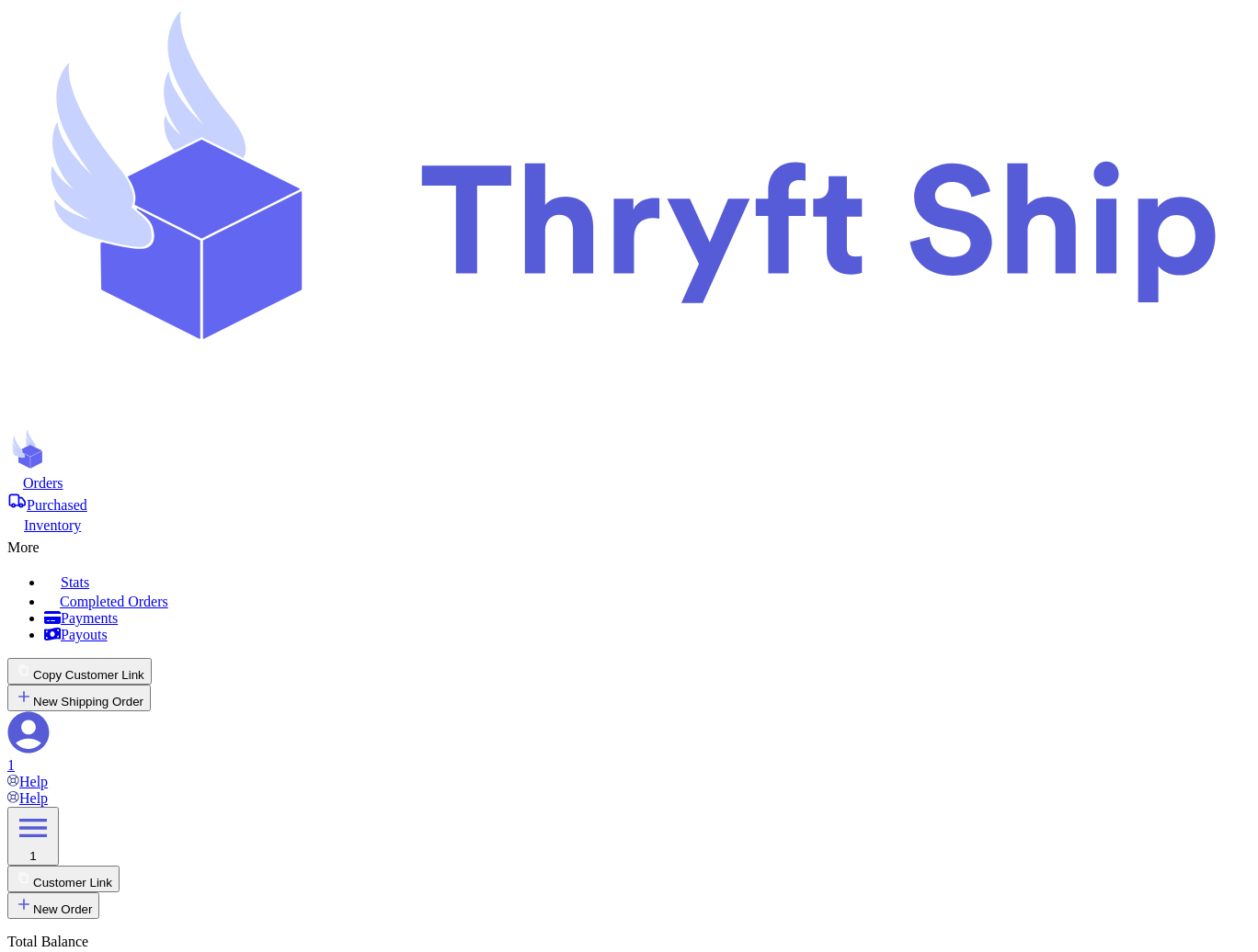
select select "paid"
checkbox input "true"
type input "Eleven"
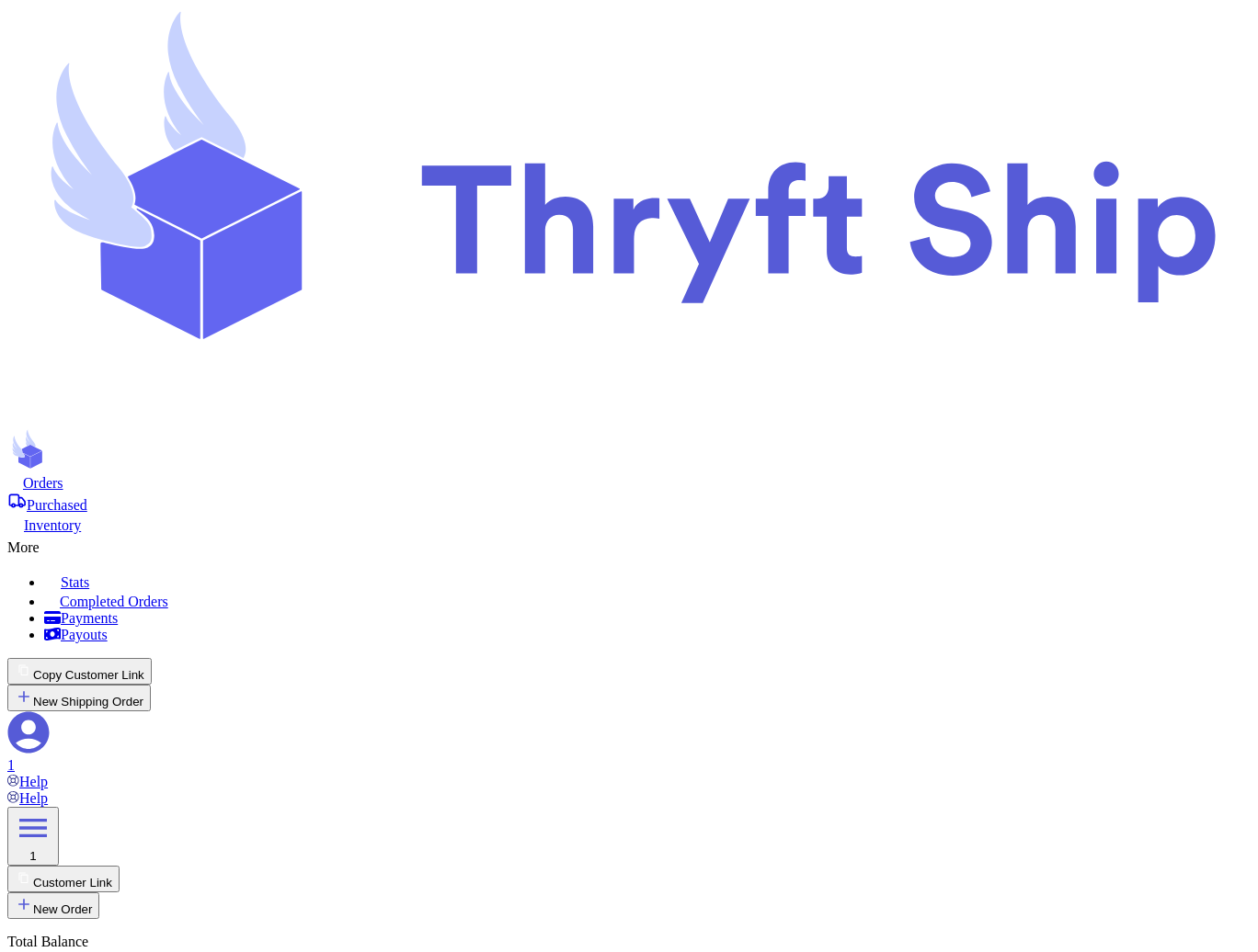
type input "[EMAIL_ADDRESS][DOMAIN_NAME]"
type input "Local 11"
type input "local11"
type input "11"
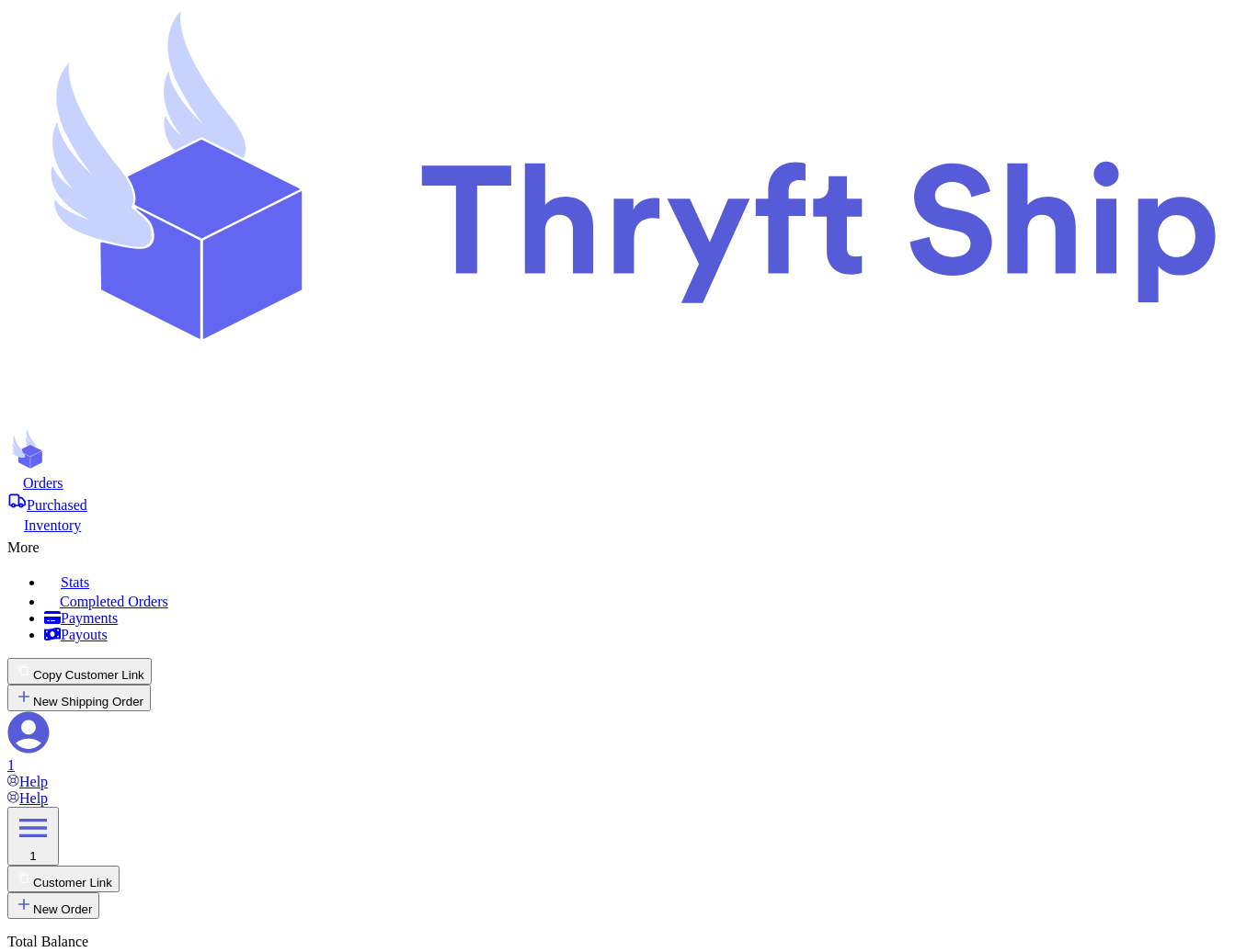
click at [711, 474] on nav "Orders Purchased Inventory More Stats Completed Orders Payments Payouts Copy Cu…" at bounding box center [629, 632] width 1243 height 317
click at [713, 534] on div "More" at bounding box center [629, 544] width 1243 height 22
click at [168, 594] on span "Completed Orders" at bounding box center [114, 601] width 108 height 16
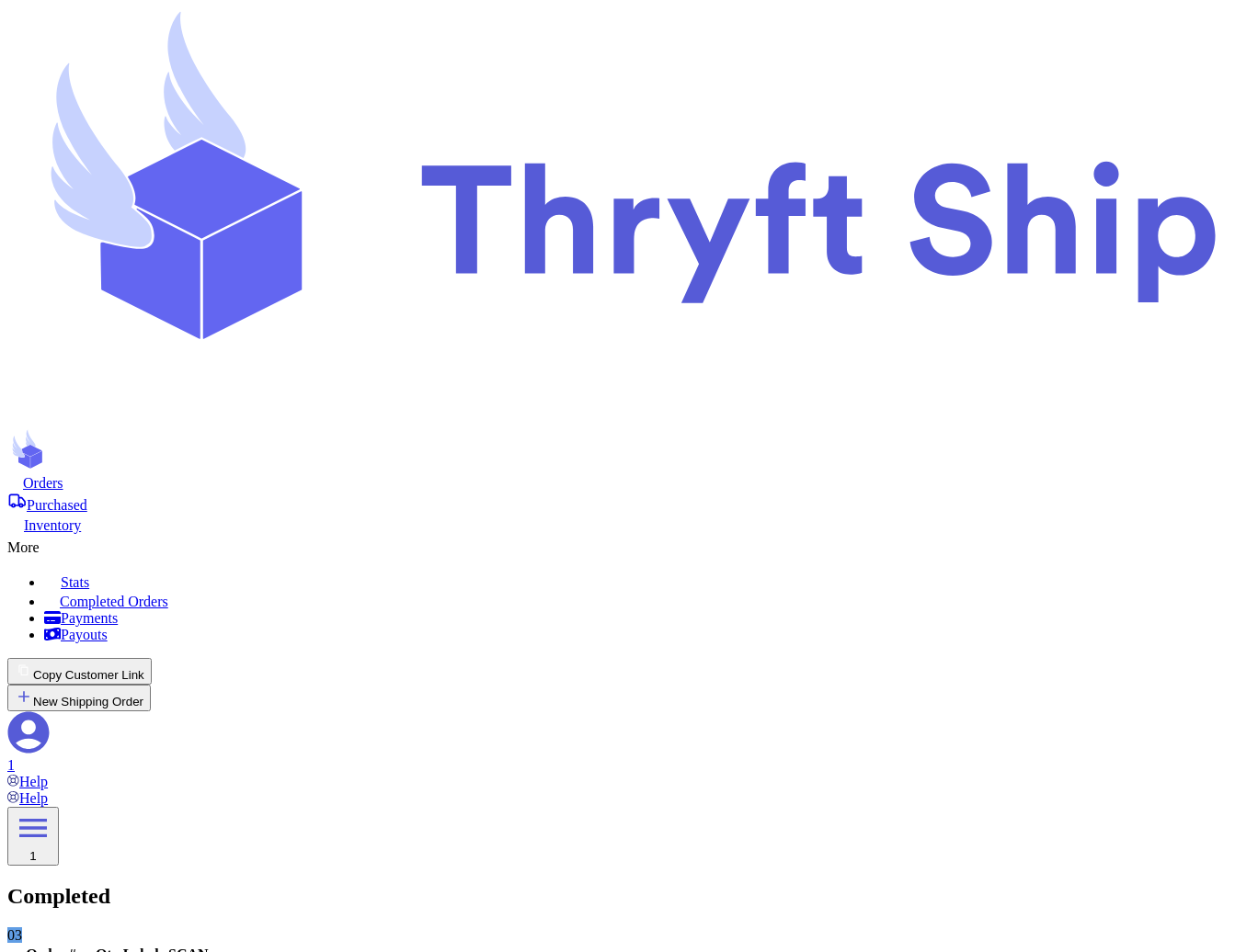
click at [87, 497] on span "Purchased" at bounding box center [56, 505] width 61 height 16
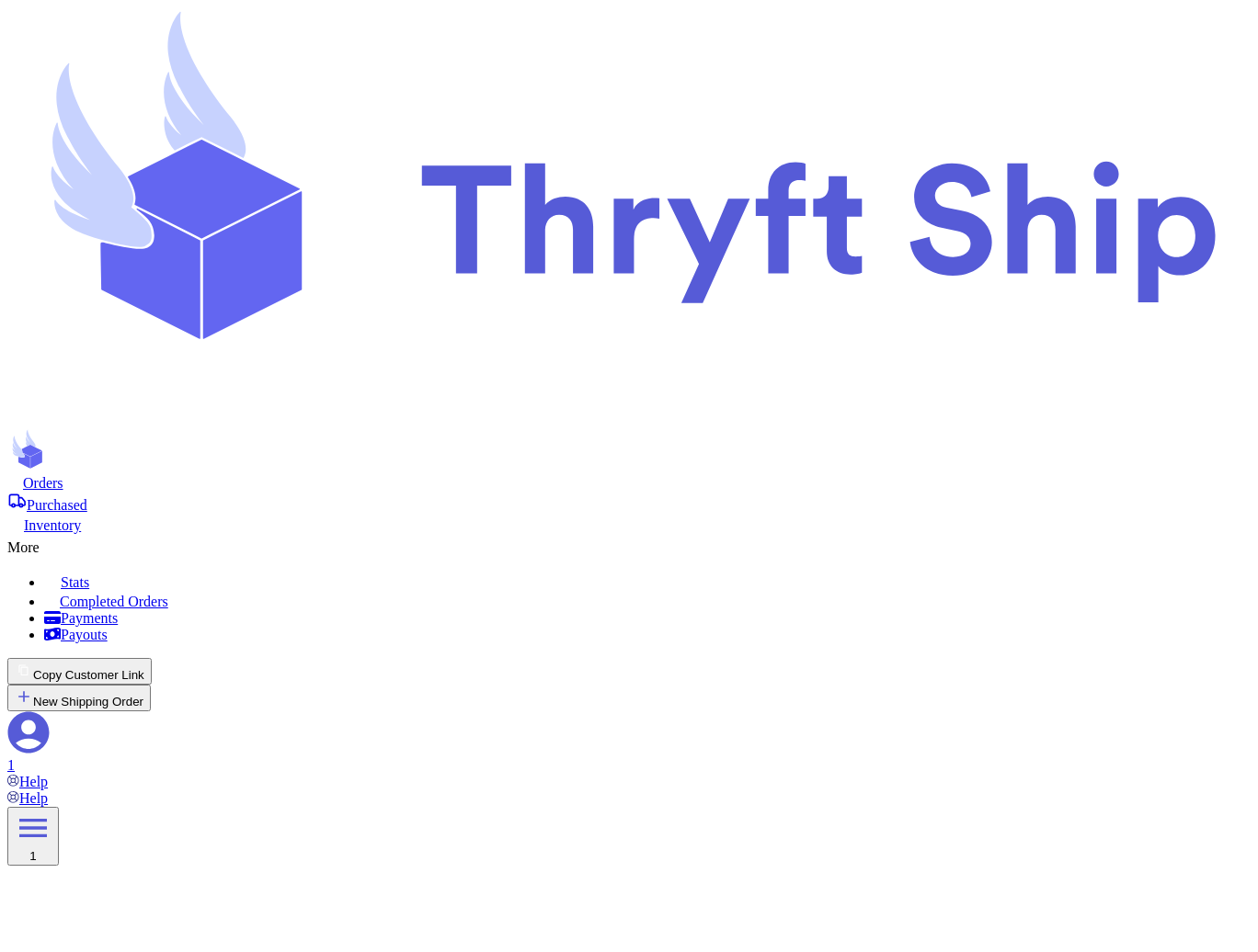
click at [709, 534] on div "More" at bounding box center [629, 544] width 1243 height 22
click at [168, 594] on span "Completed Orders" at bounding box center [114, 601] width 108 height 16
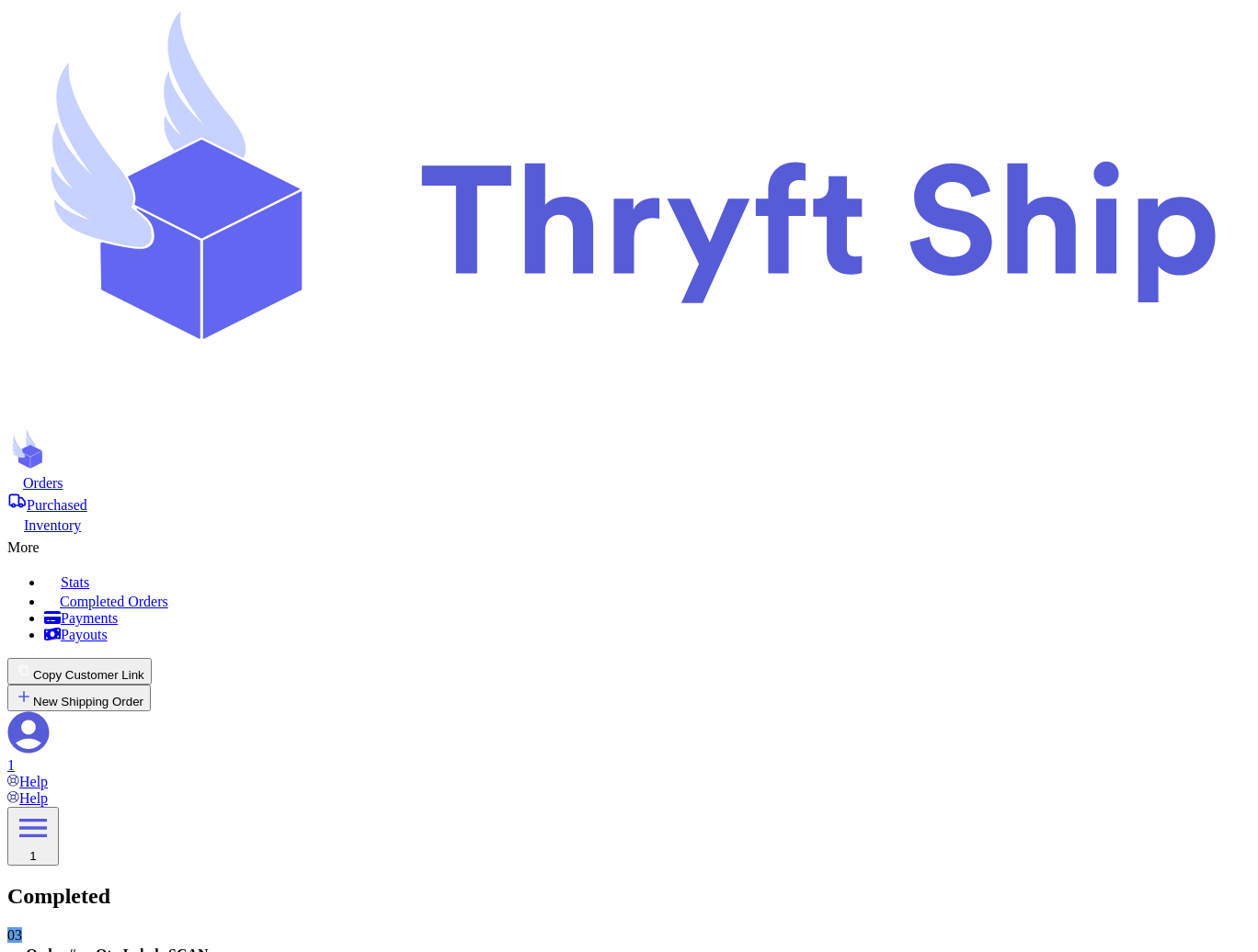
click at [286, 474] on nav "Orders Purchased Inventory More Stats Completed Orders Payments Payouts Copy Cu…" at bounding box center [629, 632] width 1243 height 317
click at [63, 476] on span "Orders" at bounding box center [42, 483] width 40 height 16
select select "paid"
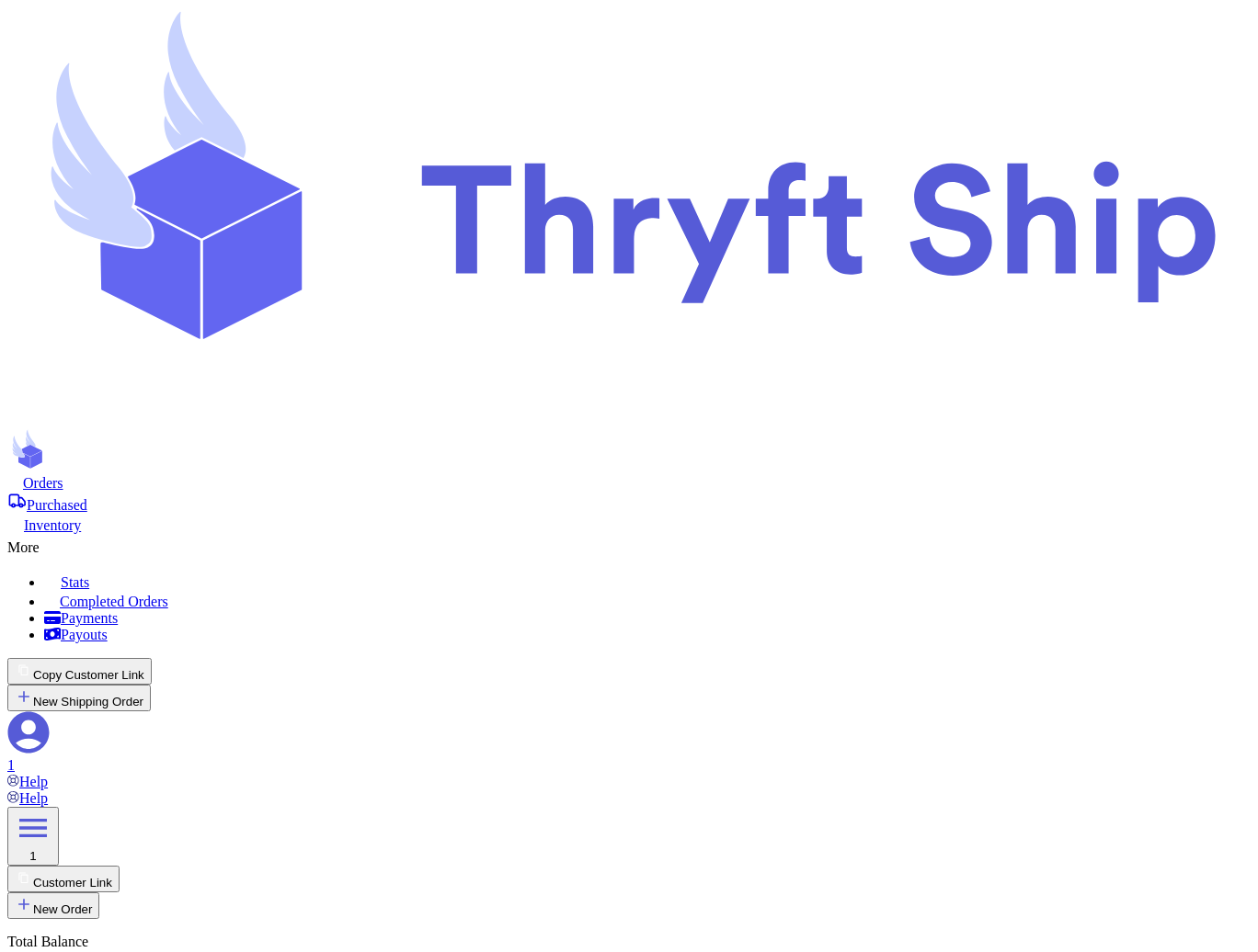
select select "paid"
click at [720, 534] on div "More" at bounding box center [629, 544] width 1243 height 22
click at [168, 594] on span "Completed Orders" at bounding box center [114, 601] width 108 height 16
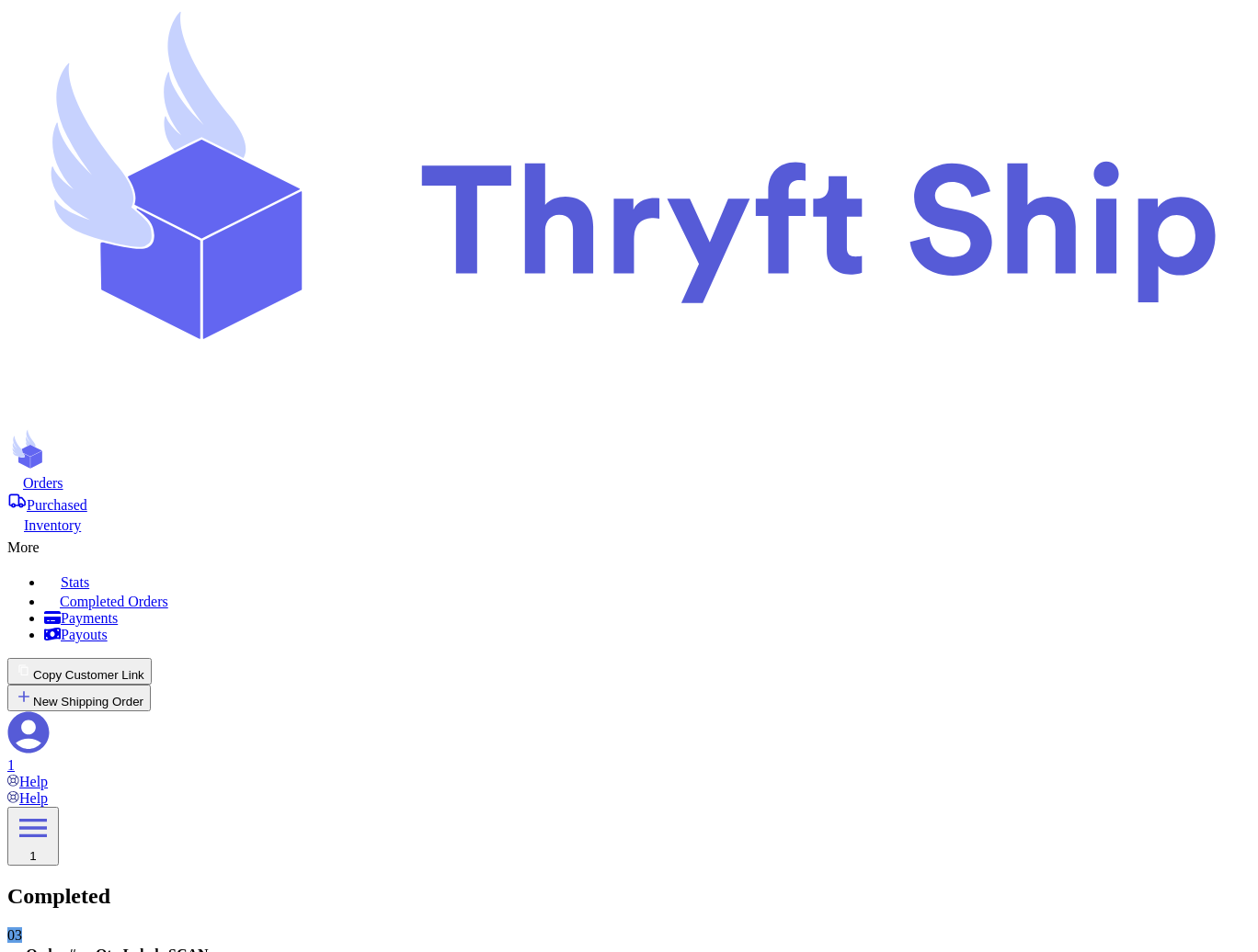
click at [447, 474] on nav "Orders Purchased Inventory More Stats Completed Orders Payments Payouts Copy Cu…" at bounding box center [629, 632] width 1243 height 317
click at [87, 497] on span "Purchased" at bounding box center [56, 505] width 61 height 16
click at [63, 476] on span "Orders" at bounding box center [42, 483] width 40 height 16
select select "paid"
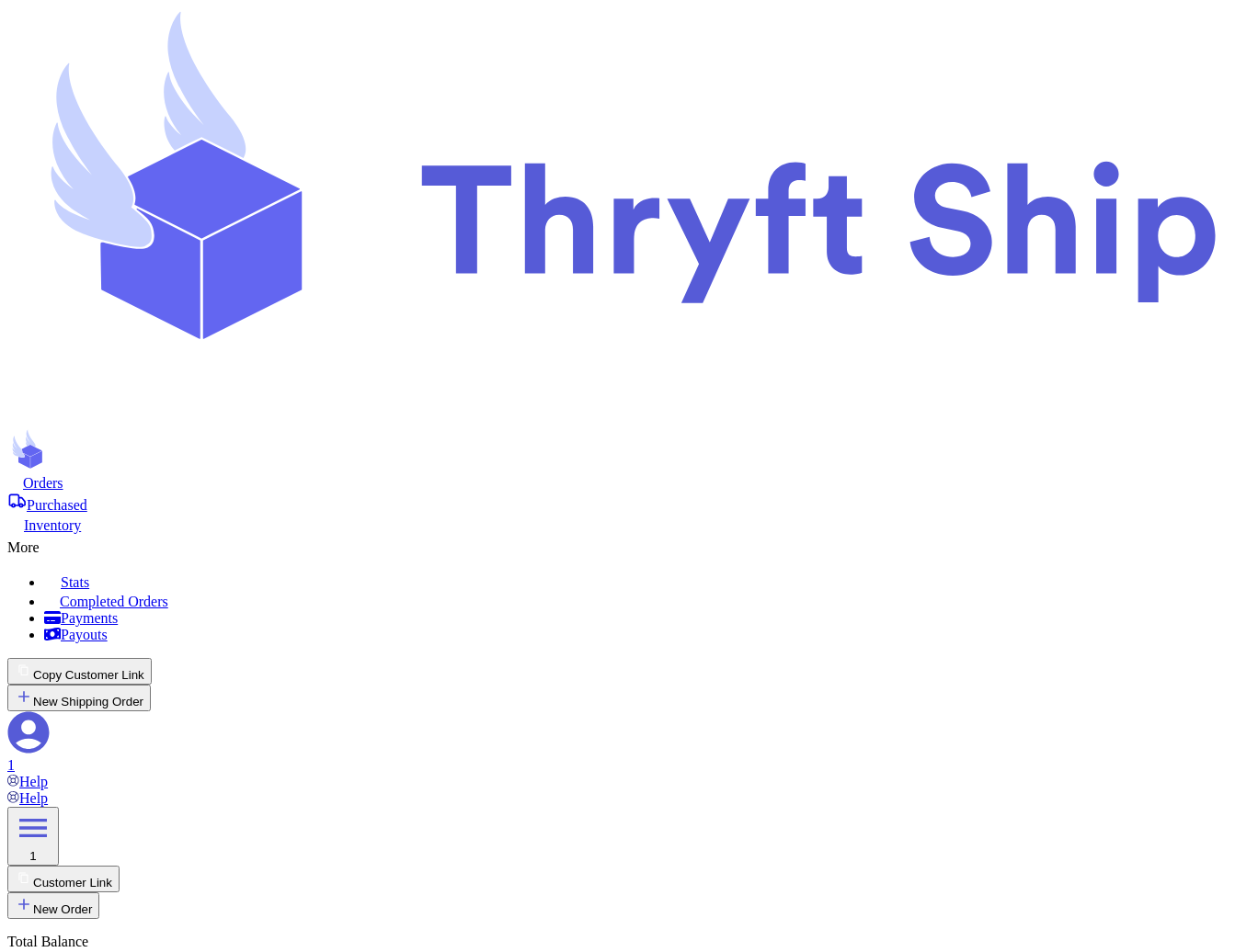
scroll to position [51, 0]
click at [731, 534] on div "More" at bounding box center [629, 544] width 1243 height 22
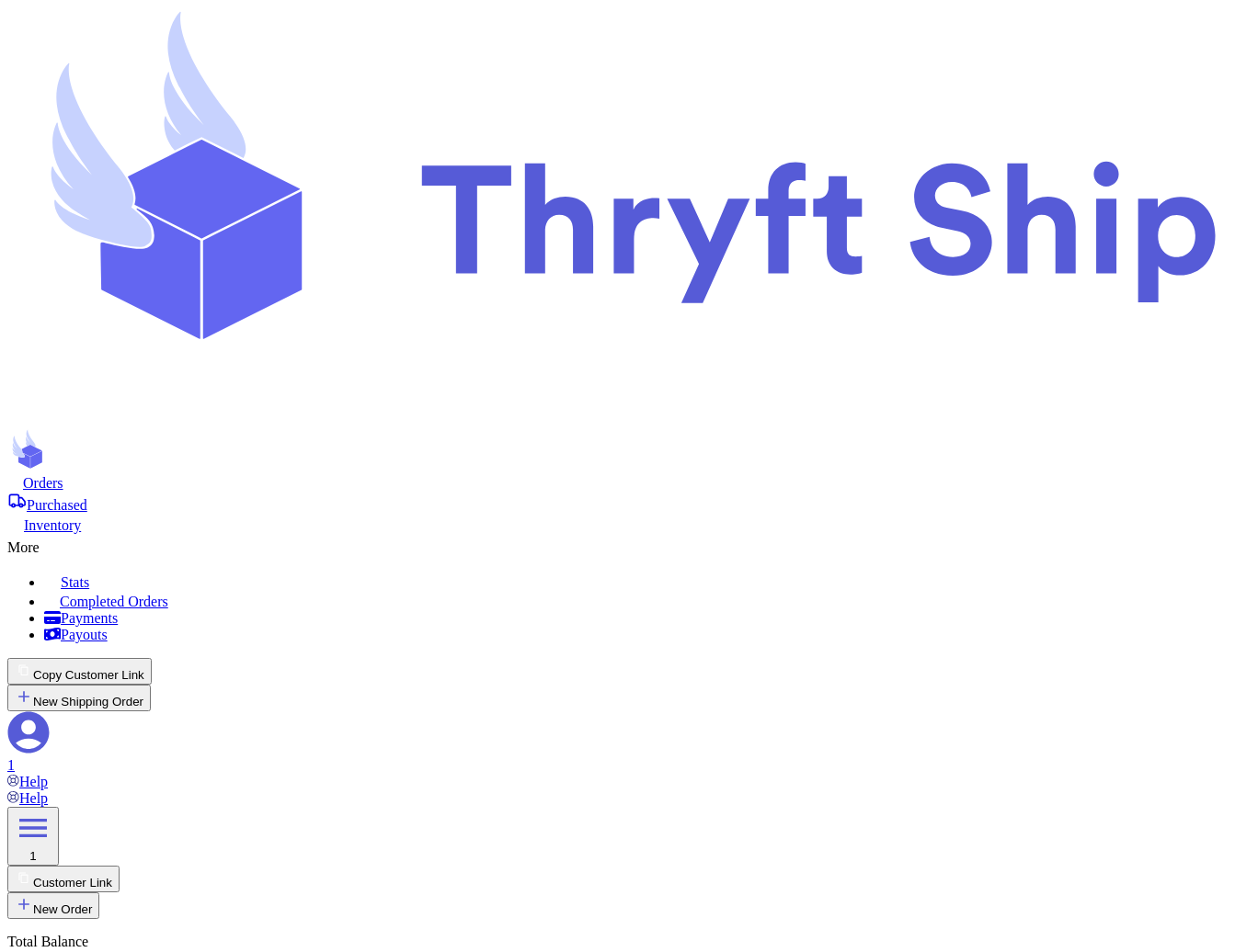
click at [168, 594] on span "Completed Orders" at bounding box center [114, 601] width 108 height 16
click at [87, 497] on span "Purchased" at bounding box center [56, 505] width 61 height 16
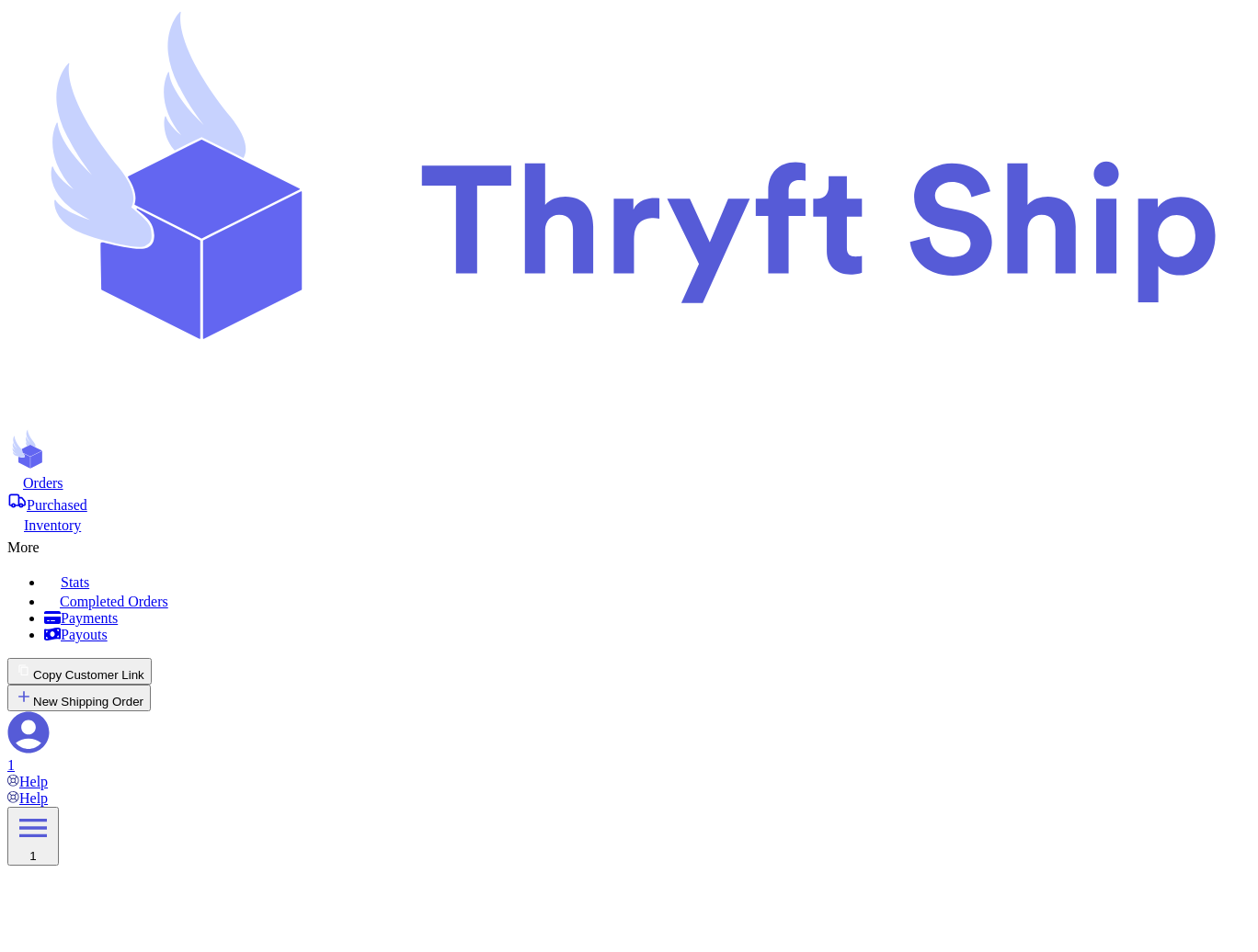
click at [63, 476] on span "Orders" at bounding box center [42, 483] width 40 height 16
select select "paid"
click at [690, 474] on div "Orders Purchased Inventory More Stats Completed Orders Payments Payouts" at bounding box center [629, 558] width 1243 height 170
click at [708, 534] on div "More" at bounding box center [629, 544] width 1243 height 22
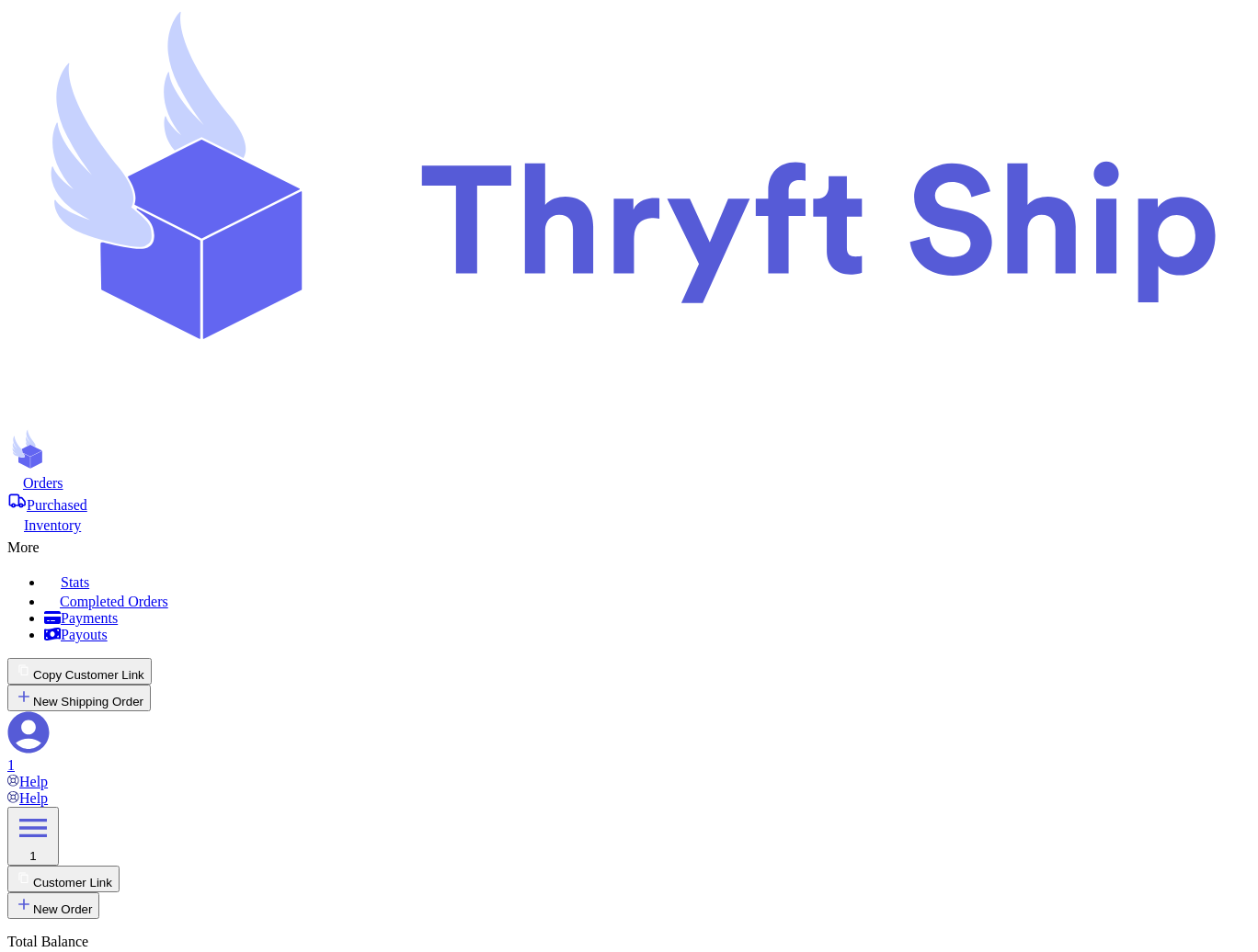
click at [168, 594] on span "Completed Orders" at bounding box center [114, 601] width 108 height 16
click at [87, 497] on span "Purchased" at bounding box center [56, 505] width 61 height 16
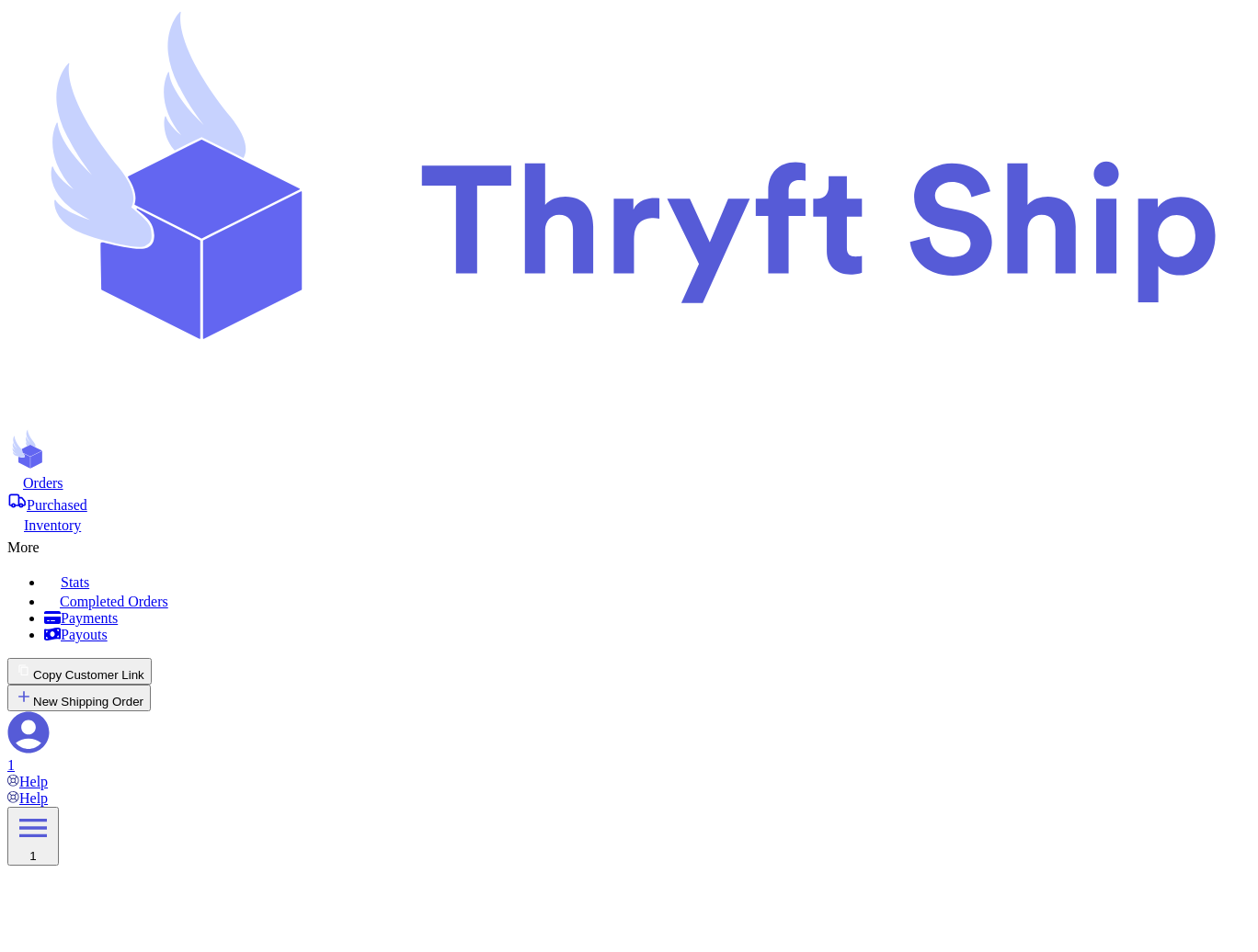
click at [63, 476] on span "Orders" at bounding box center [42, 483] width 40 height 16
select select "paid"
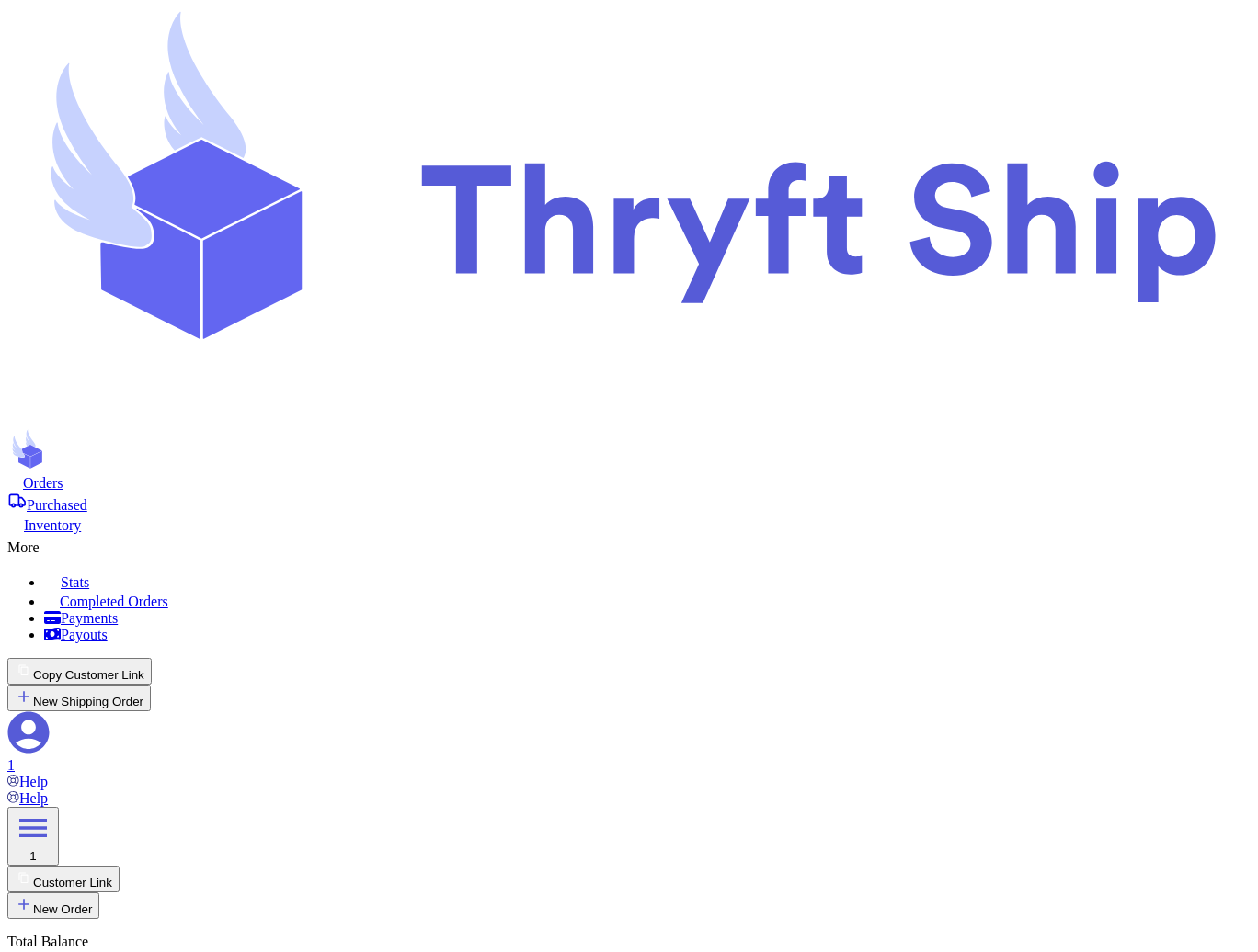
checkbox input "false"
type input "Ten"
type input "Ten Ten"
type input "local10"
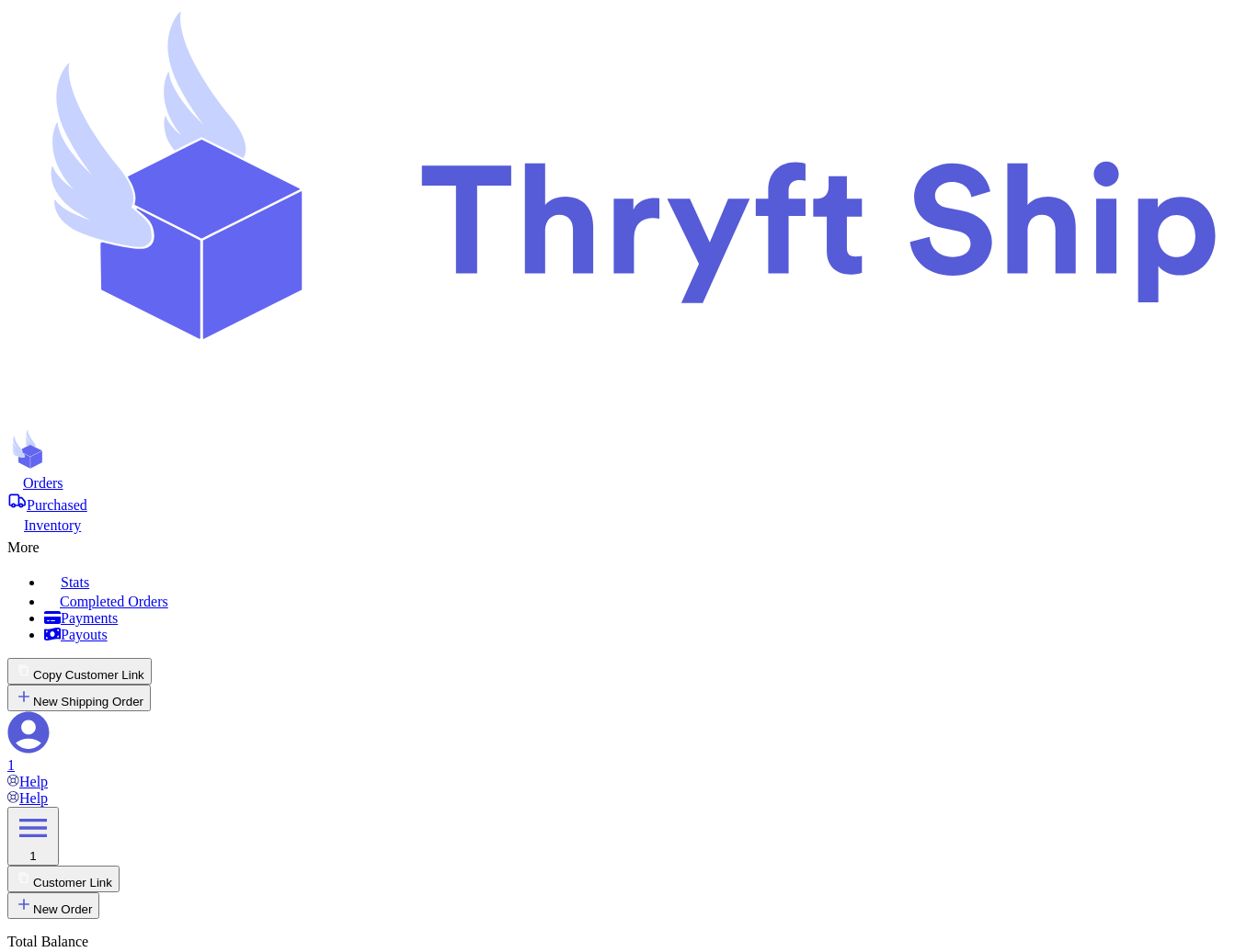
type input "20"
select select "paid"
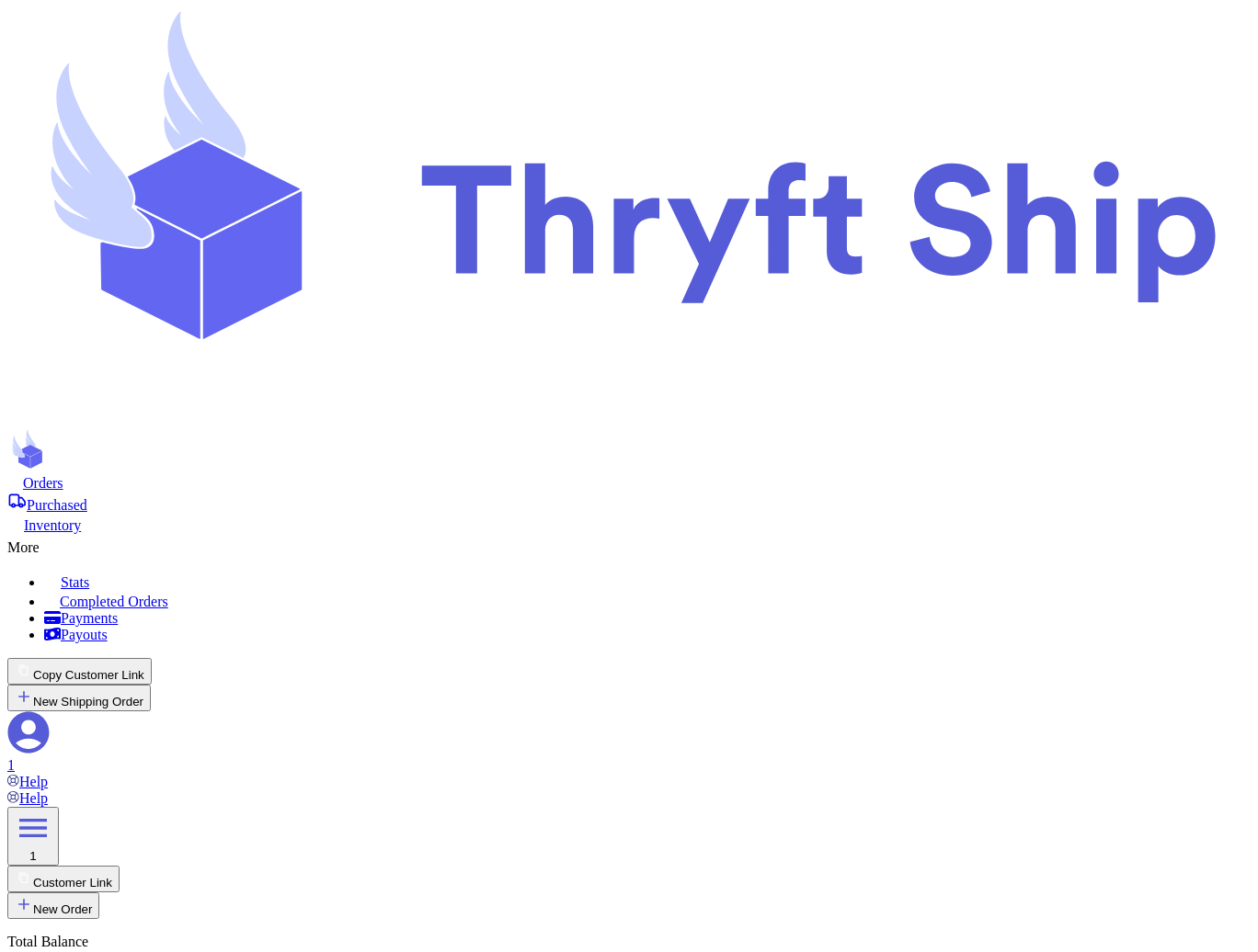
checkbox input "true"
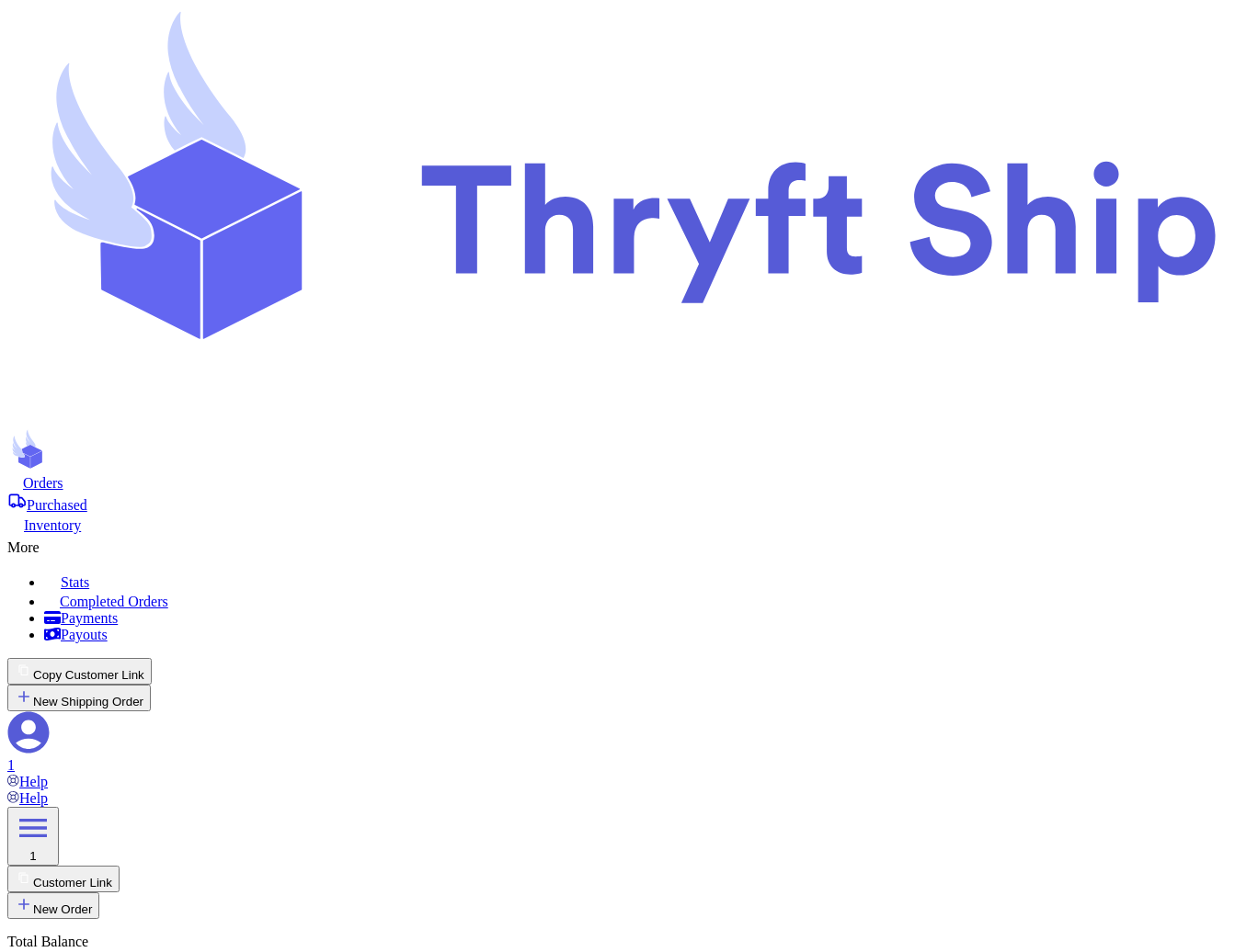
select select "paid"
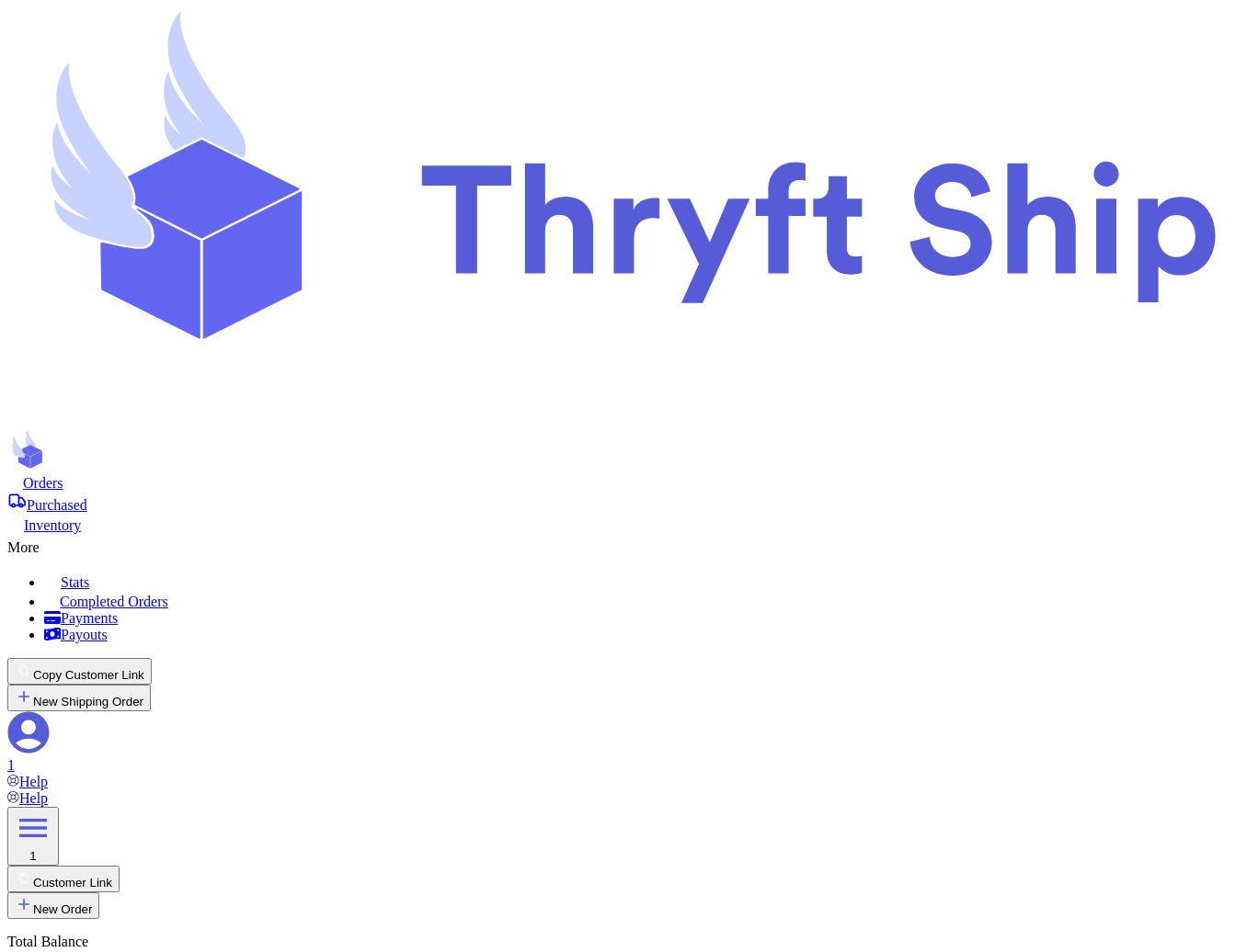
scroll to position [579, 0]
click at [442, 474] on nav "Orders Purchased Inventory More Stats Completed Orders Payments Payouts Copy Cu…" at bounding box center [629, 632] width 1243 height 317
click at [87, 497] on span "Purchased" at bounding box center [56, 505] width 61 height 16
click at [715, 534] on div "More" at bounding box center [629, 544] width 1243 height 22
click at [168, 594] on span "Completed Orders" at bounding box center [114, 601] width 108 height 16
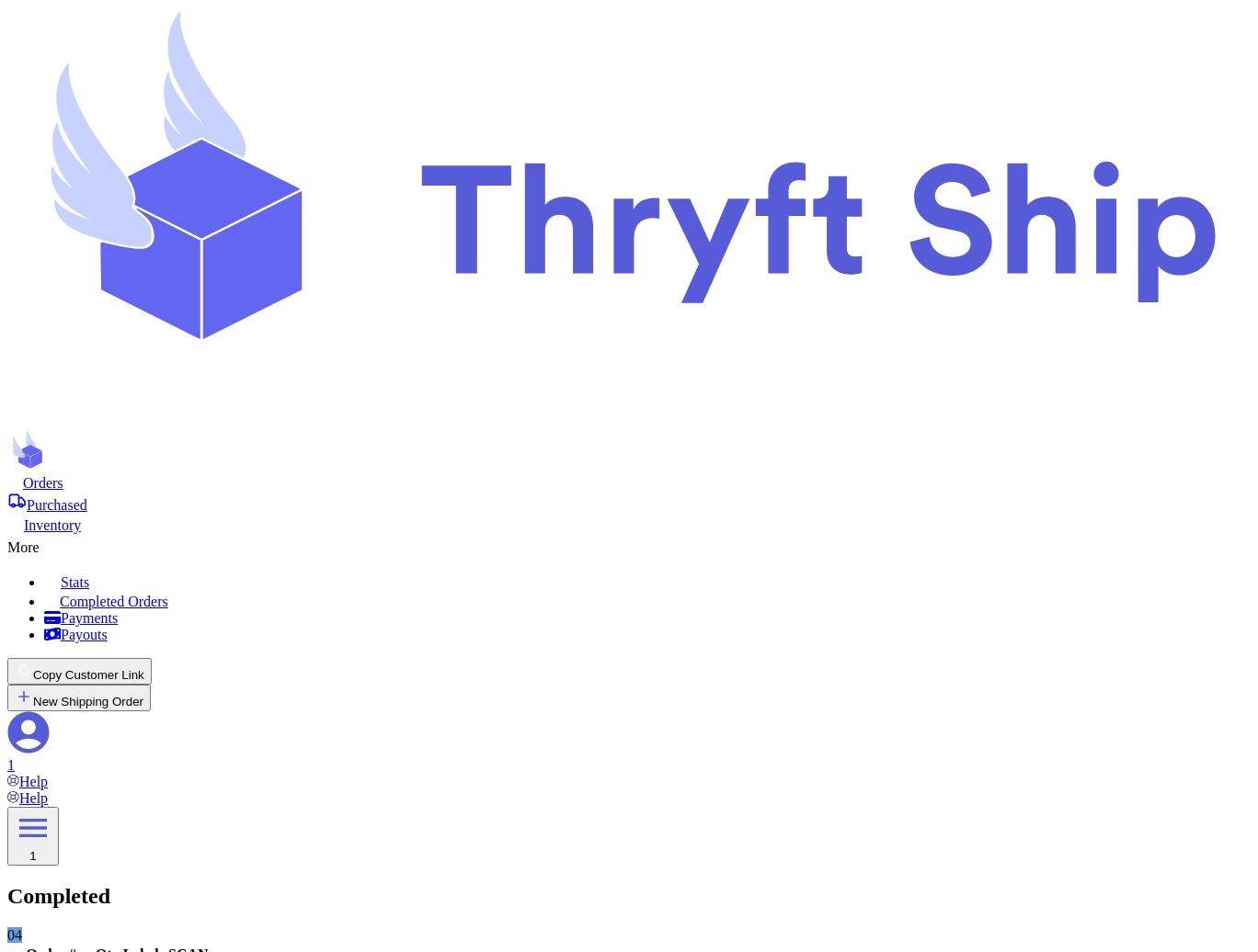
click at [411, 474] on nav "Orders Purchased Inventory More Stats Completed Orders Payments Payouts Copy Cu…" at bounding box center [629, 632] width 1243 height 317
click at [426, 474] on nav "Orders Purchased Inventory More Stats Completed Orders Payments Payouts Copy Cu…" at bounding box center [629, 632] width 1243 height 317
click at [437, 474] on nav "Orders Purchased Inventory More Stats Completed Orders Payments Payouts Copy Cu…" at bounding box center [629, 632] width 1243 height 317
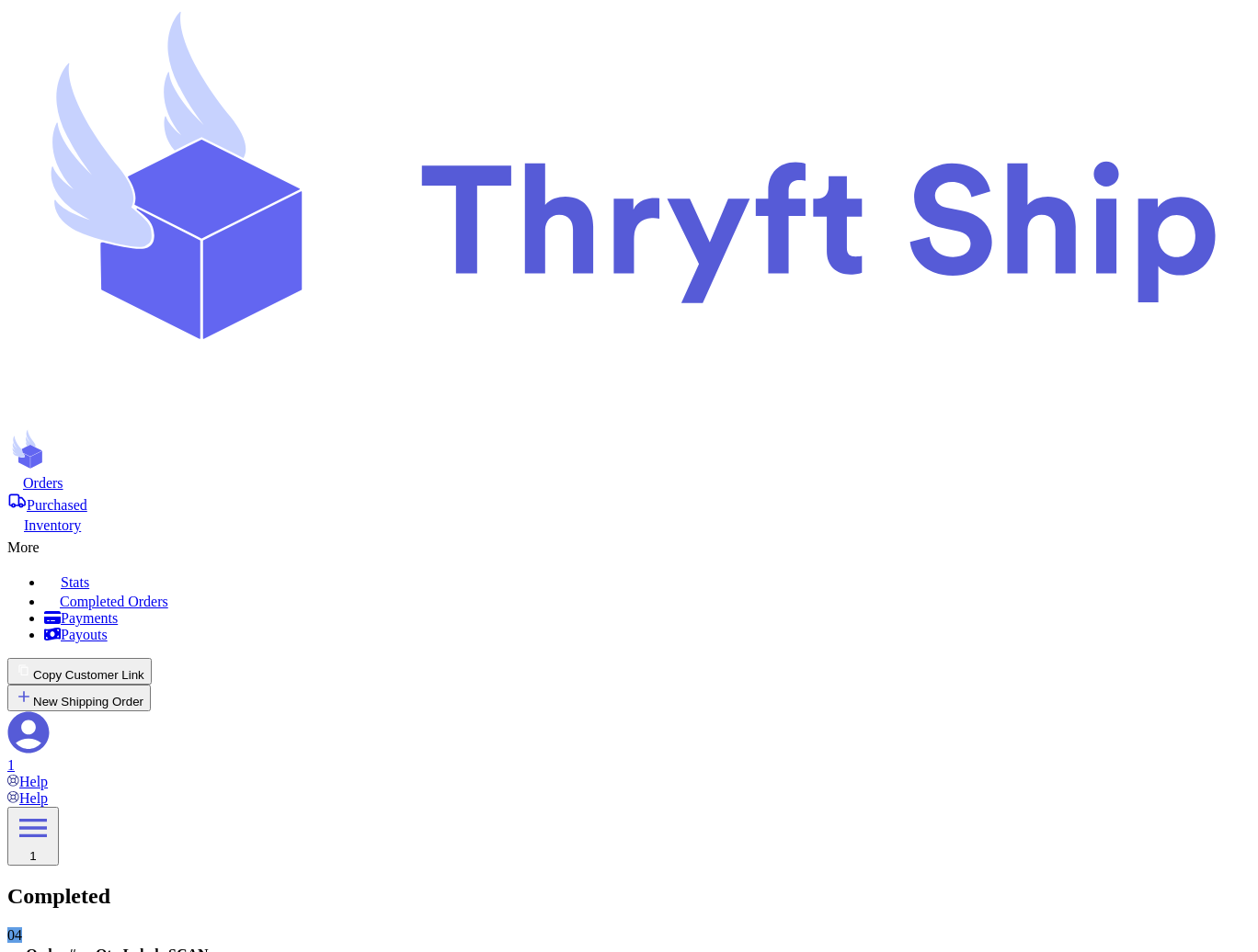
click at [87, 497] on span "Purchased" at bounding box center [56, 505] width 61 height 16
click at [276, 474] on nav "Orders Purchased Inventory More Stats Completed Orders Payments Payouts Copy Cu…" at bounding box center [629, 632] width 1243 height 317
click at [63, 476] on span "Orders" at bounding box center [42, 483] width 40 height 16
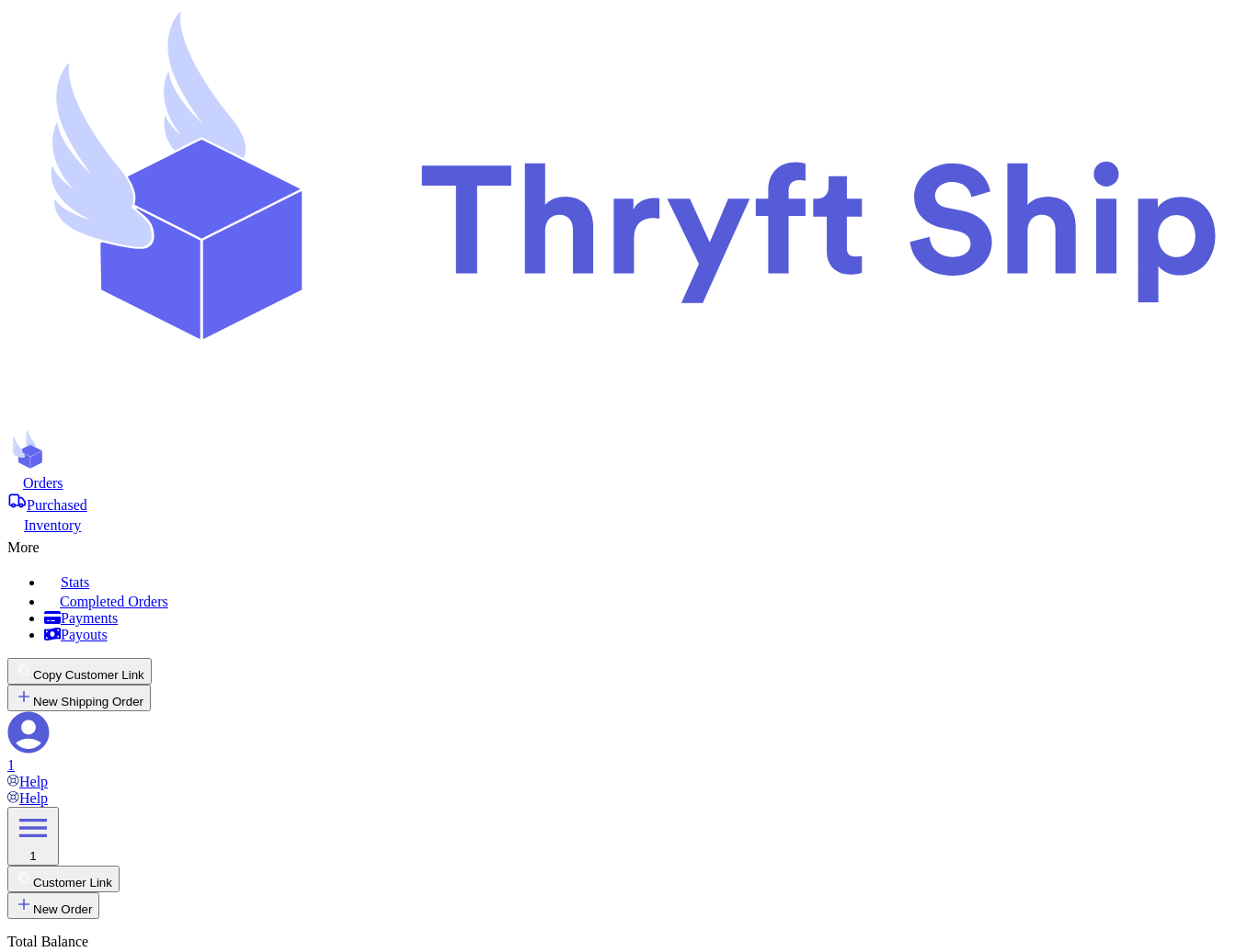
select select "paid"
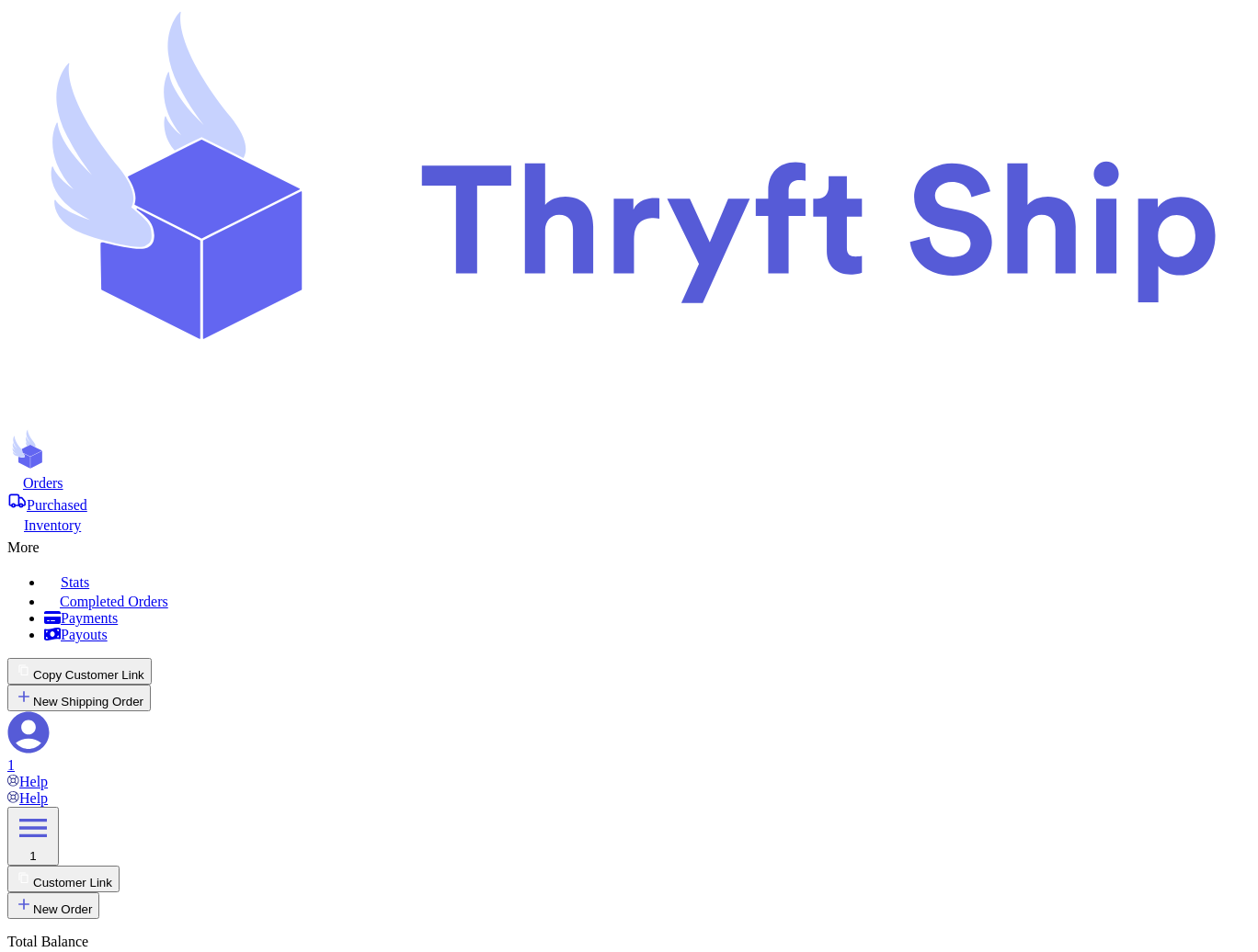
select select "paid"
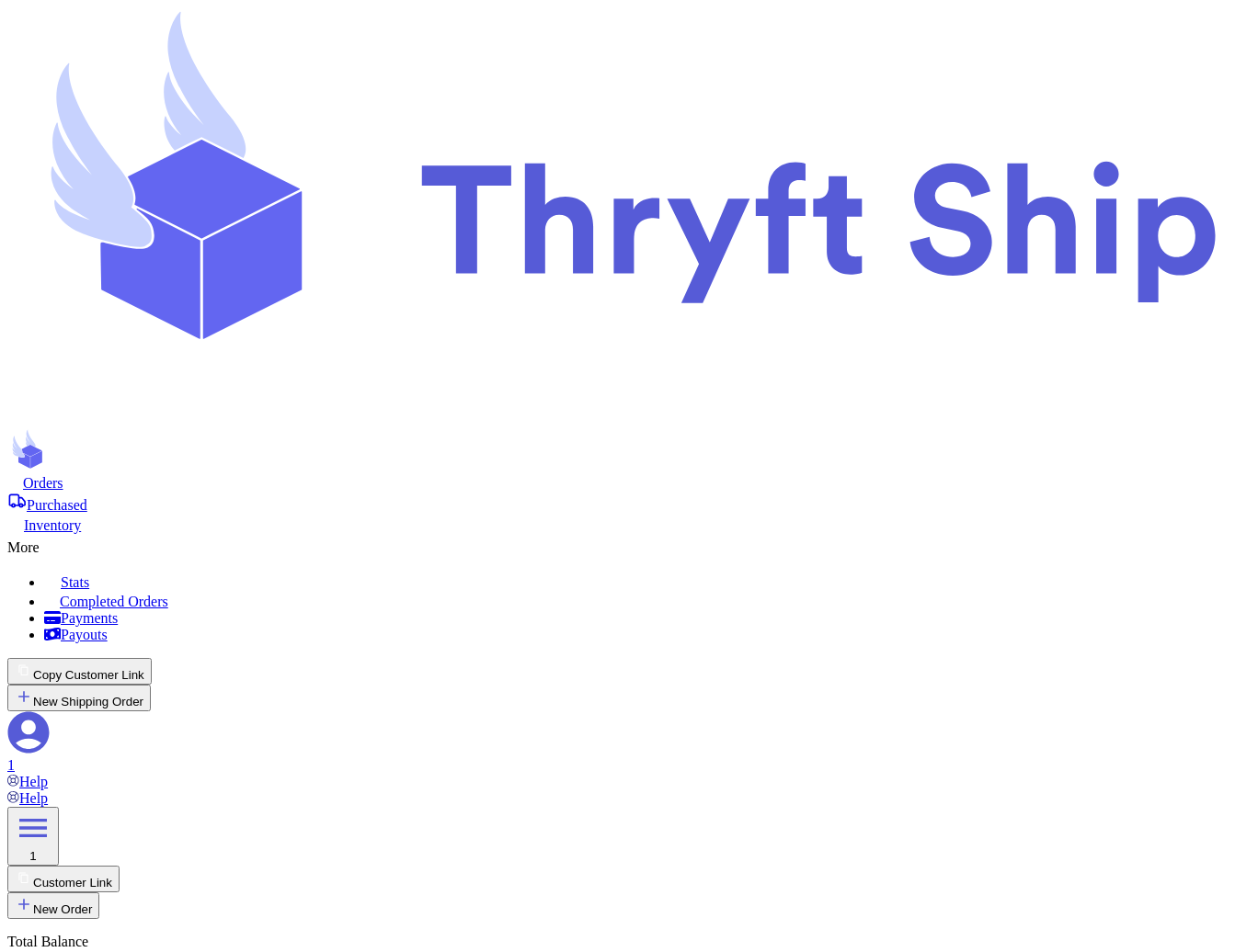
type input "kkk"
click at [721, 534] on div "More" at bounding box center [629, 544] width 1243 height 22
click at [168, 594] on span "Completed Orders" at bounding box center [114, 601] width 108 height 16
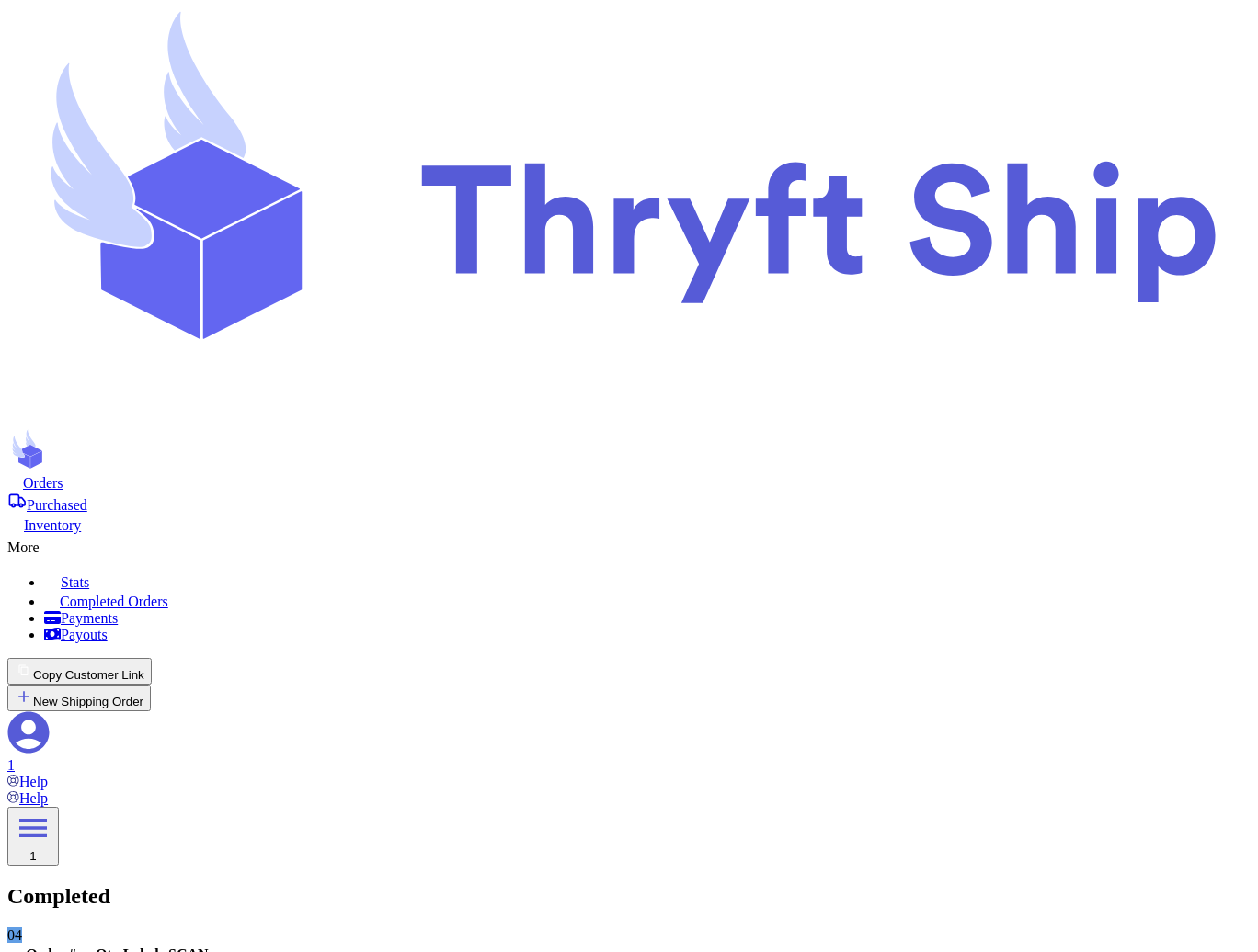
click at [539, 884] on div "Completed 04" at bounding box center [629, 914] width 1243 height 60
click at [87, 497] on span "Purchased" at bounding box center [56, 505] width 61 height 16
click at [63, 476] on span "Orders" at bounding box center [42, 483] width 40 height 16
